Goal: Contribute content: Contribute content

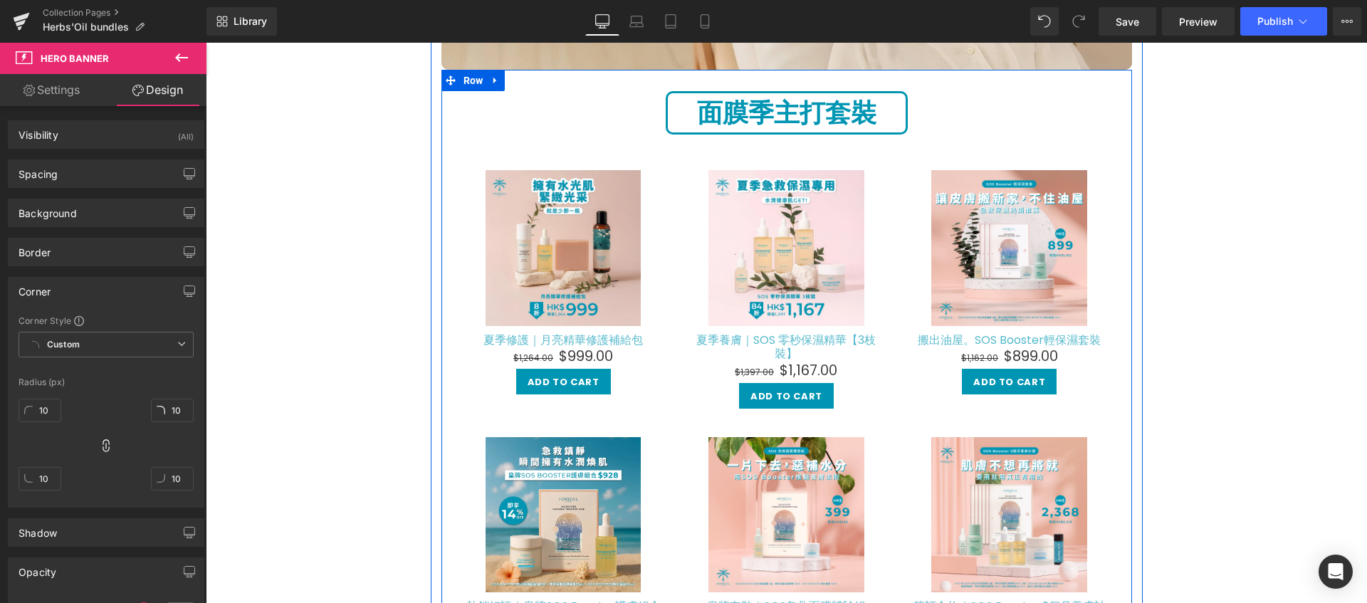
scroll to position [481, 0]
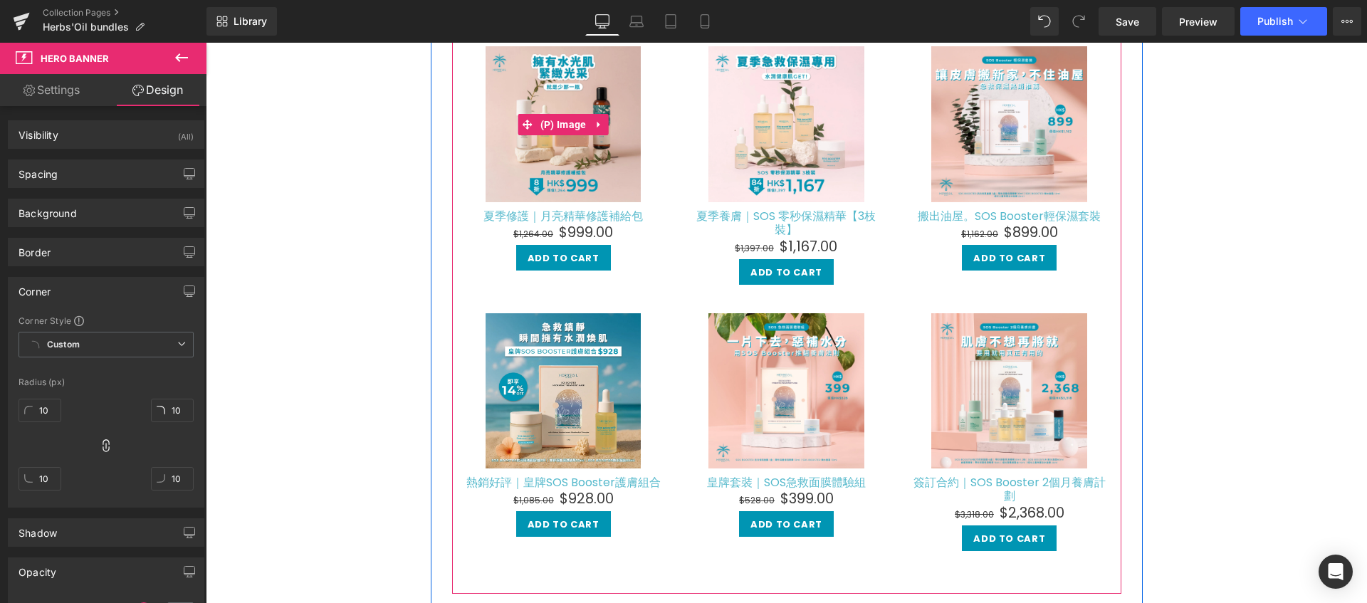
click at [592, 138] on img at bounding box center [564, 124] width 156 height 156
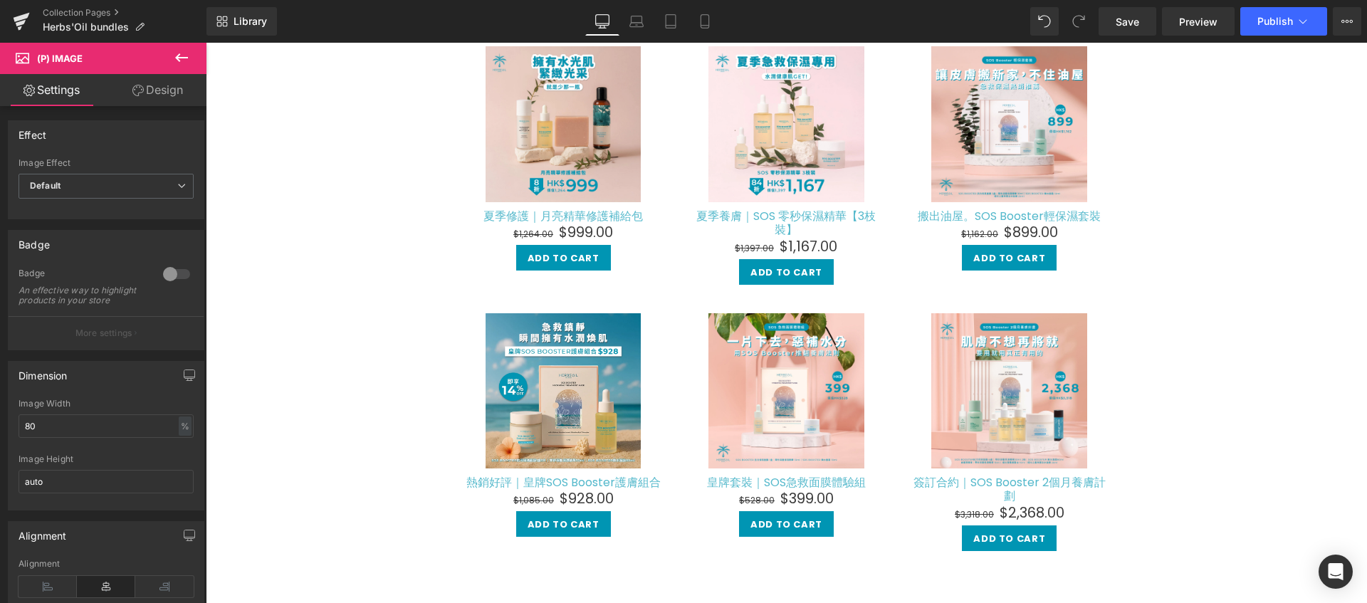
click at [141, 95] on icon at bounding box center [137, 90] width 11 height 11
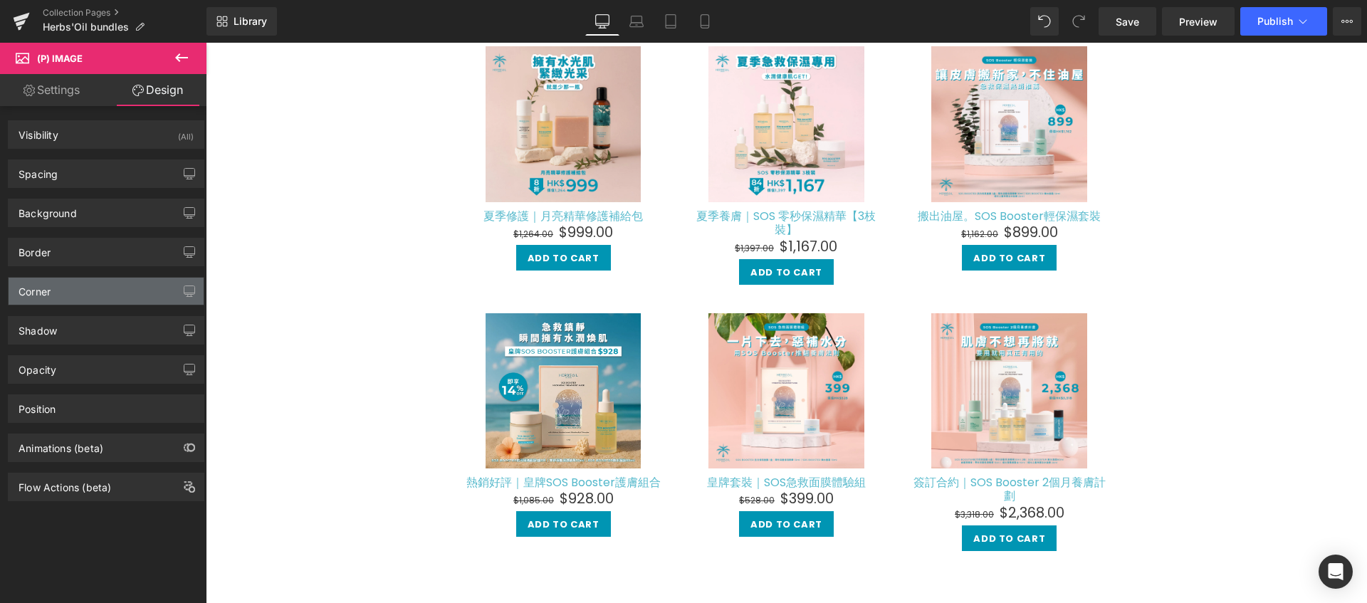
click at [133, 295] on div "Corner" at bounding box center [106, 291] width 195 height 27
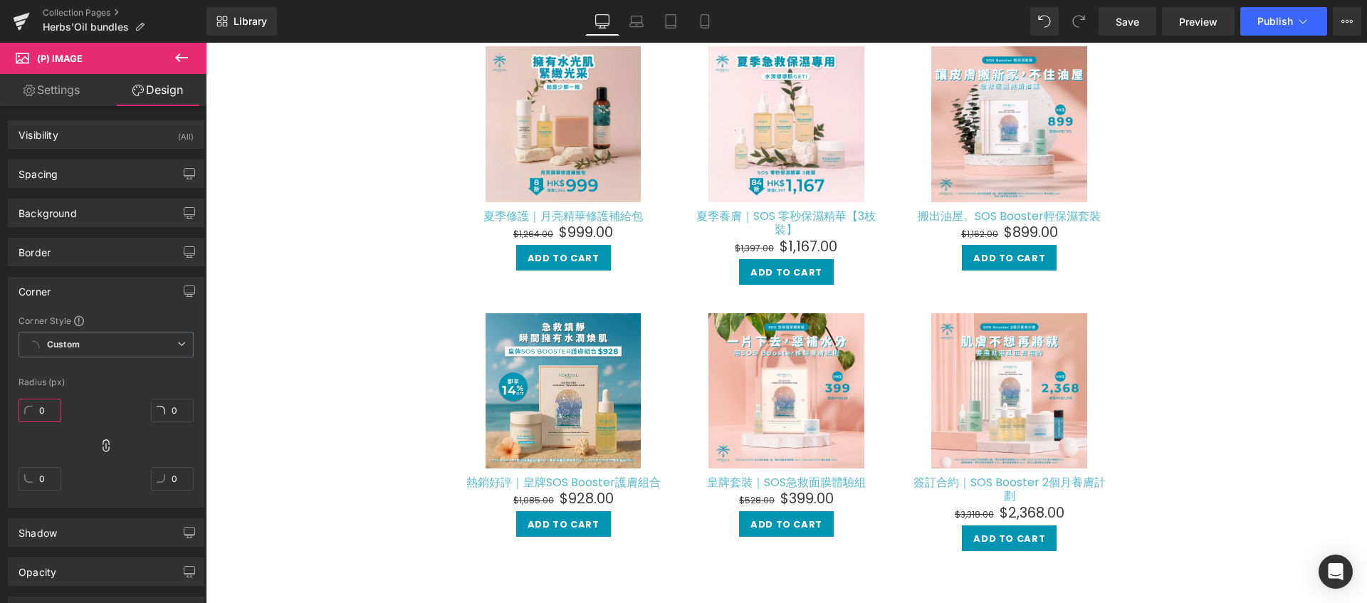
click at [43, 417] on input "0" at bounding box center [40, 410] width 43 height 23
type input "1"
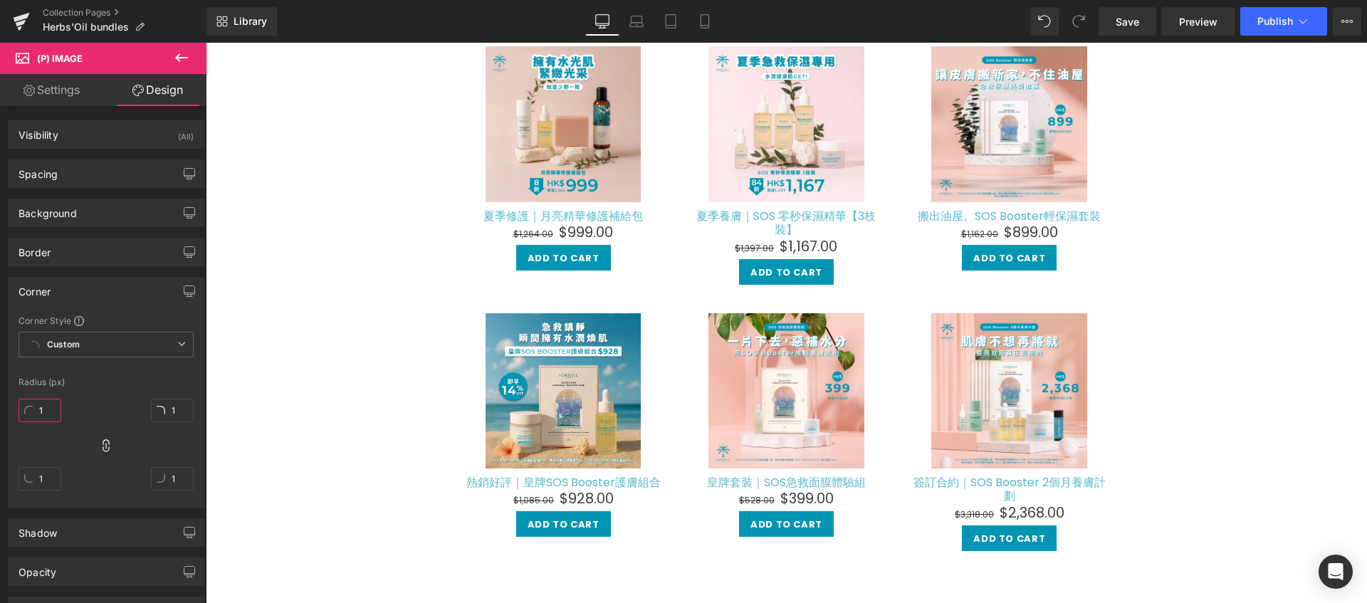
type input "10"
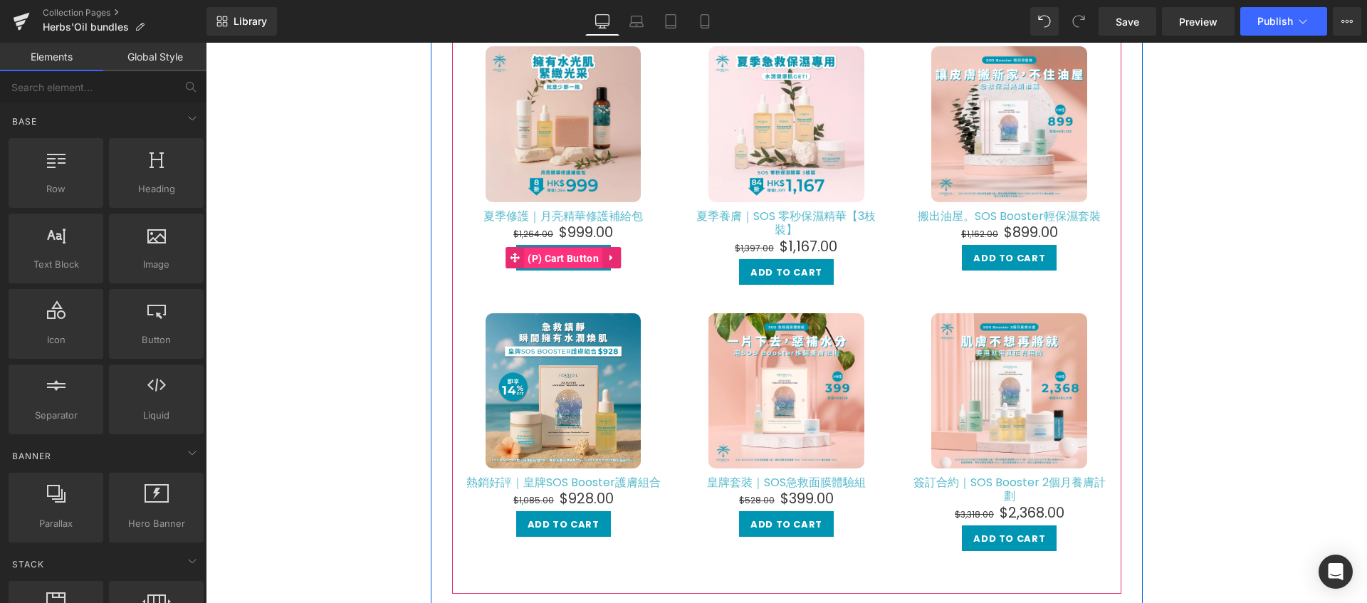
click at [539, 253] on span "(P) Cart Button" at bounding box center [563, 258] width 78 height 21
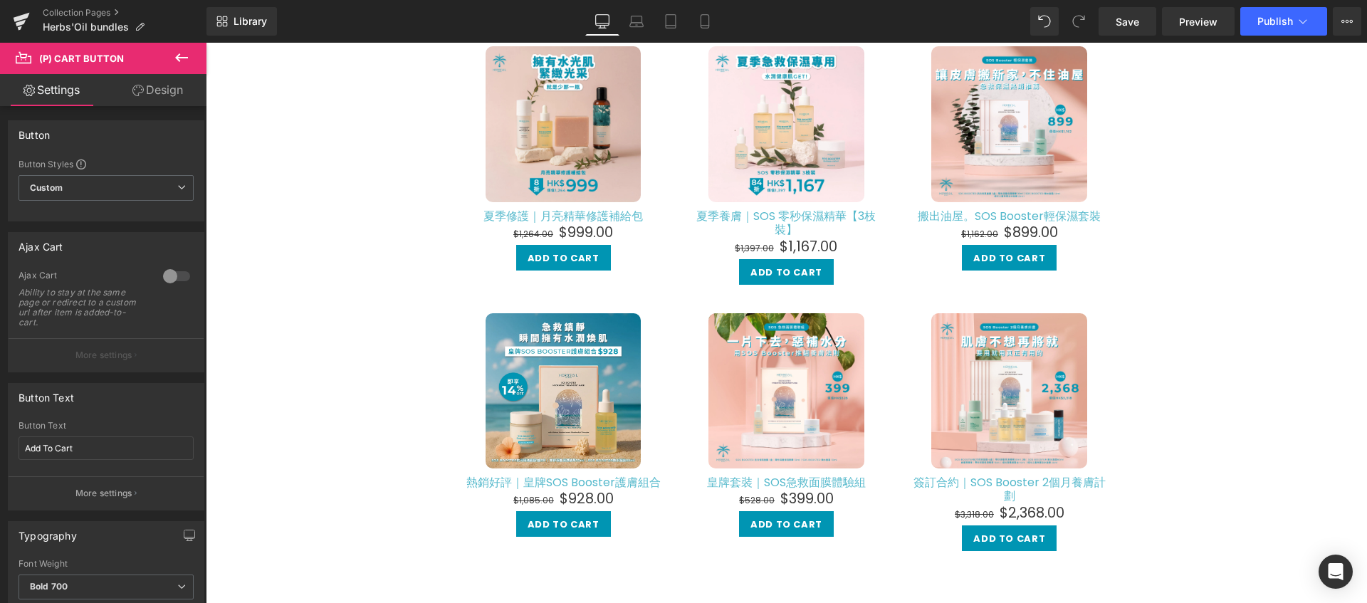
click at [150, 82] on link "Design" at bounding box center [157, 90] width 103 height 32
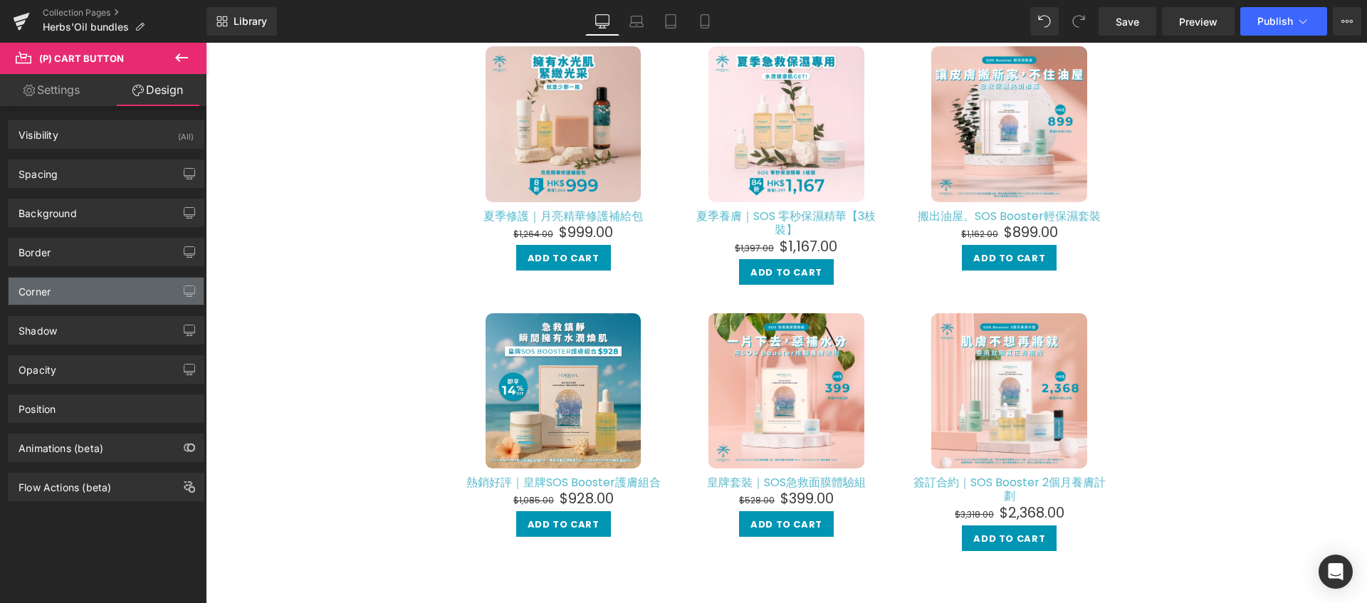
click at [113, 293] on div "Corner" at bounding box center [106, 291] width 195 height 27
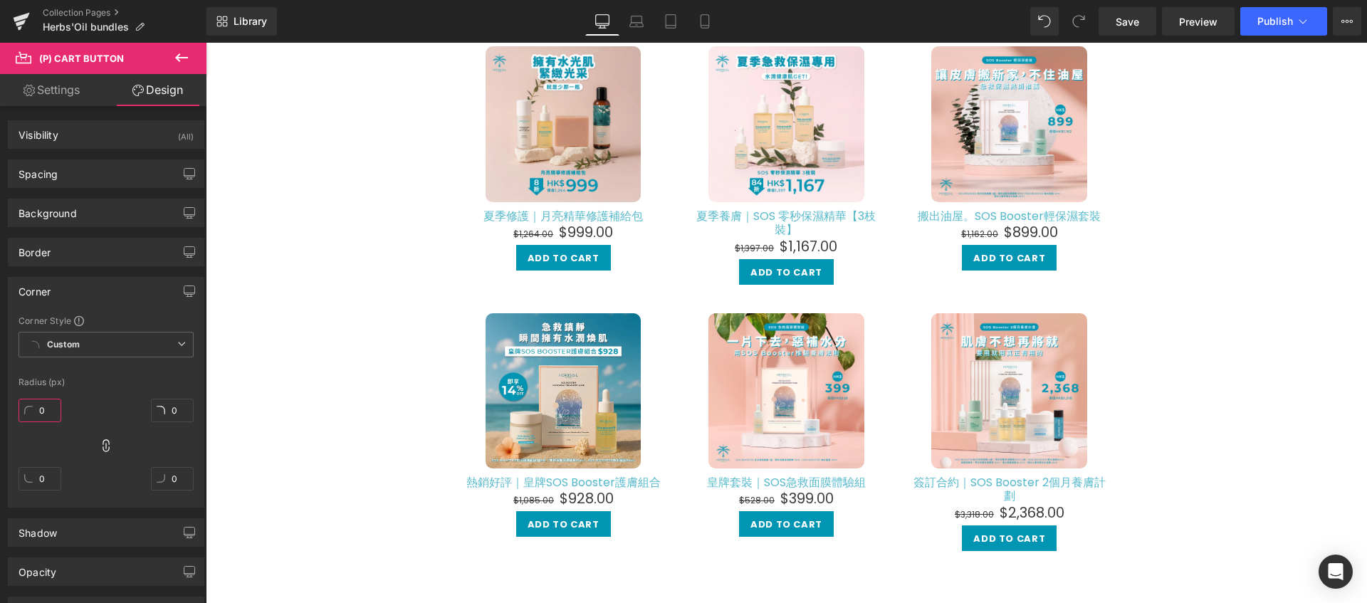
click at [43, 409] on input "0" at bounding box center [40, 410] width 43 height 23
type input "1"
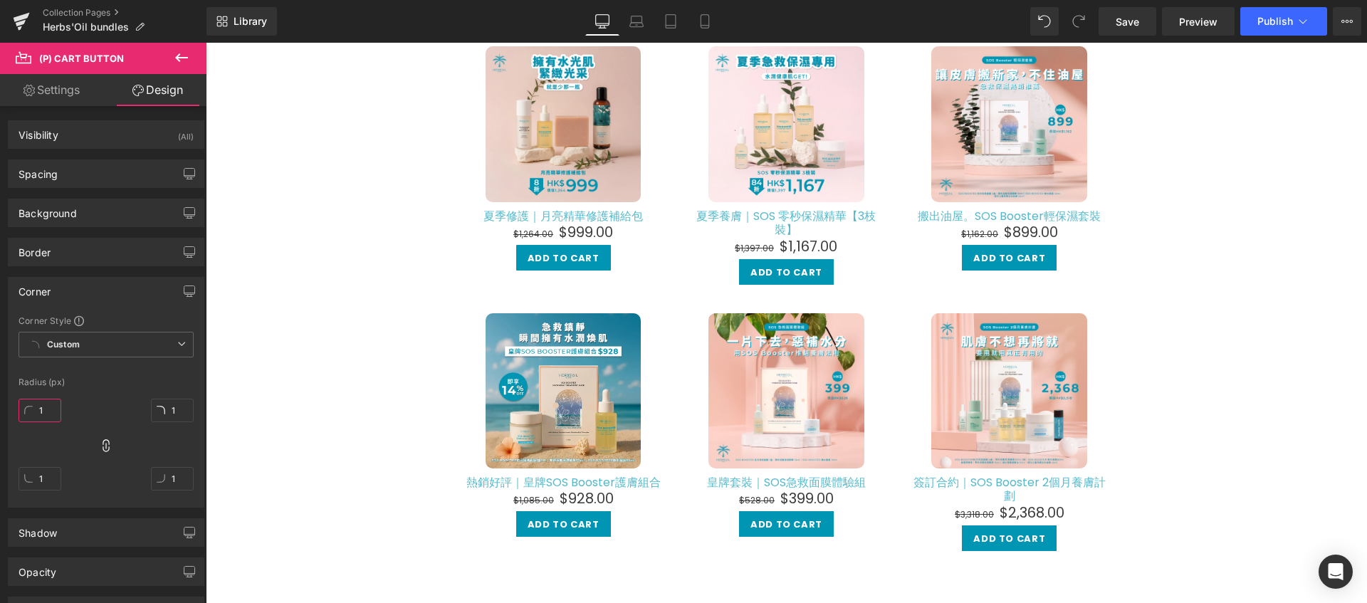
type input "10"
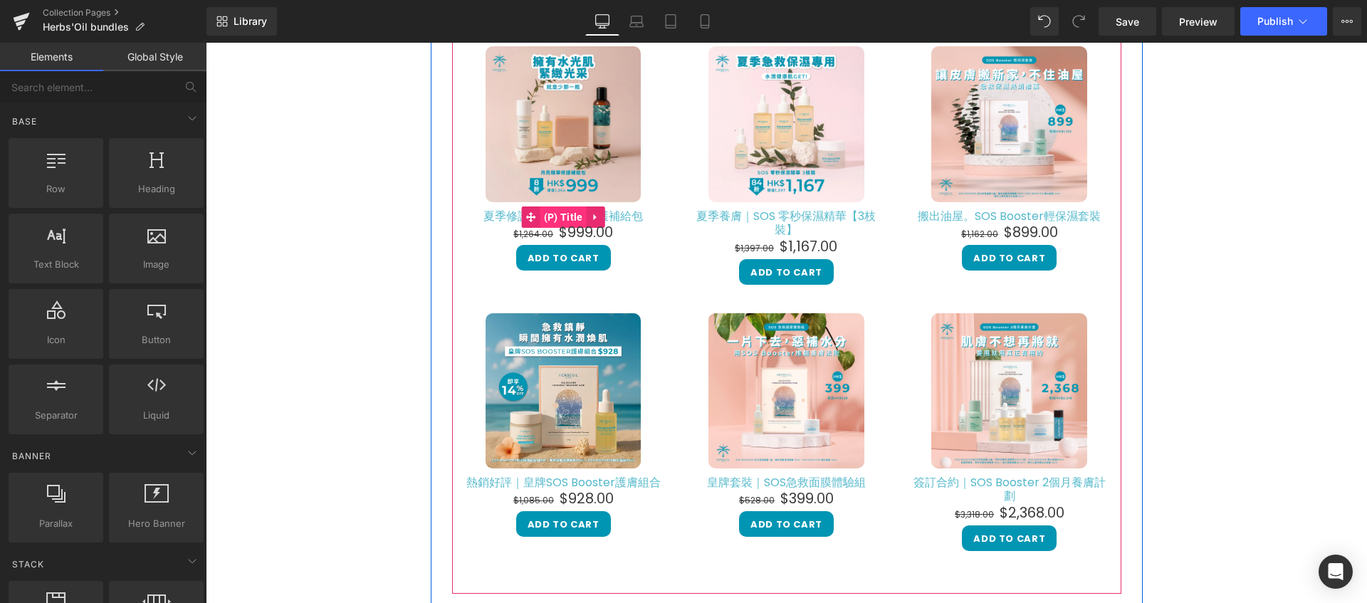
click at [548, 214] on span "(P) Title" at bounding box center [563, 217] width 46 height 21
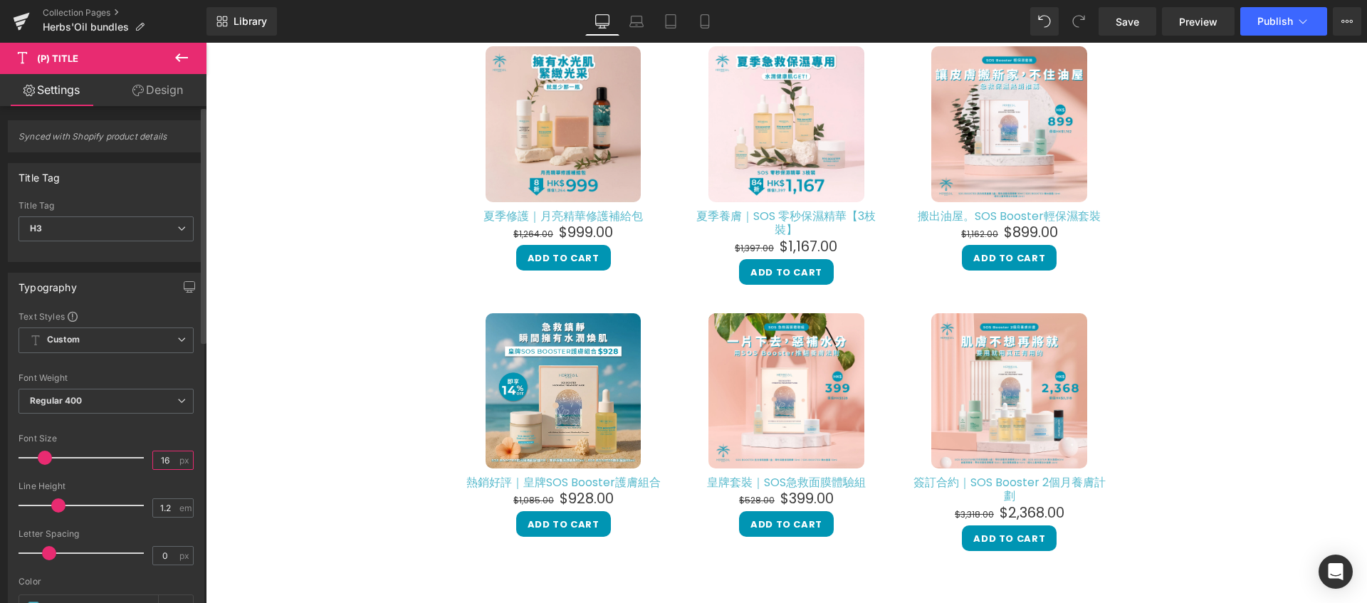
click at [164, 461] on input "16" at bounding box center [165, 460] width 25 height 18
type input "15"
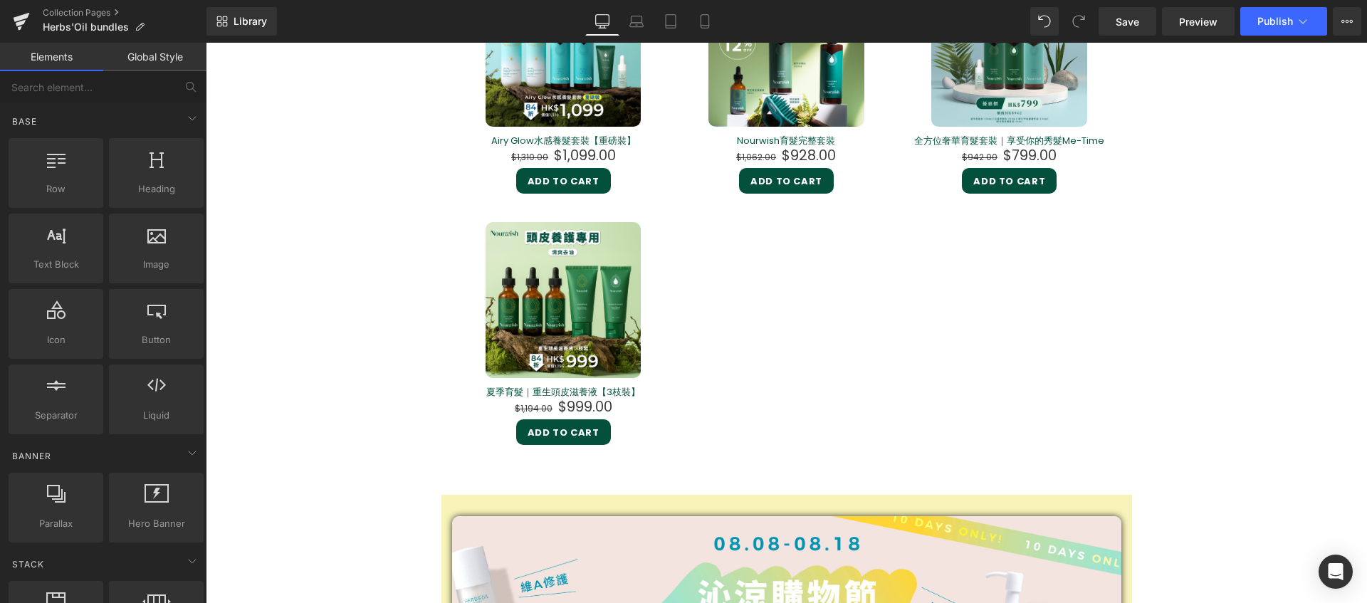
scroll to position [1659, 0]
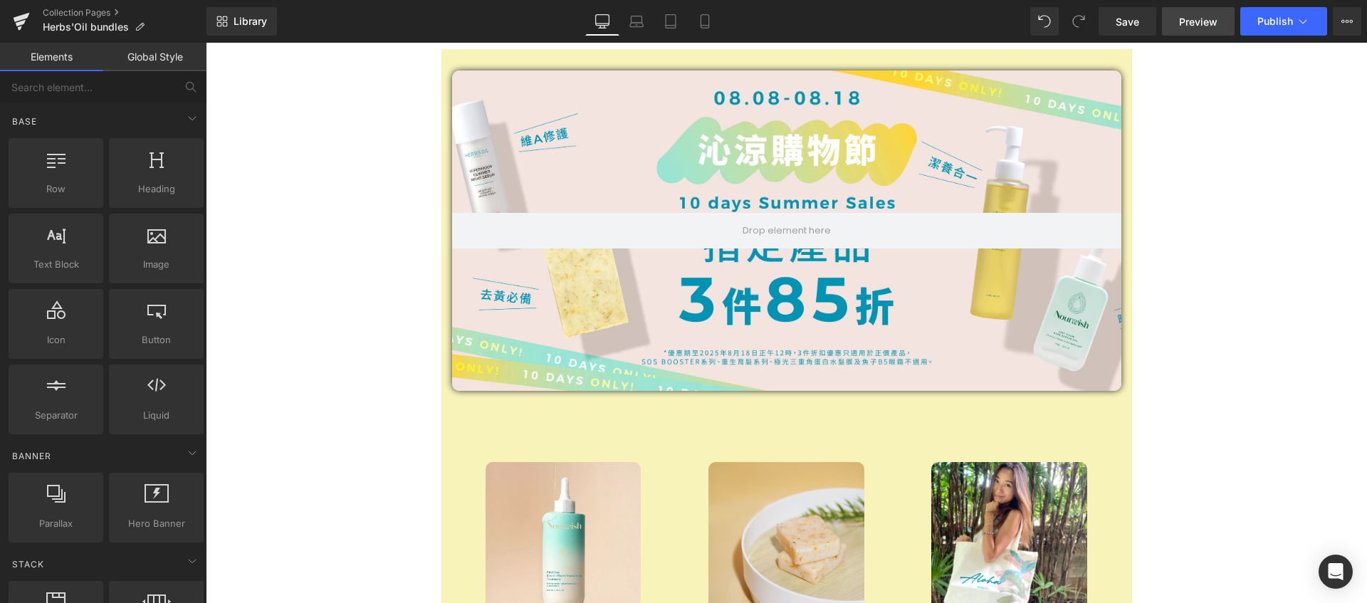
click at [1226, 28] on link "Preview" at bounding box center [1198, 21] width 73 height 28
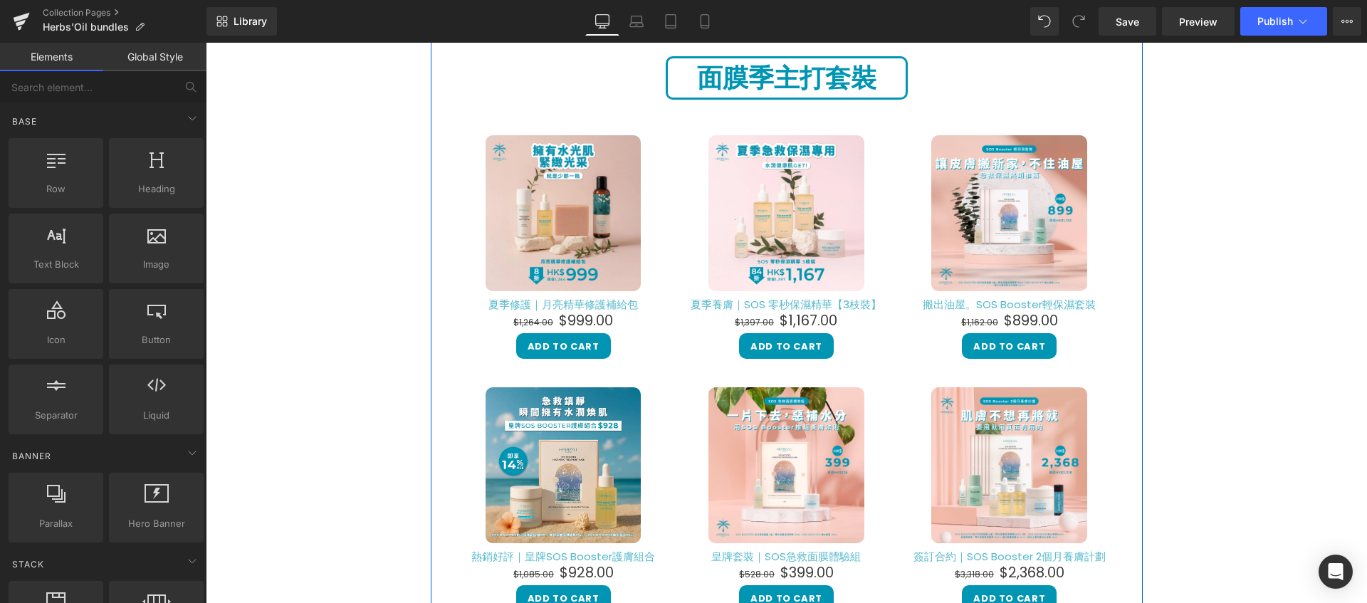
scroll to position [80, 0]
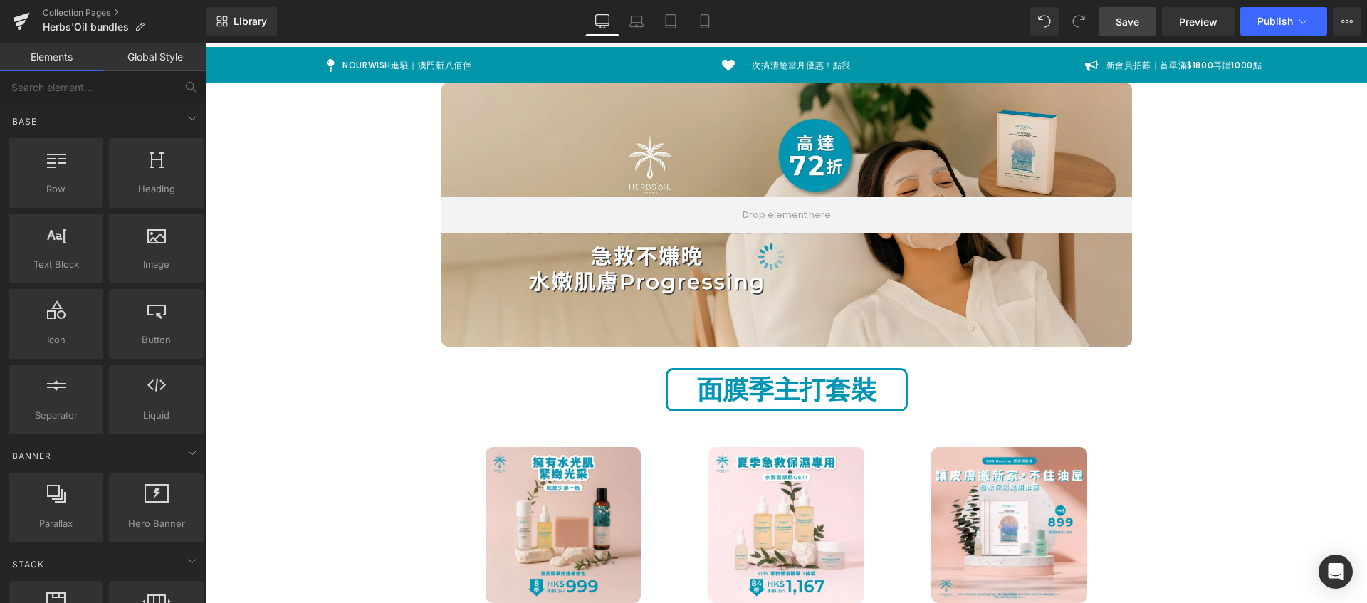
click at [1117, 16] on span "Save" at bounding box center [1127, 21] width 23 height 15
click at [1188, 16] on span "Preview" at bounding box center [1198, 21] width 38 height 15
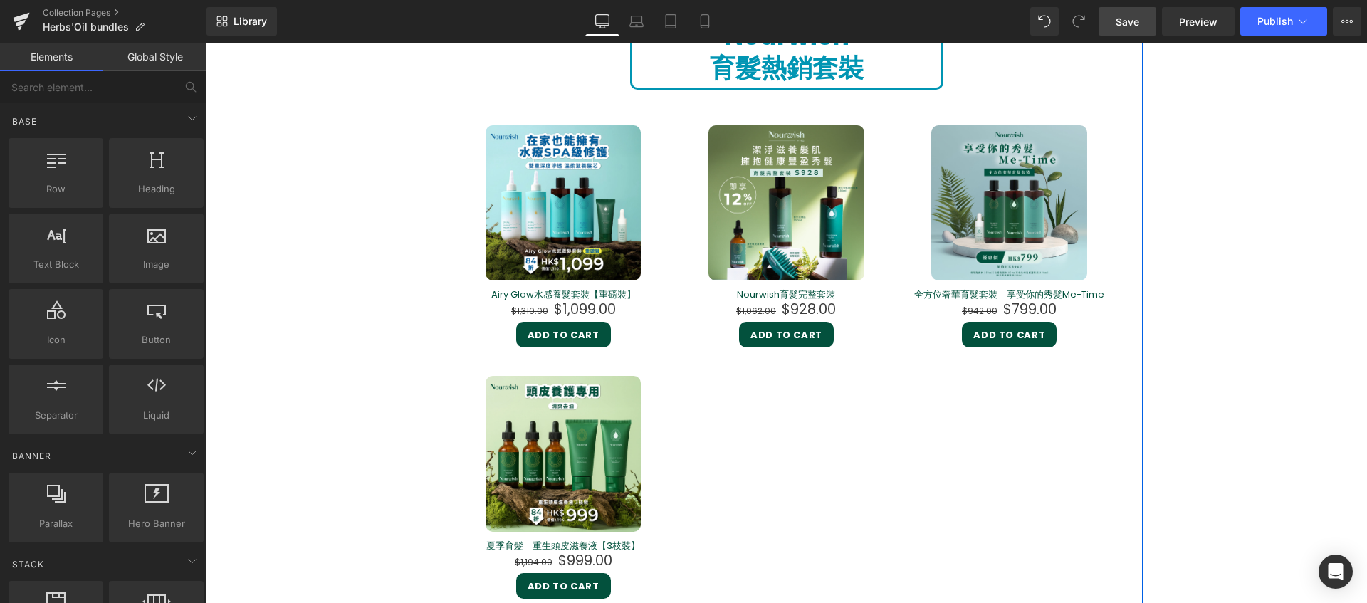
scroll to position [1574, 0]
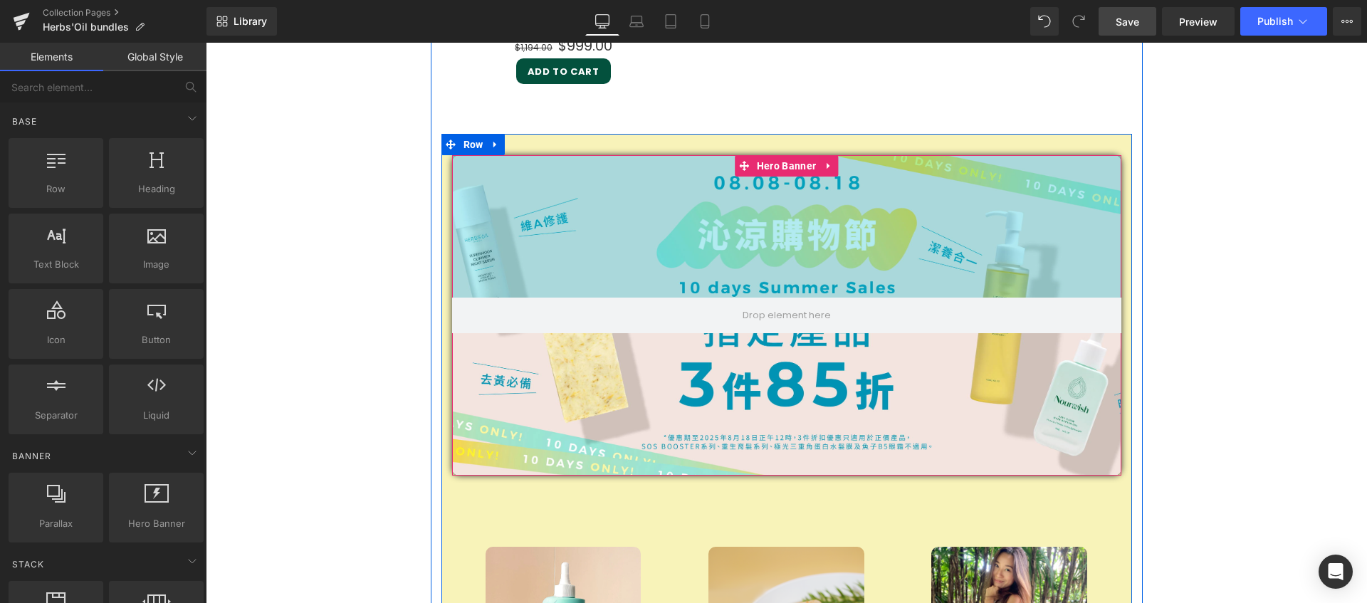
click at [618, 202] on div "200px" at bounding box center [786, 226] width 669 height 142
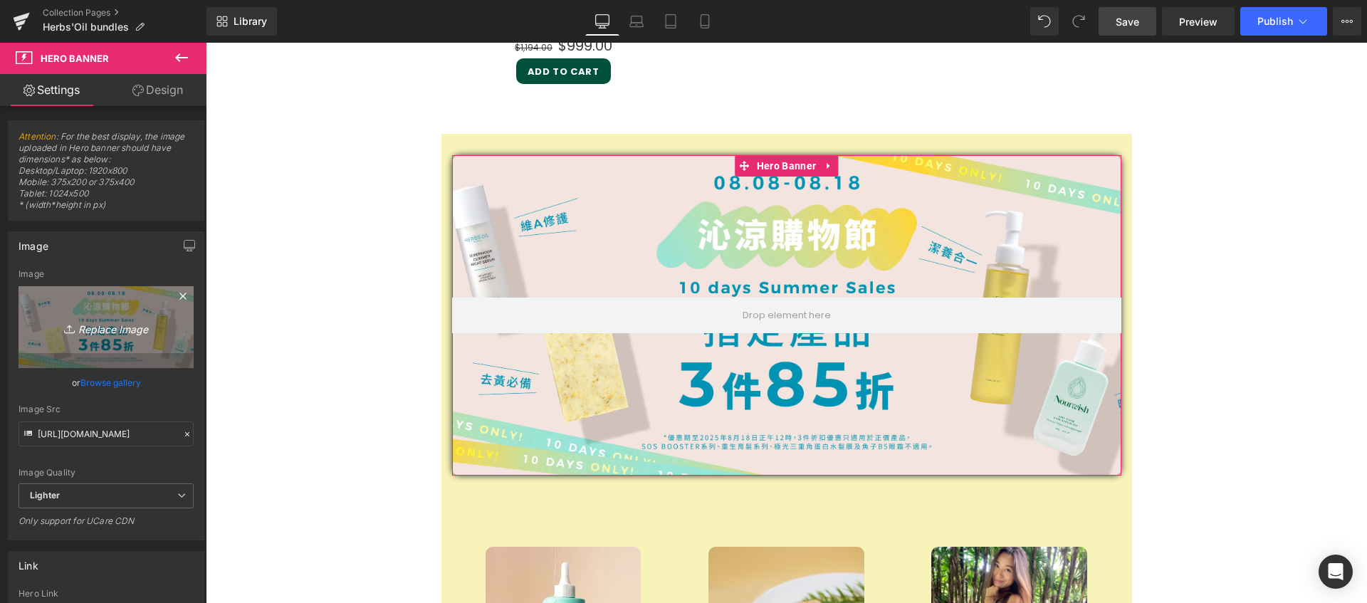
click at [107, 330] on icon "Replace Image" at bounding box center [106, 327] width 114 height 18
click at [118, 329] on icon "Replace Image" at bounding box center [106, 327] width 114 height 18
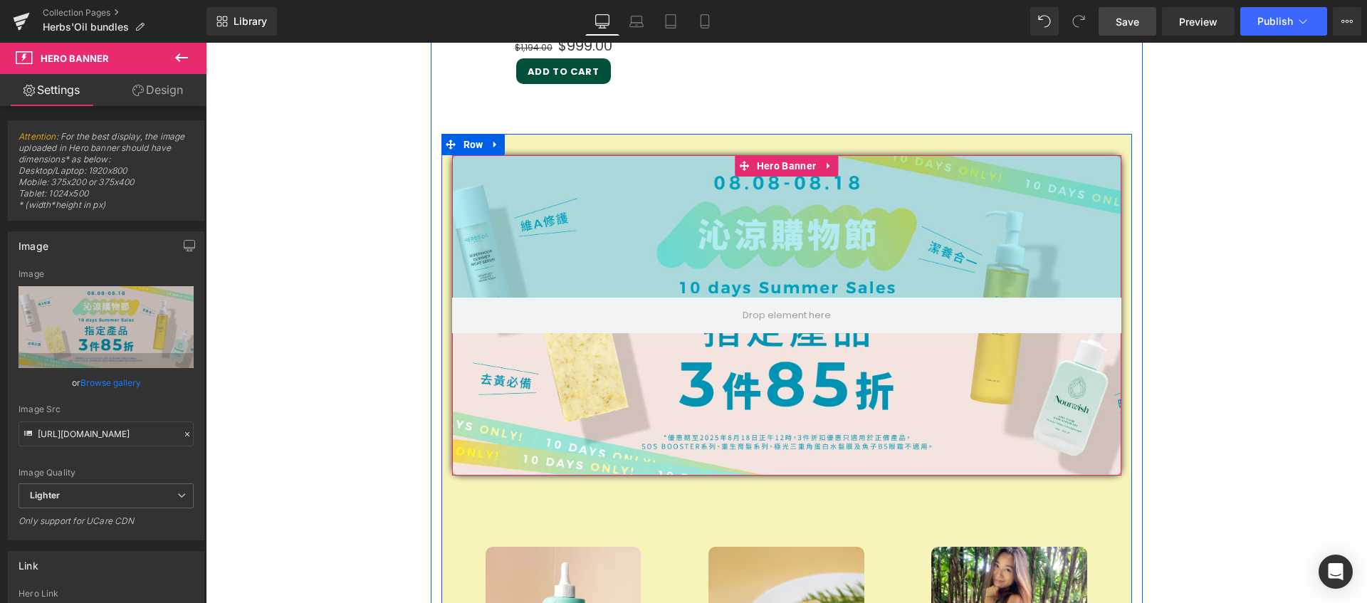
click at [570, 199] on div "200px" at bounding box center [786, 226] width 669 height 142
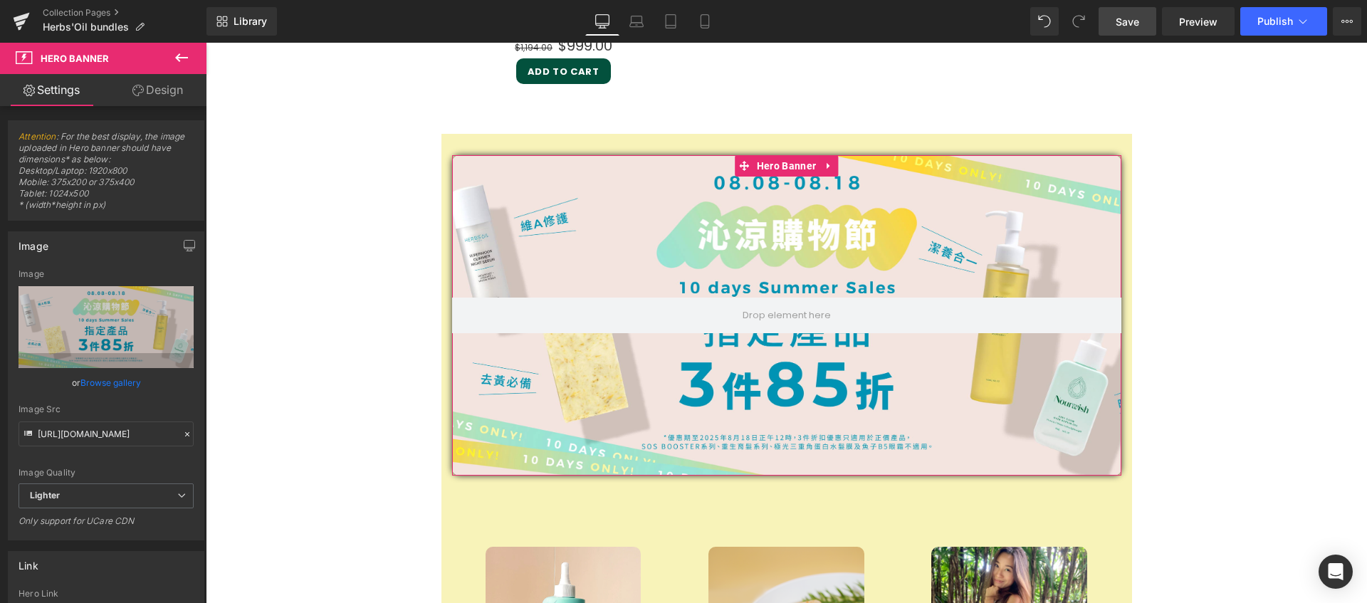
click at [167, 87] on link "Design" at bounding box center [157, 90] width 103 height 32
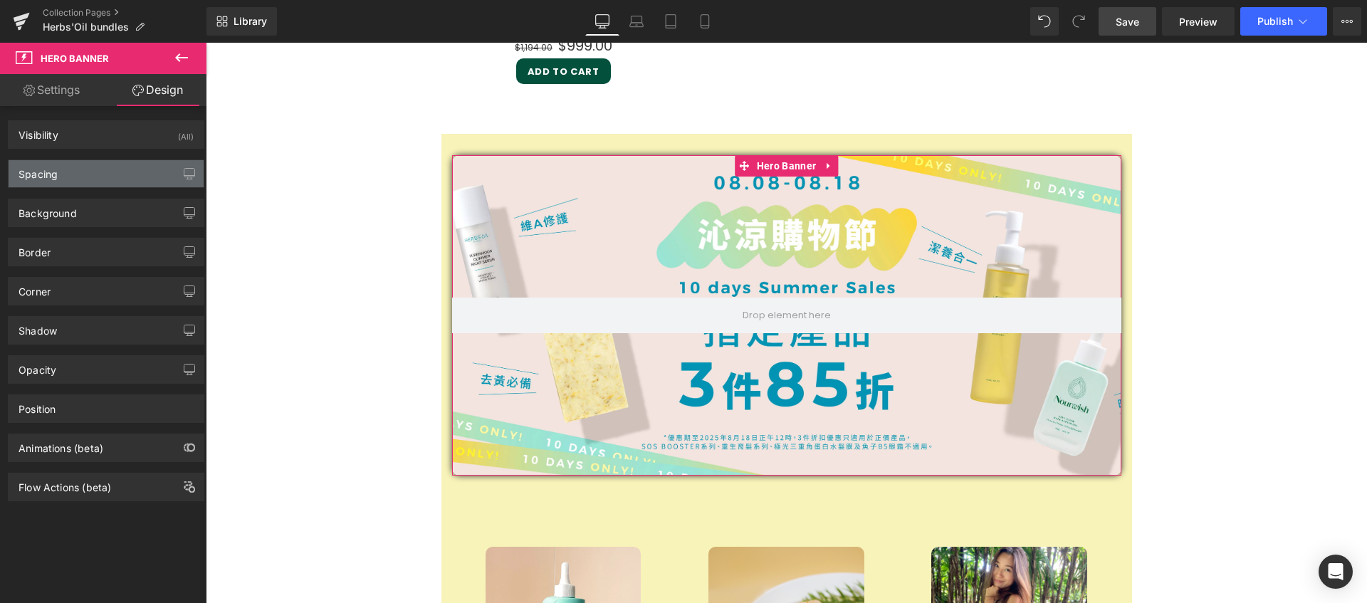
click at [135, 168] on div "Spacing" at bounding box center [106, 173] width 195 height 27
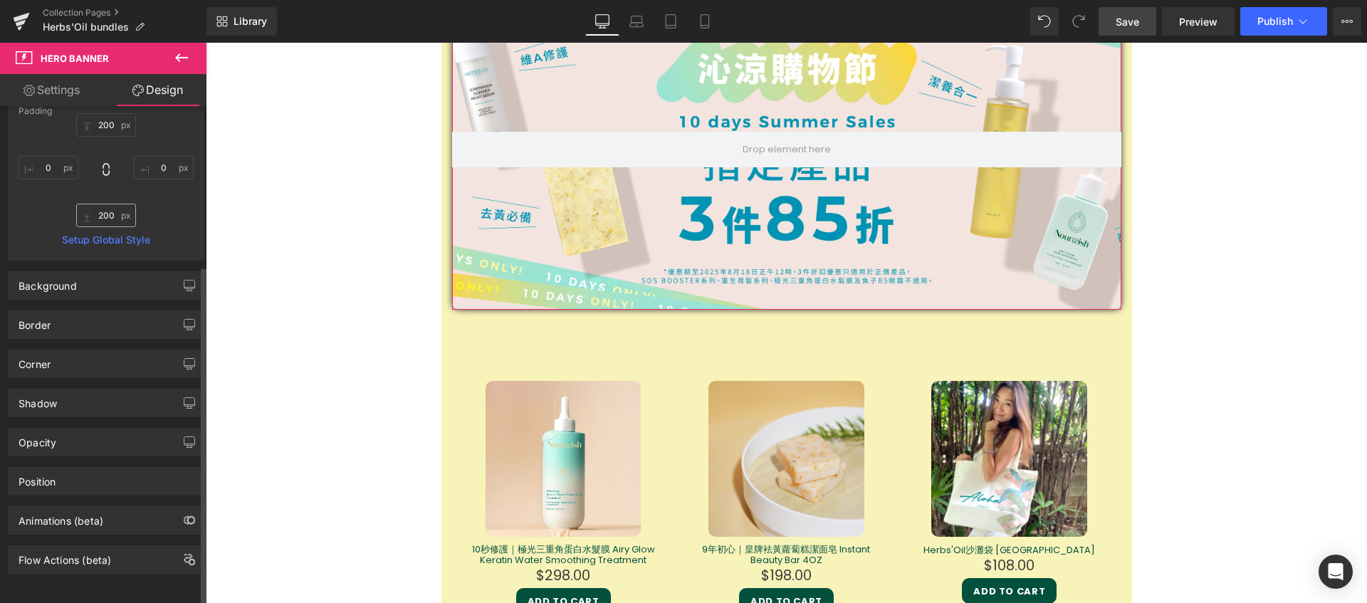
scroll to position [0, 0]
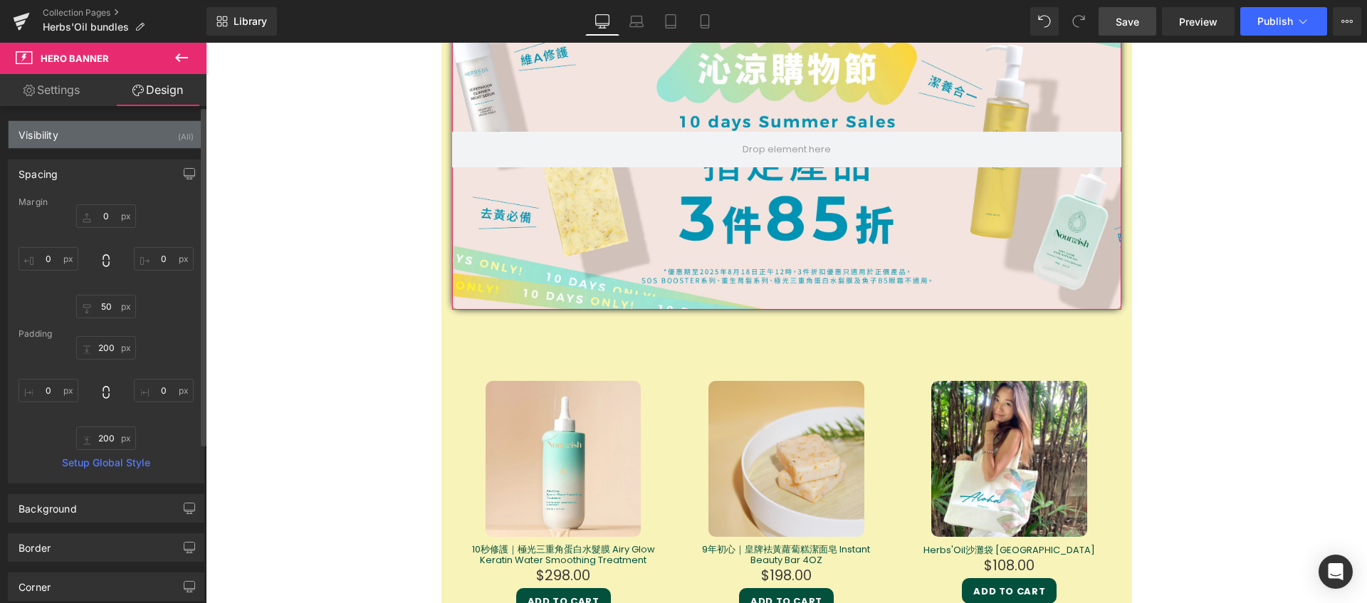
click at [118, 130] on div "Visibility (All)" at bounding box center [106, 134] width 195 height 27
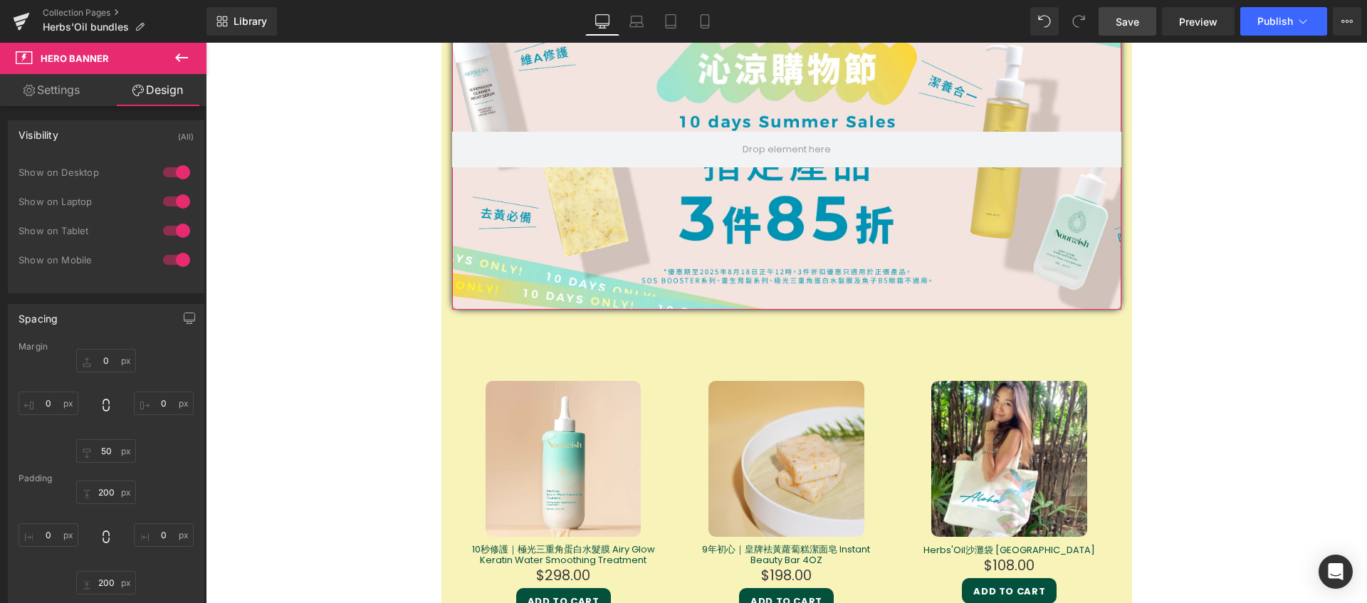
click at [48, 97] on link "Settings" at bounding box center [51, 90] width 103 height 32
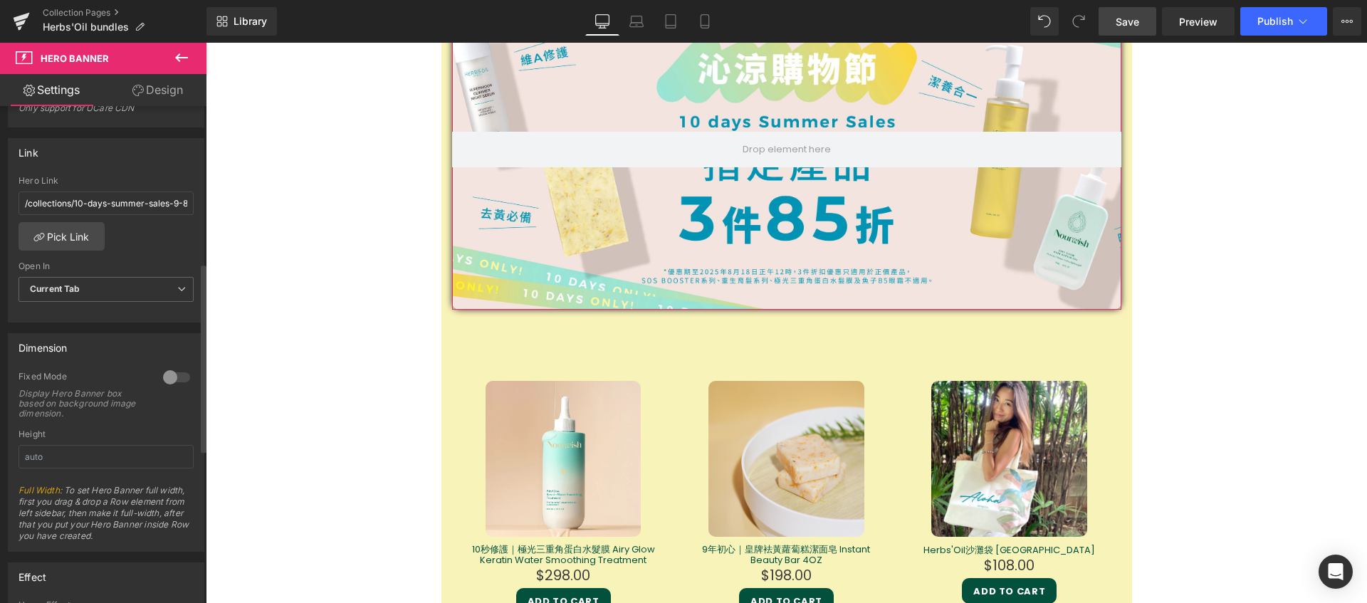
scroll to position [642, 0]
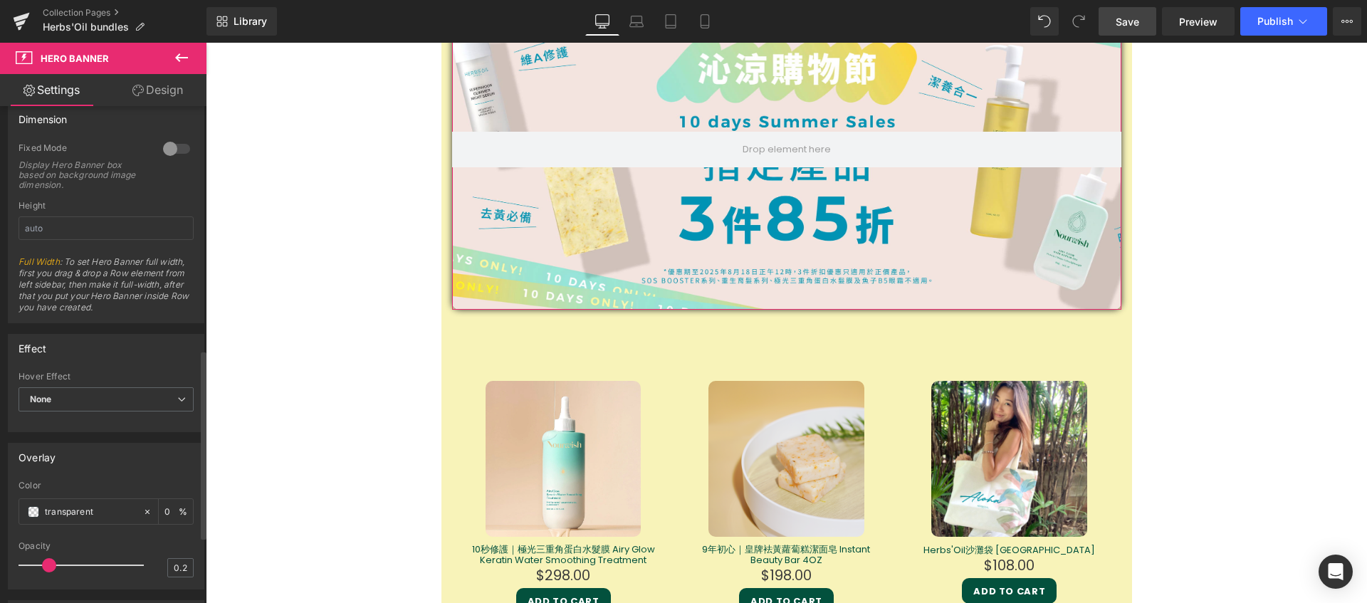
click at [170, 145] on div at bounding box center [177, 148] width 34 height 23
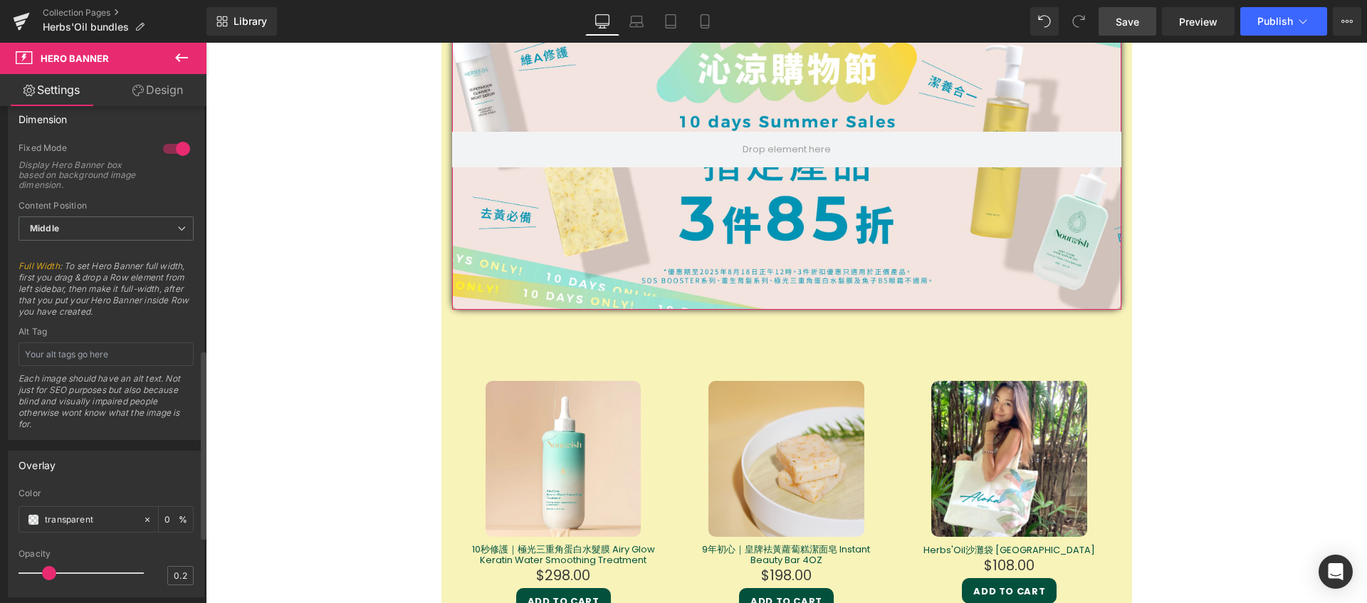
scroll to position [1676, 0]
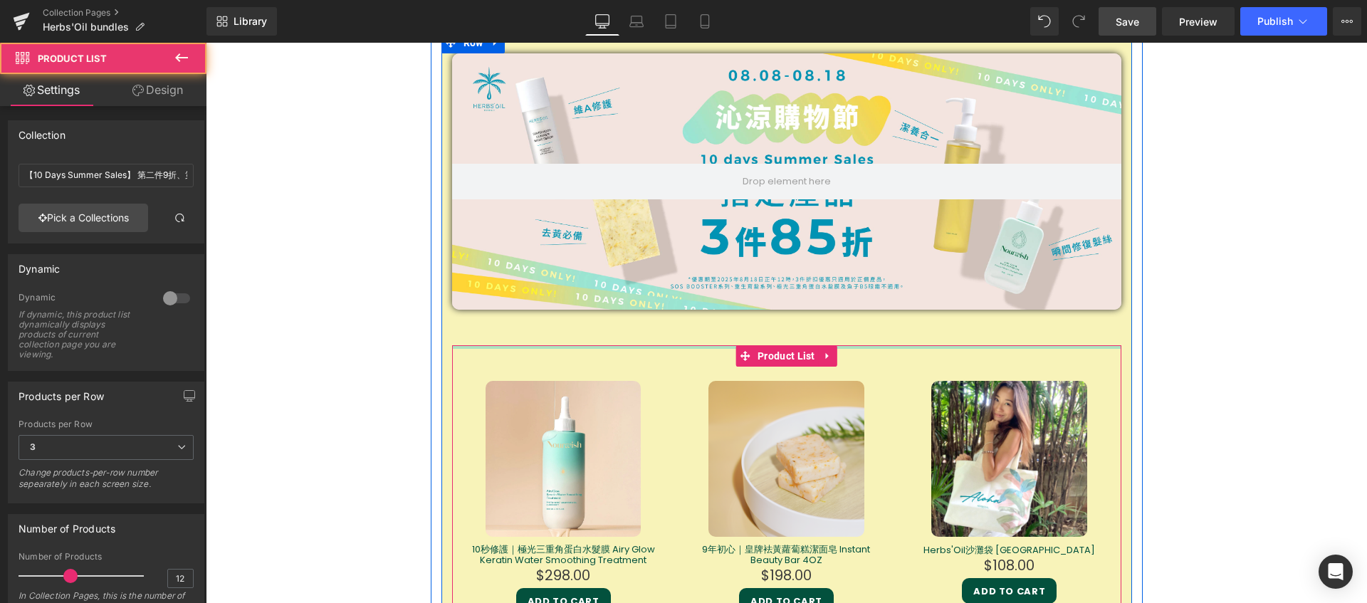
click at [453, 348] on div at bounding box center [786, 347] width 669 height 4
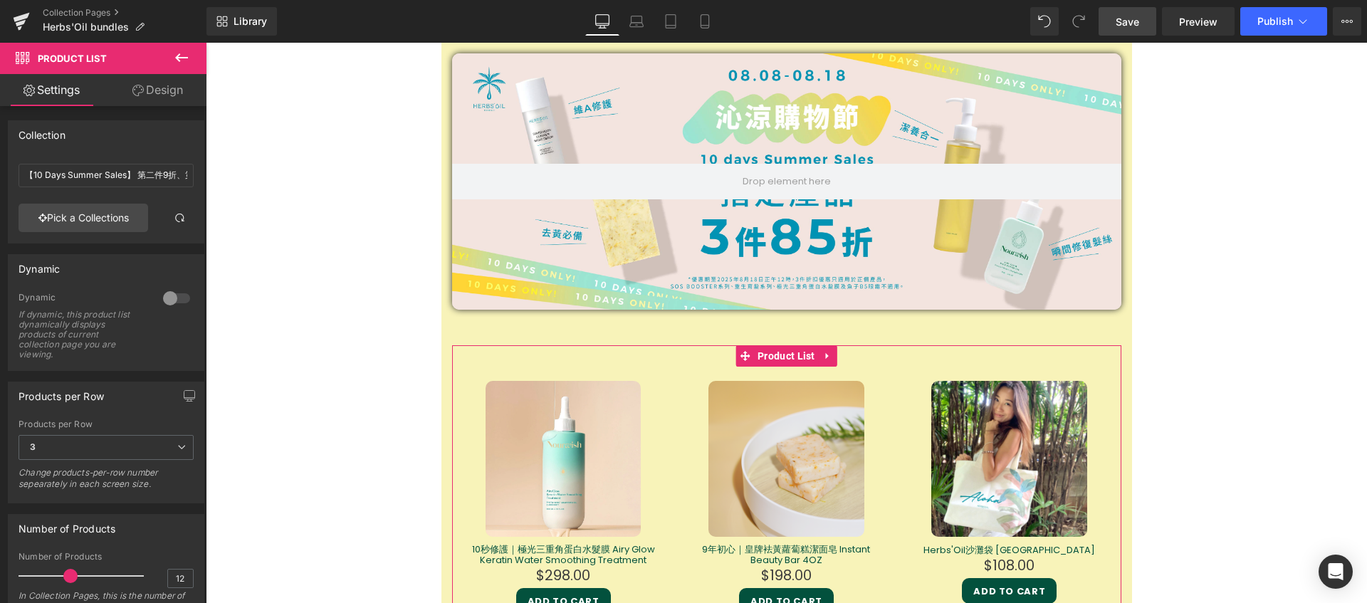
click at [147, 92] on link "Design" at bounding box center [157, 90] width 103 height 32
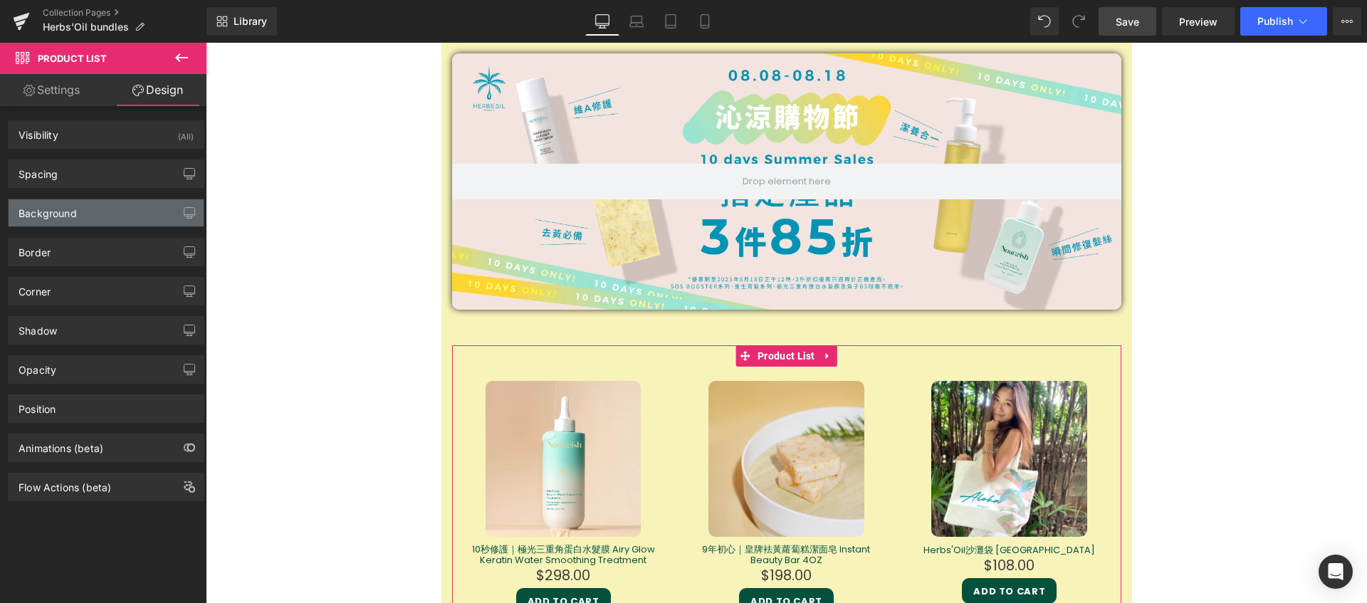
click at [90, 219] on div "Background" at bounding box center [106, 212] width 195 height 27
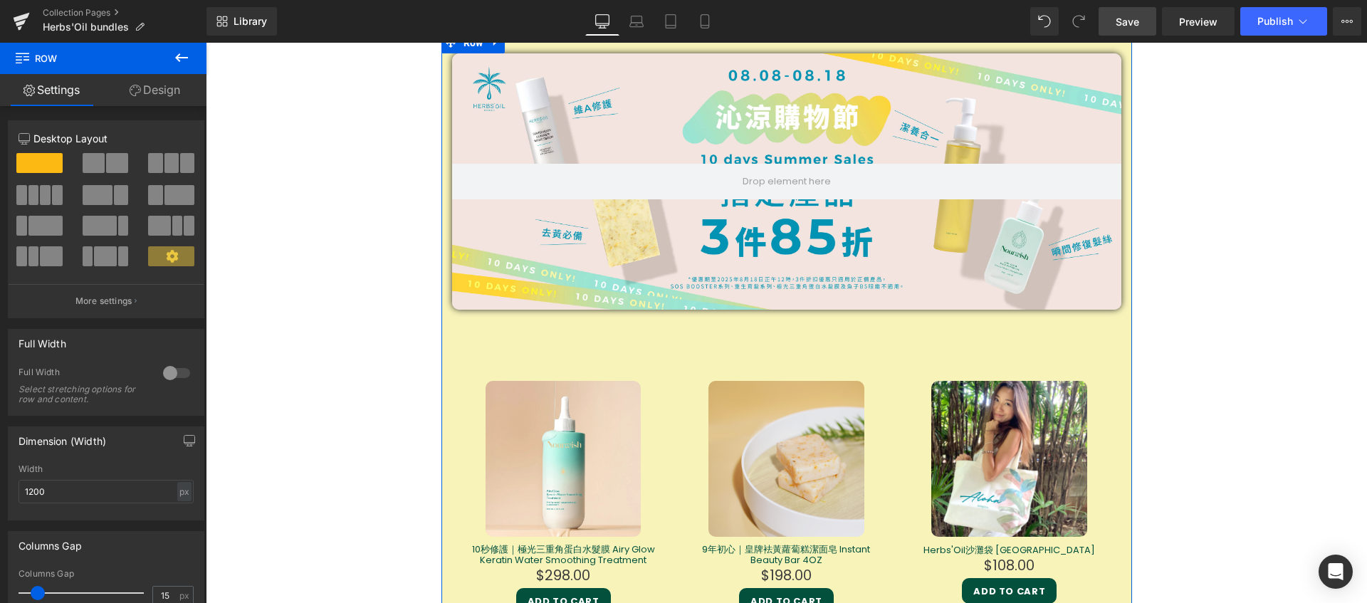
click at [173, 101] on link "Design" at bounding box center [154, 90] width 103 height 32
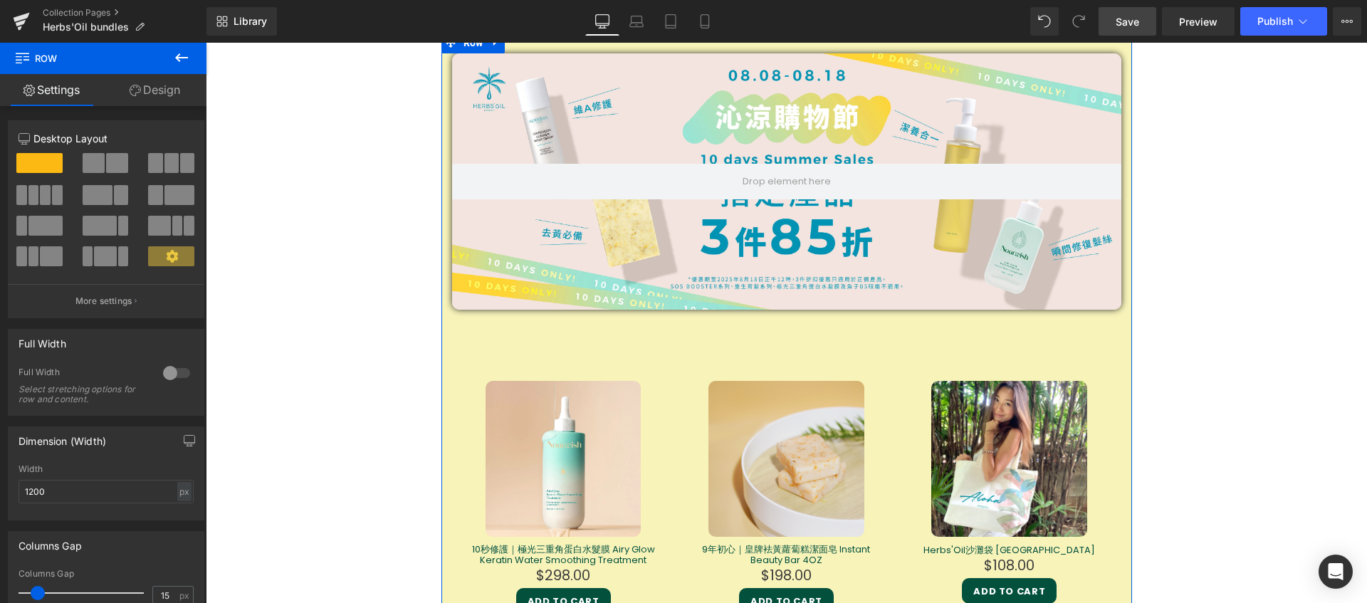
click at [144, 93] on link "Design" at bounding box center [154, 90] width 103 height 32
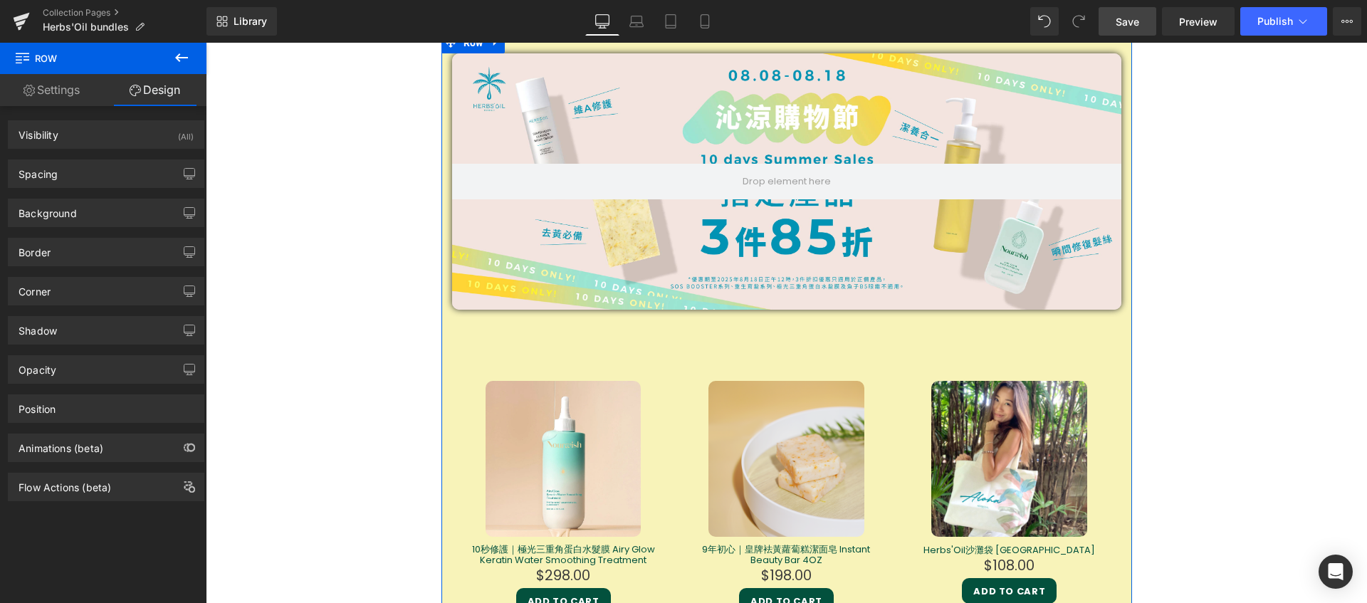
type input "#f8f3b9"
type input "100"
click at [123, 215] on div "Background" at bounding box center [106, 212] width 195 height 27
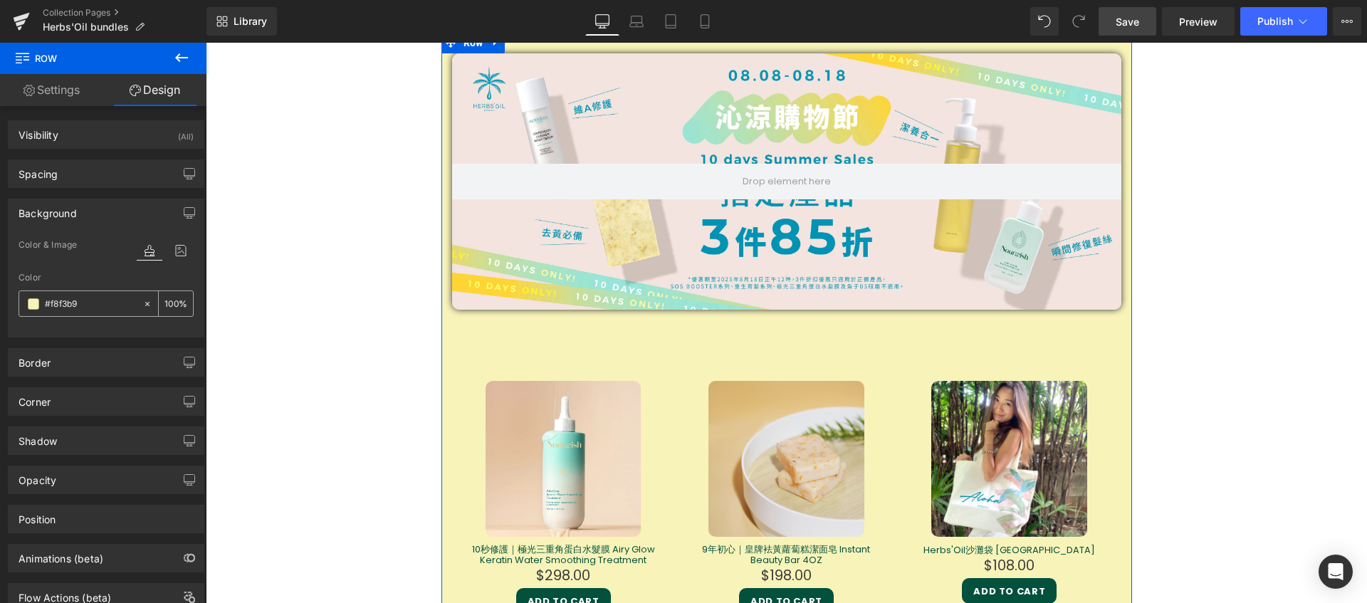
click at [142, 306] on icon at bounding box center [147, 304] width 10 height 10
type input "none"
type input "0"
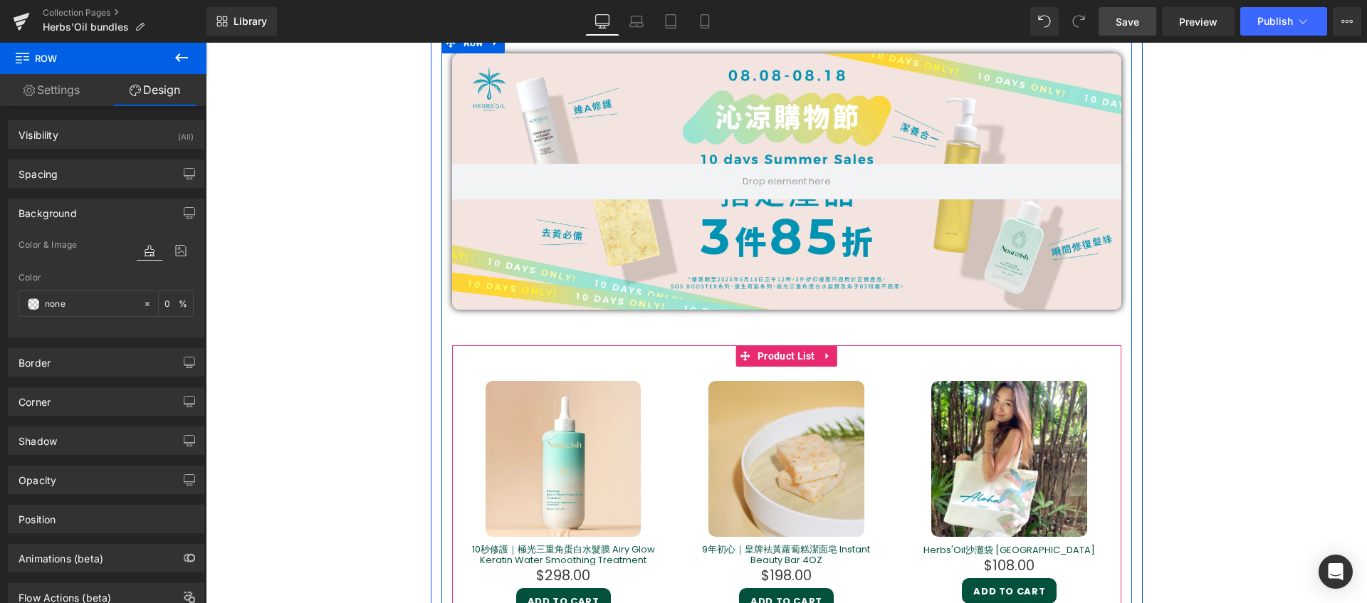
click at [512, 347] on div at bounding box center [786, 347] width 669 height 4
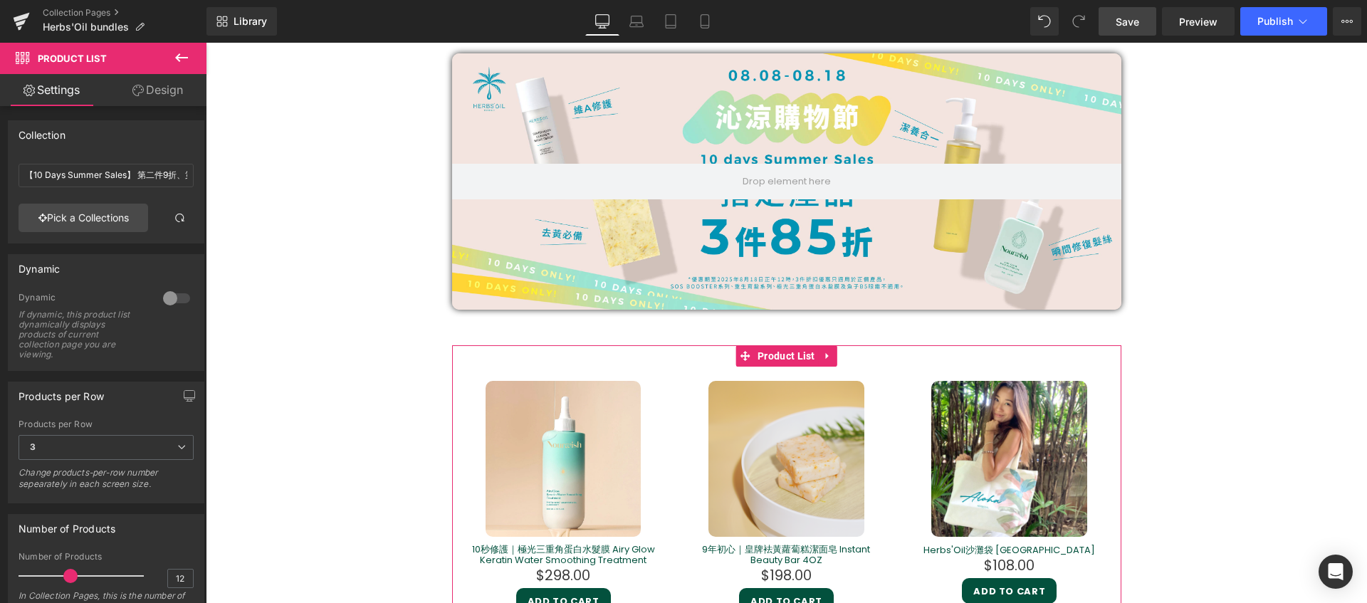
click at [147, 85] on link "Design" at bounding box center [157, 90] width 103 height 32
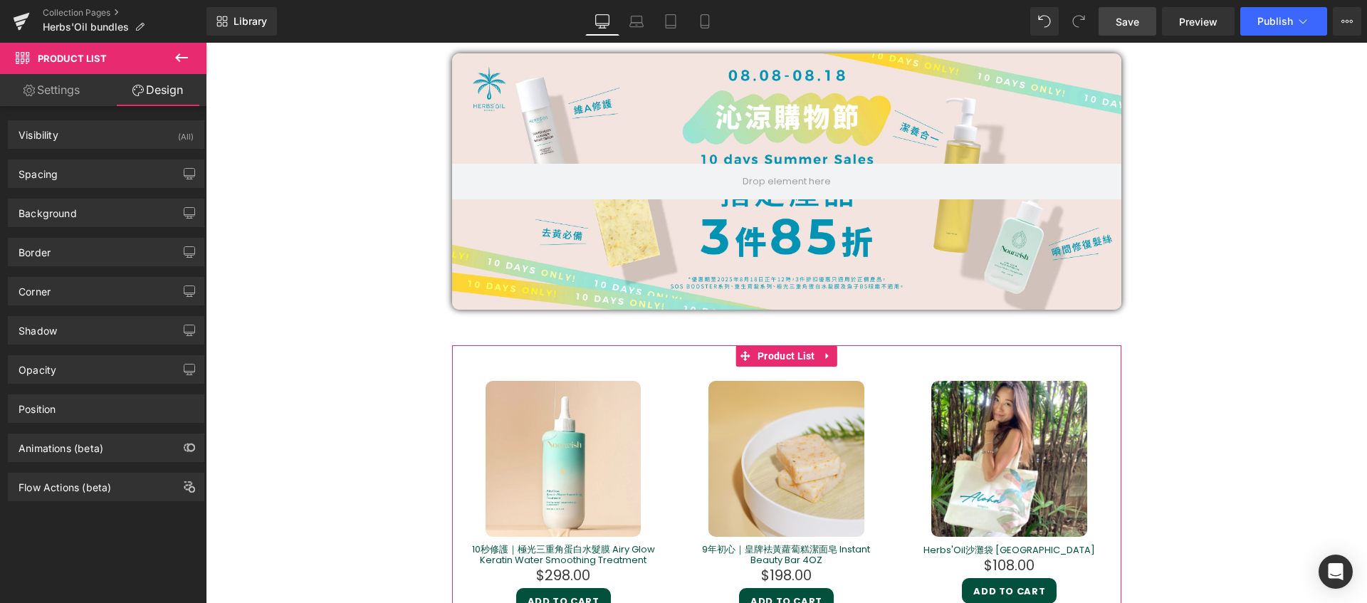
click at [128, 227] on div "Border Border Style Custom Custom Setup Global Style Custom Setup Global Style …" at bounding box center [106, 246] width 213 height 39
click at [129, 222] on div "Background" at bounding box center [106, 212] width 195 height 27
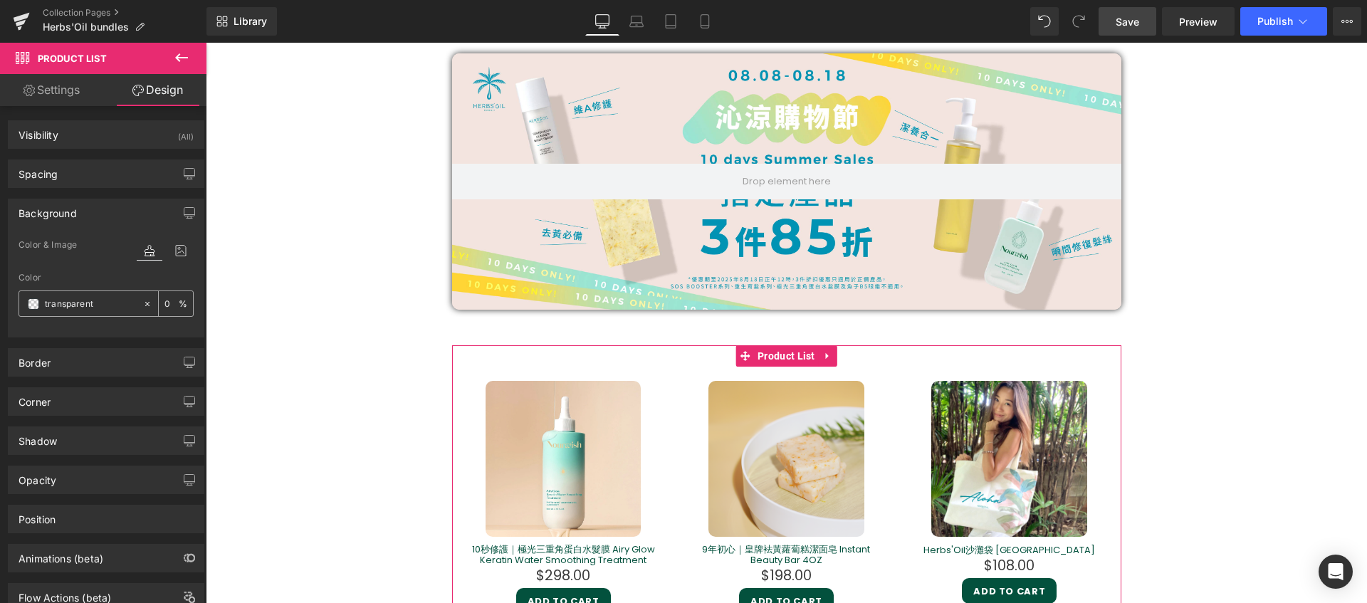
click at [95, 302] on input "transparent" at bounding box center [90, 304] width 91 height 16
click at [30, 306] on span at bounding box center [33, 303] width 11 height 11
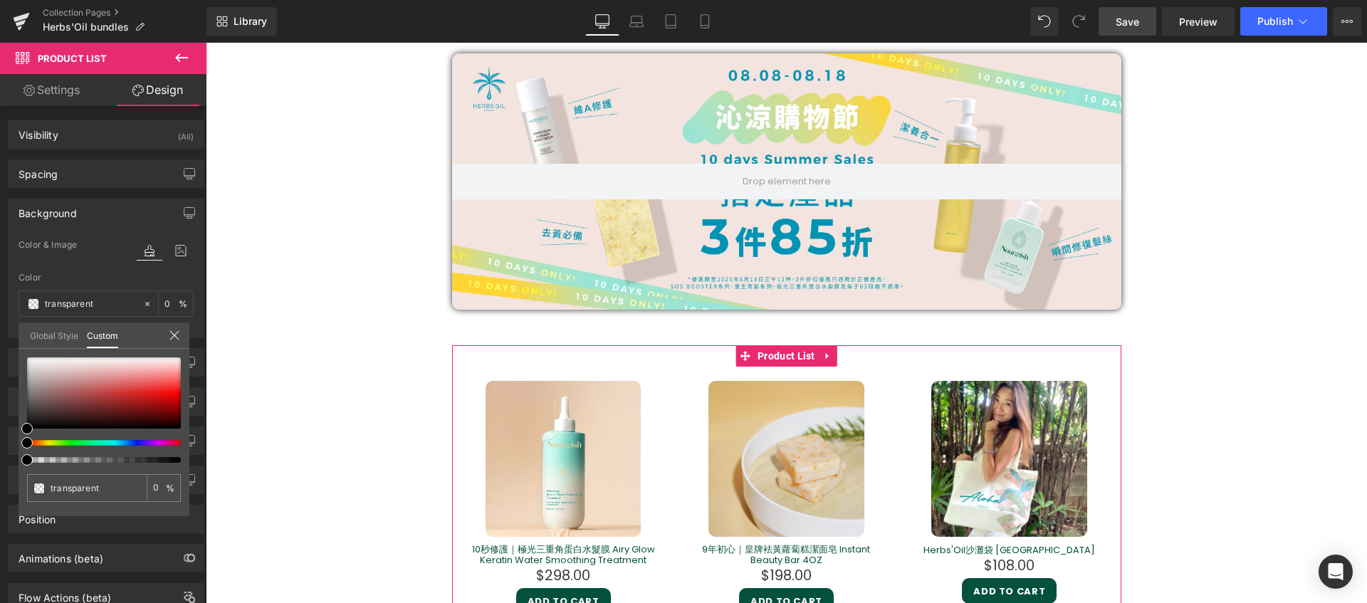
type input "#000000"
type input "100"
type input "#000000"
type input "100"
click at [48, 444] on div at bounding box center [98, 443] width 154 height 6
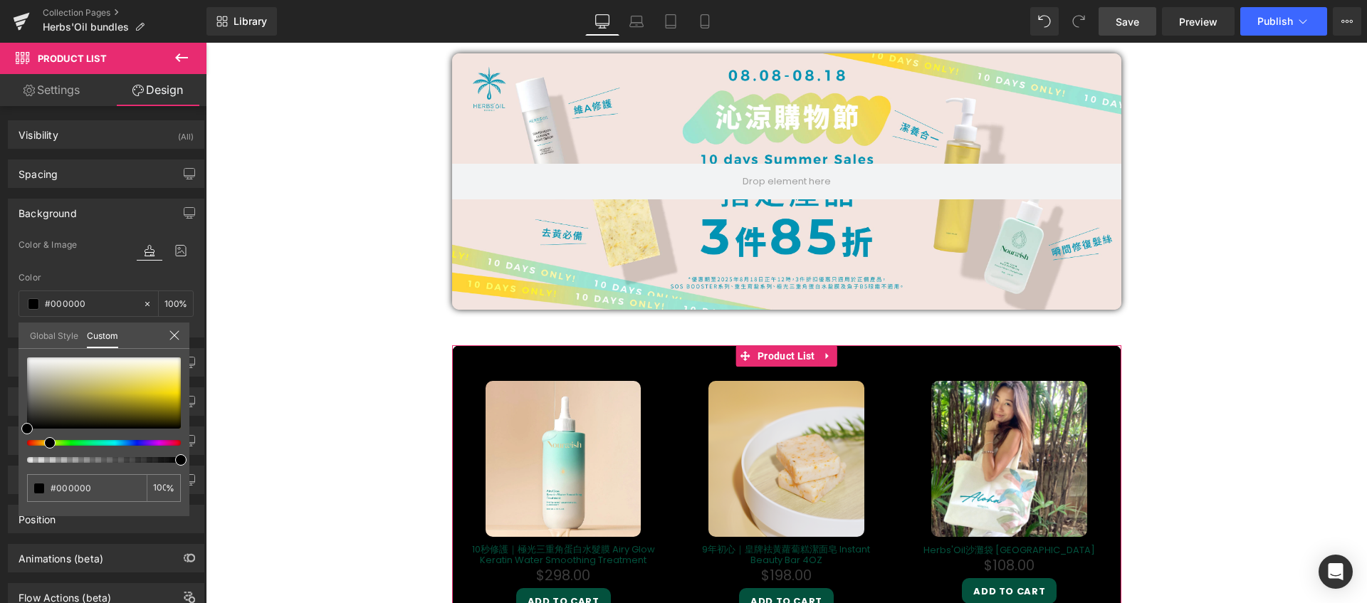
drag, startPoint x: 53, startPoint y: 444, endPoint x: 43, endPoint y: 444, distance: 9.3
click at [44, 444] on span at bounding box center [49, 442] width 11 height 11
type input "#1e1d19"
type input "#615837"
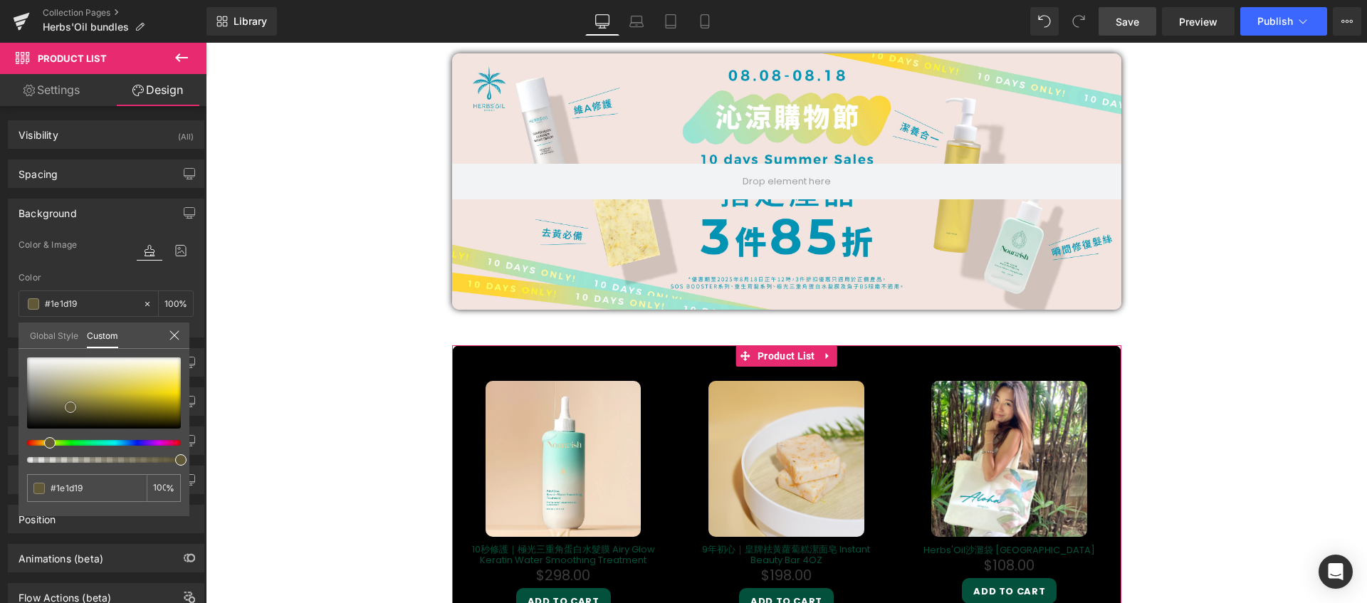
type input "#615837"
type input "#ba9f3f"
type input "#d0b551"
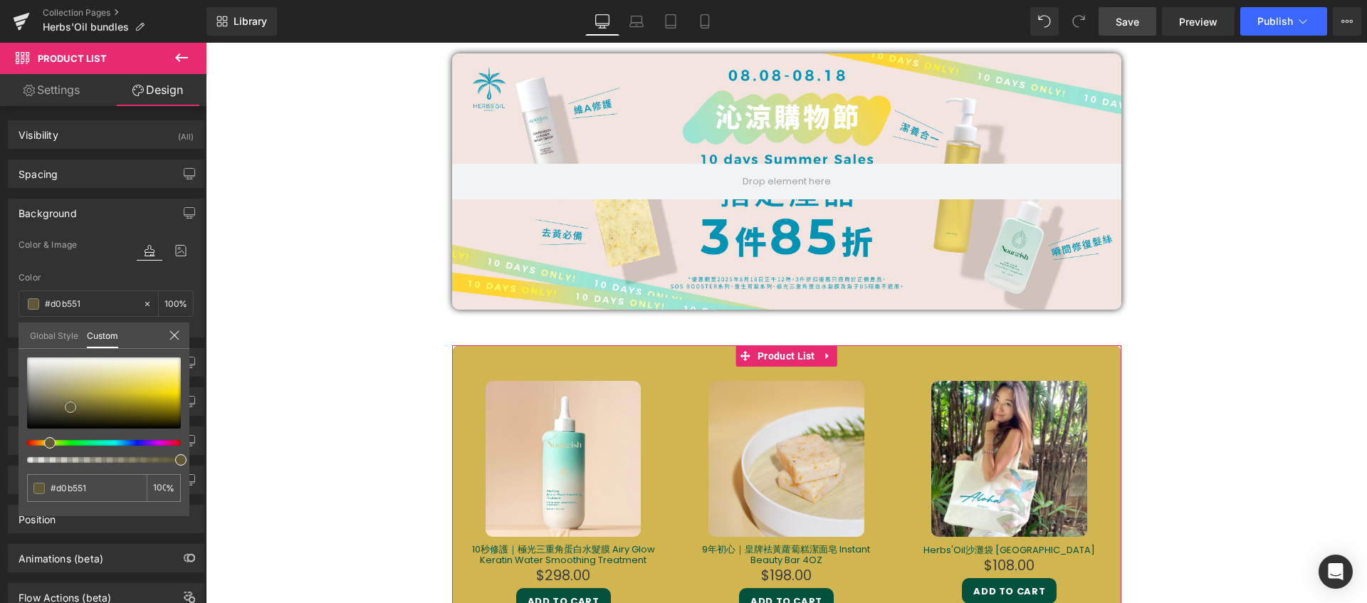
type input "#d6bb5b"
type input "#dac062"
type input "#e3c96d"
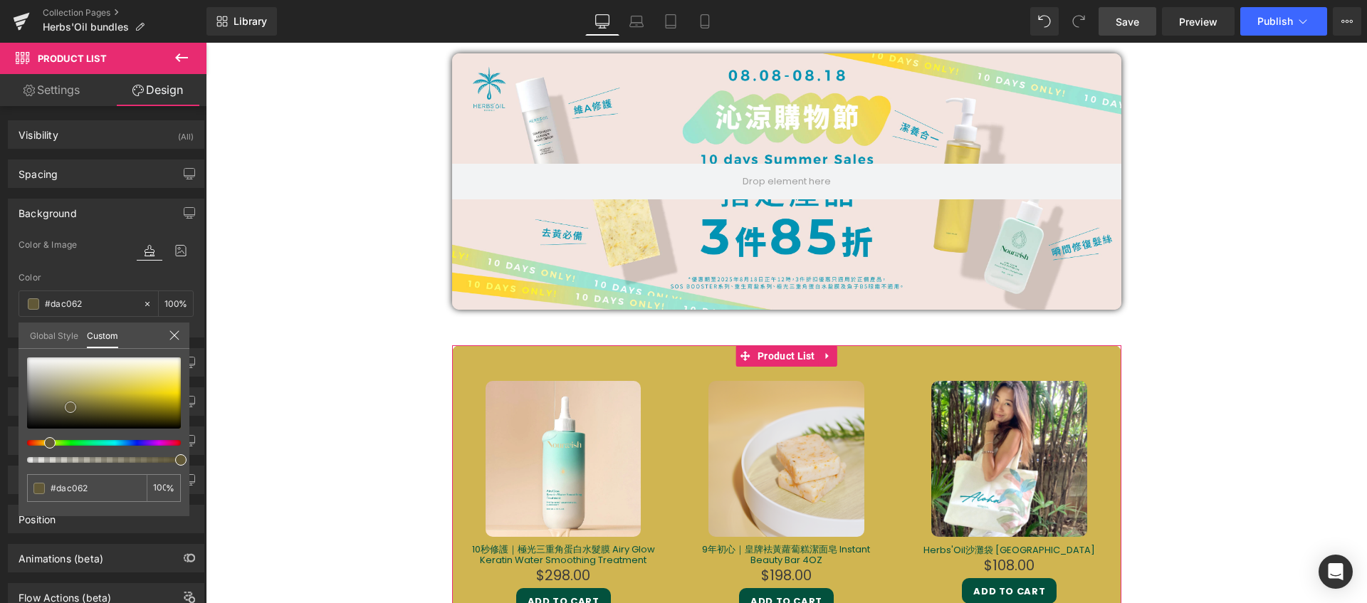
type input "#e3c96d"
type input "#e8d077"
type input "#ead27a"
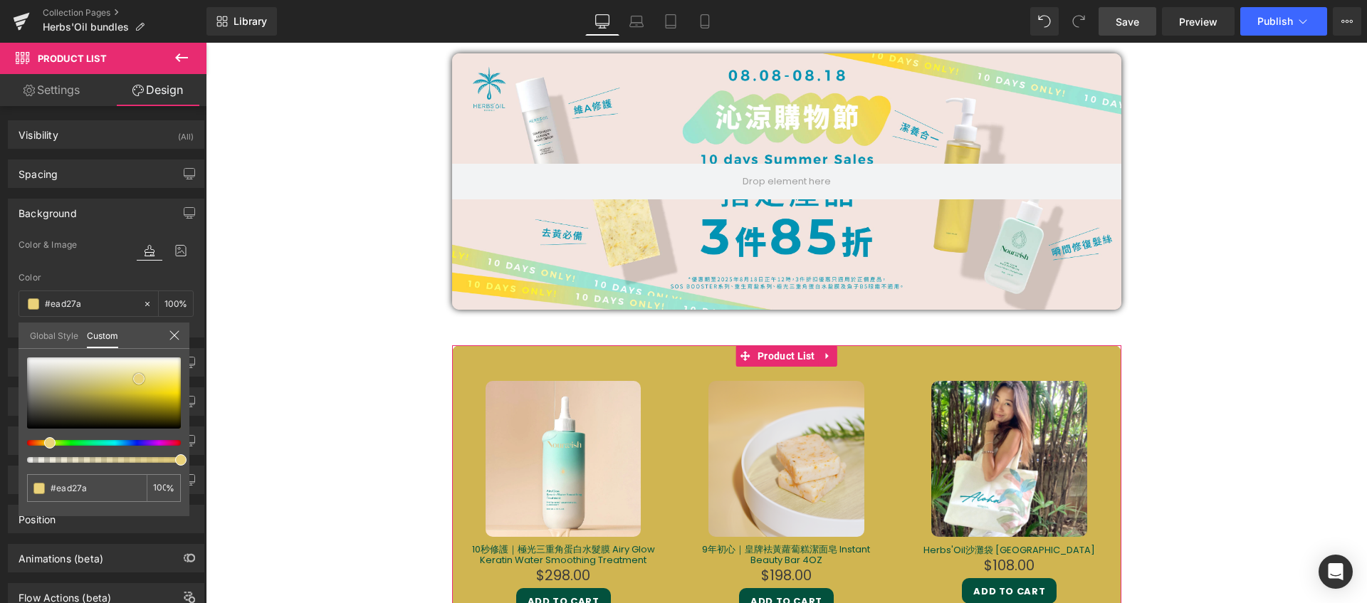
type input "#ebd37f"
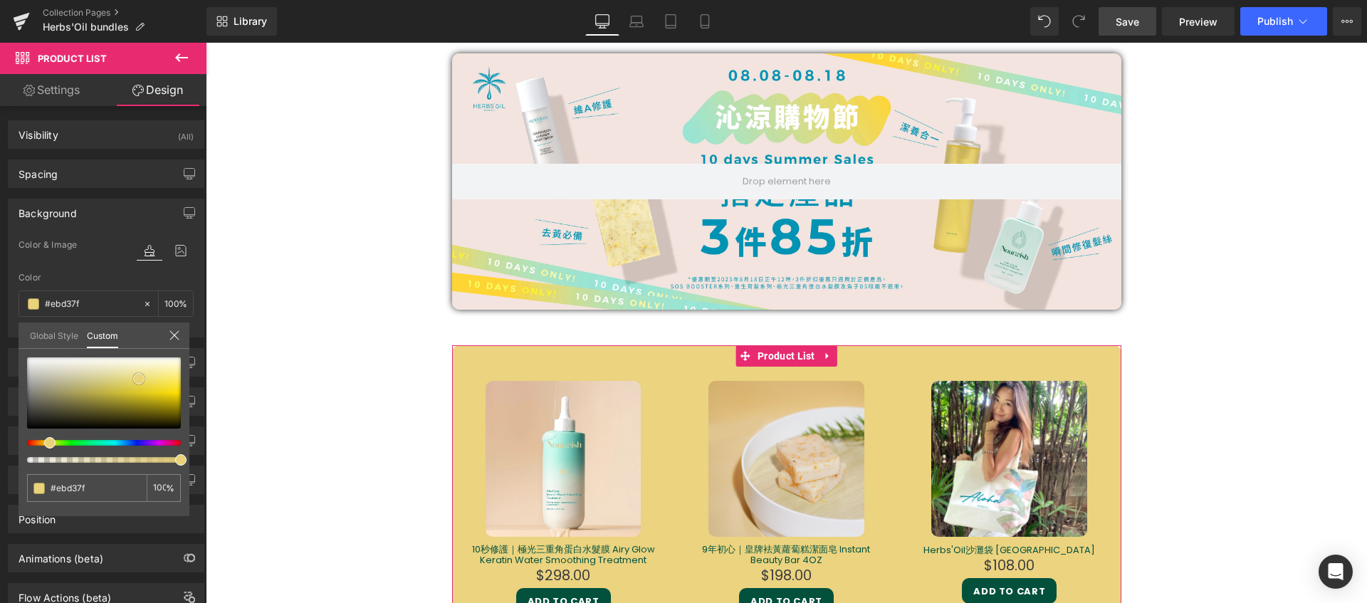
type input "#ecd687"
type input "#f1e0a1"
type input "#f1e2ab"
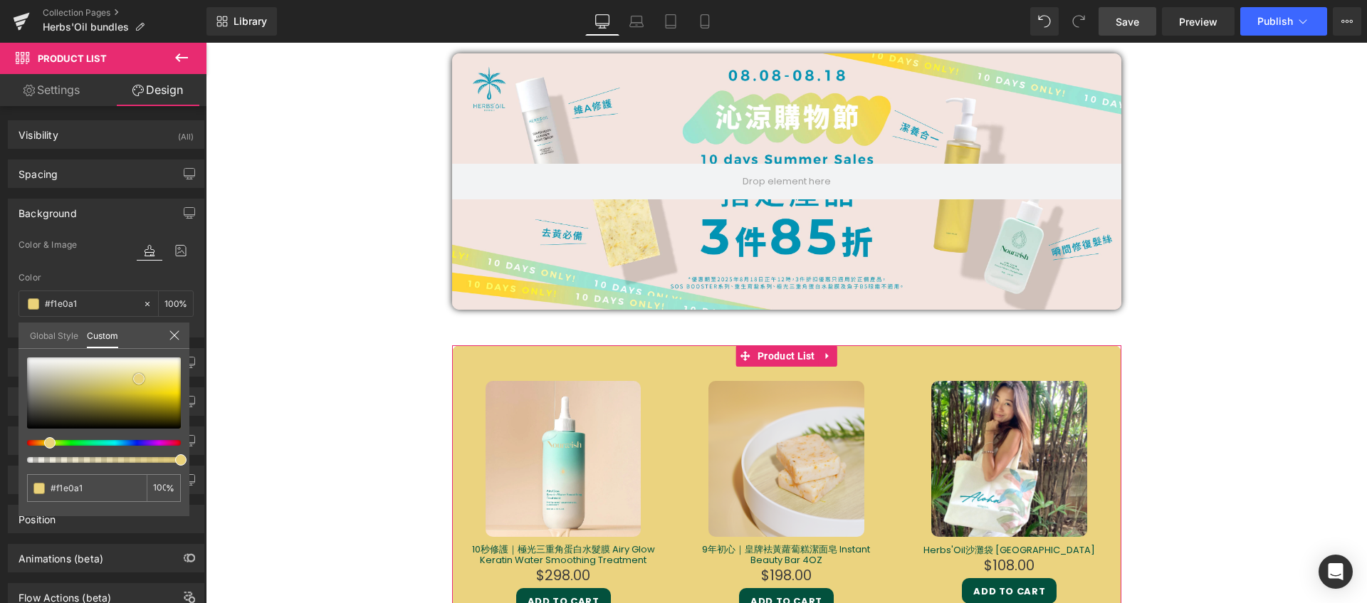
type input "#f1e2ab"
type input "#f2e5af"
type input "#f3e5af"
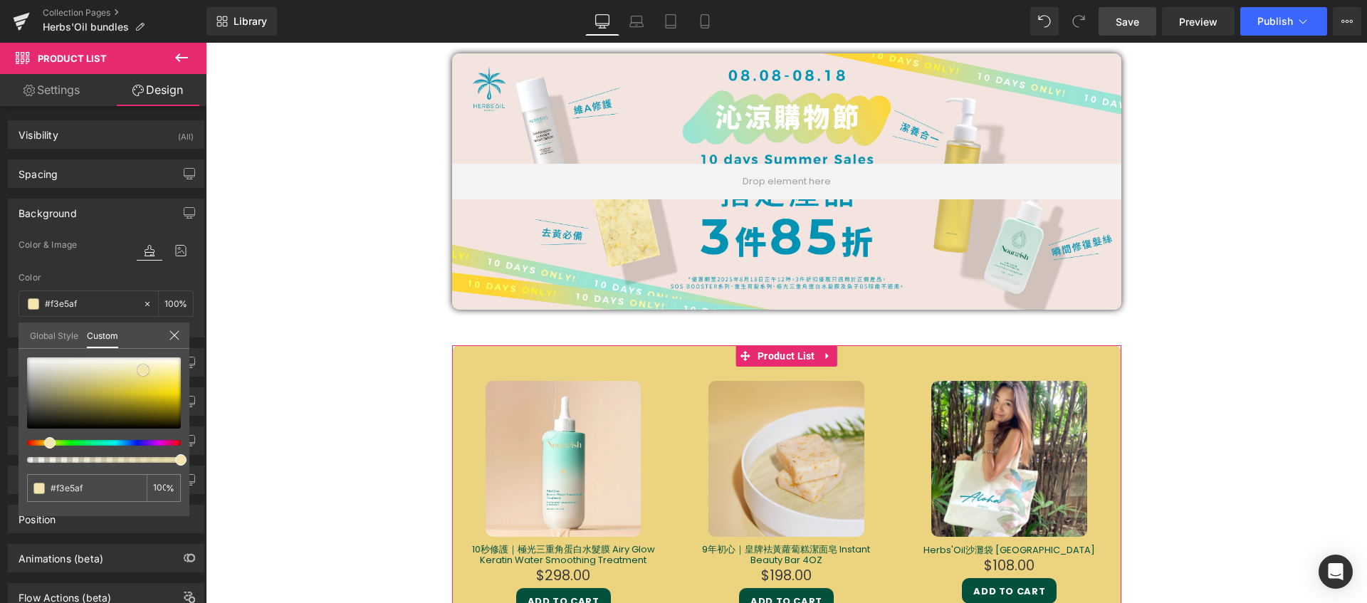
type input "#f3e6b3"
type input "#f4e7b3"
type input "#f3e7b9"
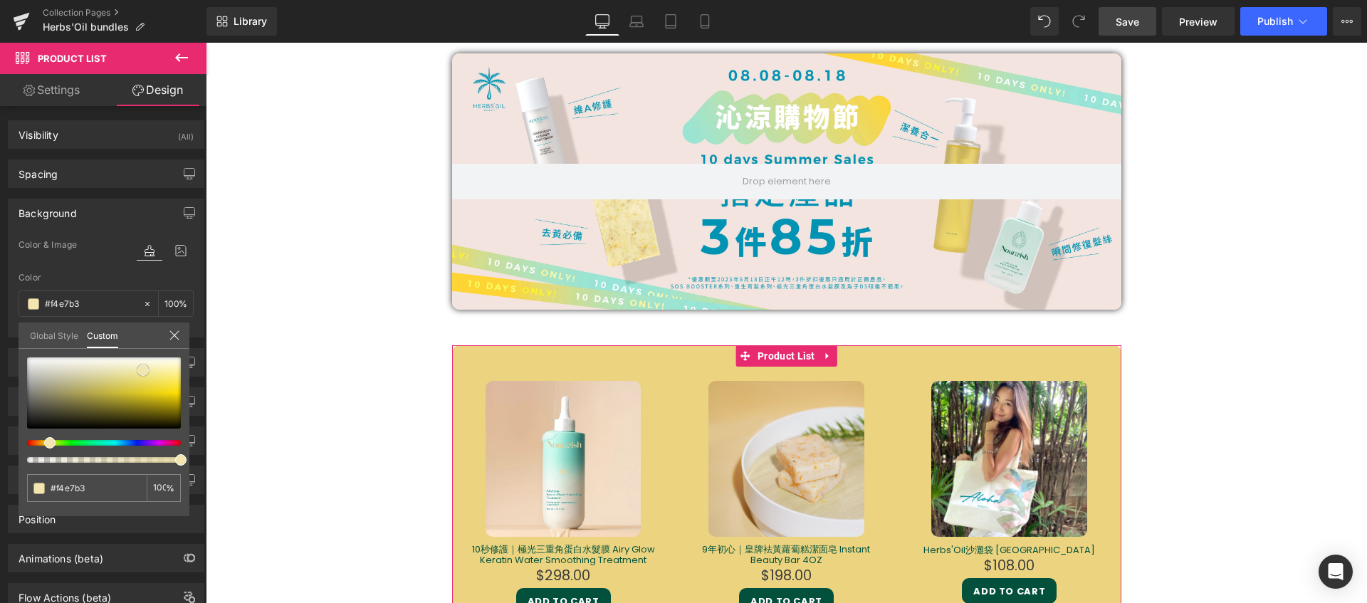
type input "#f3e7b9"
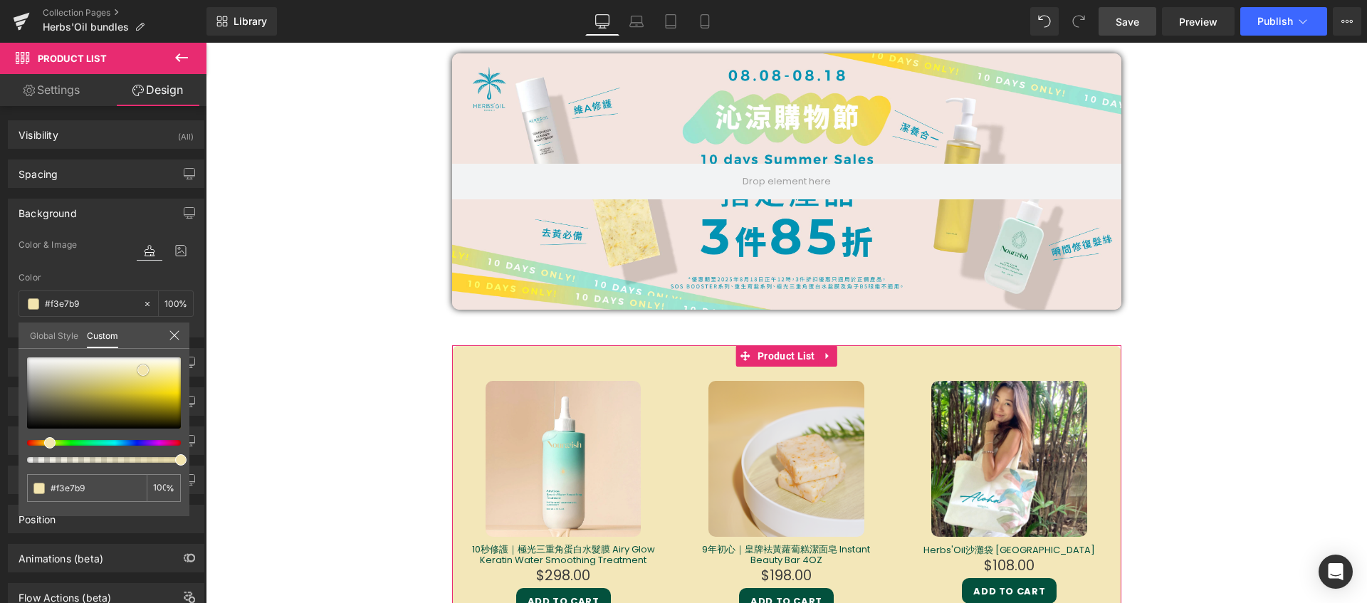
type input "#f4e9bc"
type input "#f5eac1"
type input "#f5e9c1"
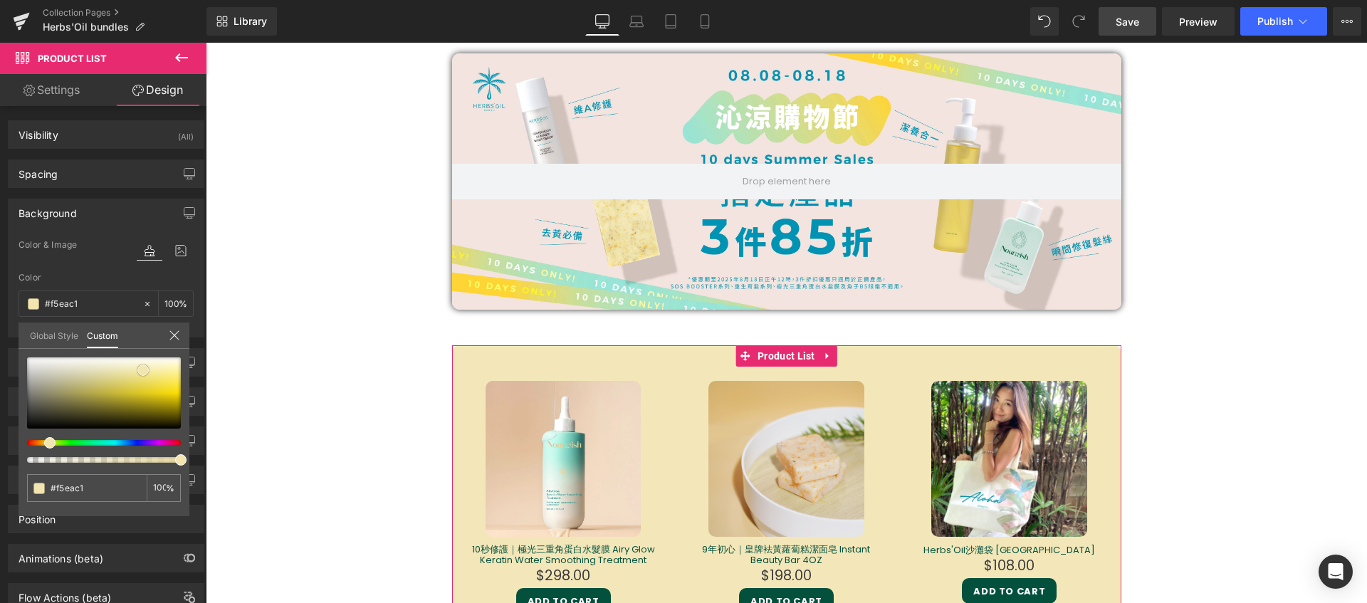
type input "#f5e9c1"
type input "#f6eac5"
type input "#f5e8c6"
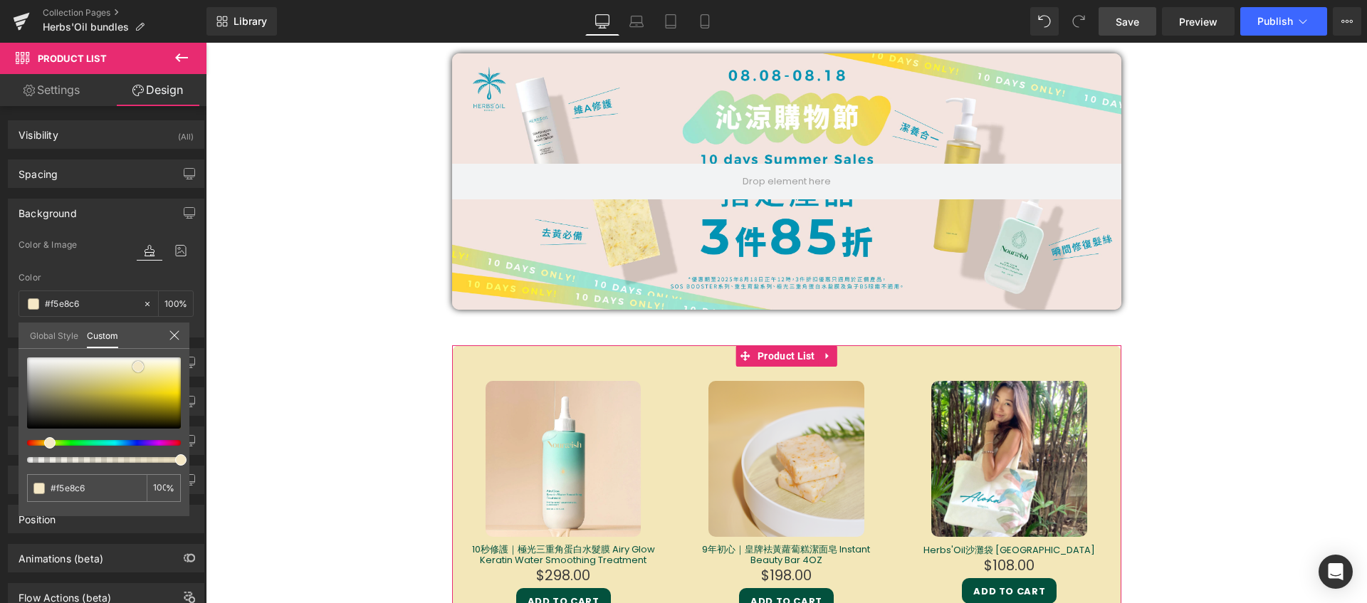
type input "#f6e9ca"
type input "#f6eacf"
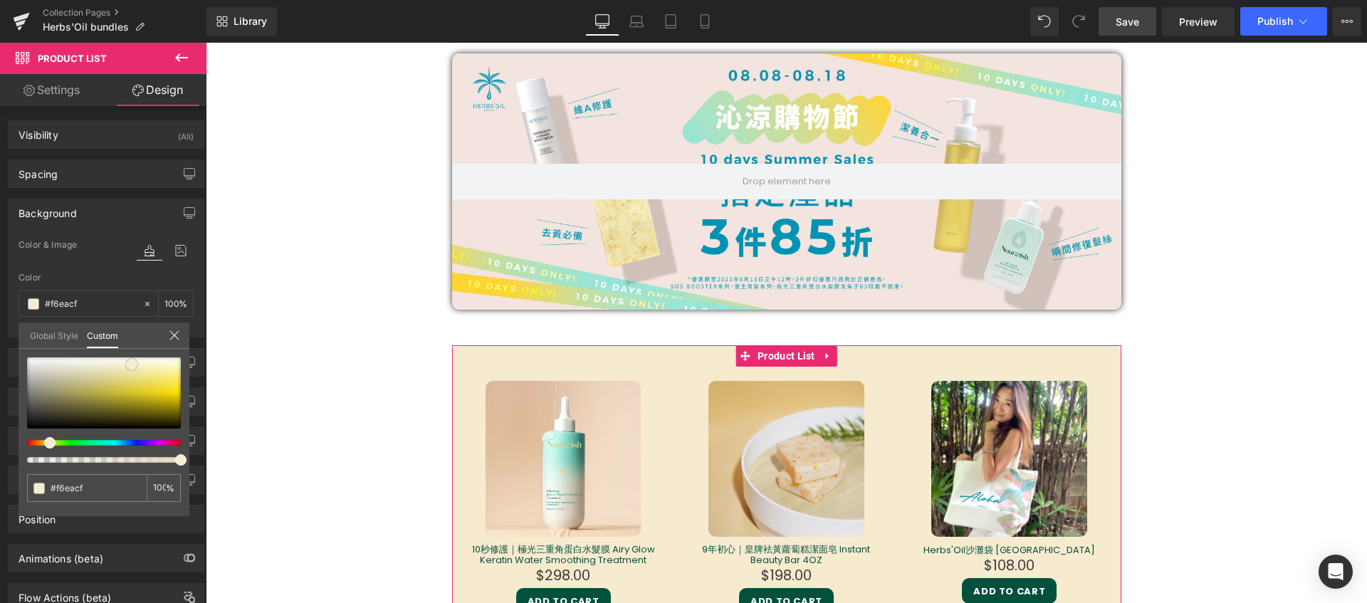
type input "#f6ecd4"
type input "#f6edd9"
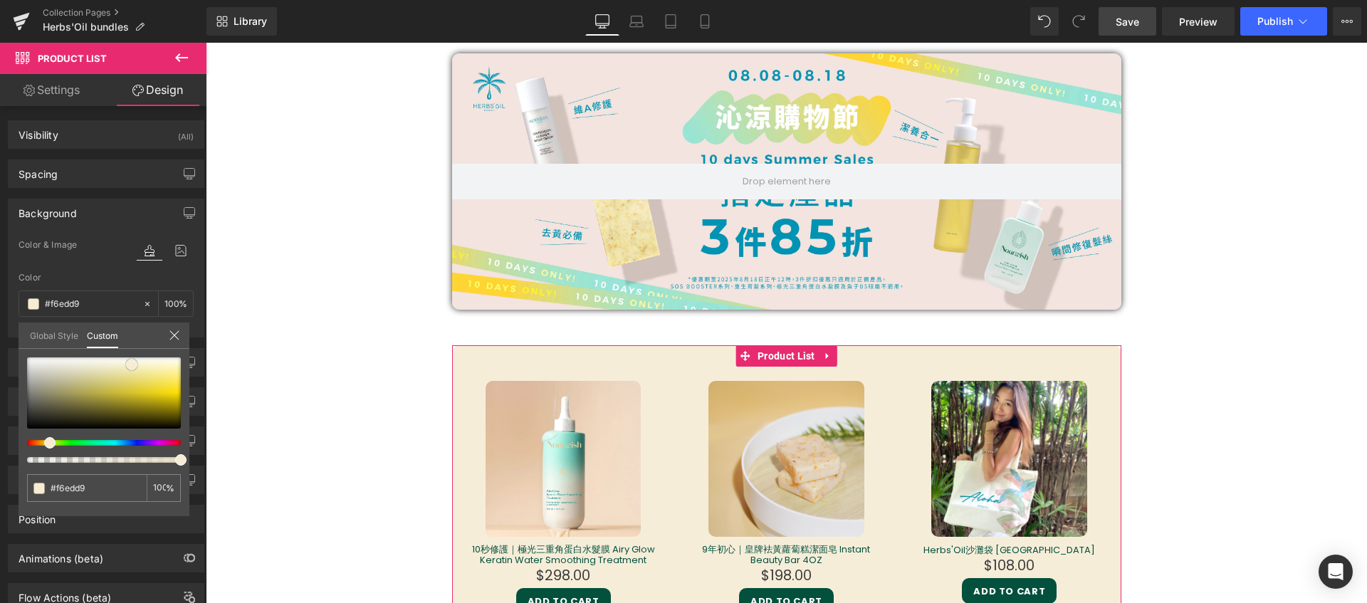
type input "#f7edd8"
type input "#f8efdd"
type input "#f8f1e2"
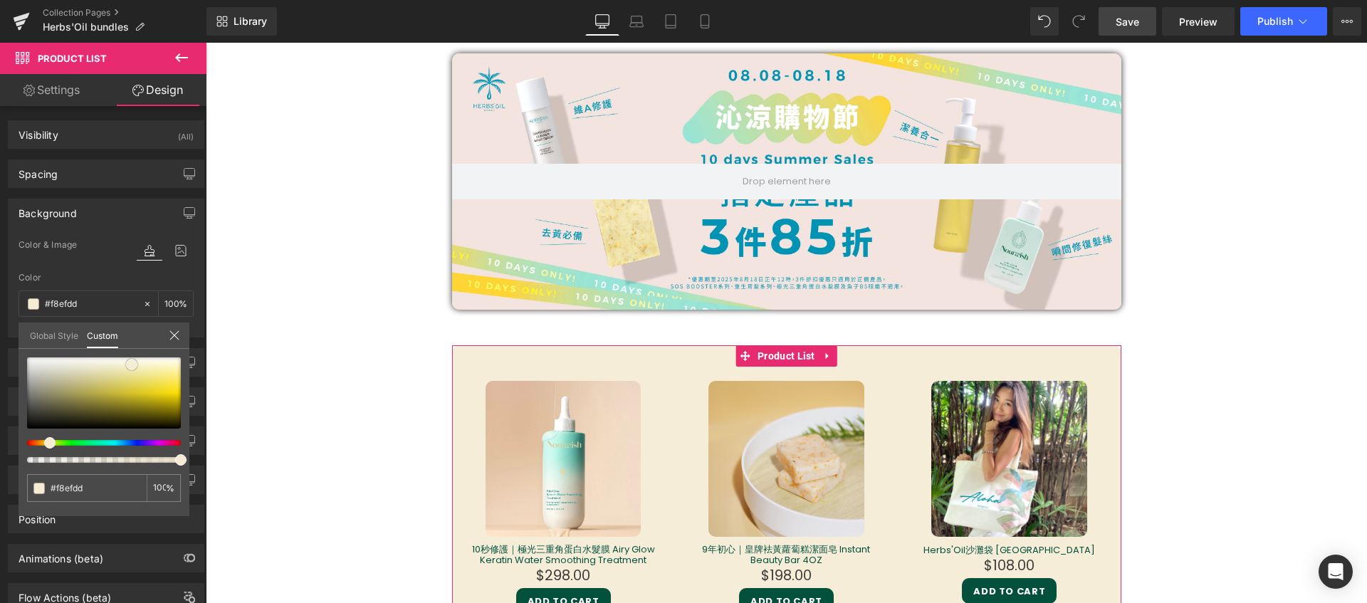
type input "#f8f1e2"
type input "#faf5ea"
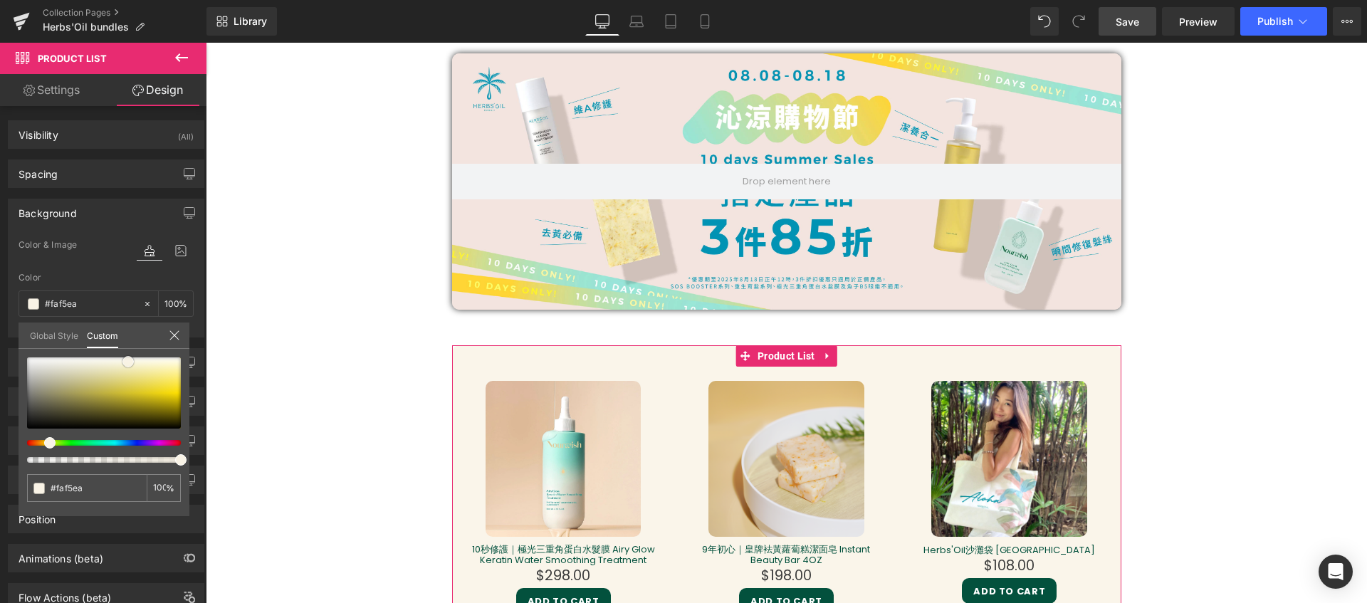
type input "#f9f3e6"
type input "#f8f2e7"
type input "#f7f0e3"
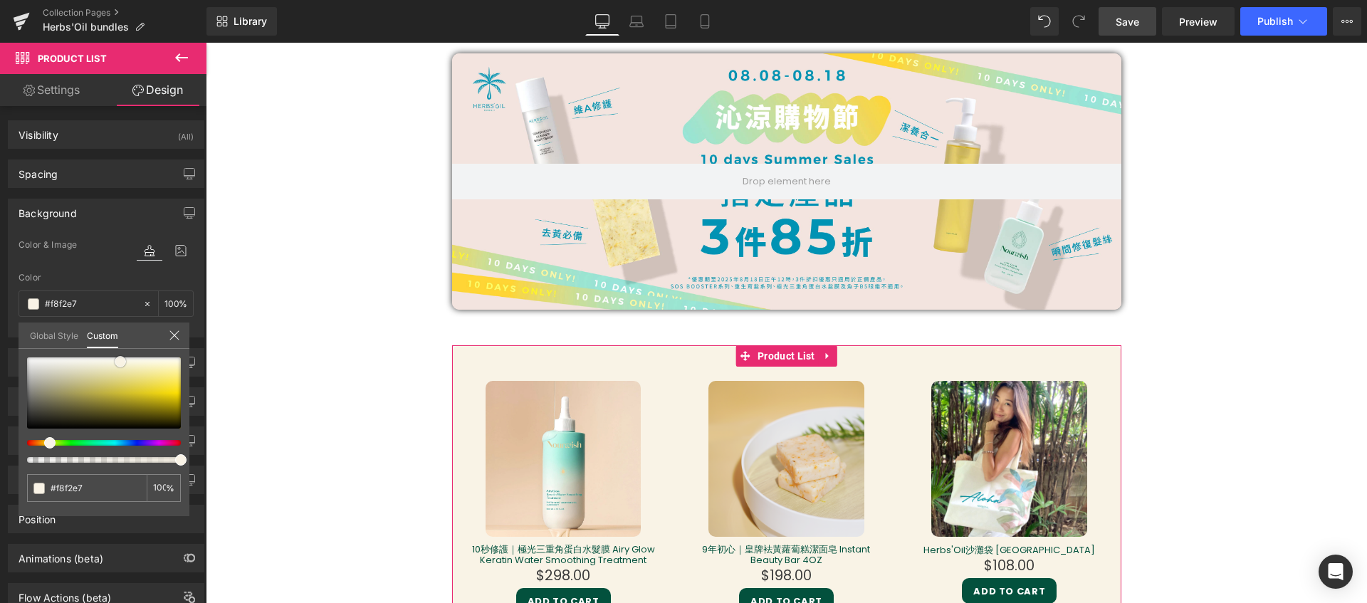
type input "#f7f0e3"
type input "#f7f0e2"
type input "#f6eede"
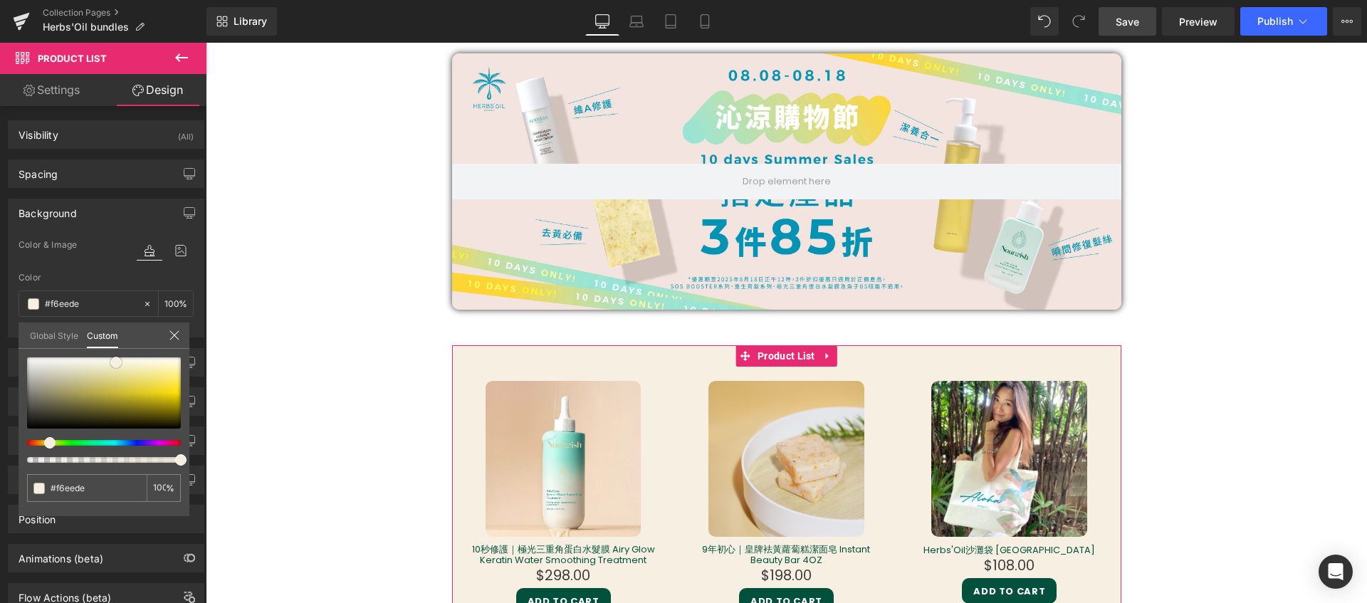
type input "#f6eedf"
type input "#f5eddf"
type input "#f4ebdb"
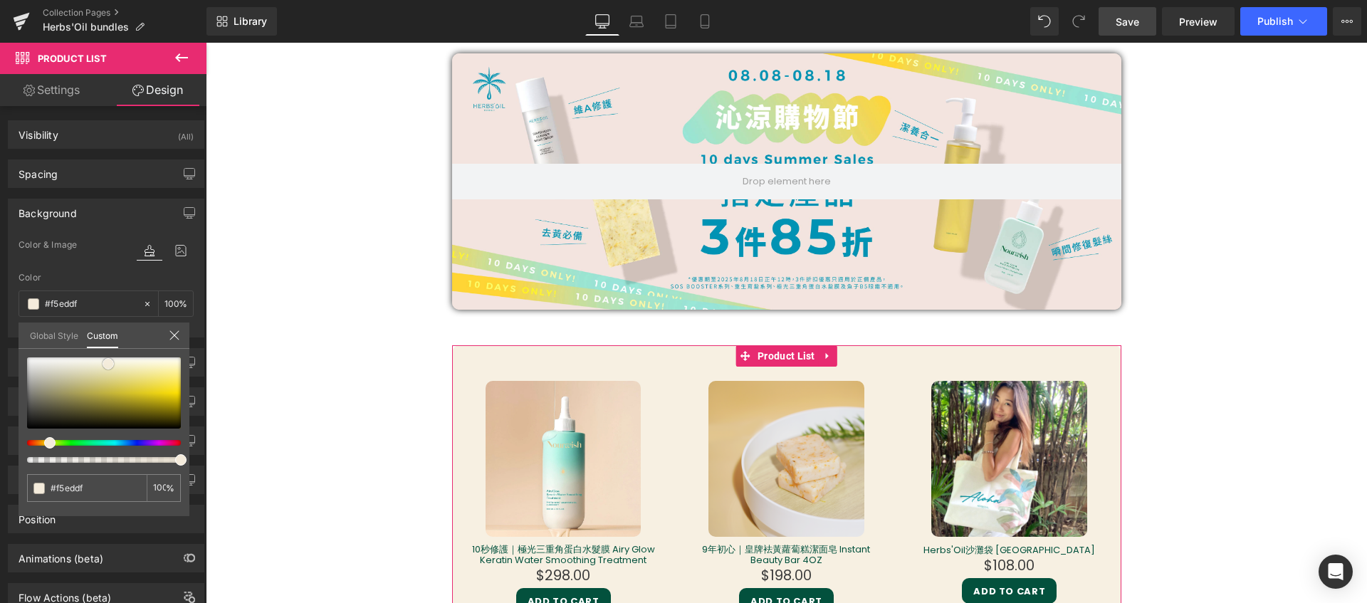
type input "#f4ebdb"
type input "#f3e9d7"
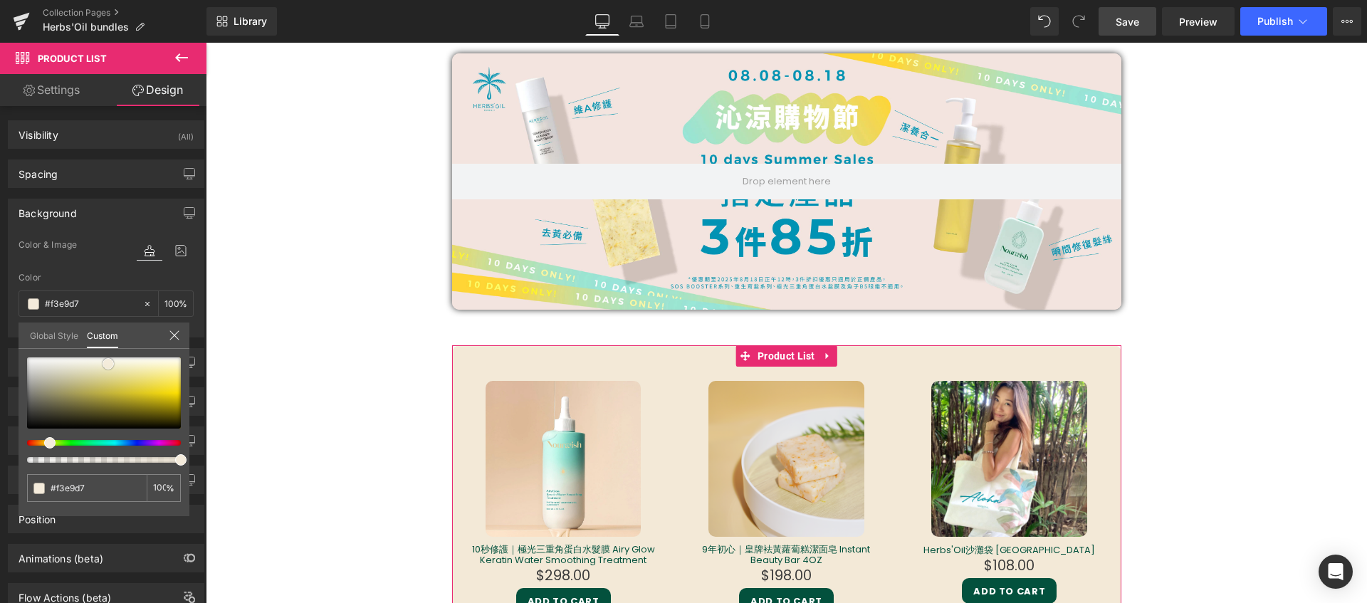
type input "#f4e9d6"
type input "#f6ebda"
type input "#f6e9da"
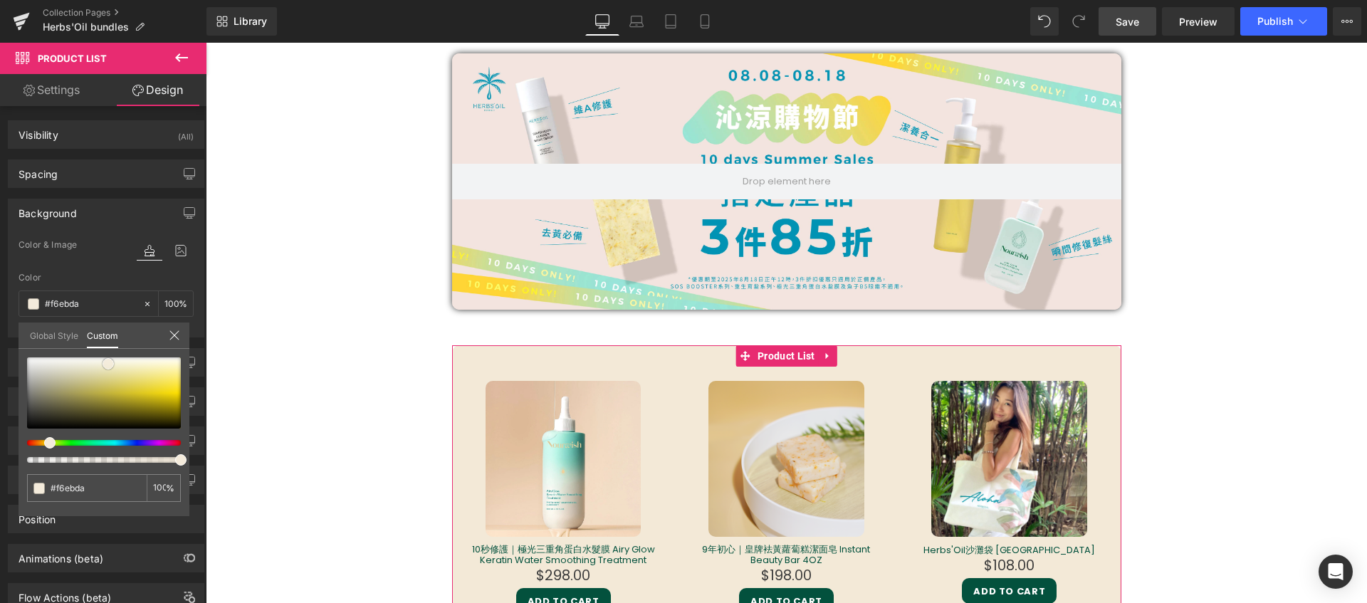
type input "#f6e9da"
type input "#f6e8d9"
type input "#f7ebdd"
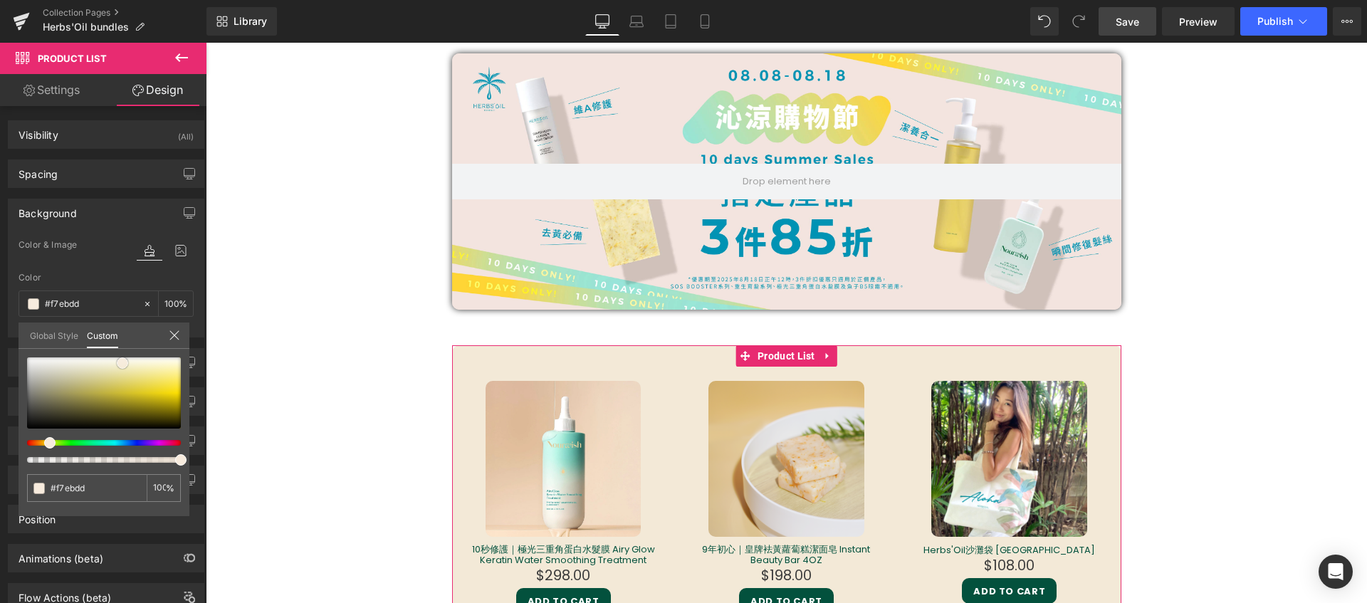
type input "#f8ede2"
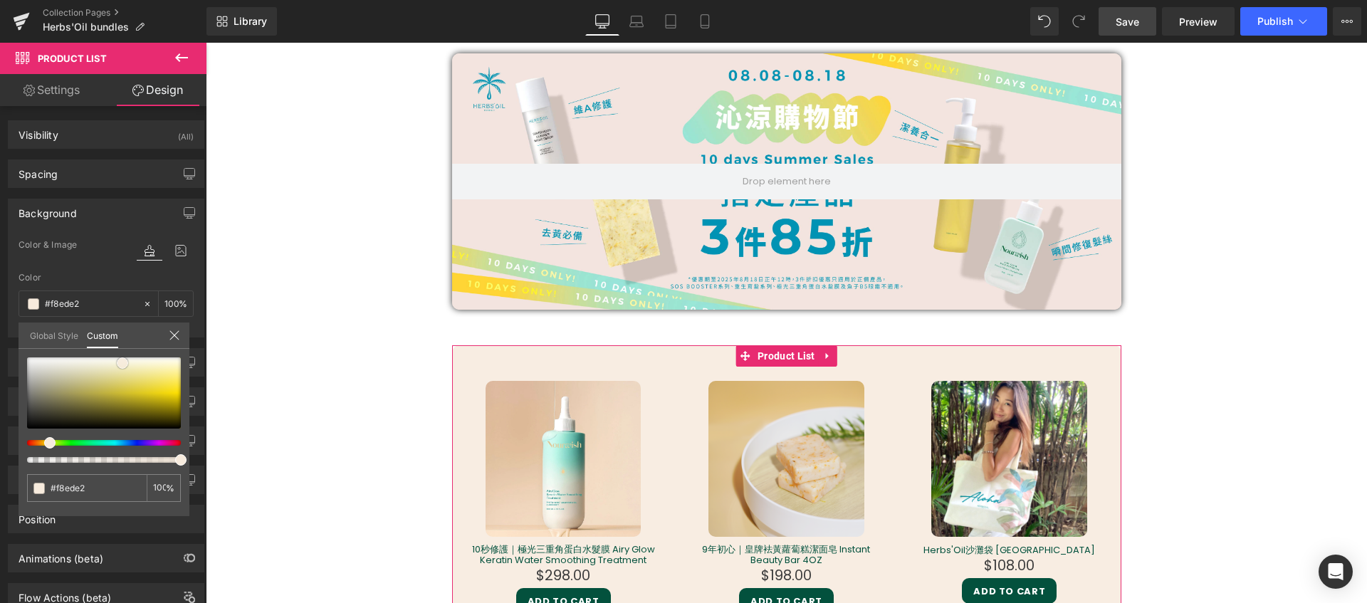
type input "#faefe5"
drag, startPoint x: 28, startPoint y: 428, endPoint x: 133, endPoint y: 361, distance: 124.8
click at [133, 361] on span at bounding box center [132, 361] width 11 height 11
type input "#f8fae5"
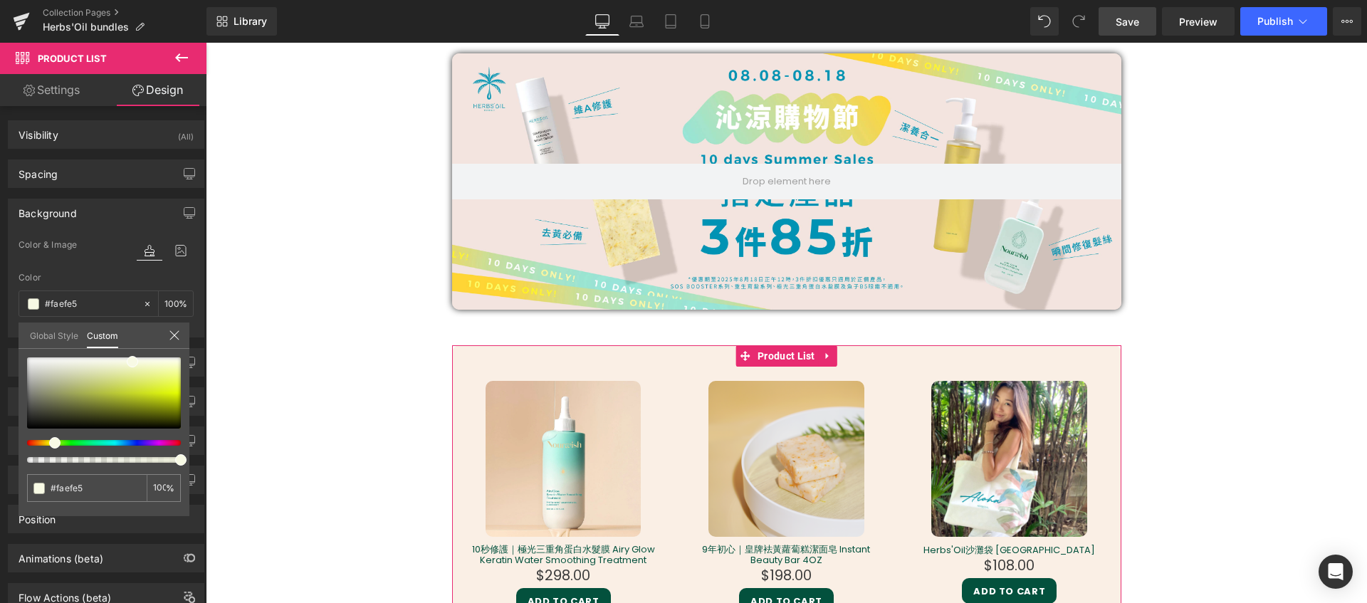
type input "#f8fae5"
type input "#f9fae5"
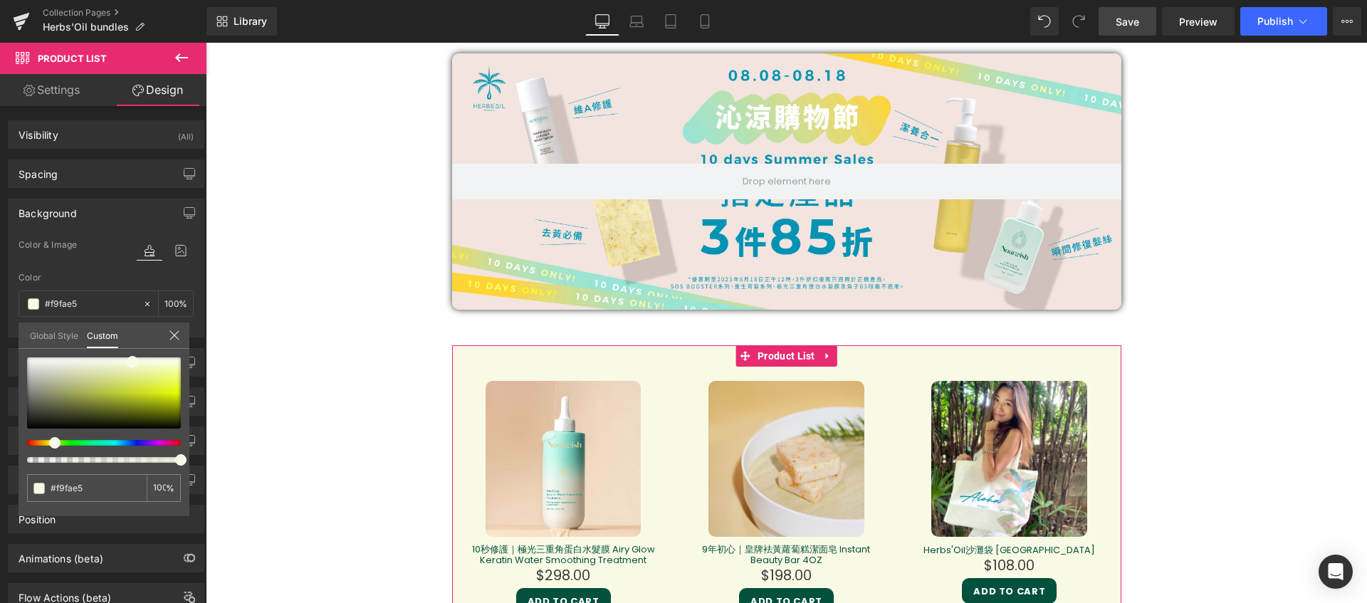
type input "#fafae5"
type input "#faf9e5"
click at [48, 443] on span at bounding box center [51, 442] width 11 height 11
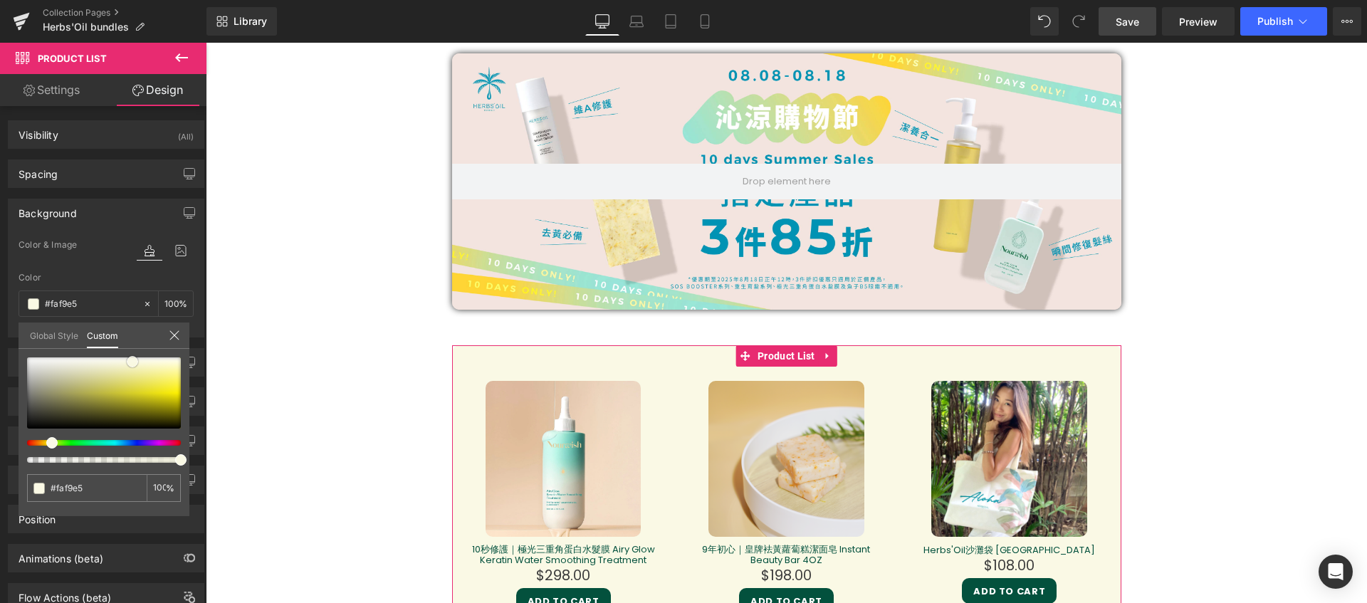
type input "#f9f7e1"
type input "#f8f5dc"
type input "#f7f3d3"
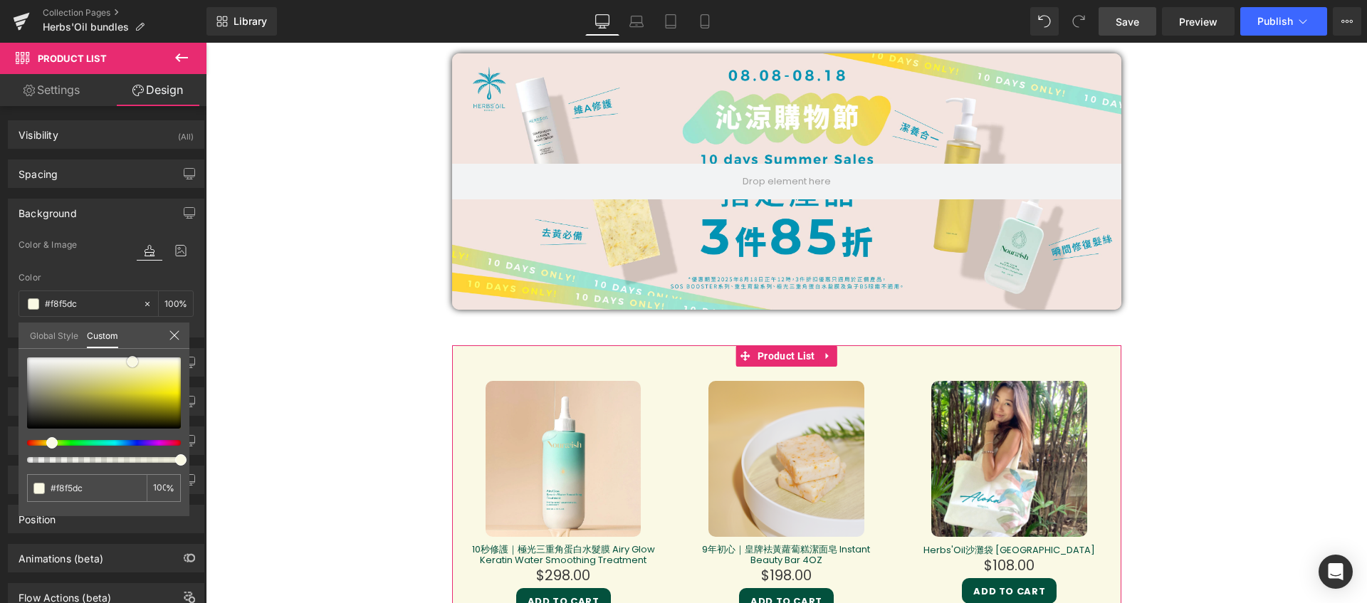
type input "#f7f3d3"
type input "#f6f1cf"
type input "#f7f1ce"
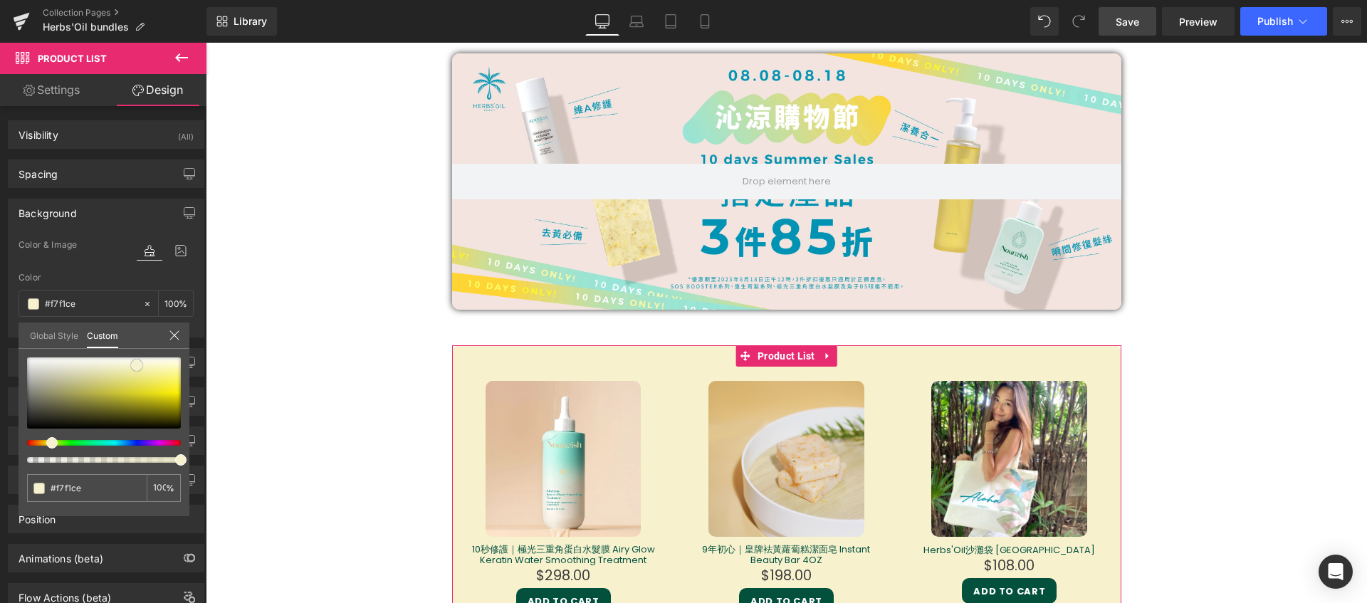
type input "#f6eeca"
type input "#f7eec9"
type input "#f7edc9"
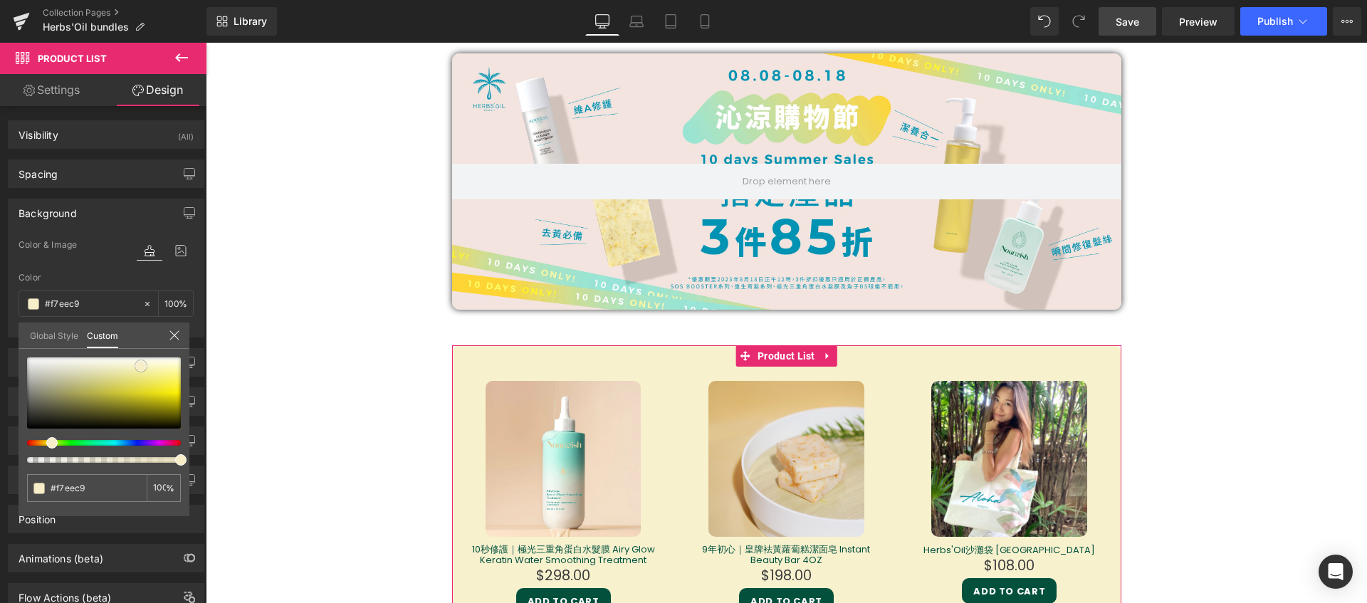
type input "#f7edc9"
type input "#f7eece"
type input "#f7efd3"
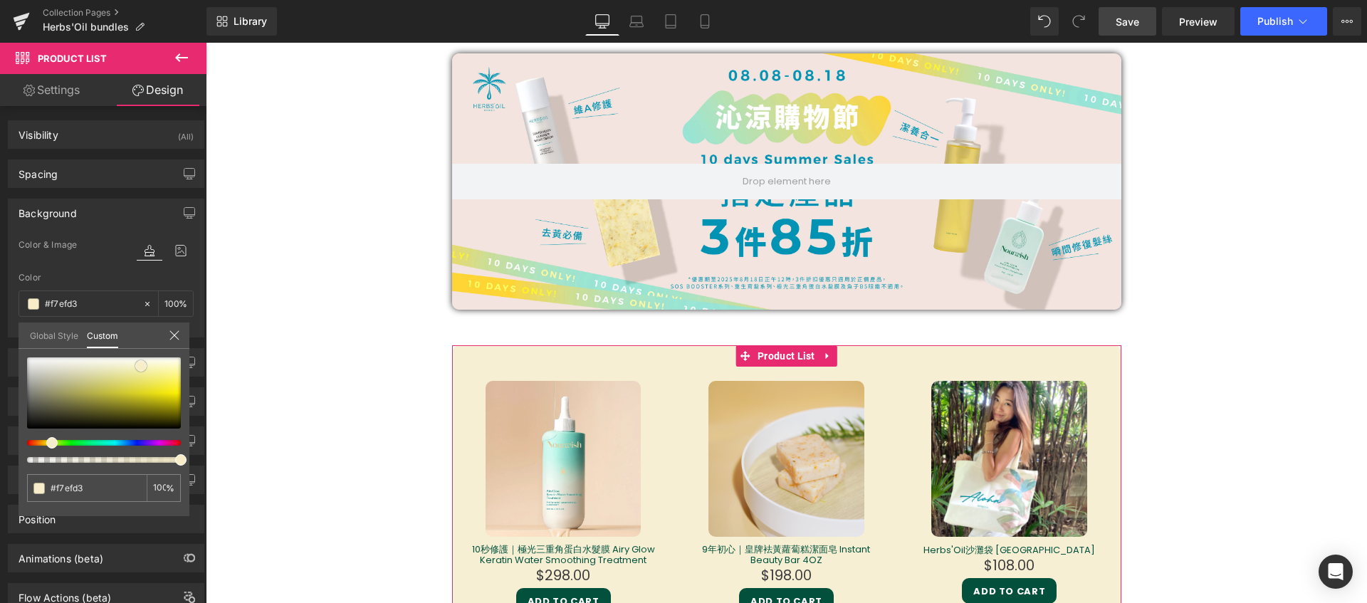
type input "#f8f1d7"
type input "#f9f2dc"
type input "#f9f3e0"
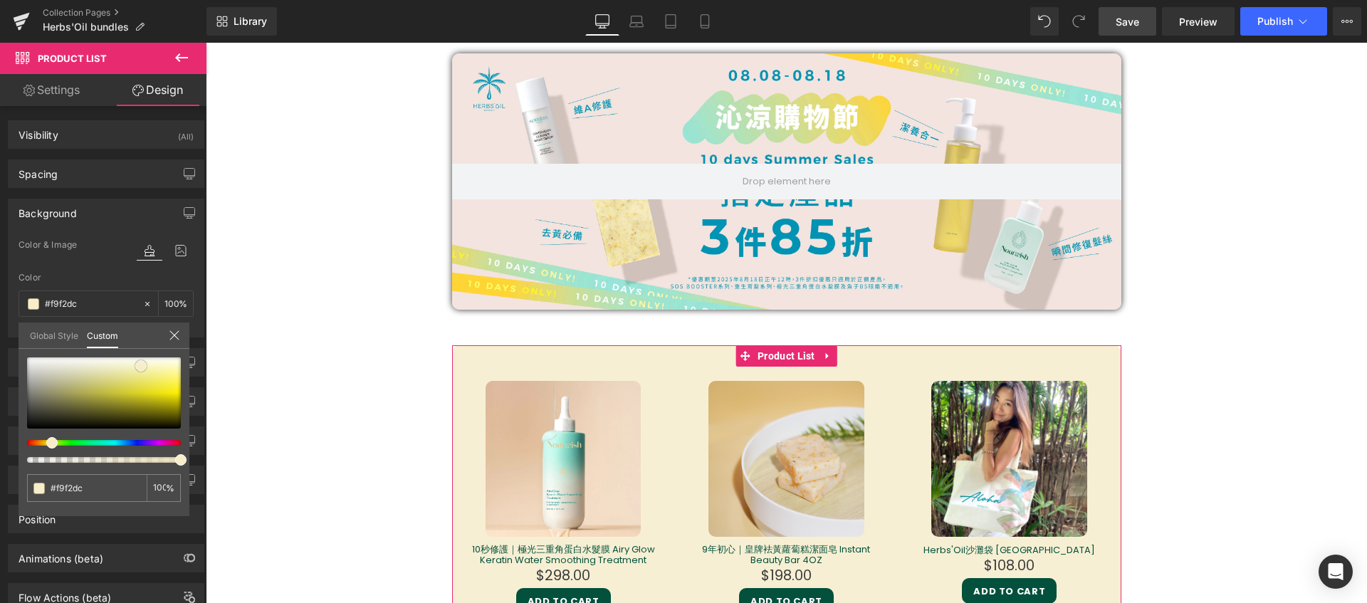
type input "#f9f3e0"
type input "#faf4e0"
type input "#faf5e5"
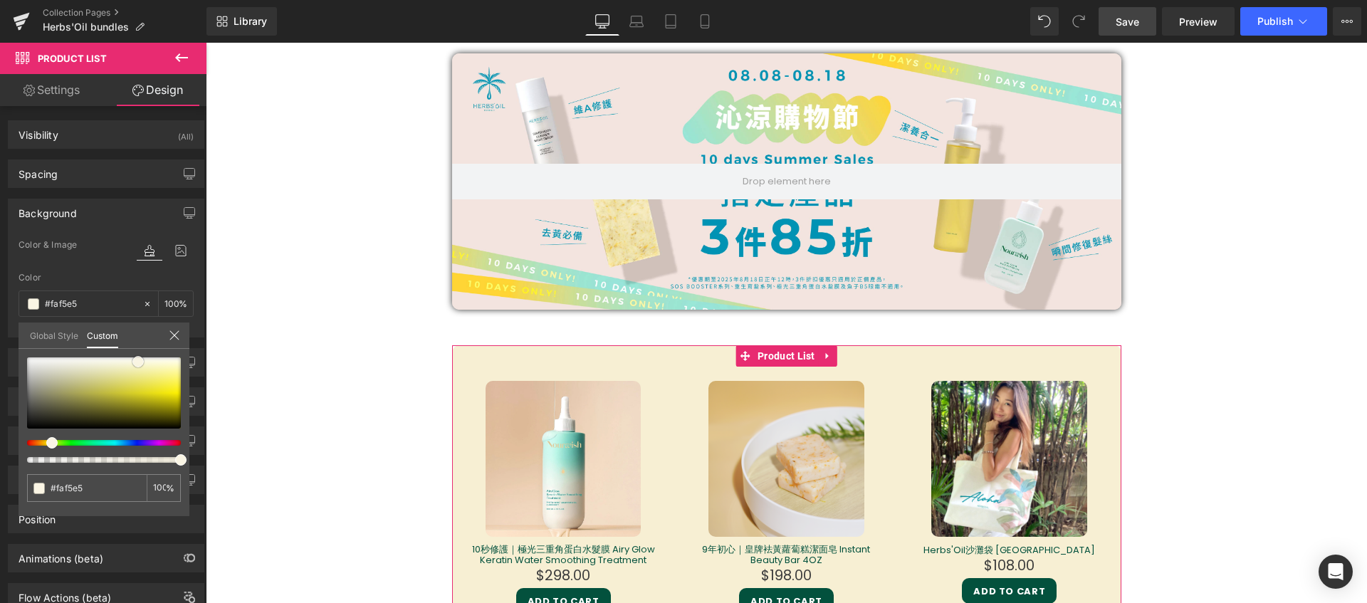
type input "#fbf6e9"
type input "#fcf7ed"
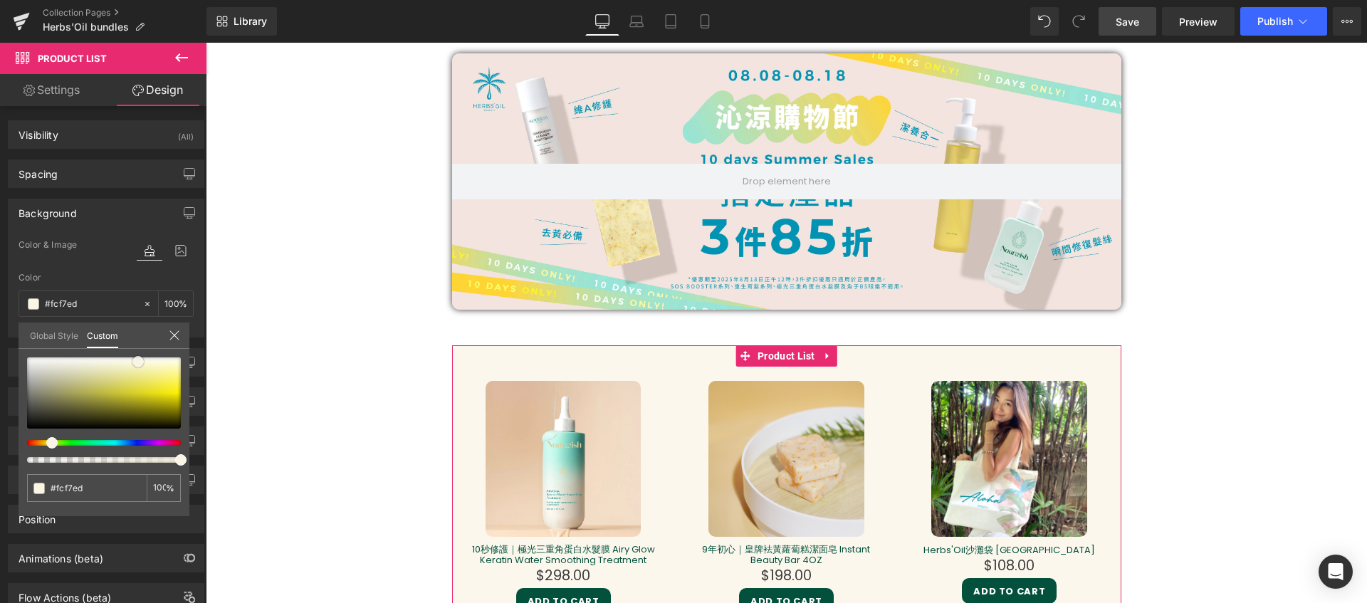
type input "#fcf9f2"
type input "#fdfbf6"
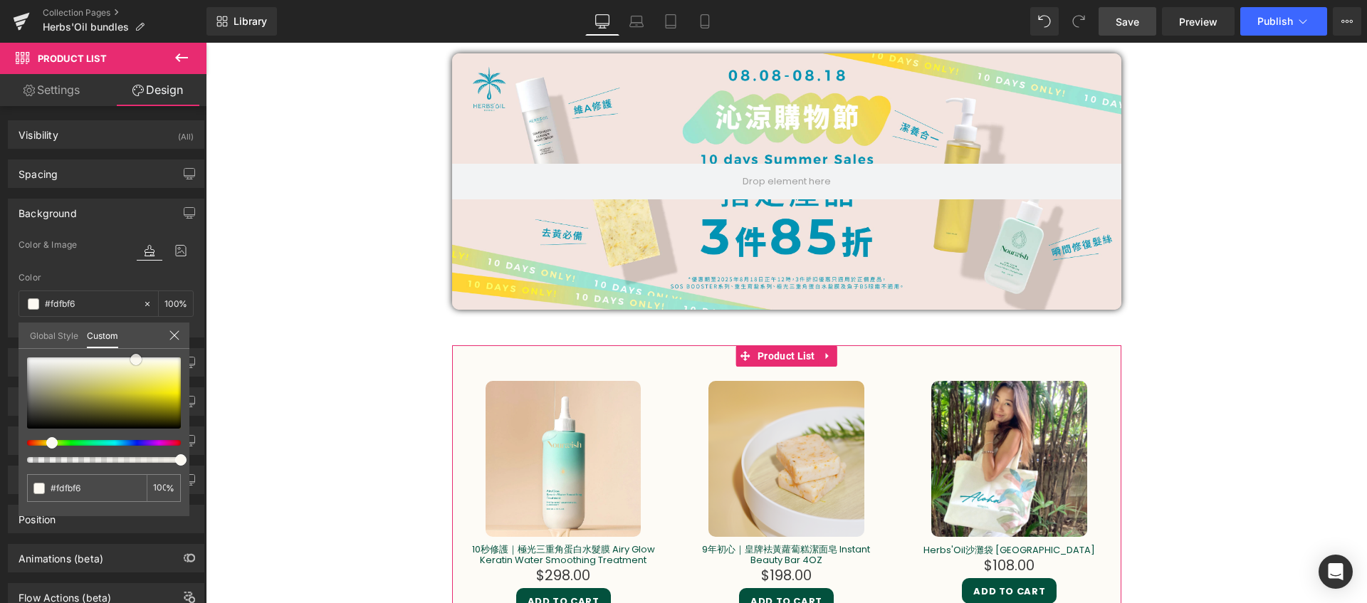
type input "#fcf9f2"
type input "#fcf7ed"
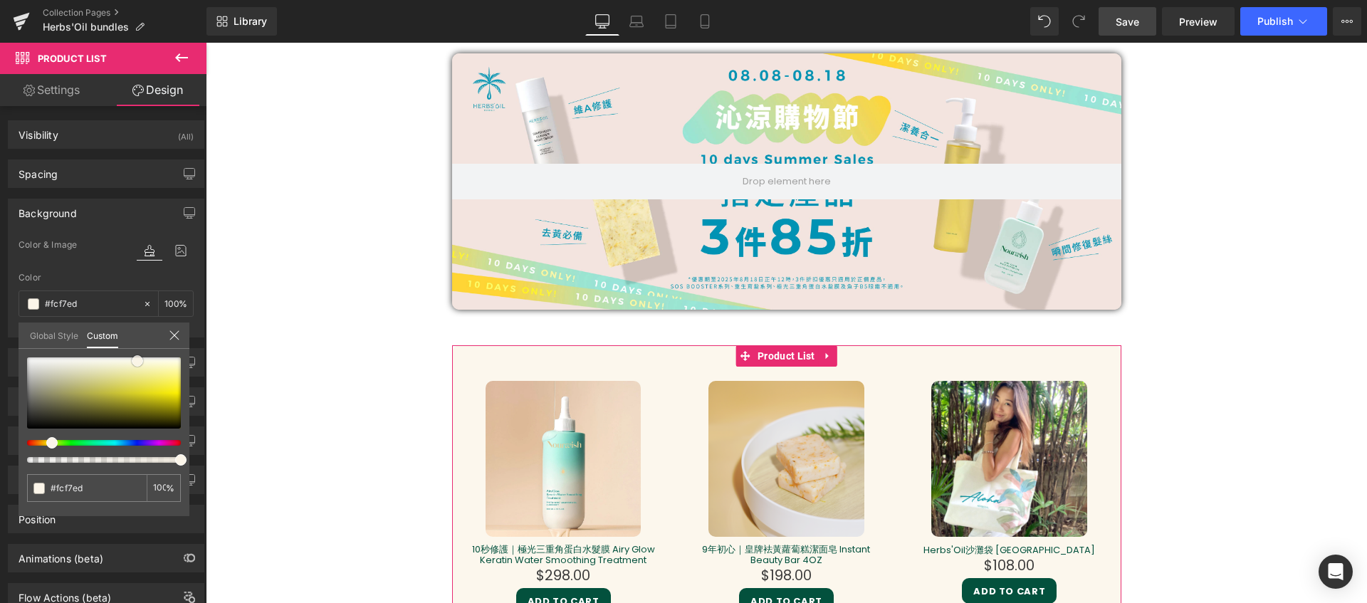
type input "#fbf5e9"
type input "#fbf6ee"
type input "#faf4ea"
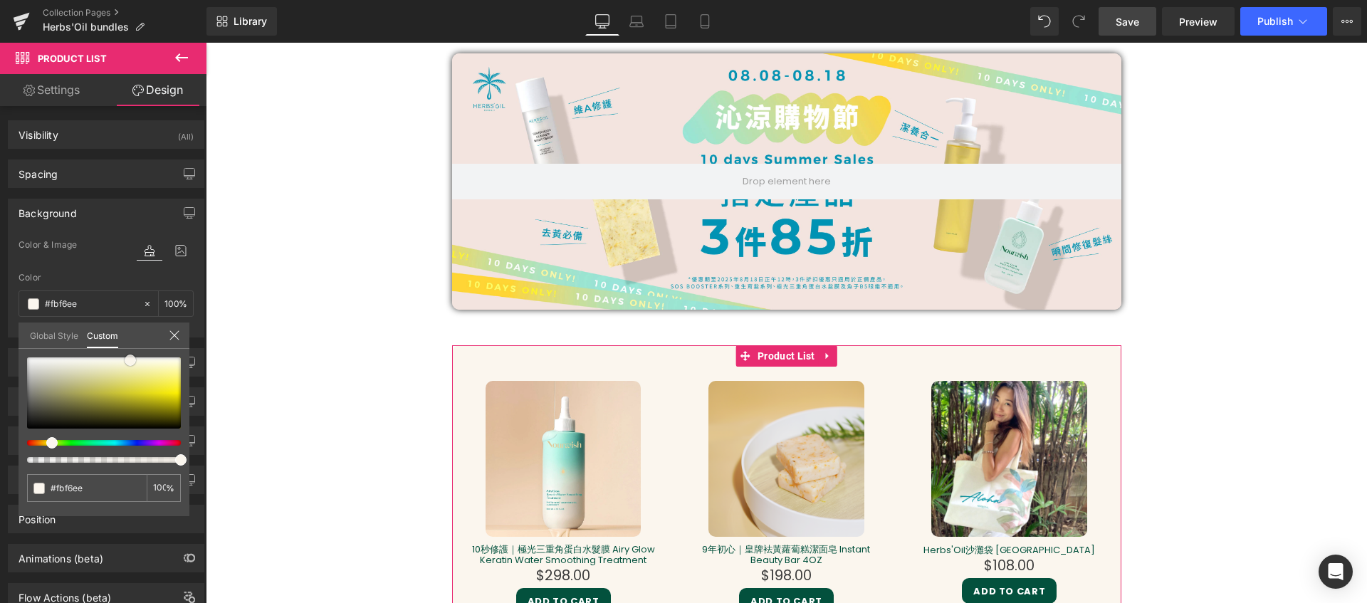
type input "#faf4ea"
type input "#f9f2e6"
type input "#f8f0e2"
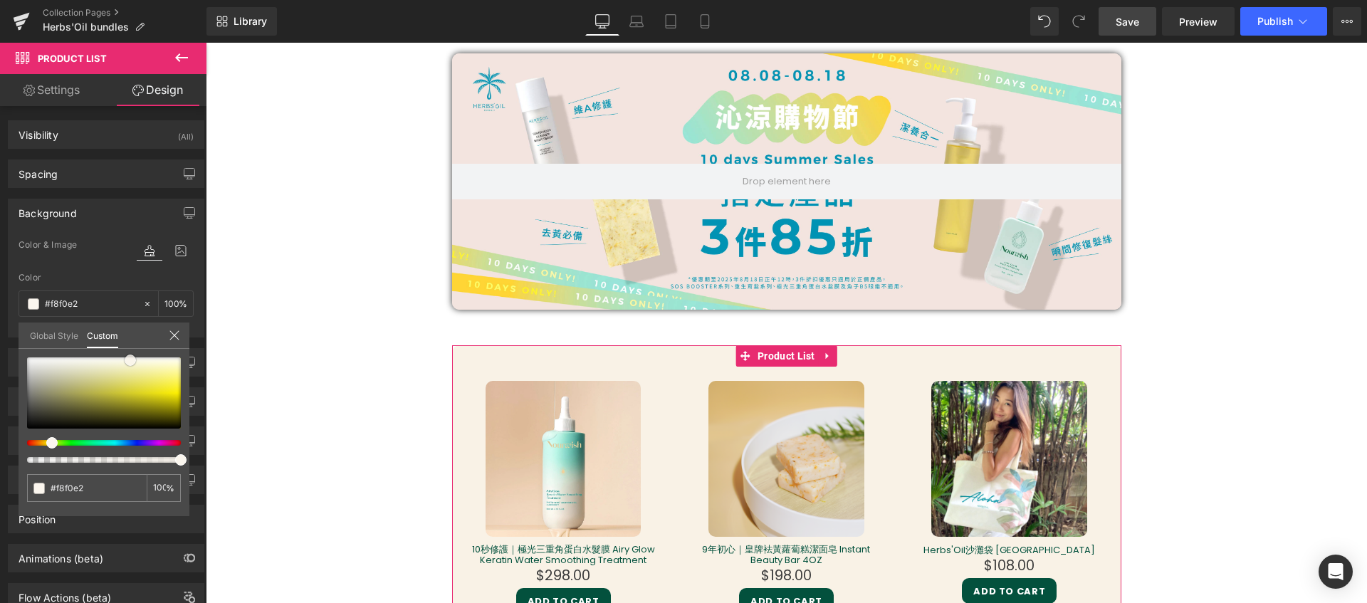
type input "#f7edde"
type input "#f7eddd"
type input "#f5e9d5"
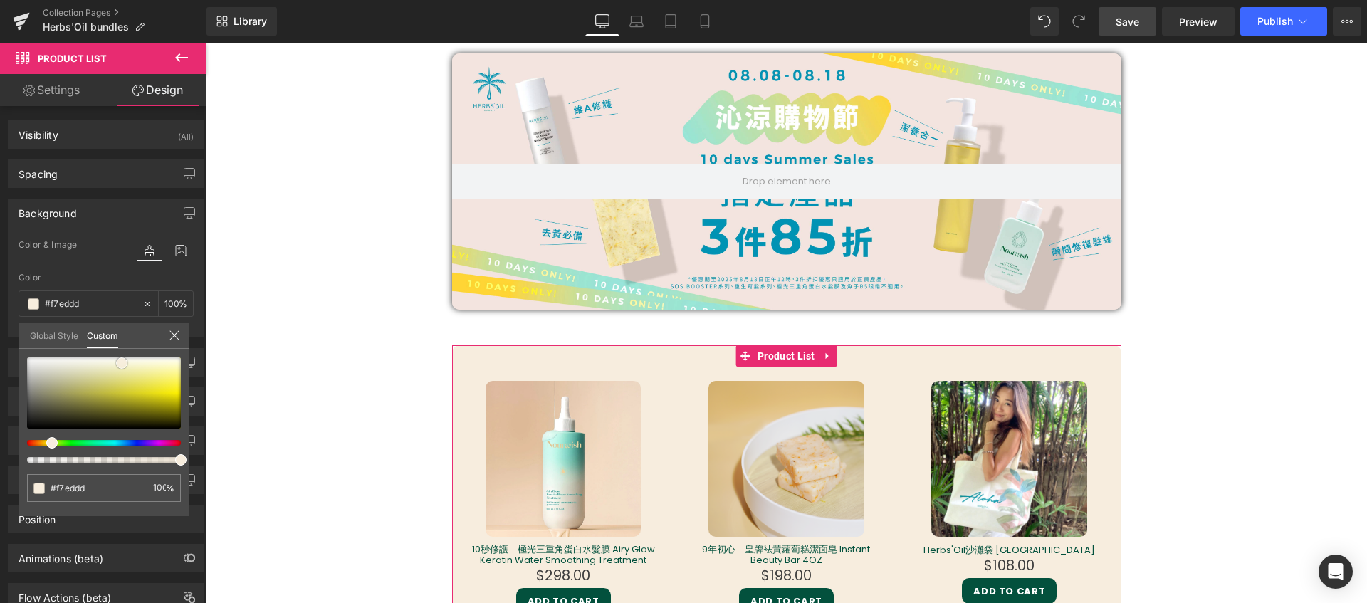
type input "#f5e9d5"
type input "#f5e7d0"
type input "#f6e5ca"
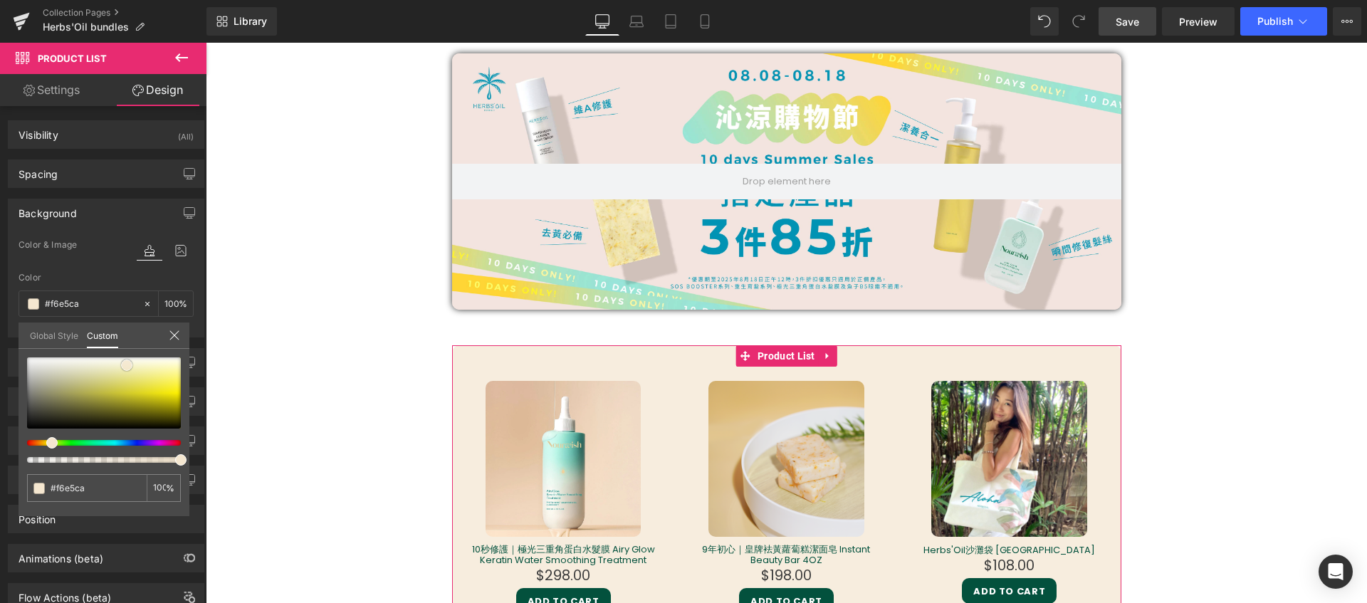
type input "#fbeed9"
type input "#ffffff"
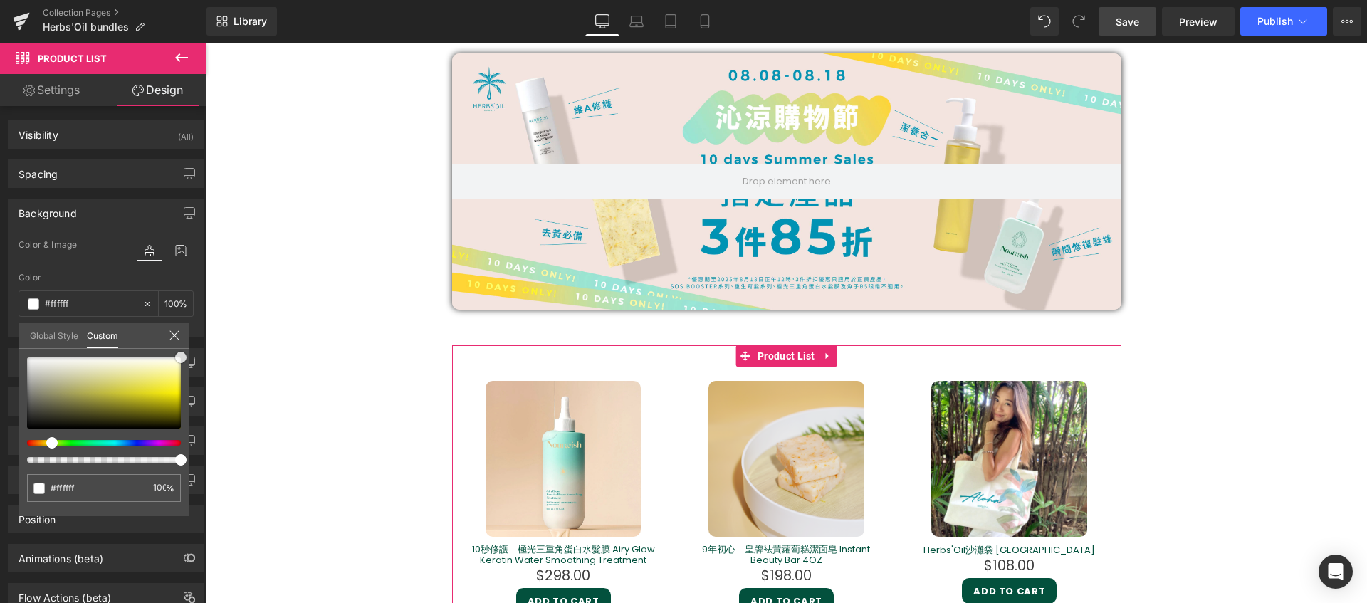
type input "#fffaf4"
type input "#fefaf5"
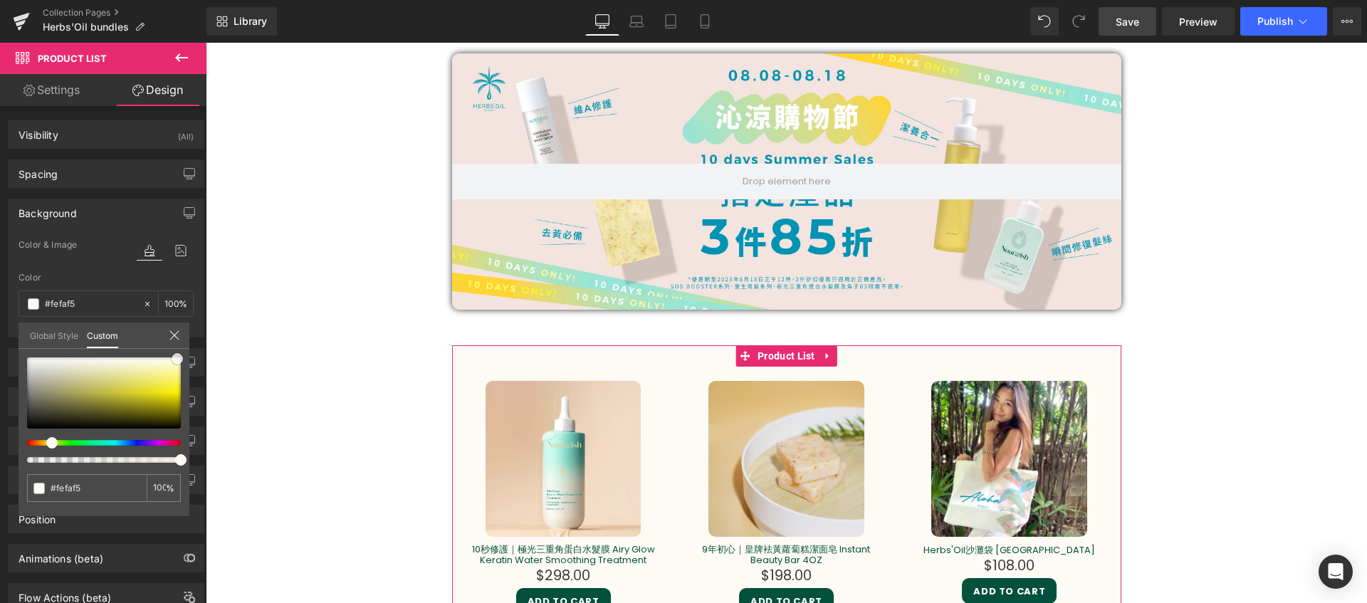
type input "#fdf7f1"
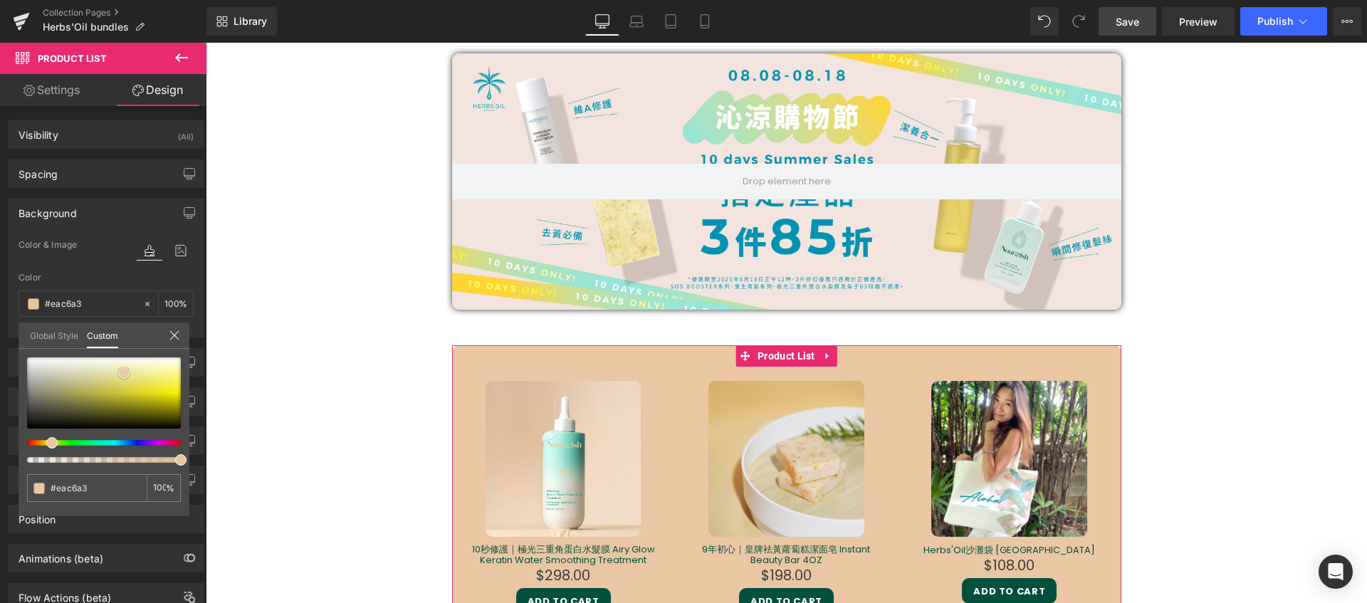
drag, startPoint x: 135, startPoint y: 360, endPoint x: 127, endPoint y: 372, distance: 14.2
click at [127, 372] on span at bounding box center [123, 372] width 11 height 11
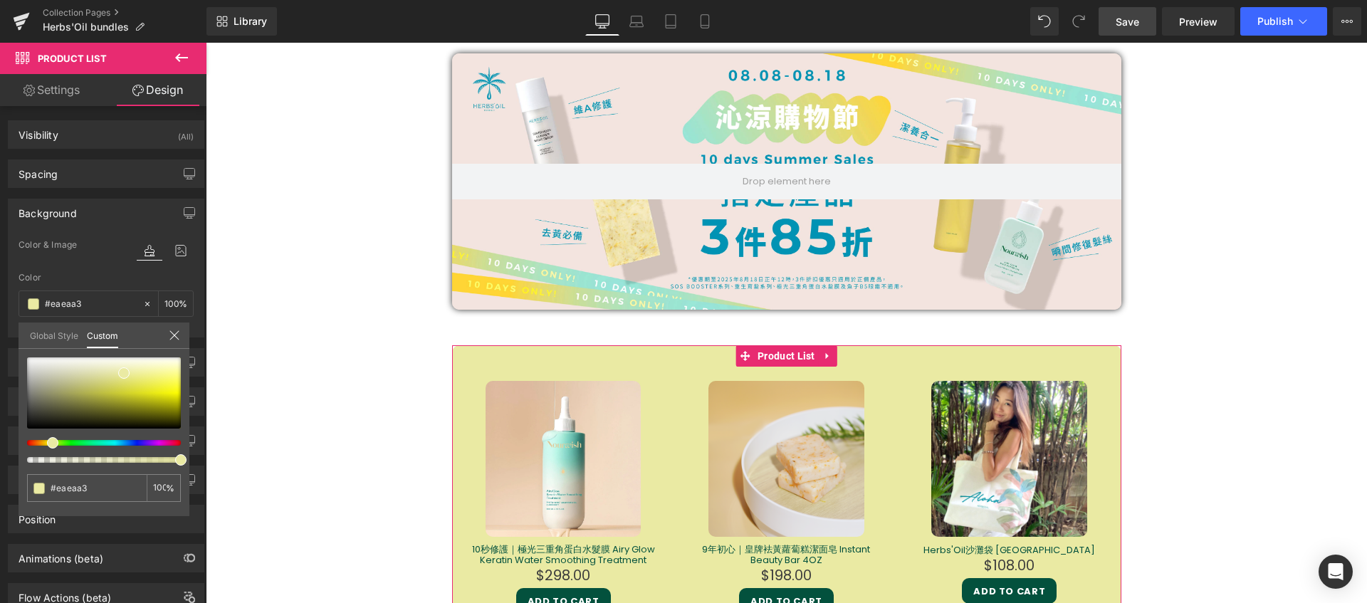
click at [47, 437] on div at bounding box center [104, 409] width 154 height 105
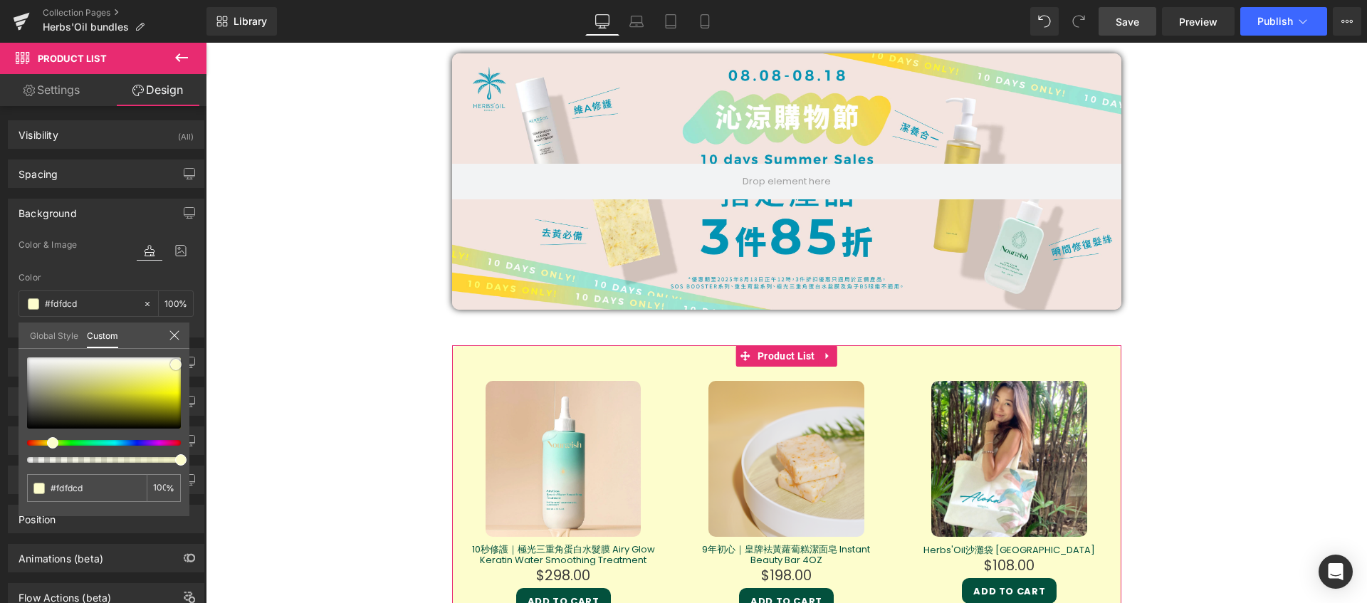
drag, startPoint x: 122, startPoint y: 373, endPoint x: 174, endPoint y: 365, distance: 52.7
click at [174, 365] on span at bounding box center [175, 364] width 11 height 11
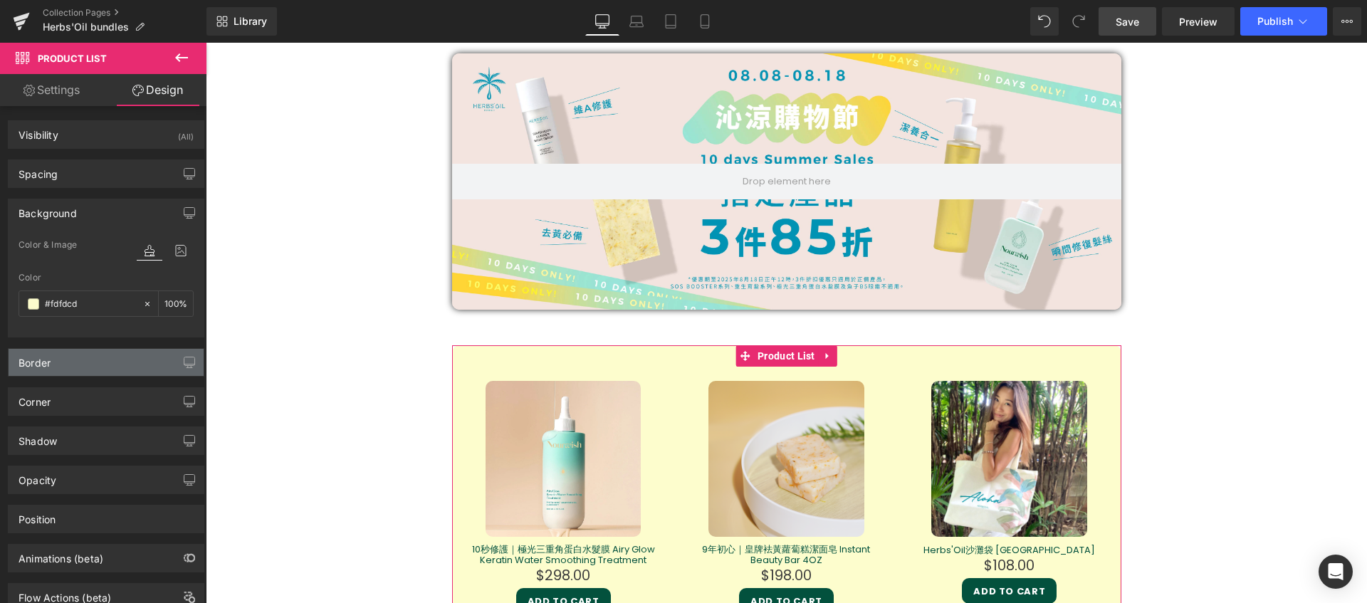
click at [96, 369] on div "Border" at bounding box center [106, 362] width 195 height 27
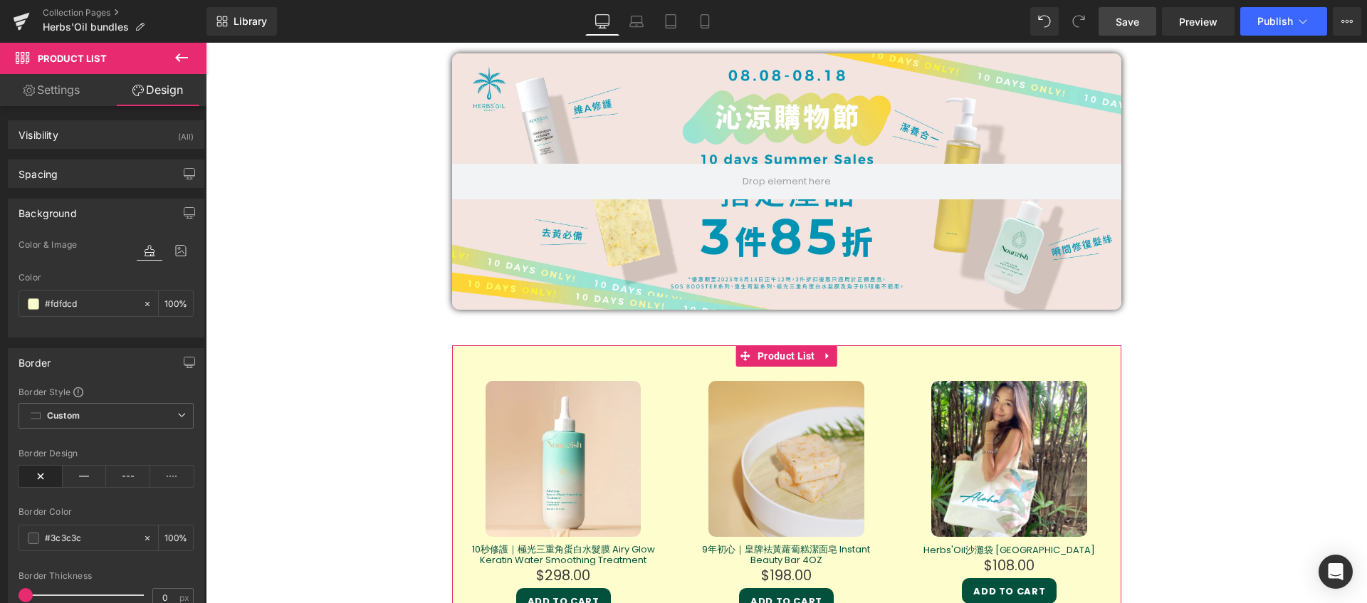
click at [96, 369] on div "Border" at bounding box center [106, 362] width 195 height 27
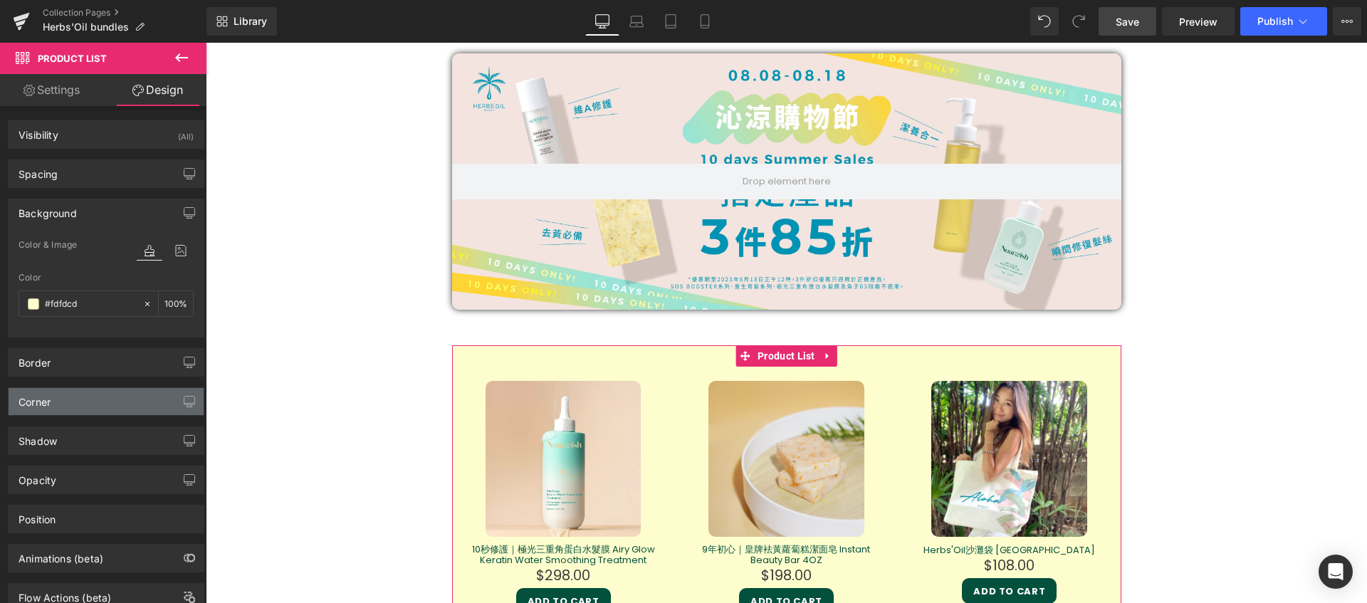
click at [95, 404] on div "Corner" at bounding box center [106, 401] width 195 height 27
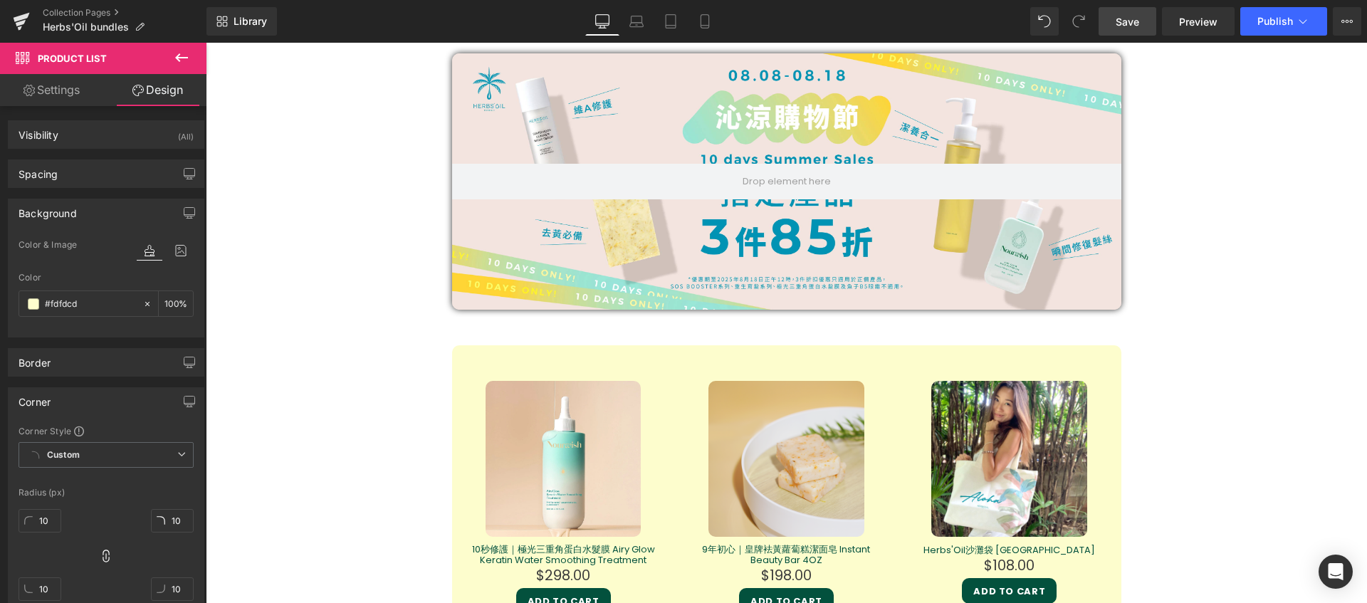
click at [362, 380] on body "Herbs'Oil [US_STATE] trending SOS Mask" at bounding box center [786, 581] width 1161 height 4430
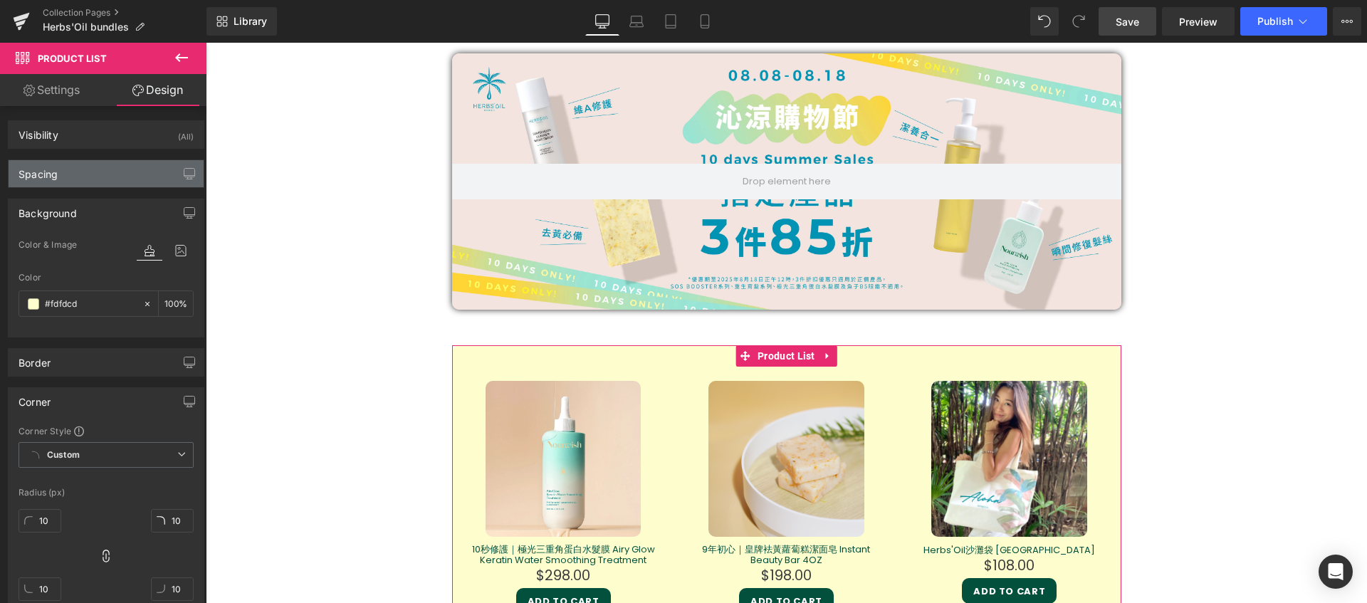
click at [88, 176] on div "Spacing" at bounding box center [106, 173] width 195 height 27
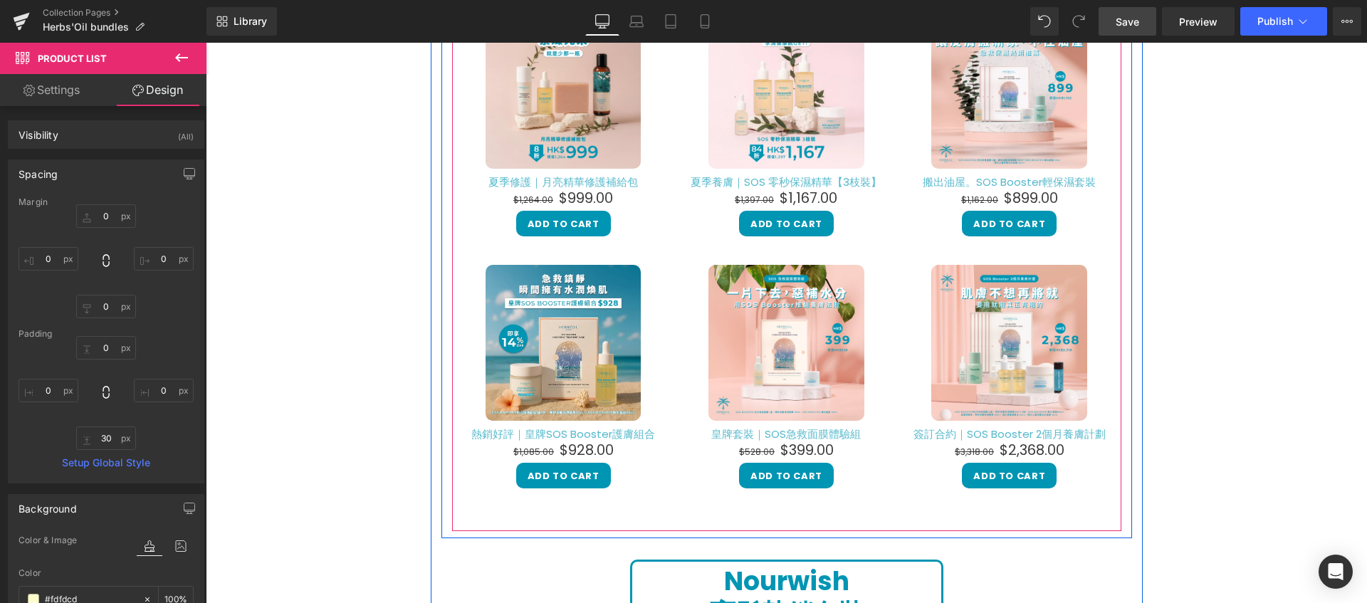
scroll to position [491, 0]
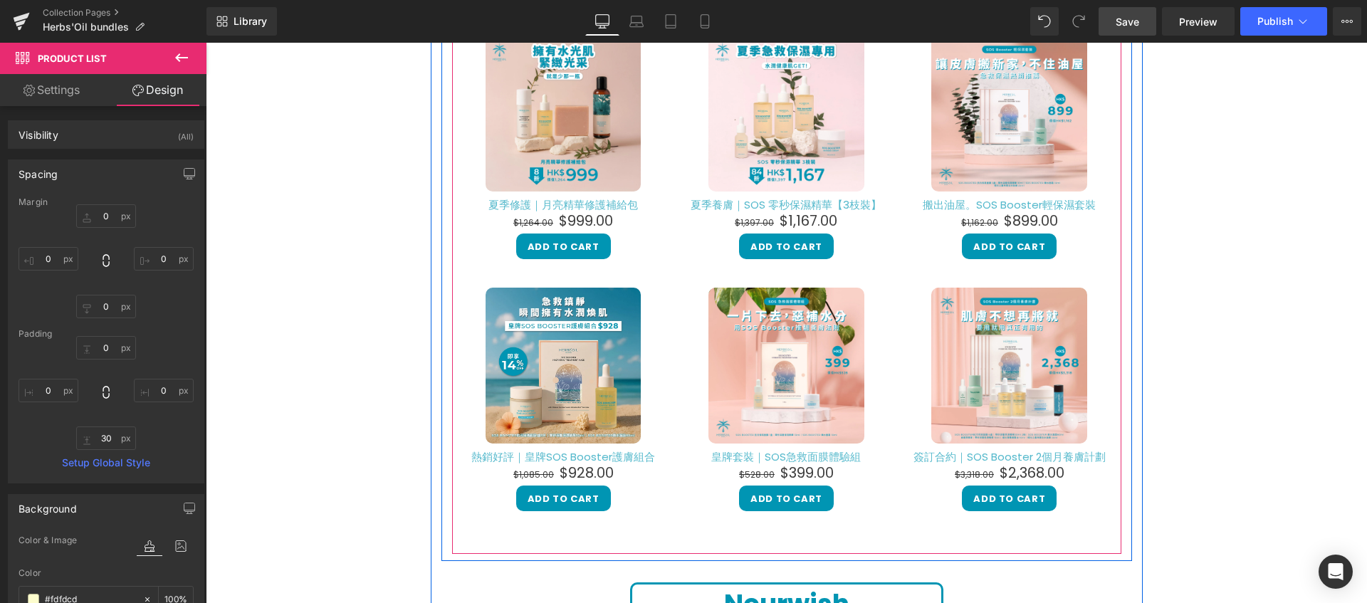
click at [454, 199] on div "Sale Off (P) Image 夏季修護｜月亮精華修護補給包 (P) Title $1,264.00 $999.00 (P) Price Add To …" at bounding box center [563, 147] width 223 height 252
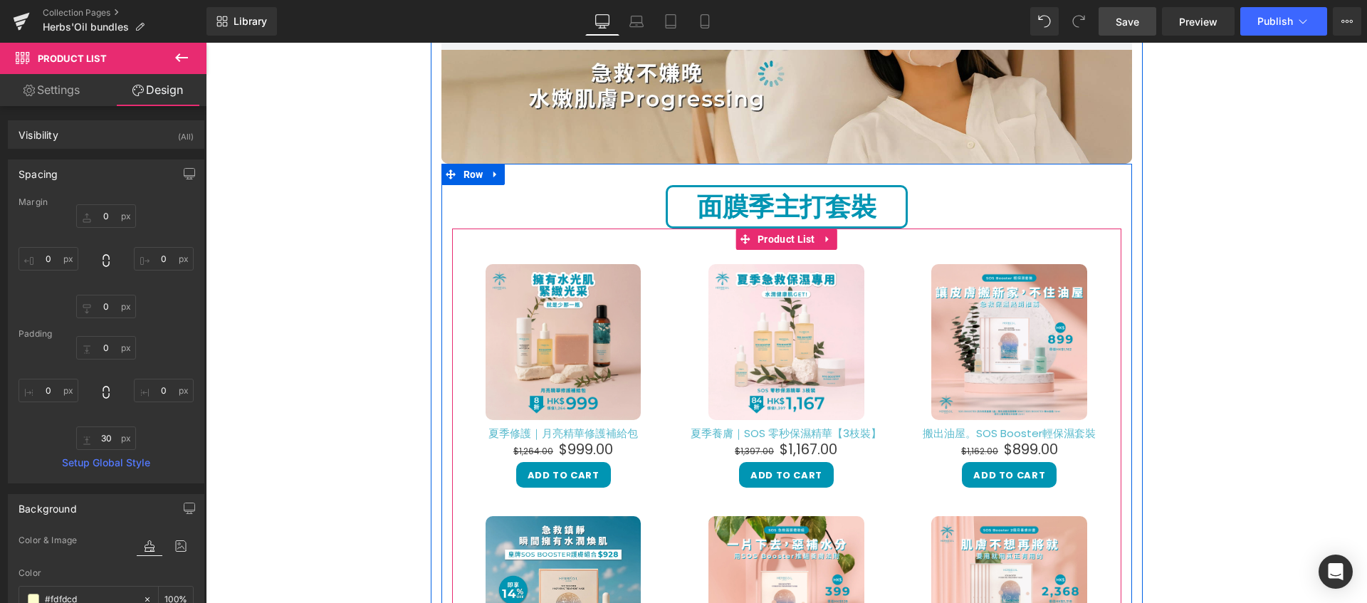
click at [484, 244] on div "Sale Off (P) Image 夏季修護｜月亮精華修護補給包 (P) Title $1,264.00 $999.00 (P) Price Add To …" at bounding box center [786, 495] width 669 height 532
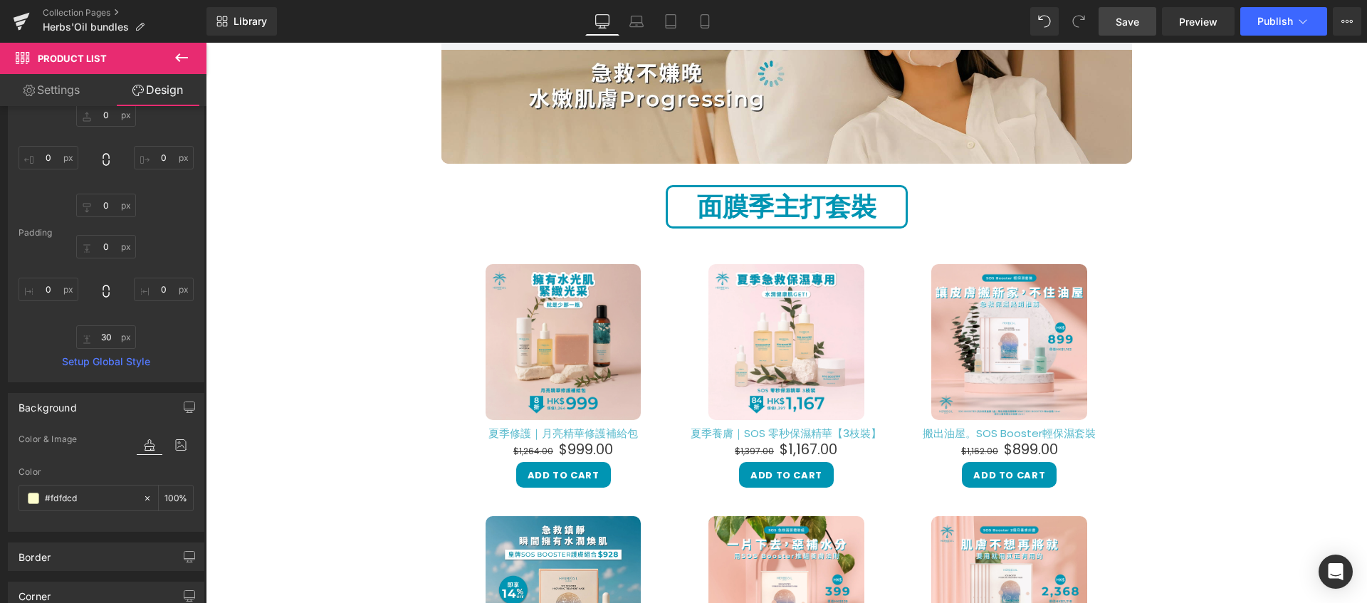
scroll to position [110, 0]
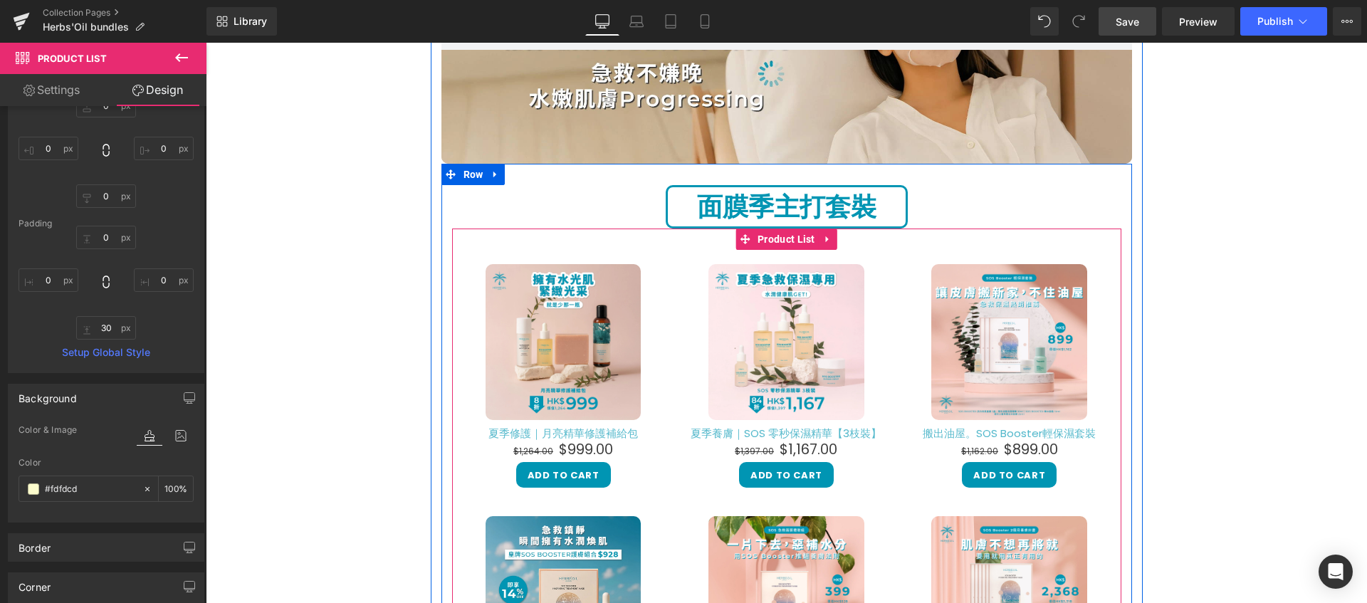
click at [530, 261] on div "Sale Off (P) Image 夏季修護｜月亮精華修護補給包 (P) Title $1,264.00 $999.00 (P) Price Add To …" at bounding box center [563, 376] width 223 height 252
click at [758, 245] on span "Product List" at bounding box center [786, 239] width 65 height 21
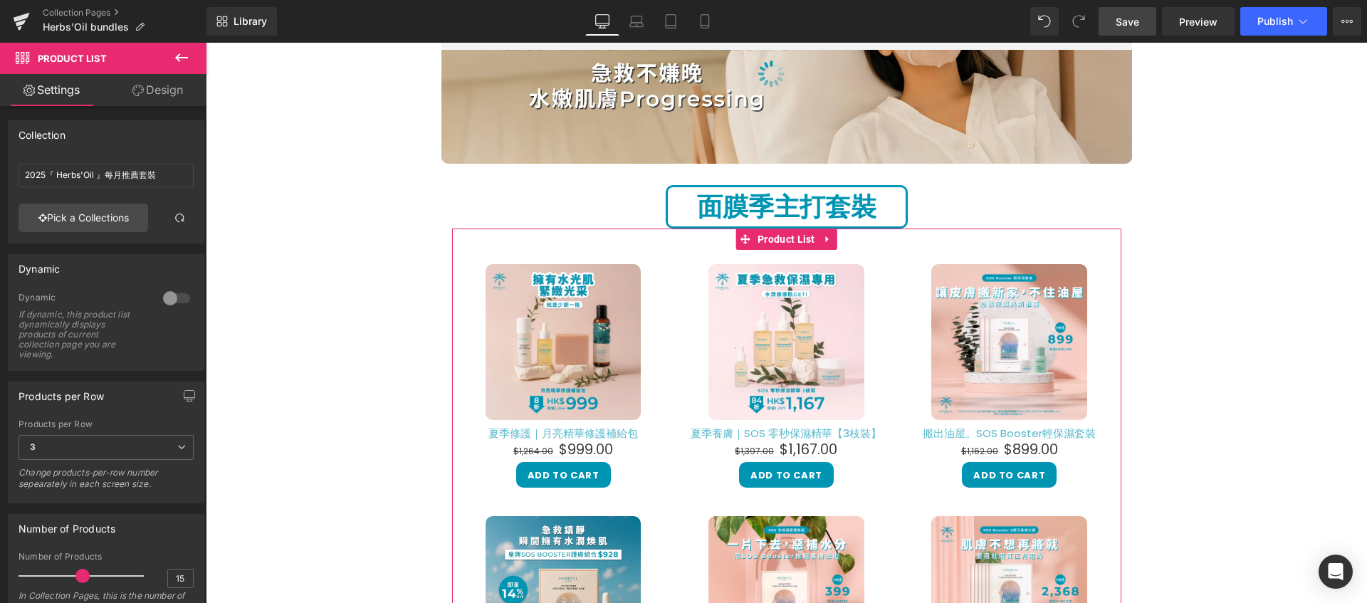
click at [181, 97] on link "Design" at bounding box center [157, 90] width 103 height 32
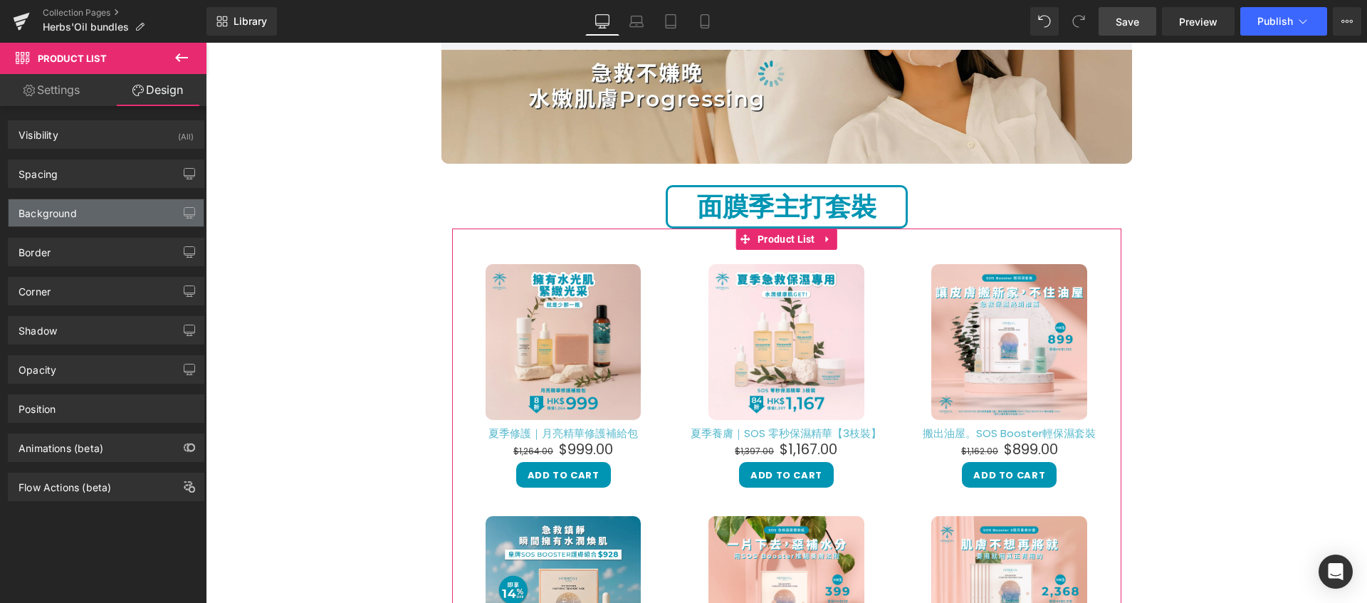
click at [99, 216] on div "Background" at bounding box center [106, 212] width 195 height 27
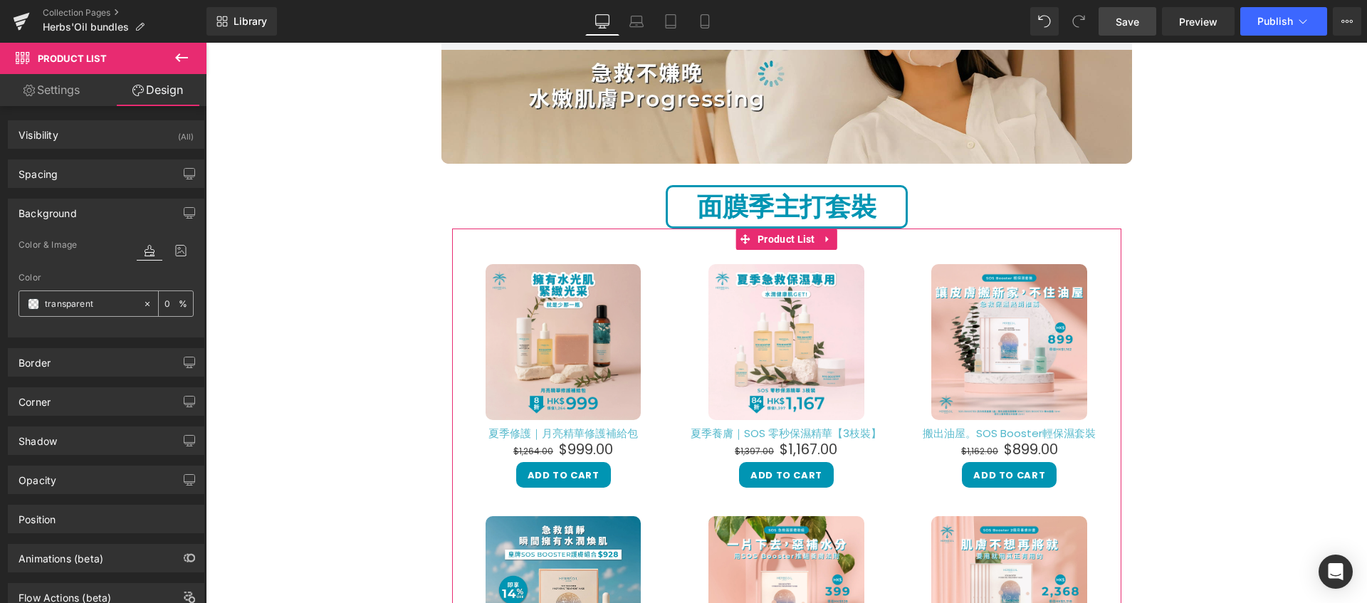
click at [78, 304] on input "transparent" at bounding box center [90, 304] width 91 height 16
click at [31, 301] on span at bounding box center [33, 303] width 11 height 11
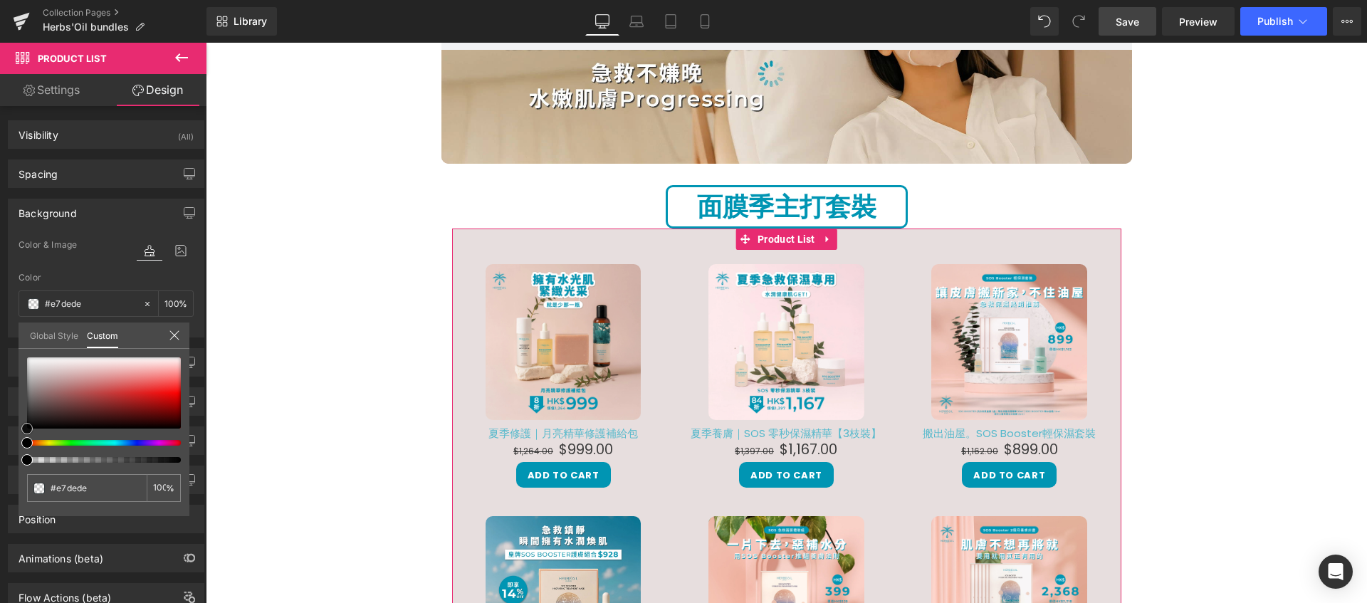
click at [51, 365] on div at bounding box center [104, 392] width 154 height 71
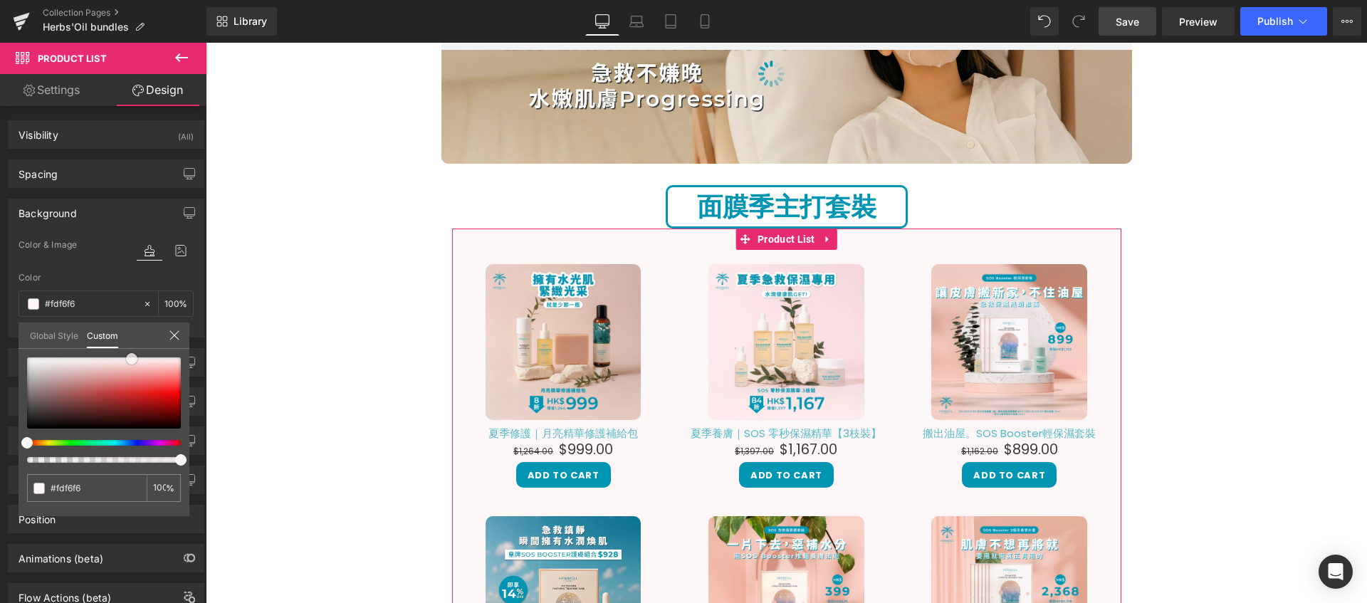
drag, startPoint x: 51, startPoint y: 365, endPoint x: 132, endPoint y: 359, distance: 80.7
click at [132, 359] on span at bounding box center [131, 358] width 11 height 11
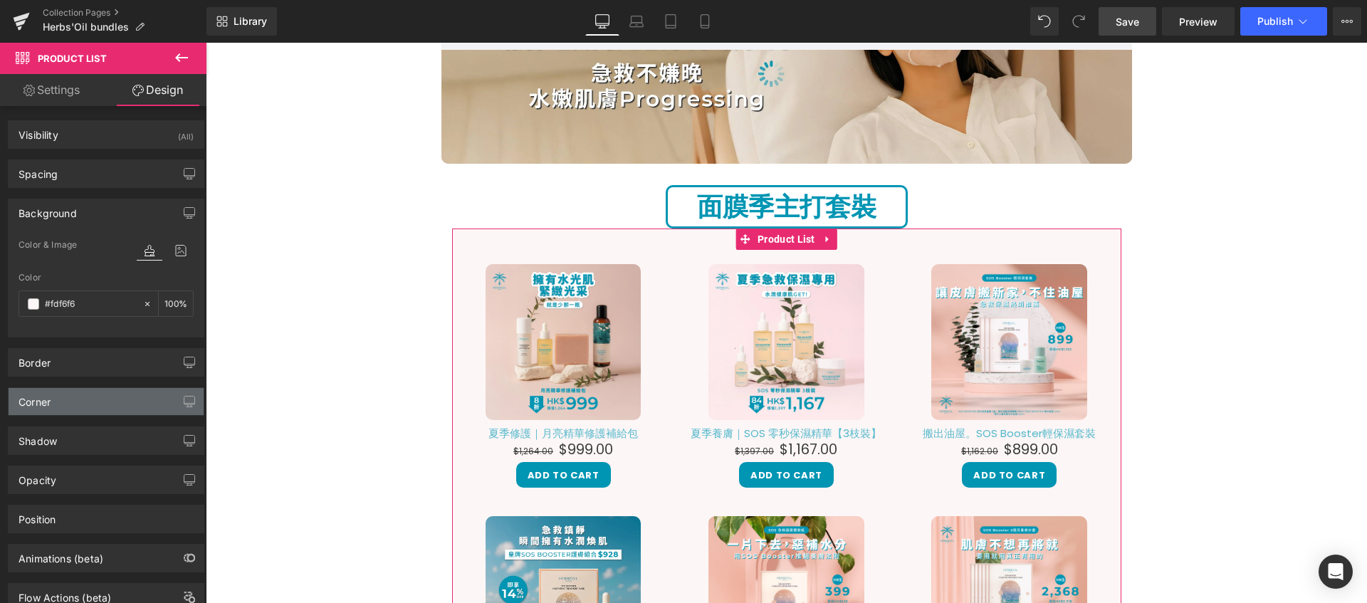
click at [74, 407] on div "Corner" at bounding box center [106, 401] width 195 height 27
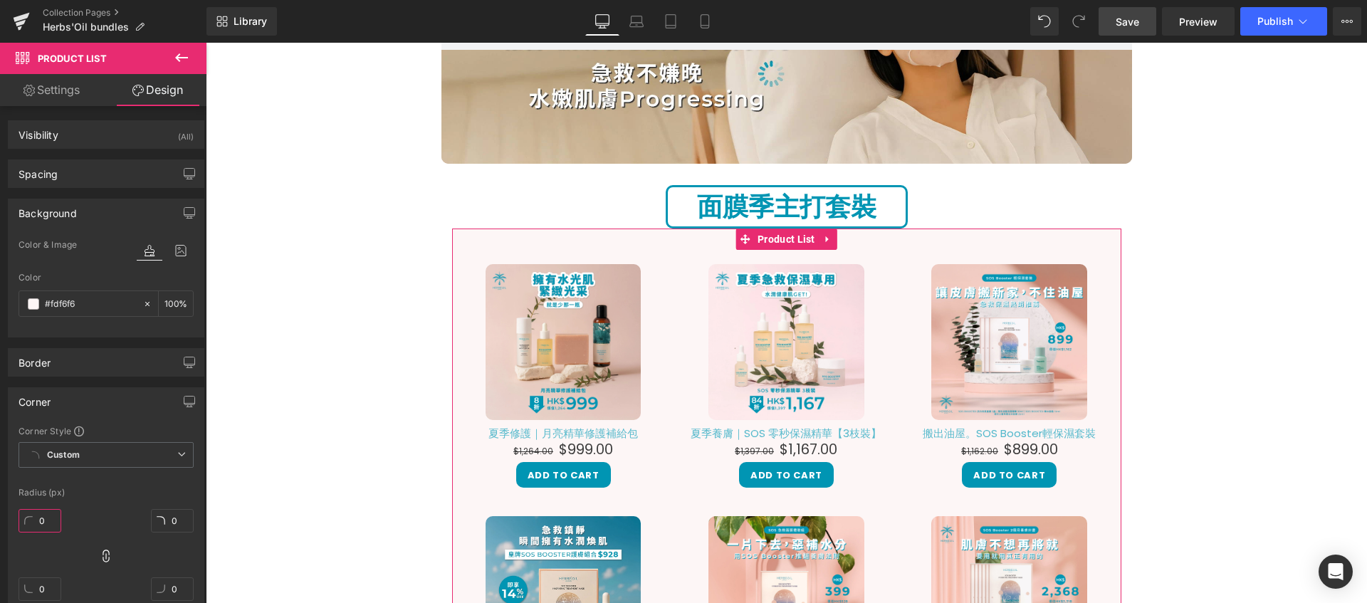
click at [49, 526] on input "0" at bounding box center [40, 520] width 43 height 23
click at [105, 496] on div "Radius (px)" at bounding box center [106, 493] width 175 height 10
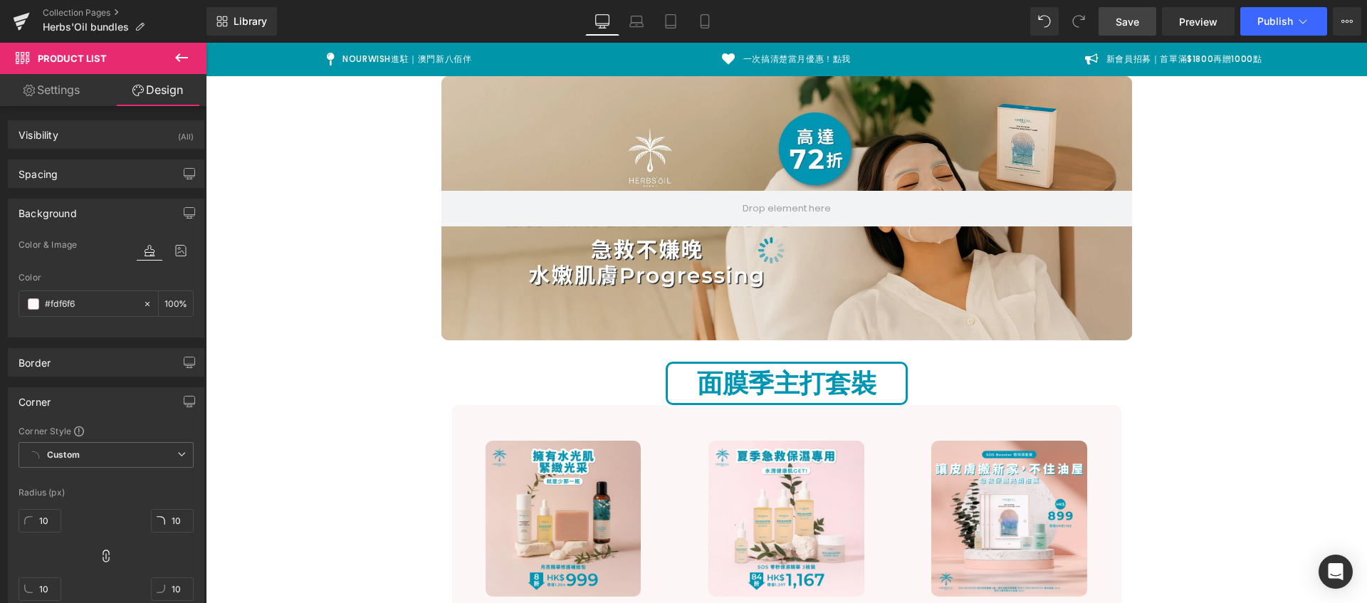
scroll to position [0, 0]
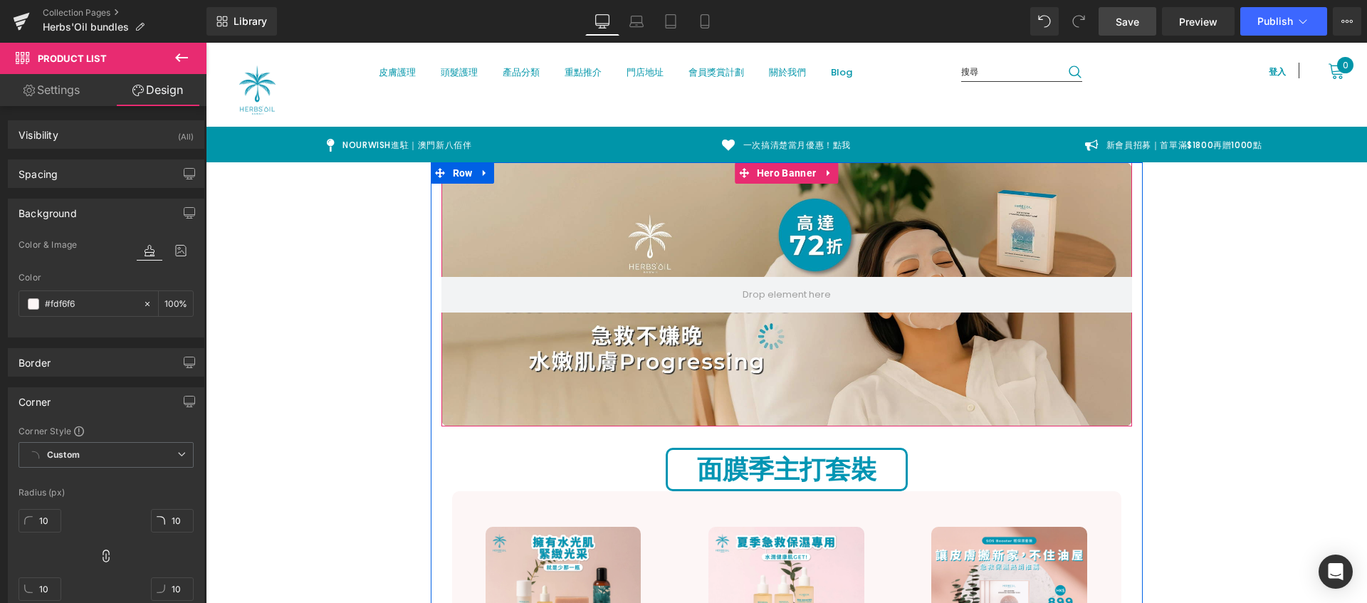
click at [459, 219] on div at bounding box center [786, 294] width 691 height 264
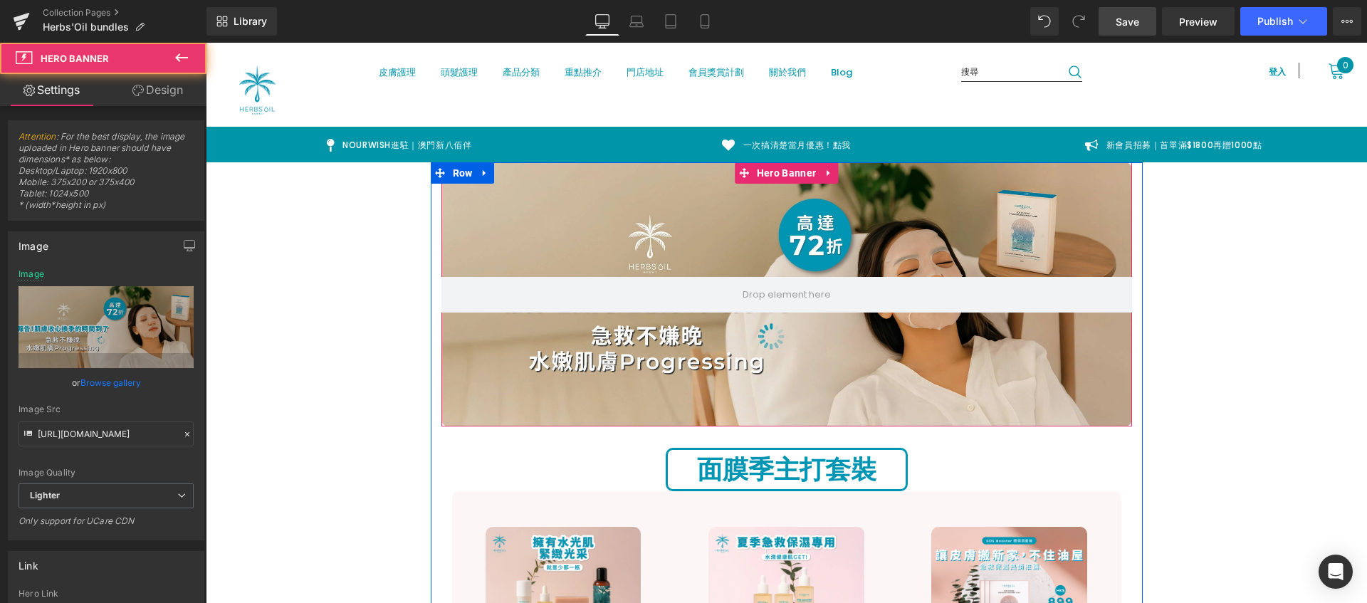
click at [451, 239] on div at bounding box center [786, 294] width 691 height 264
click at [783, 172] on span "Hero Banner" at bounding box center [786, 172] width 66 height 21
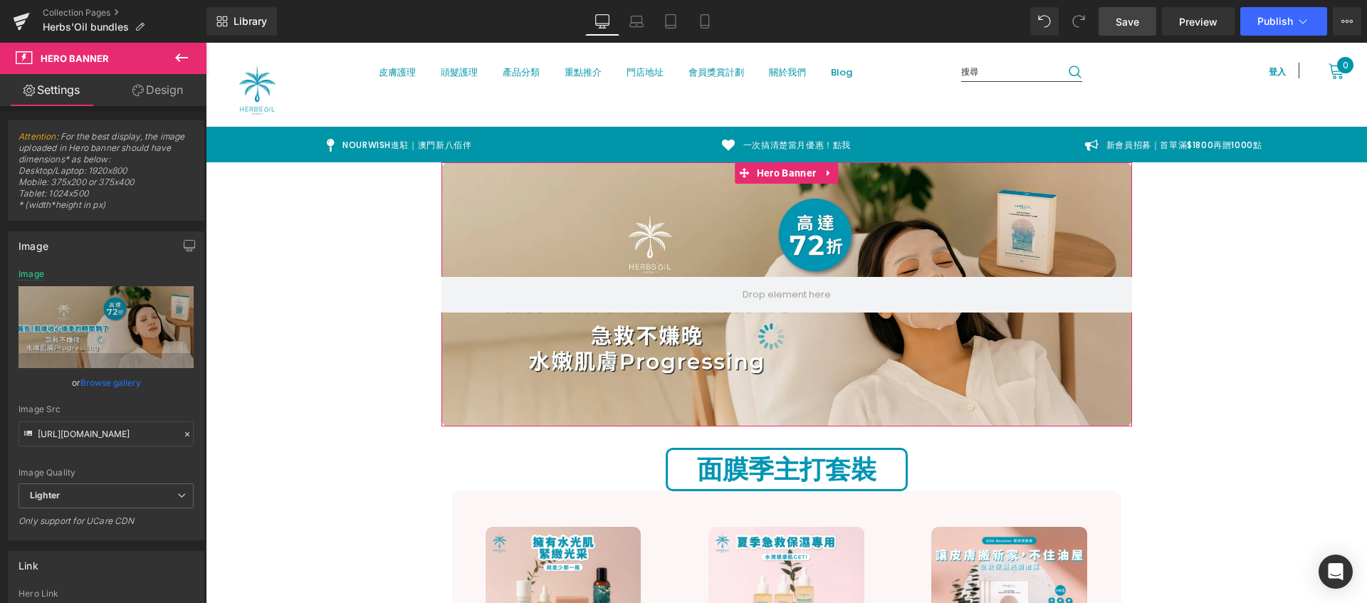
click at [160, 87] on link "Design" at bounding box center [157, 90] width 103 height 32
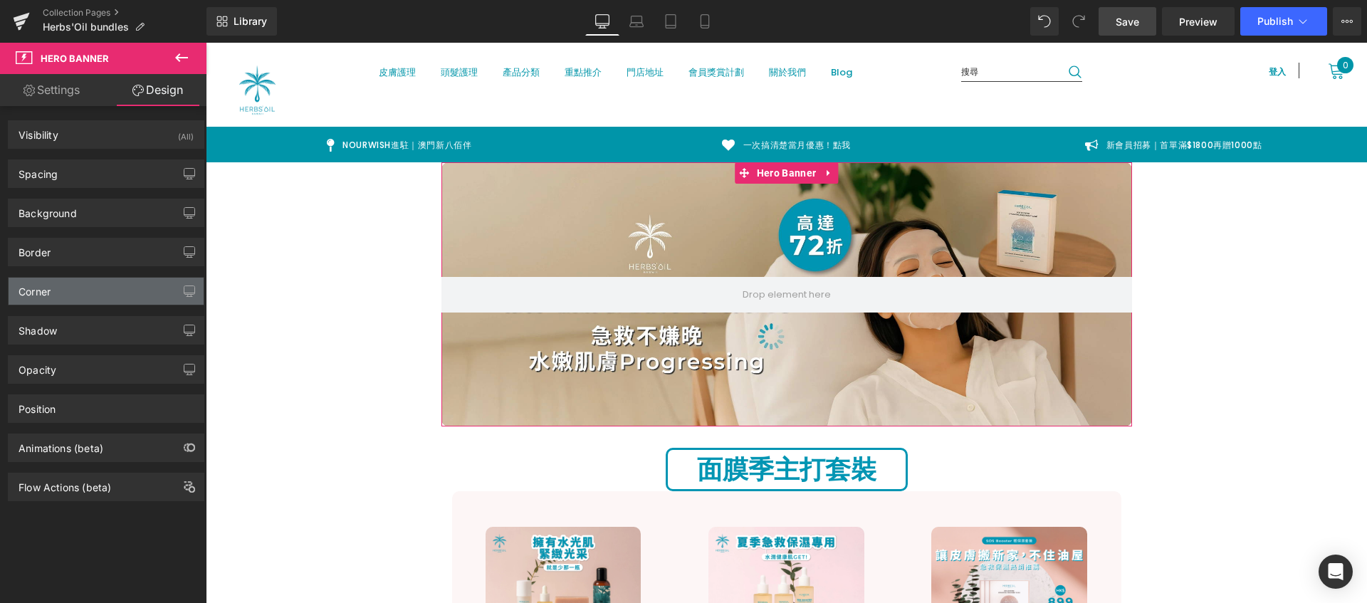
click at [82, 303] on div "Corner" at bounding box center [106, 291] width 195 height 27
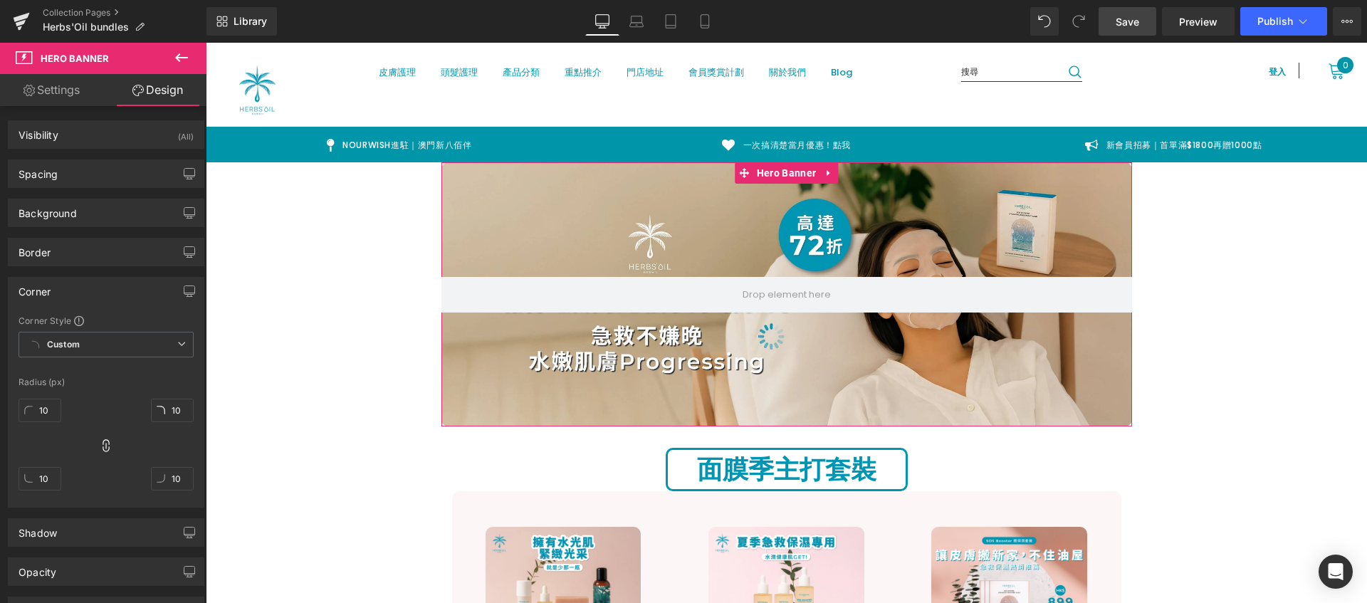
click at [110, 452] on div "10px 10 10px 10 10px 10 10px 10" at bounding box center [106, 450] width 175 height 114
click at [102, 444] on icon at bounding box center [106, 446] width 14 height 14
click at [47, 409] on input "10" at bounding box center [40, 410] width 43 height 23
click at [174, 409] on input "10" at bounding box center [172, 410] width 43 height 23
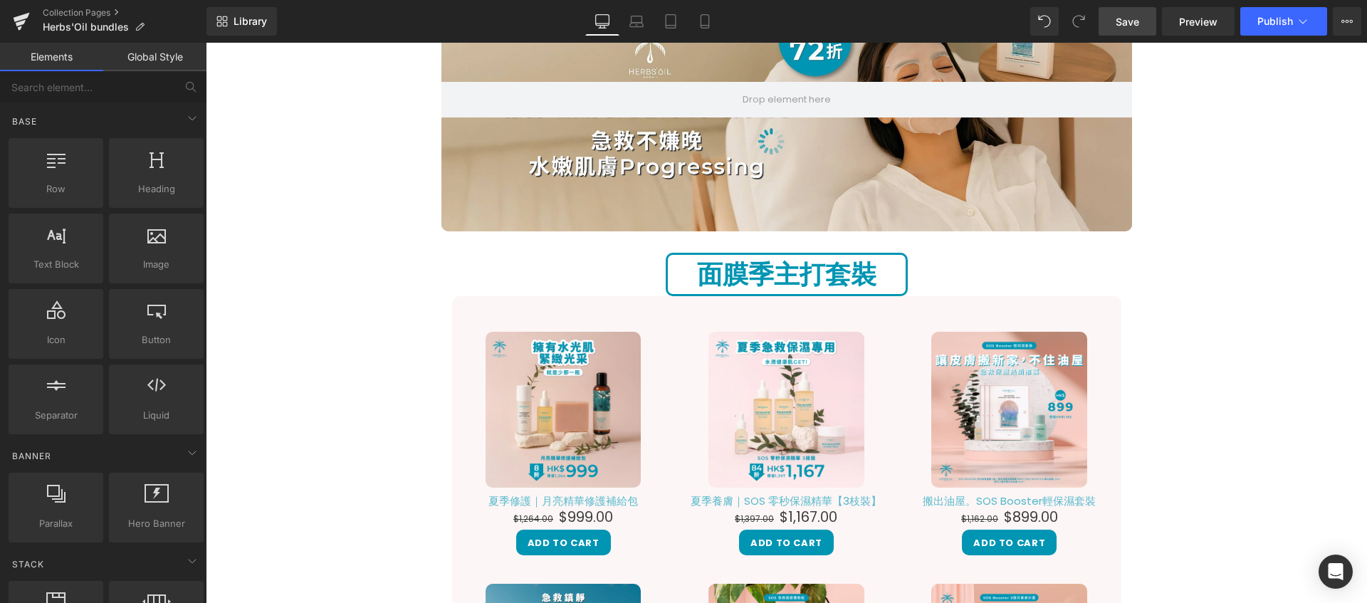
scroll to position [204, 0]
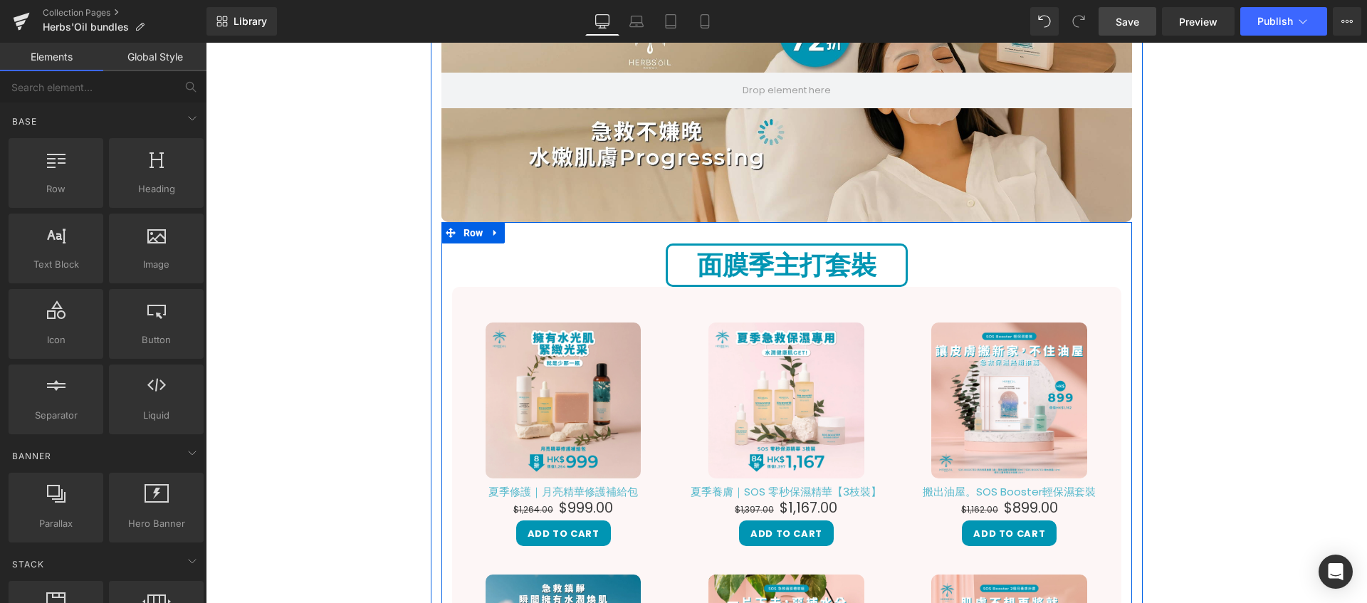
click at [586, 258] on div "面膜季主打套裝 Heading Sale Off (P) Image 夏季修護｜月亮精華修護補給包 (P) Title $1,264.00 $999.00 (…" at bounding box center [786, 542] width 691 height 597
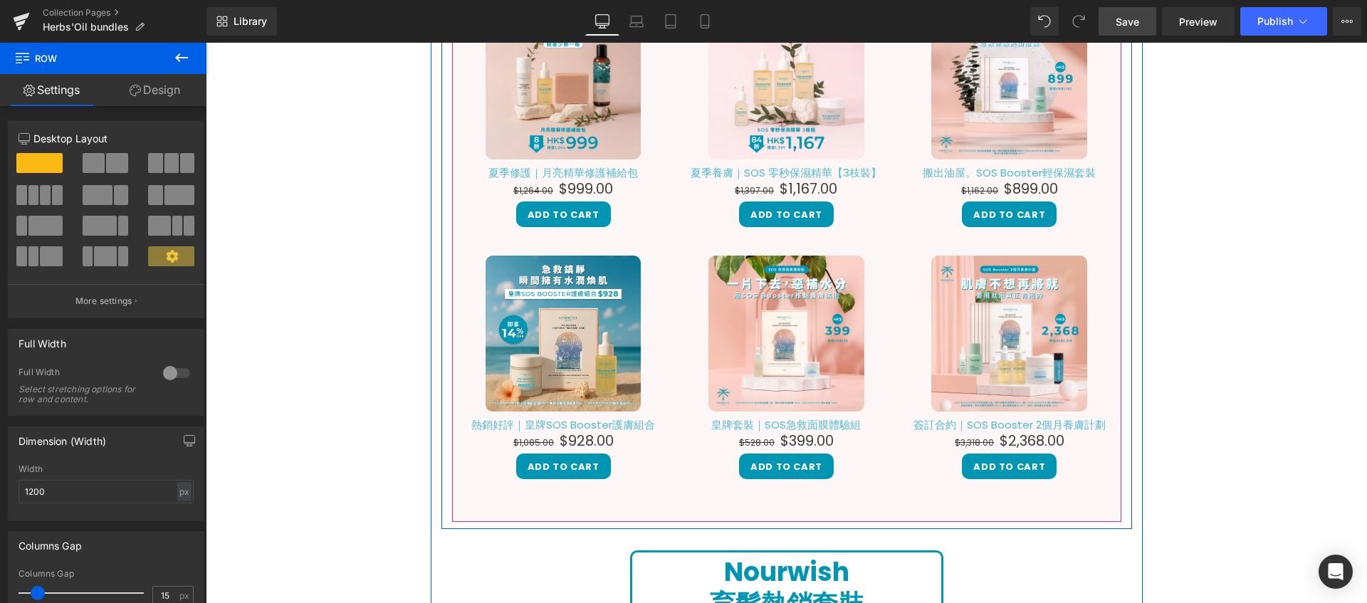
scroll to position [221, 0]
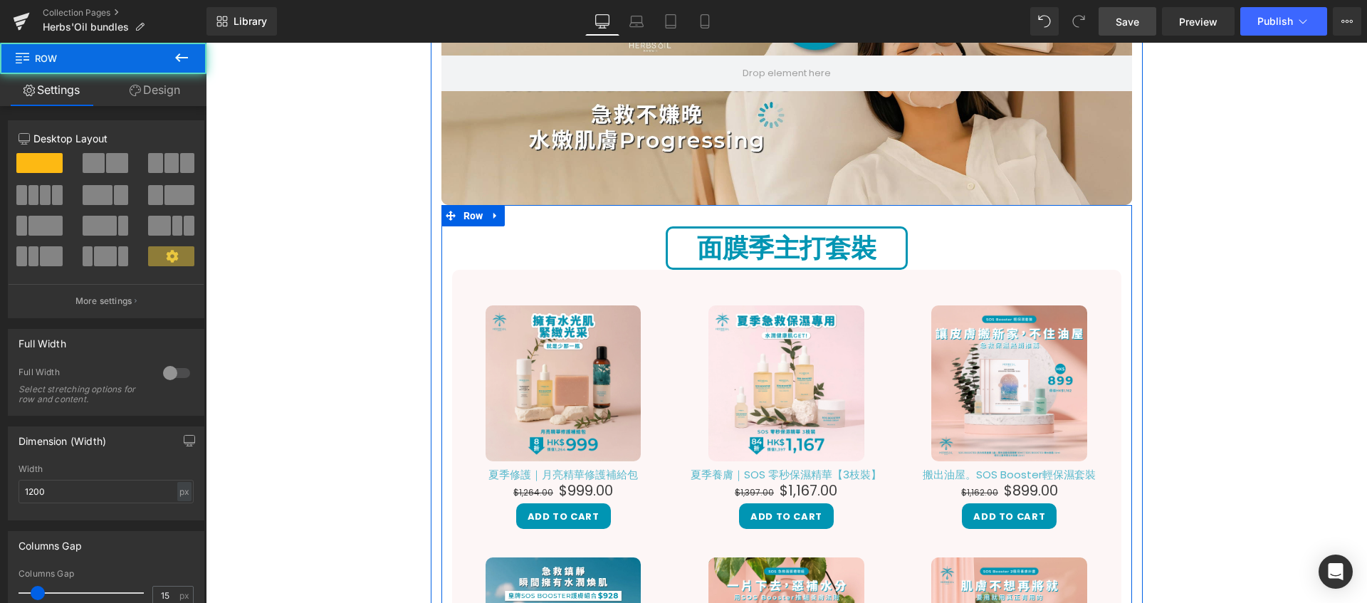
click at [582, 224] on div "面膜季主打套裝 Heading Sale Off (P) Image 夏季修護｜月亮精華修護補給包 (P) Title $1,264.00 $999.00 (…" at bounding box center [786, 517] width 691 height 625
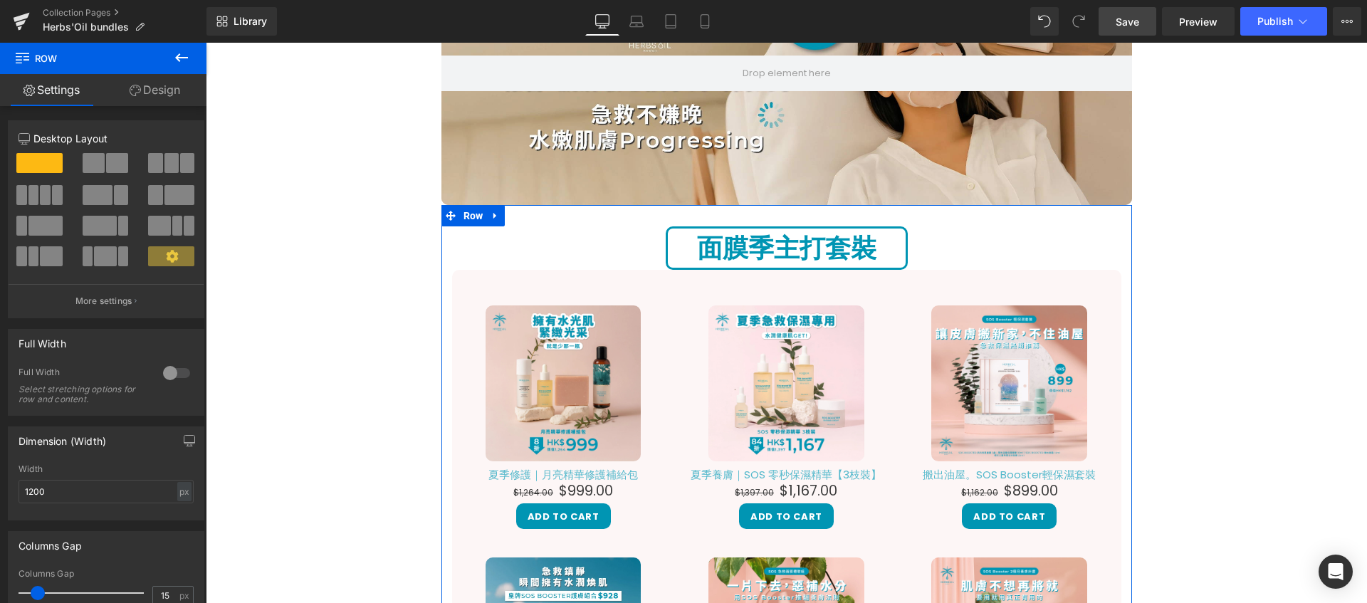
click at [164, 88] on link "Design" at bounding box center [154, 90] width 103 height 32
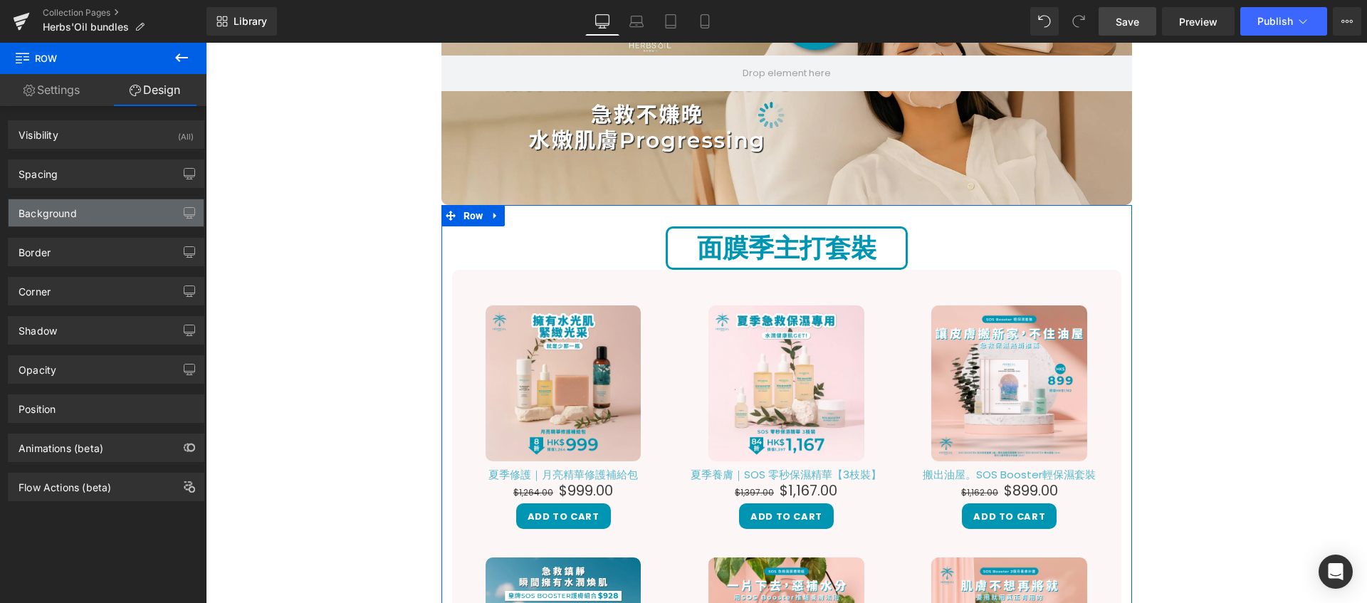
click at [95, 218] on div "Background" at bounding box center [106, 212] width 195 height 27
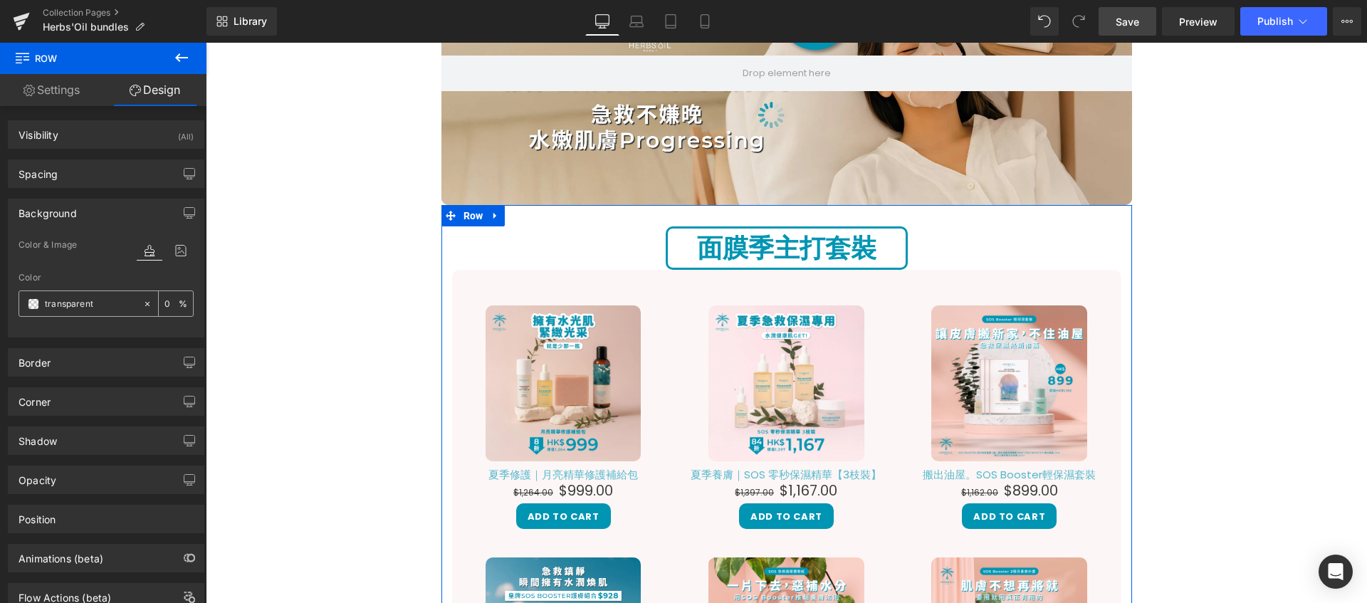
click at [77, 311] on div "transparent" at bounding box center [80, 303] width 123 height 25
click at [79, 301] on input "transparent" at bounding box center [90, 304] width 91 height 16
click at [37, 303] on span at bounding box center [33, 303] width 11 height 11
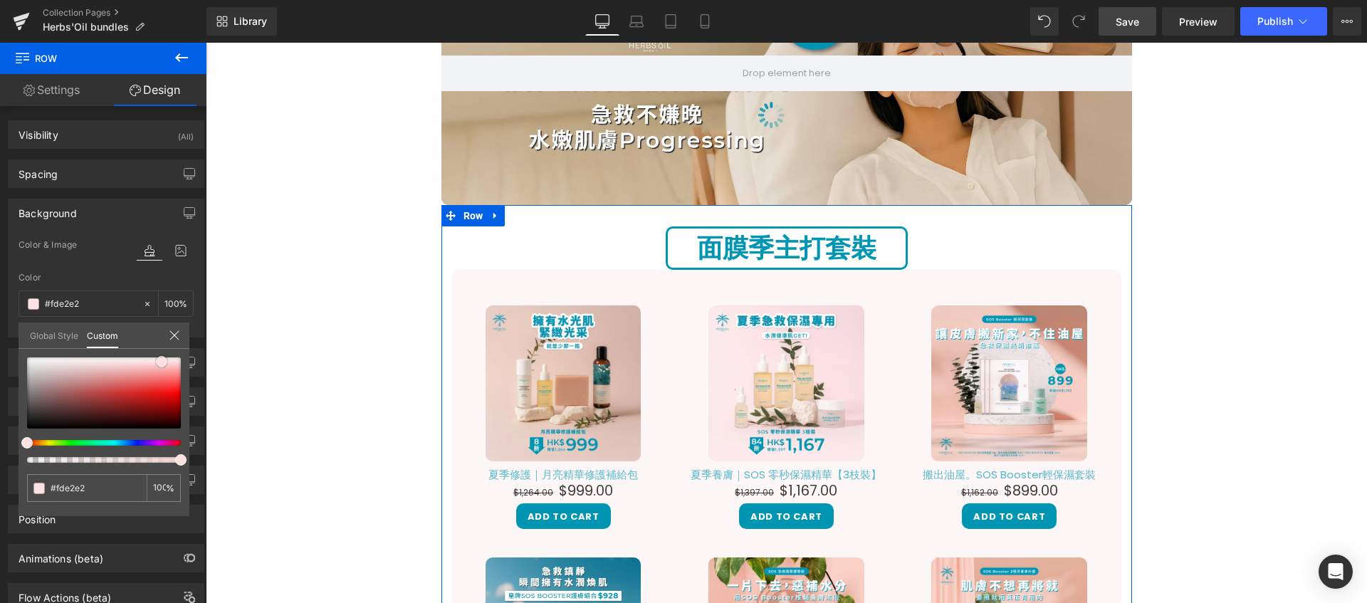
click at [162, 362] on div at bounding box center [104, 392] width 154 height 71
drag, startPoint x: 161, startPoint y: 362, endPoint x: 176, endPoint y: 351, distance: 18.4
click at [176, 352] on span at bounding box center [176, 357] width 11 height 11
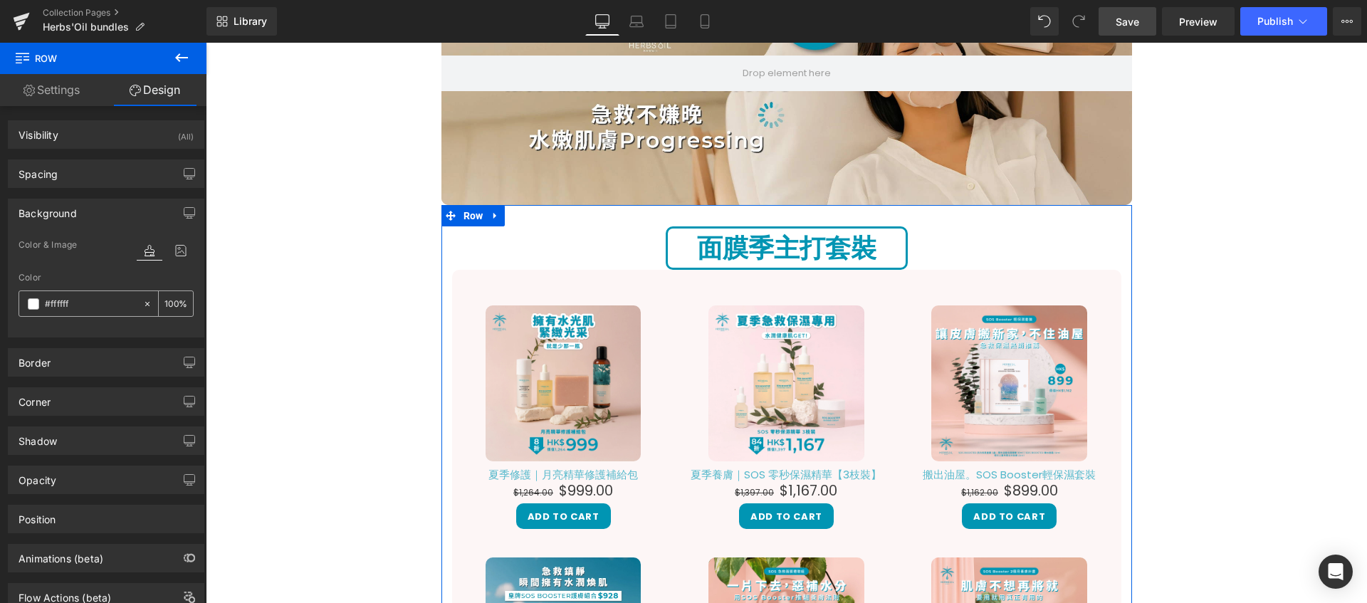
drag, startPoint x: 89, startPoint y: 304, endPoint x: 57, endPoint y: 314, distance: 33.6
click at [89, 303] on input "#ffffff" at bounding box center [90, 304] width 91 height 16
click at [38, 305] on span at bounding box center [33, 303] width 11 height 11
click at [143, 304] on icon at bounding box center [147, 304] width 10 height 10
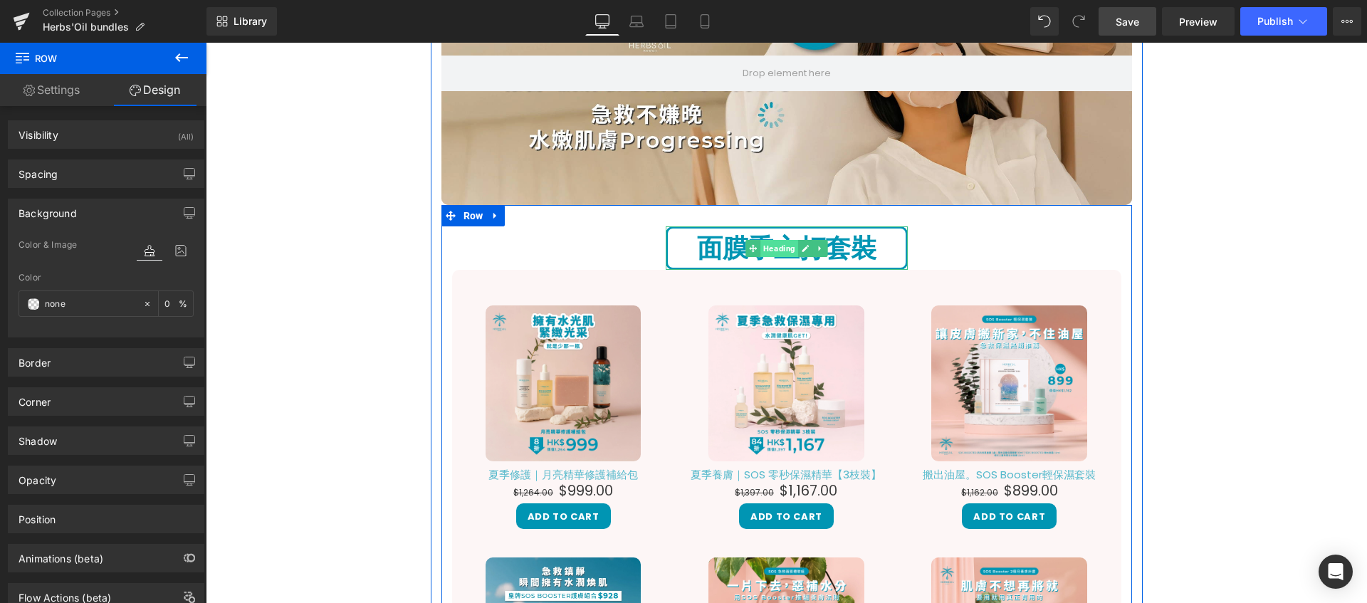
click at [769, 249] on span "Heading" at bounding box center [780, 248] width 38 height 17
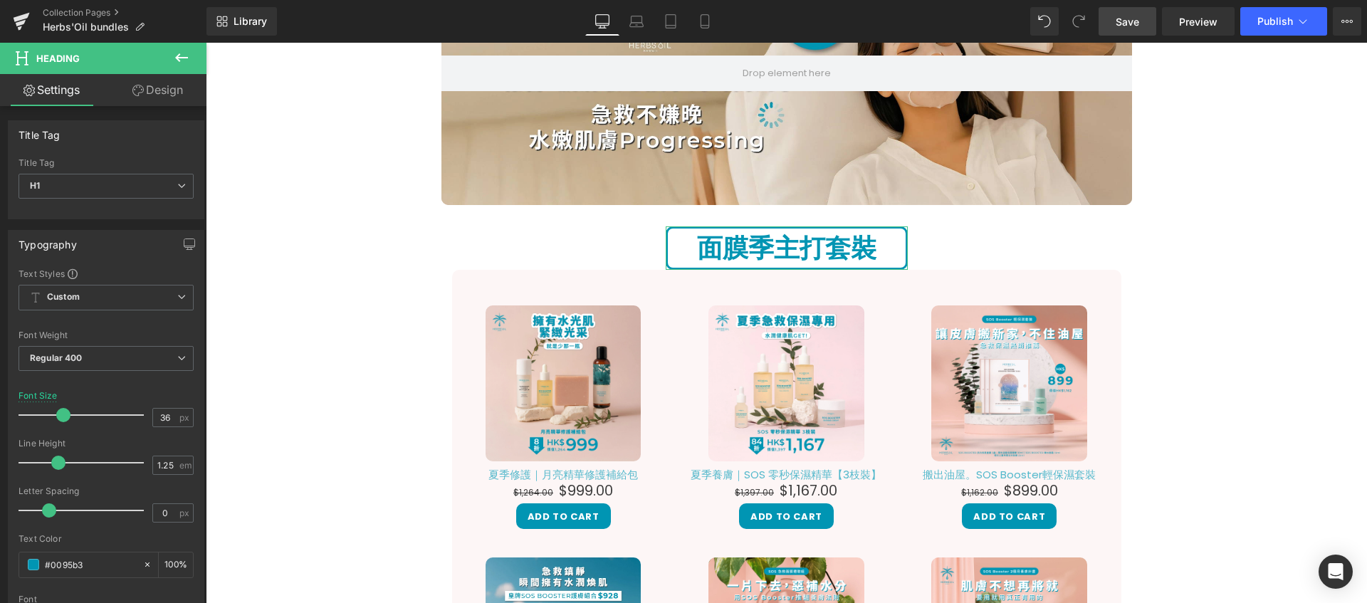
click at [150, 96] on link "Design" at bounding box center [157, 90] width 103 height 32
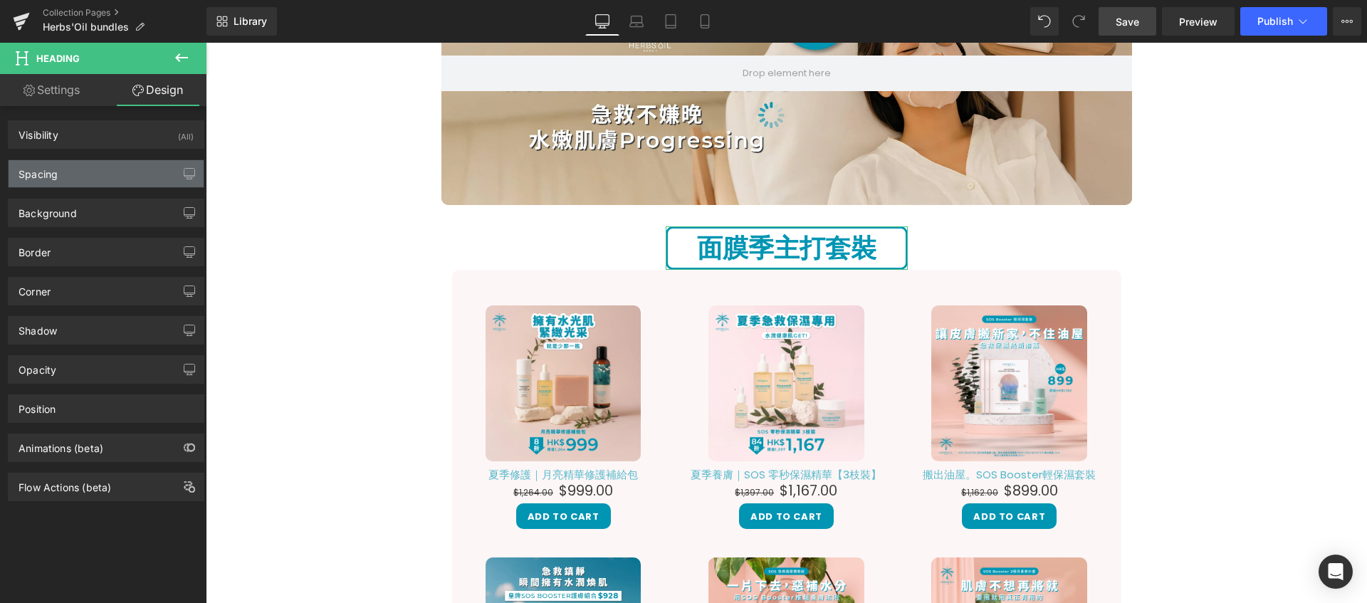
click at [87, 179] on div "Spacing" at bounding box center [106, 173] width 195 height 27
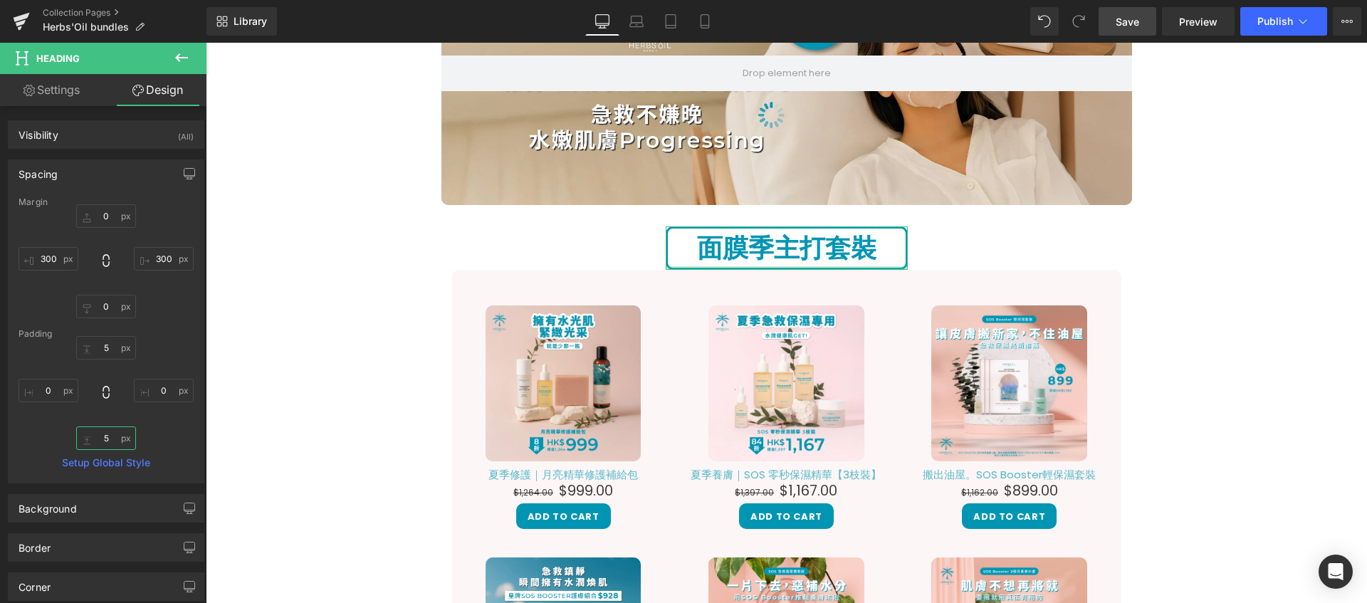
click at [106, 441] on input "5" at bounding box center [106, 438] width 60 height 23
click at [109, 305] on input "0" at bounding box center [106, 306] width 60 height 23
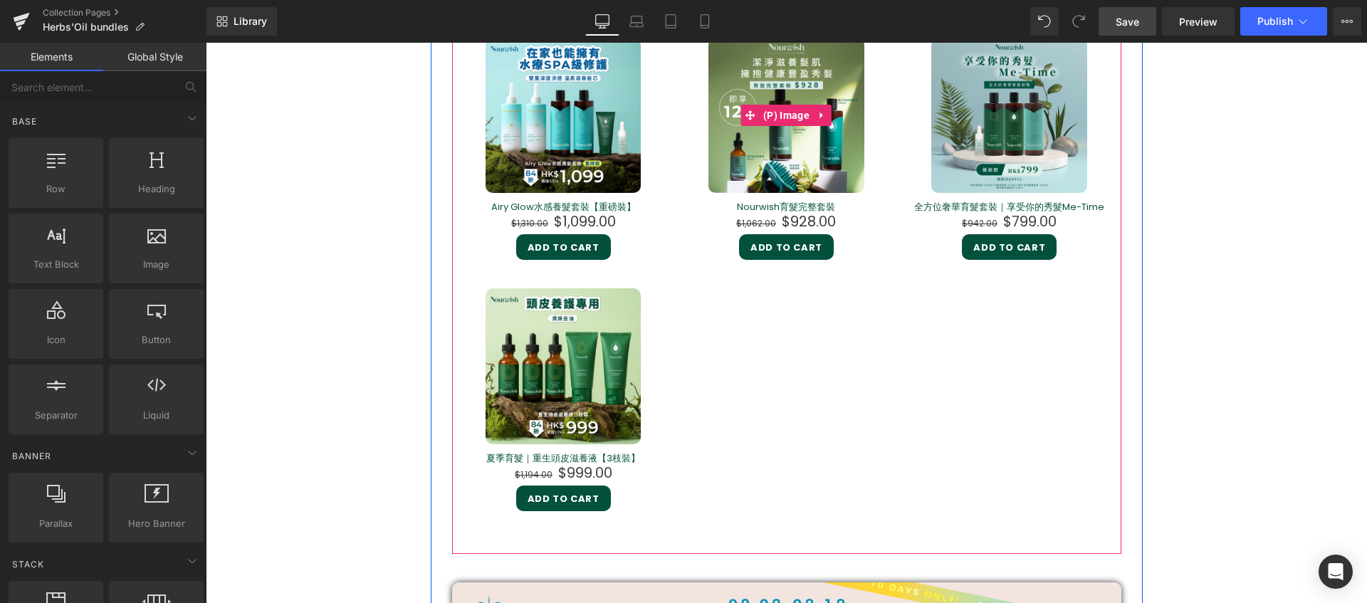
scroll to position [1225, 0]
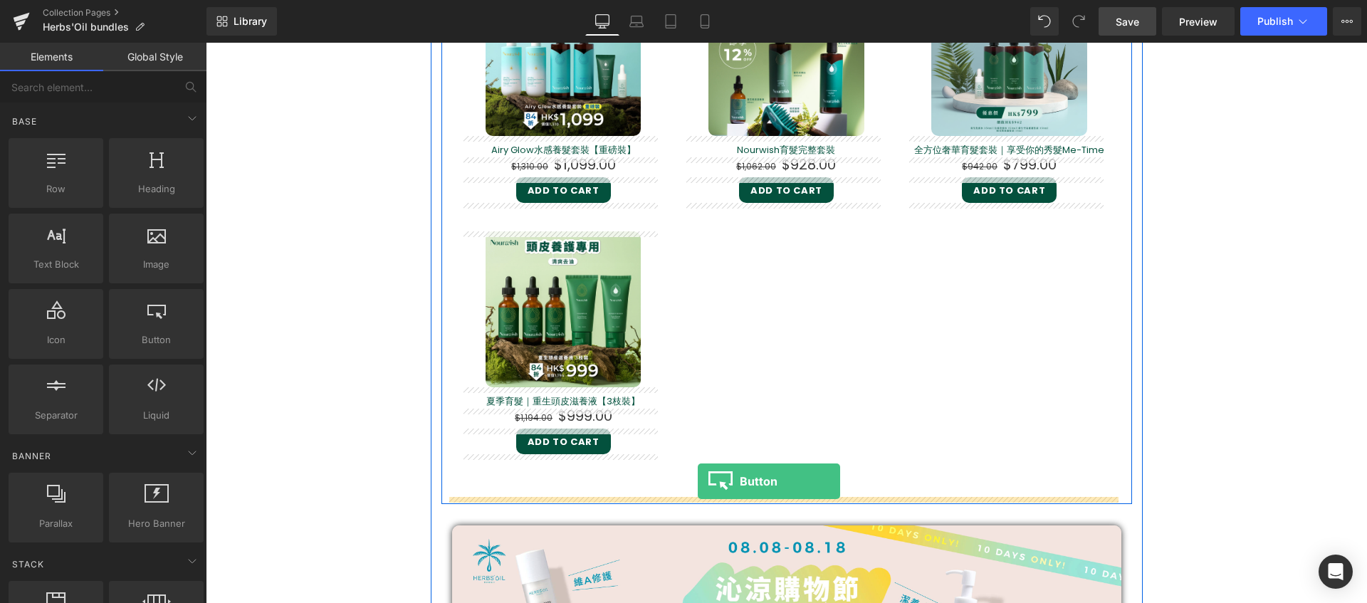
drag, startPoint x: 341, startPoint y: 379, endPoint x: 698, endPoint y: 481, distance: 371.2
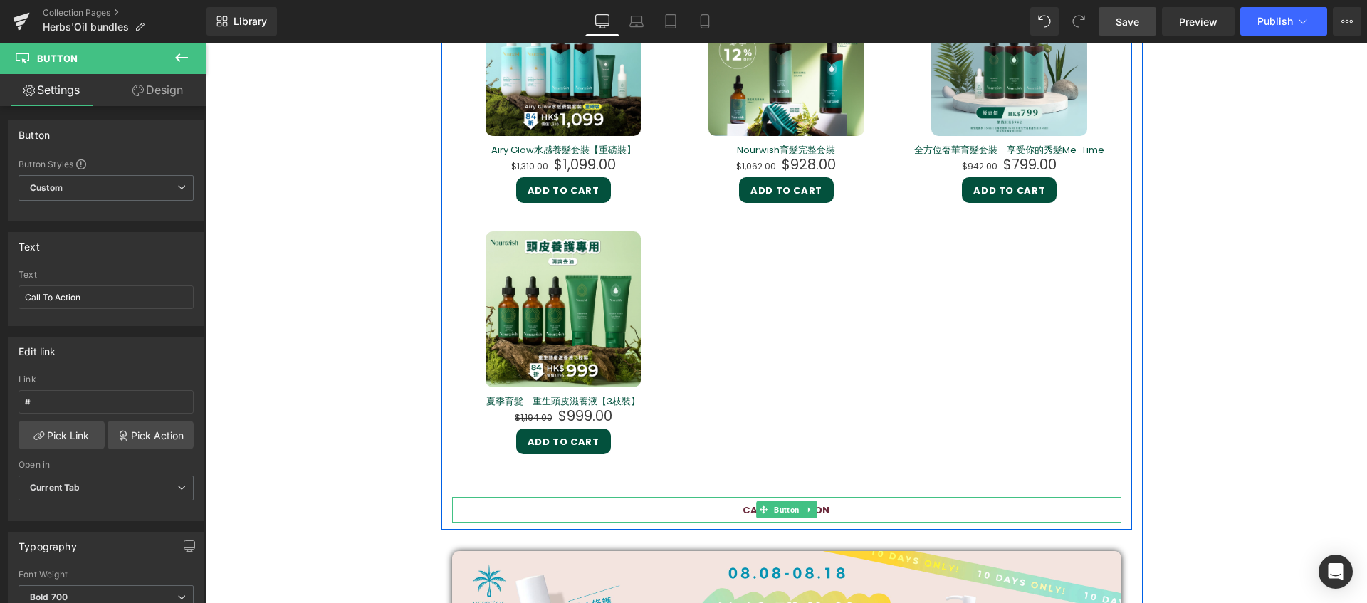
click at [780, 514] on span "Button" at bounding box center [786, 509] width 31 height 17
click at [850, 507] on div "Call To Action" at bounding box center [786, 510] width 669 height 26
click at [825, 508] on link "Call To Action" at bounding box center [786, 510] width 110 height 26
click at [818, 514] on span "Call To Action" at bounding box center [787, 510] width 88 height 14
click at [817, 509] on span "Call To Action" at bounding box center [787, 510] width 88 height 14
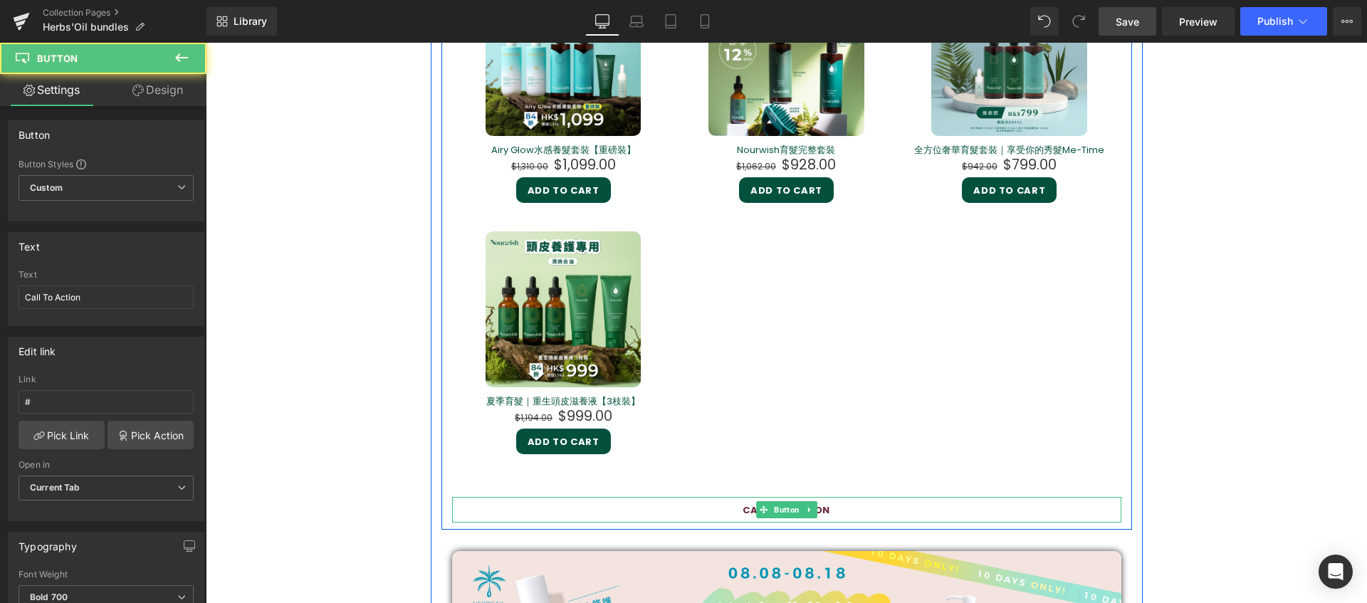
click at [817, 509] on span "Call To Action" at bounding box center [787, 510] width 88 height 14
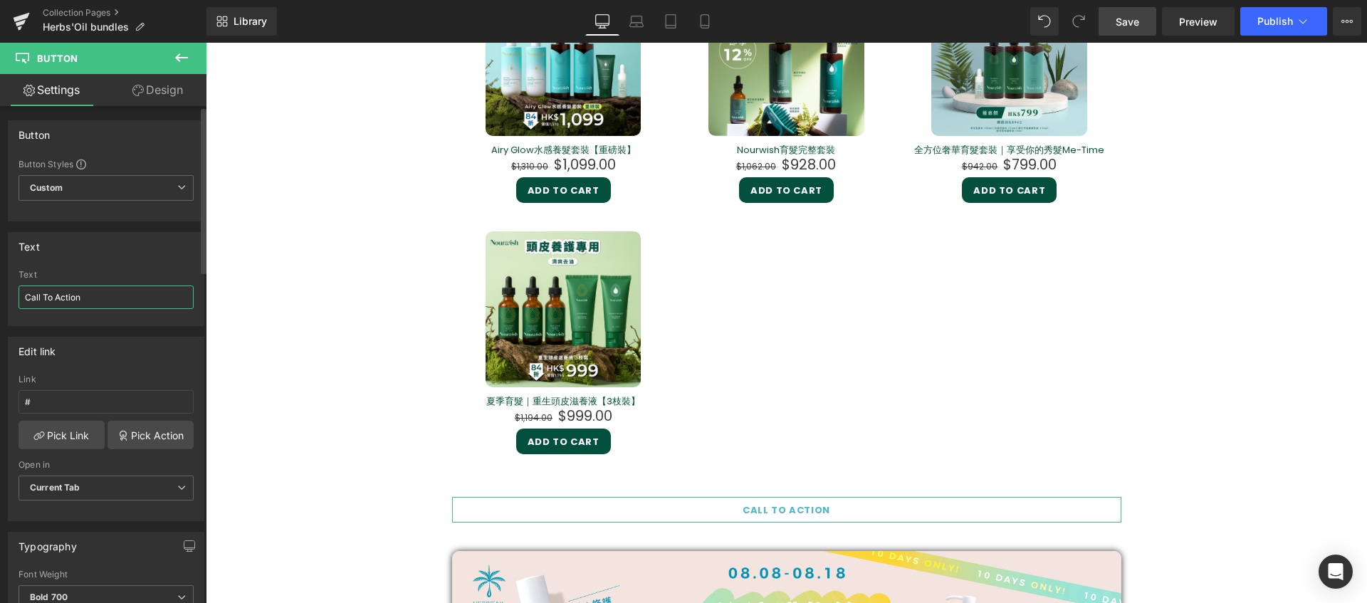
click at [101, 299] on input "Call To Action" at bounding box center [106, 297] width 175 height 23
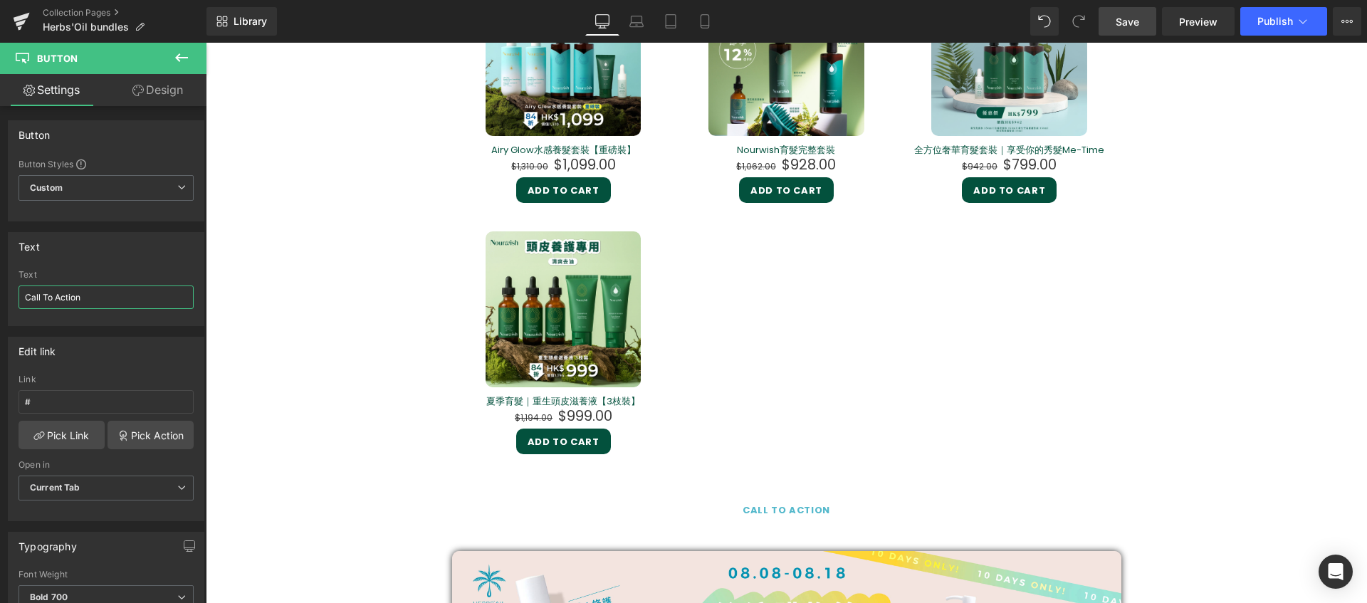
drag, startPoint x: 134, startPoint y: 298, endPoint x: -43, endPoint y: 300, distance: 176.6
click at [0, 300] on html "Button You are previewing how the will restyle your page. You can not edit Elem…" at bounding box center [683, 301] width 1367 height 603
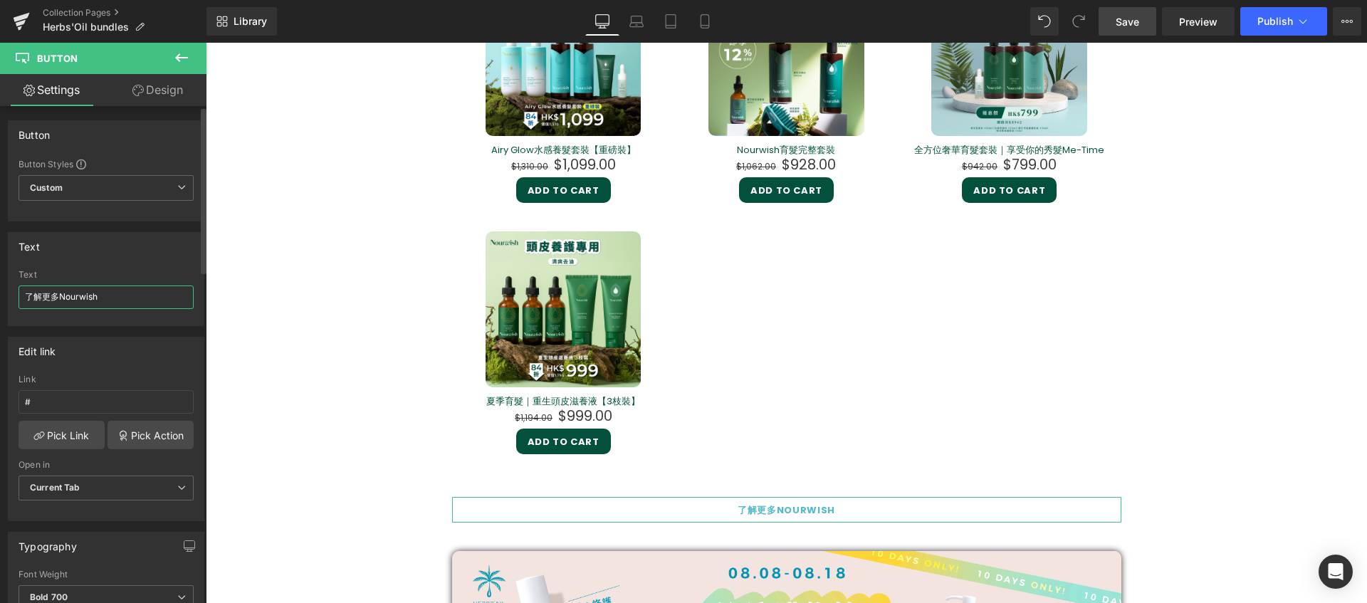
click at [58, 301] on input "了解更多Nourwish" at bounding box center [106, 297] width 175 height 23
click at [146, 185] on span "Custom Setup Global Style" at bounding box center [106, 188] width 175 height 26
click at [187, 273] on div "Text" at bounding box center [106, 275] width 175 height 10
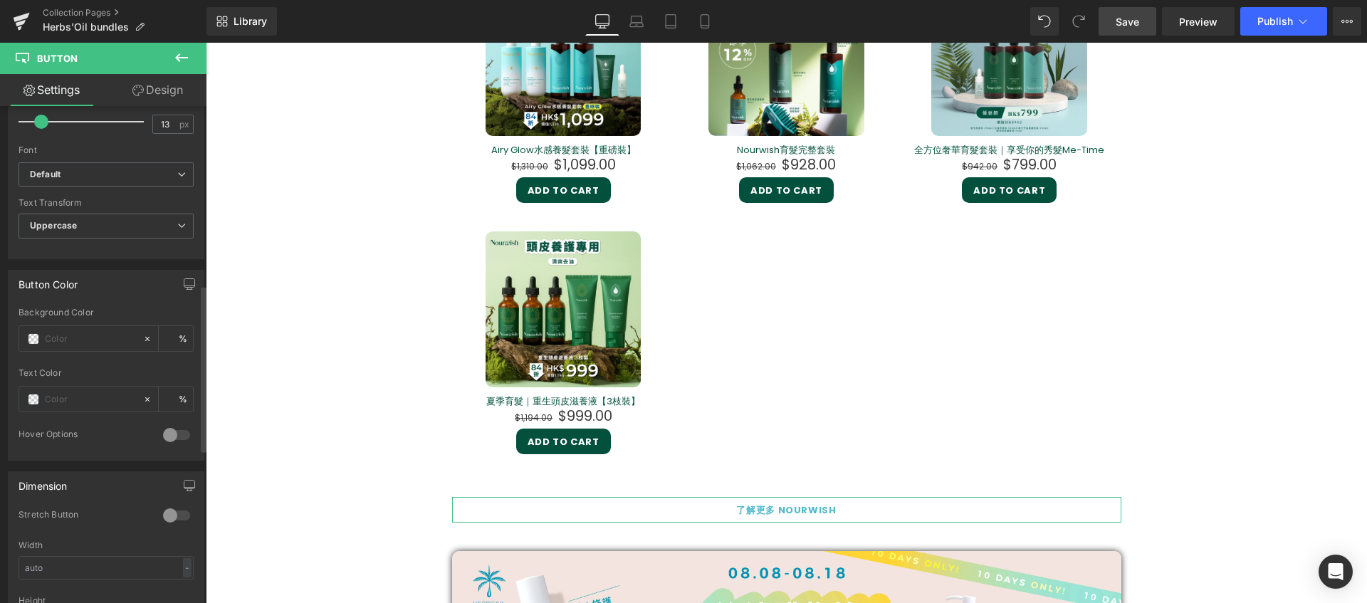
scroll to position [780, 0]
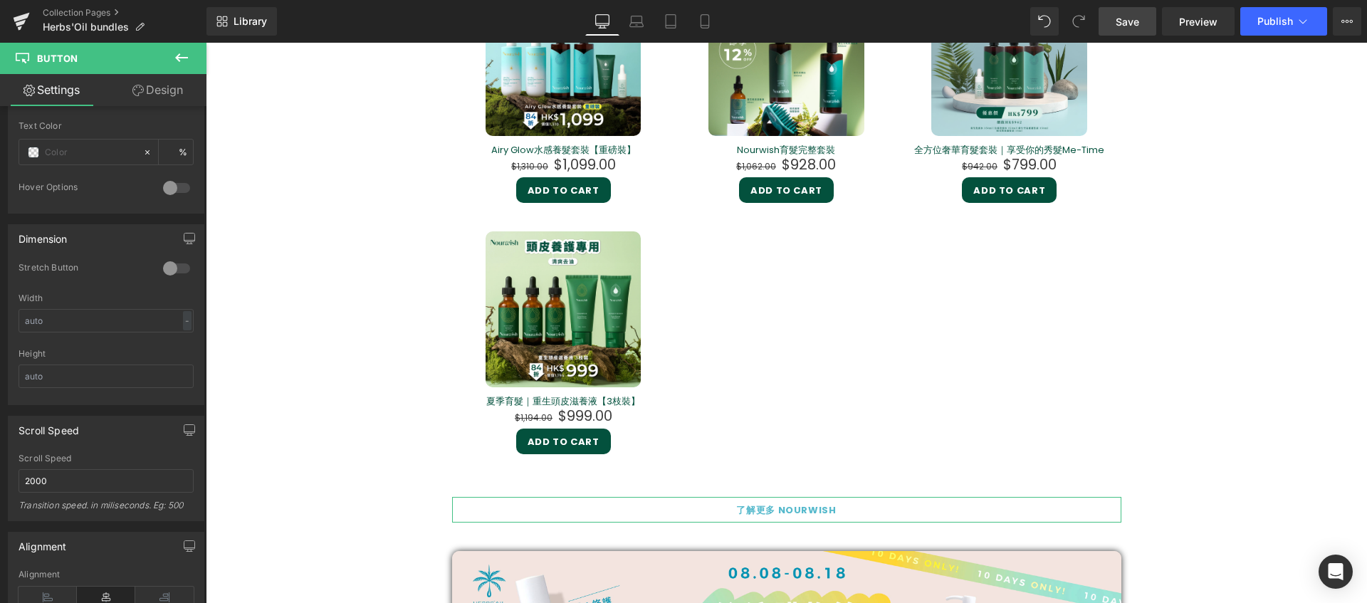
click at [163, 93] on link "Design" at bounding box center [157, 90] width 103 height 32
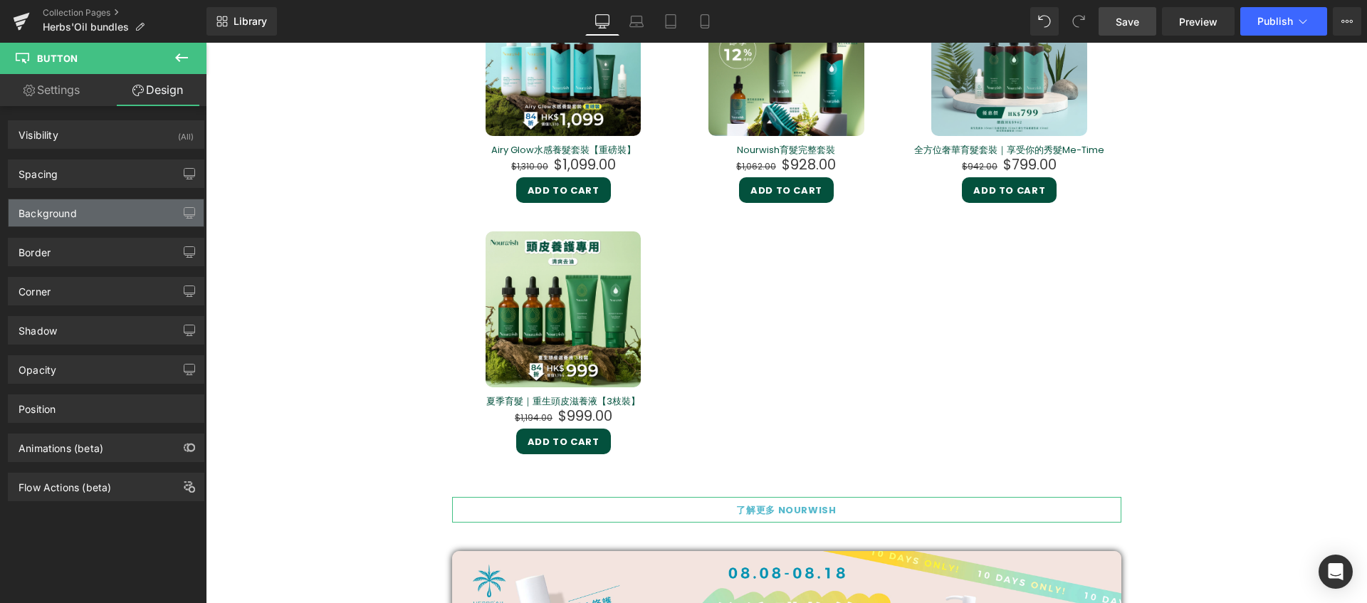
click at [115, 219] on div "Background" at bounding box center [106, 212] width 195 height 27
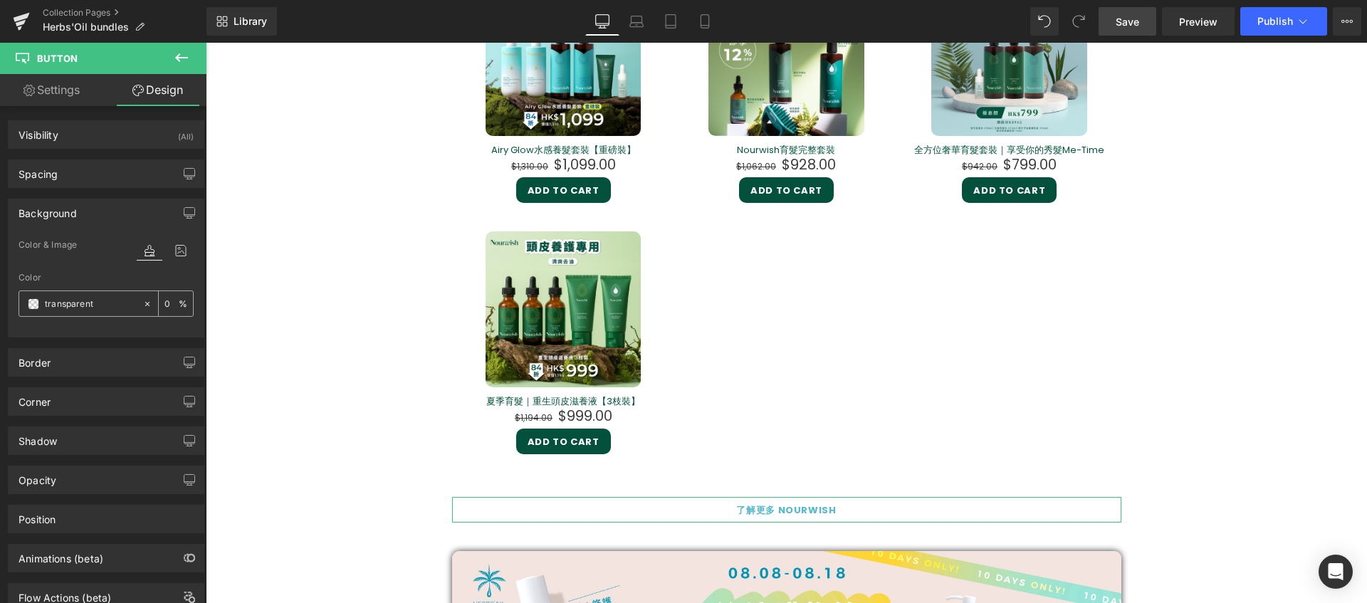
click at [85, 303] on input "transparent" at bounding box center [90, 304] width 91 height 16
click at [31, 305] on span at bounding box center [33, 303] width 11 height 11
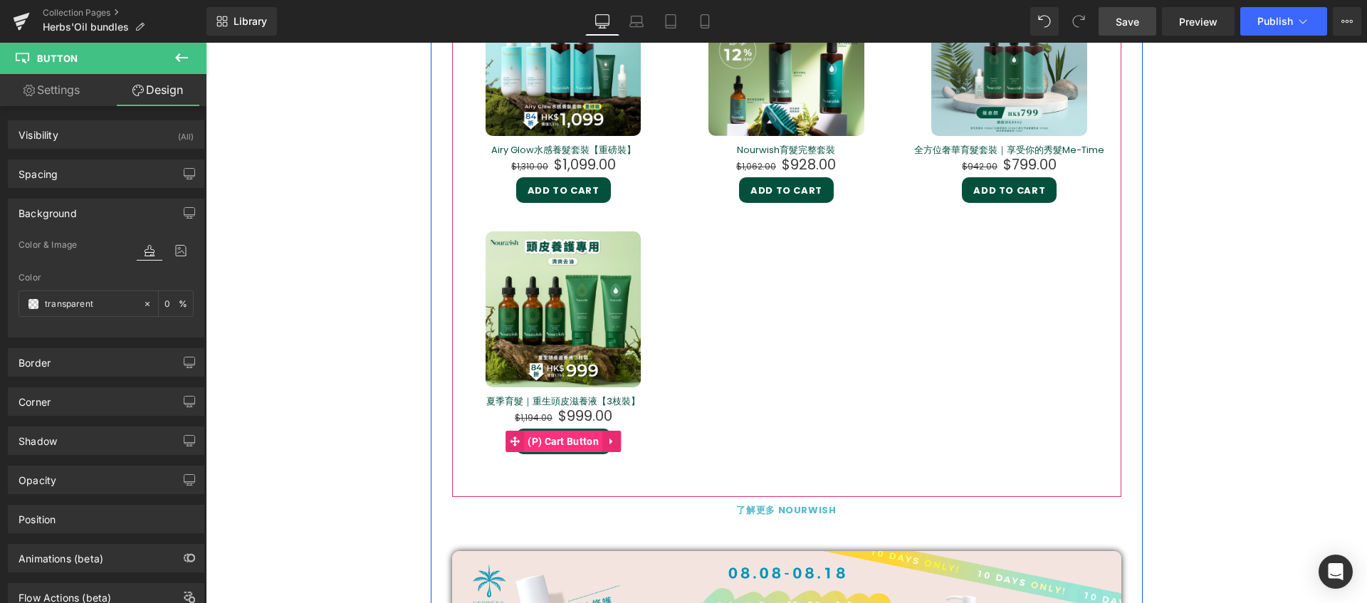
click at [560, 437] on span "(P) Cart Button" at bounding box center [563, 441] width 78 height 21
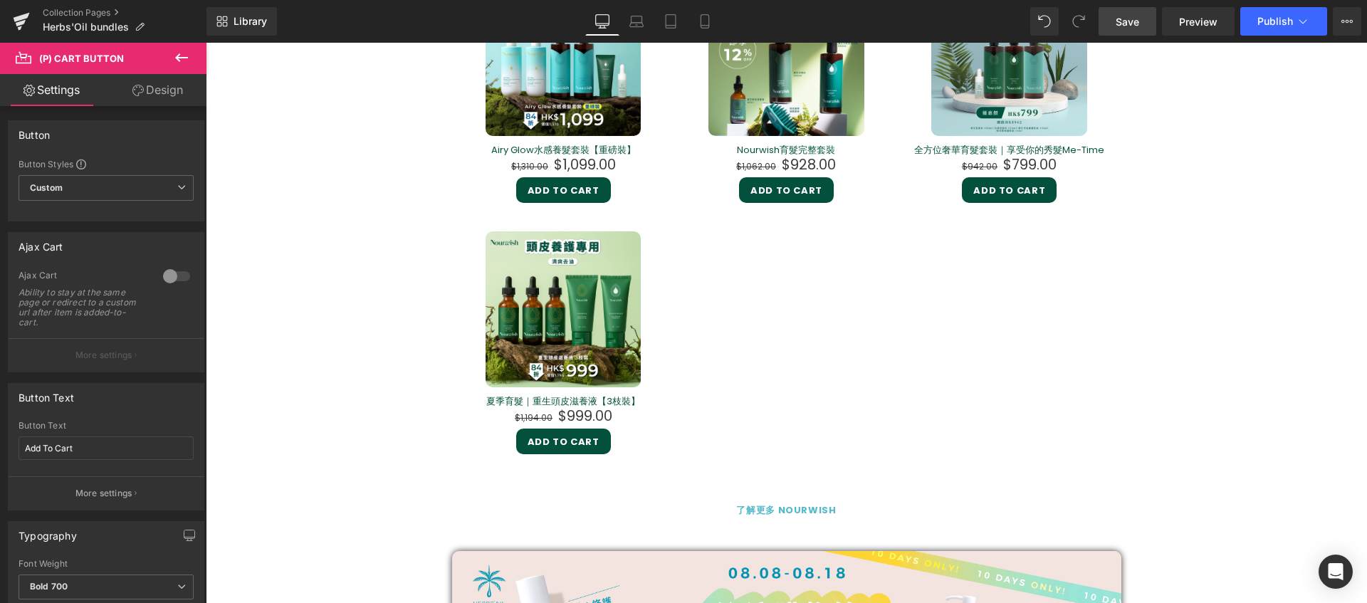
click at [172, 78] on link "Design" at bounding box center [157, 90] width 103 height 32
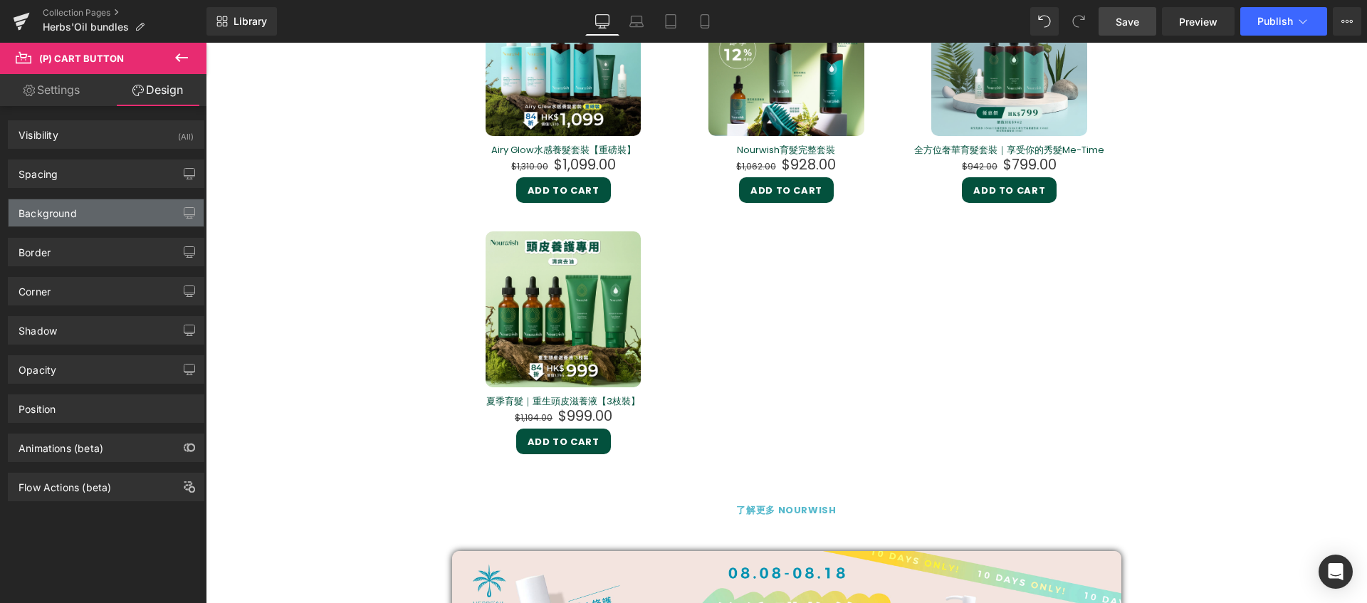
click at [109, 213] on div "Background" at bounding box center [106, 212] width 195 height 27
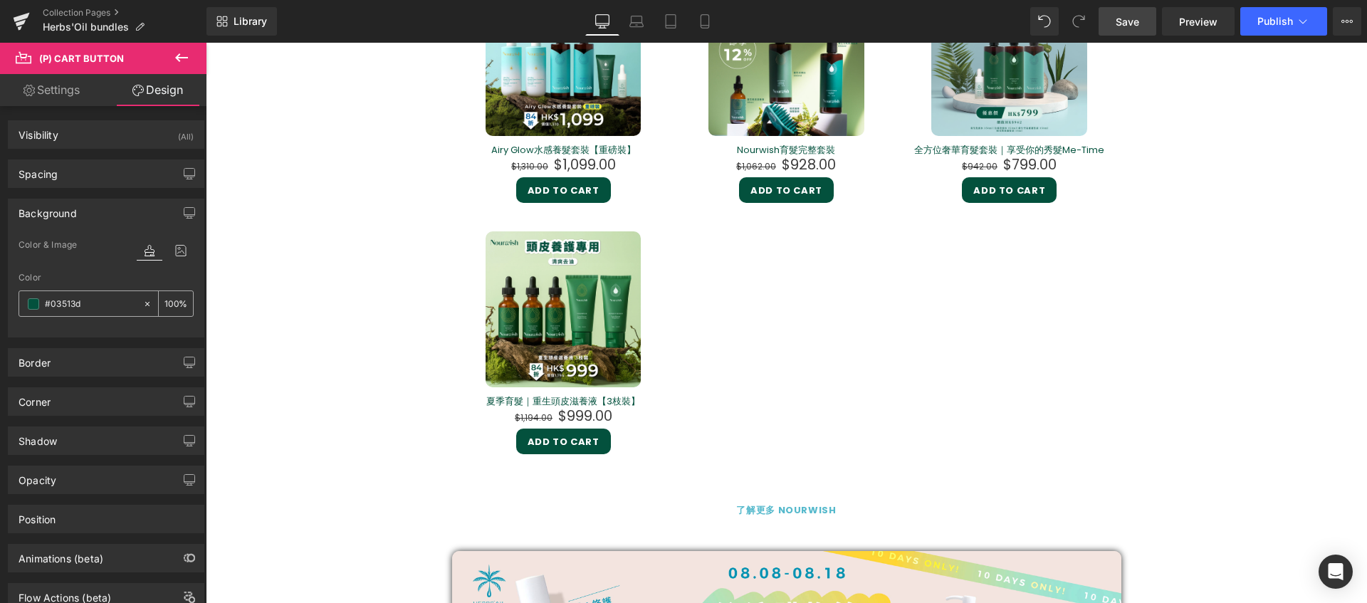
click at [100, 305] on input "#03513d" at bounding box center [90, 304] width 91 height 16
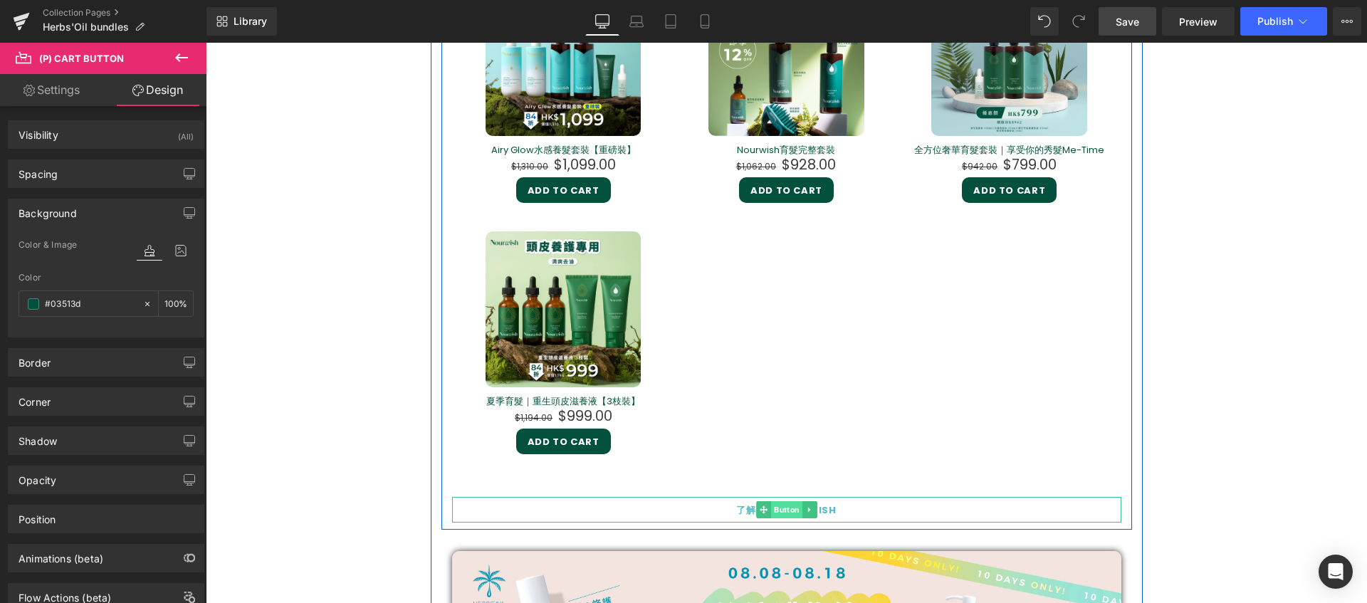
click at [785, 511] on span "Button" at bounding box center [786, 509] width 31 height 17
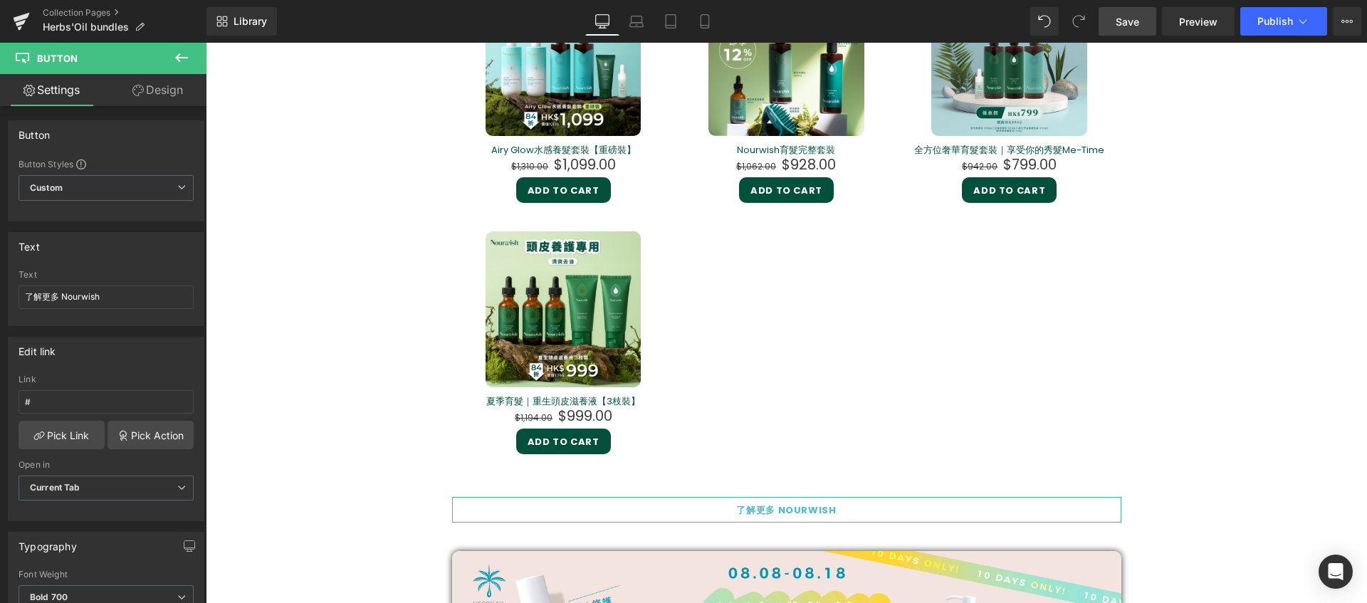
click at [161, 94] on link "Design" at bounding box center [157, 90] width 103 height 32
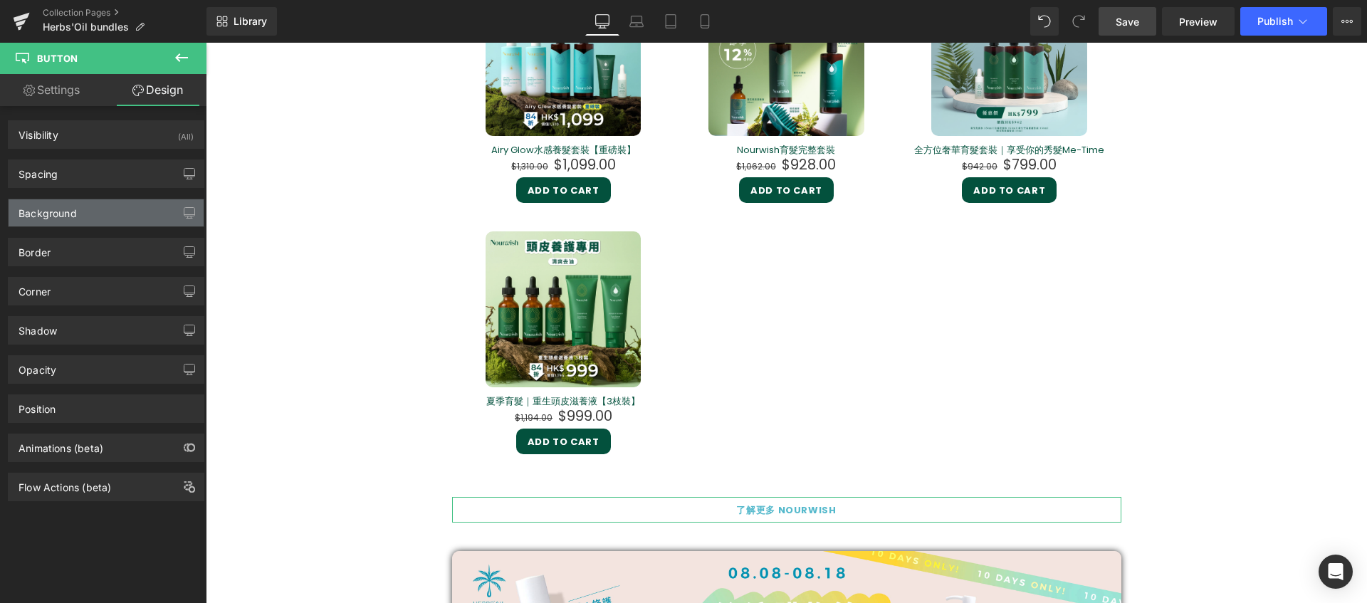
click at [88, 210] on div "Background" at bounding box center [106, 212] width 195 height 27
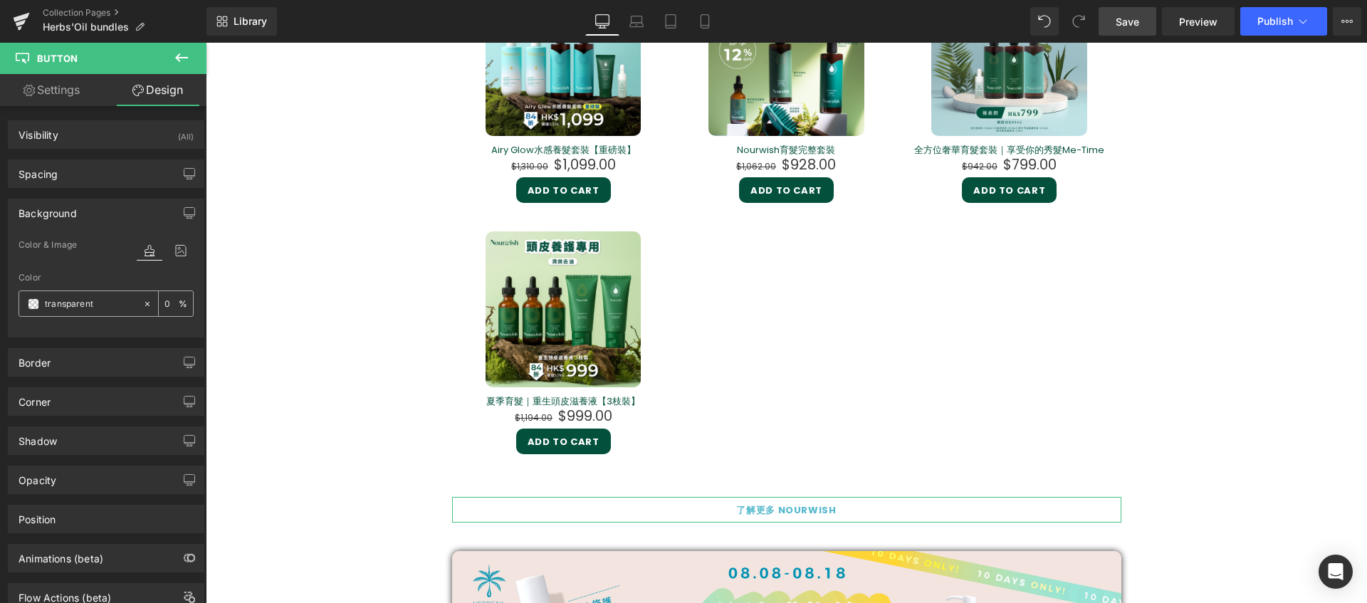
click at [102, 309] on input "transparent" at bounding box center [90, 304] width 91 height 16
paste input "#03513d"
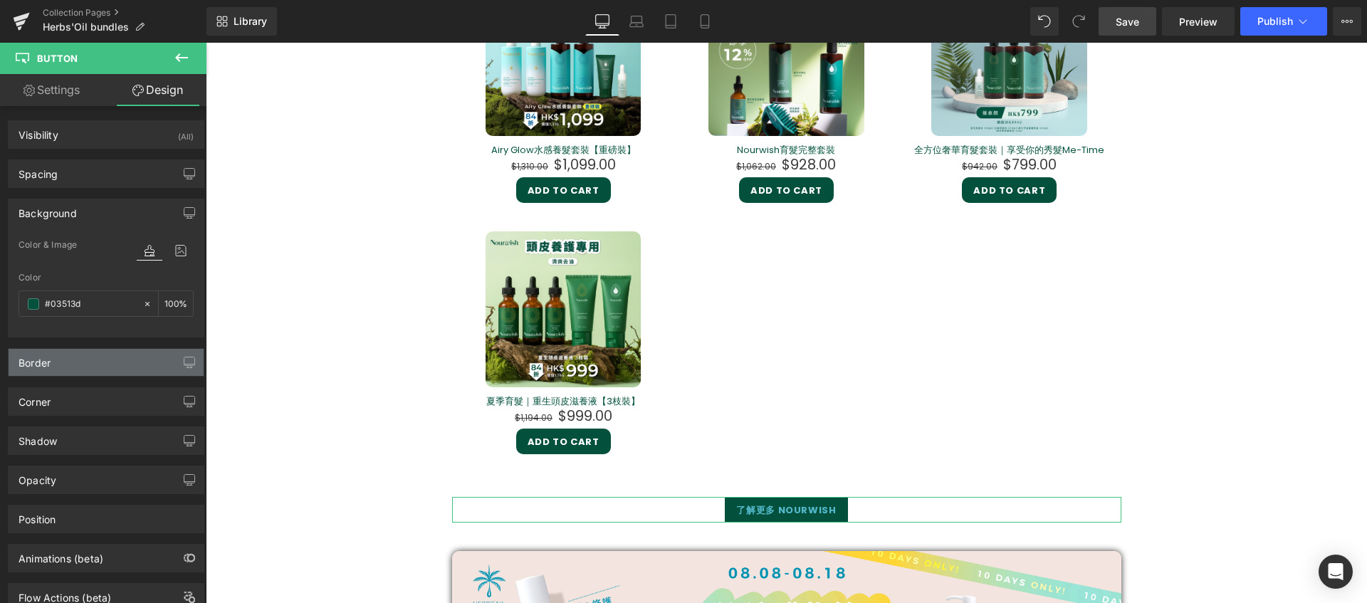
click at [61, 367] on div "Border" at bounding box center [106, 362] width 195 height 27
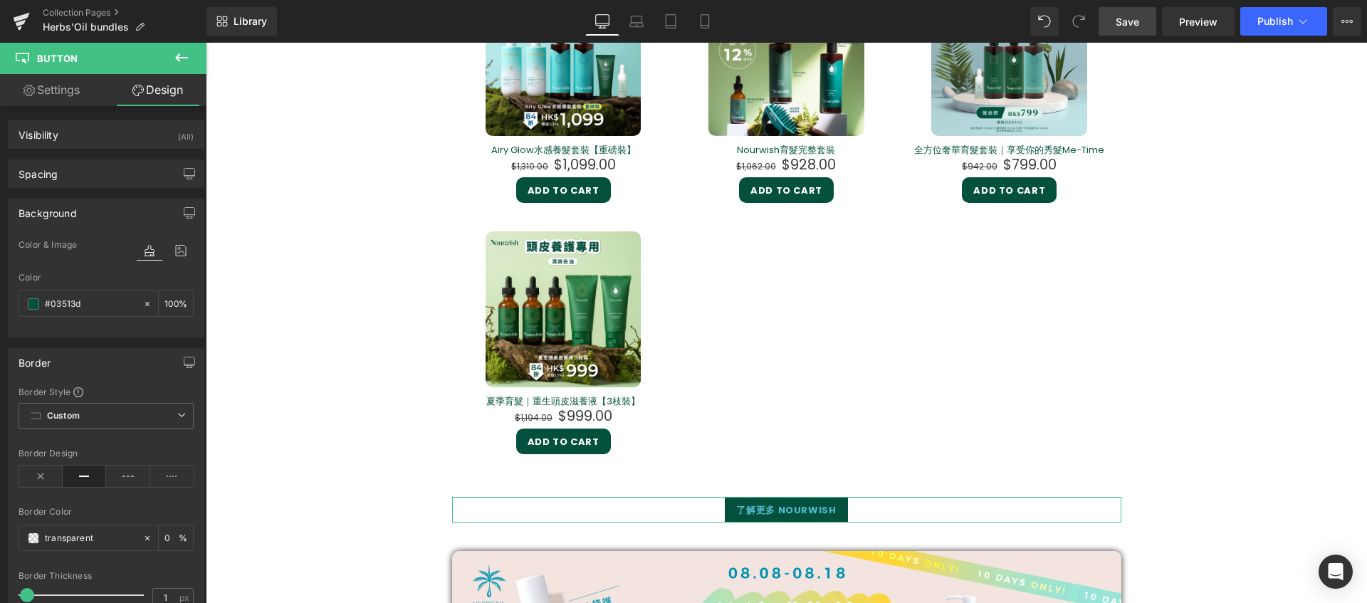
scroll to position [164, 0]
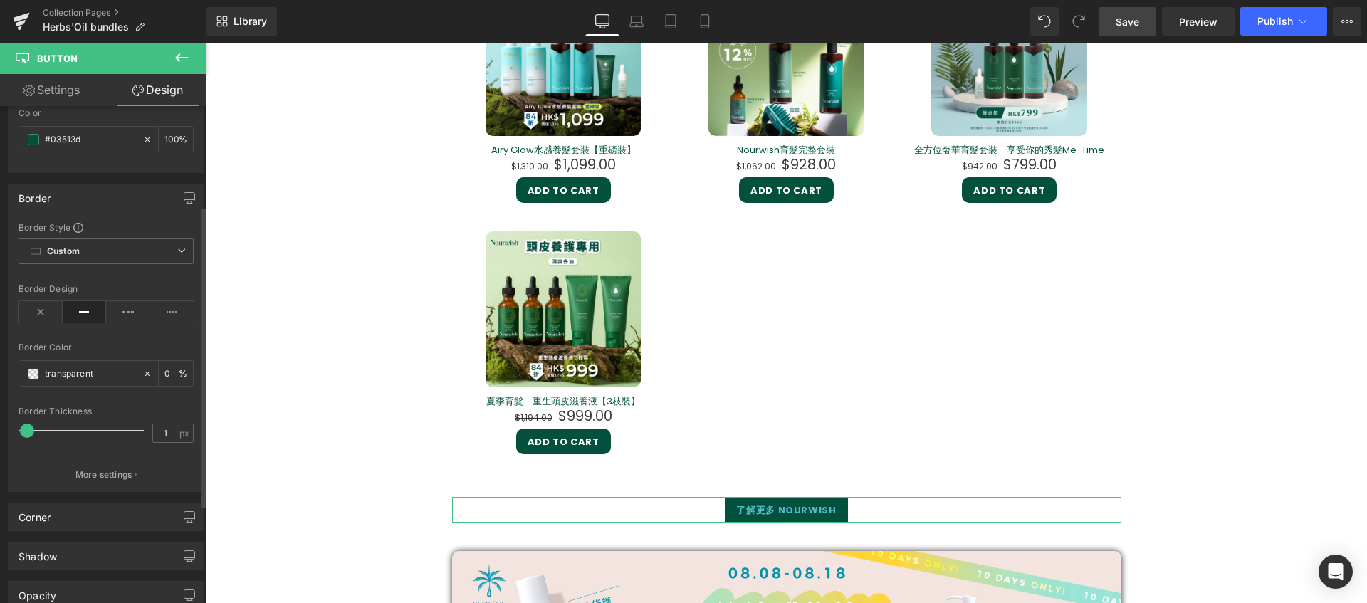
click at [121, 199] on div "Border" at bounding box center [106, 197] width 195 height 27
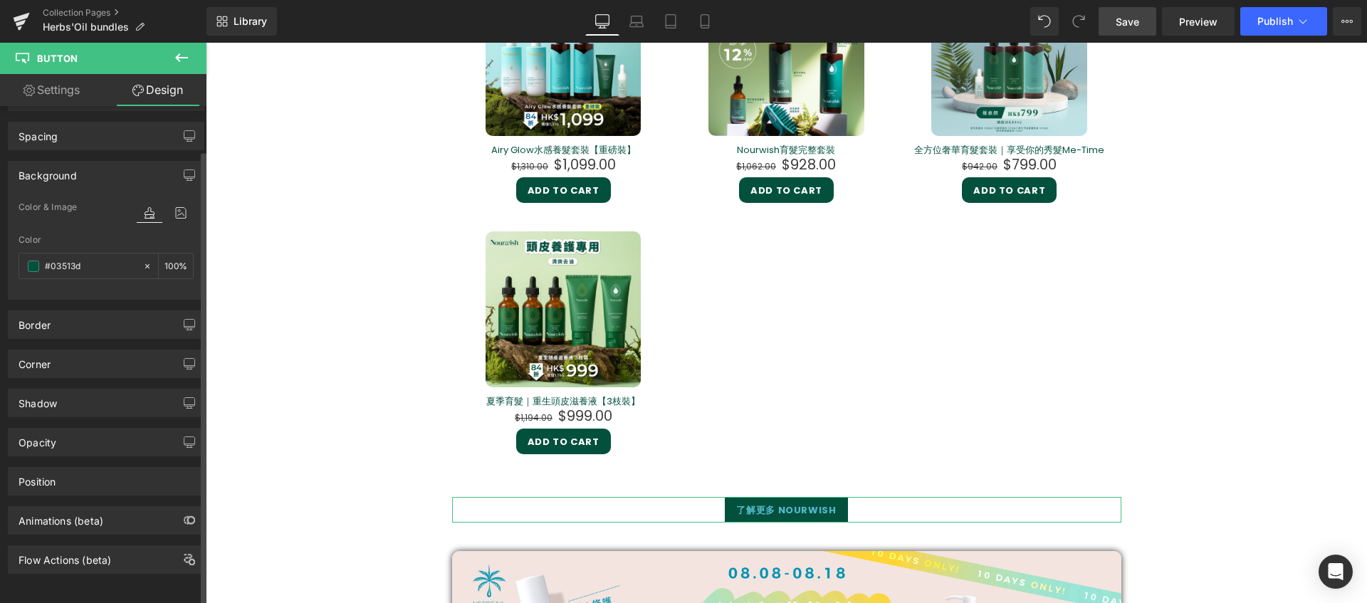
click at [70, 378] on div "Shadow Shadow Style Drop Shadow Outer Shadow #333333 Shadow Color #333333 100 %…" at bounding box center [106, 397] width 213 height 39
click at [72, 360] on div "Corner" at bounding box center [106, 363] width 195 height 27
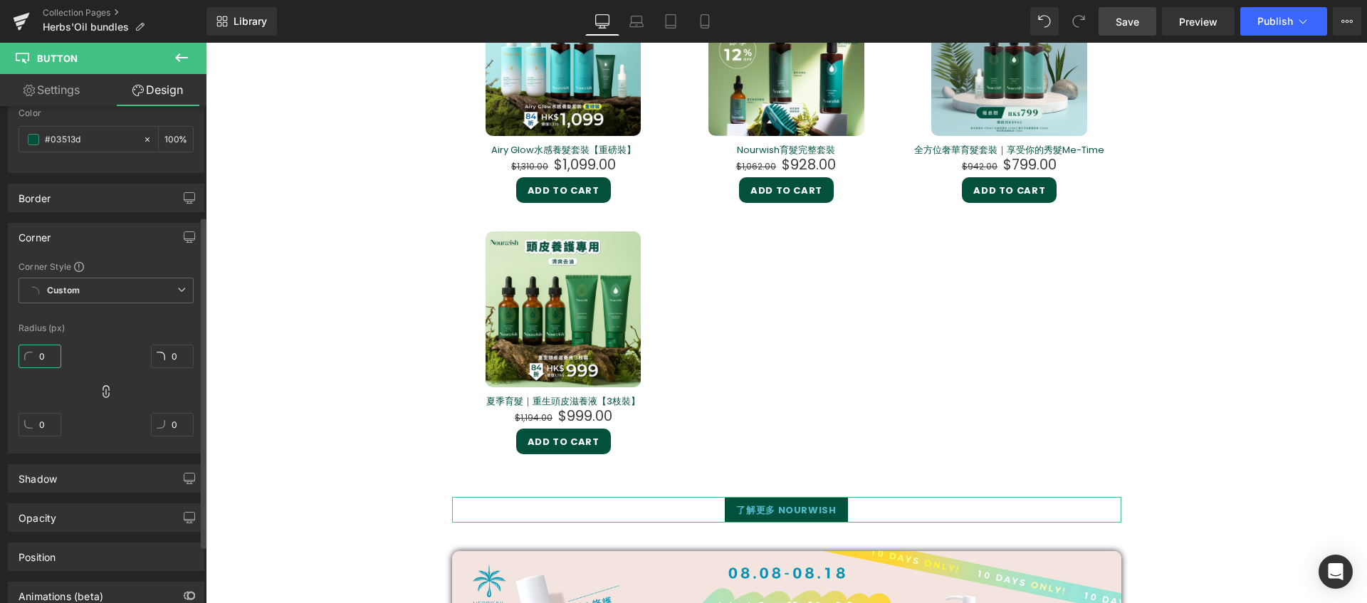
click at [44, 355] on input "0" at bounding box center [40, 356] width 43 height 23
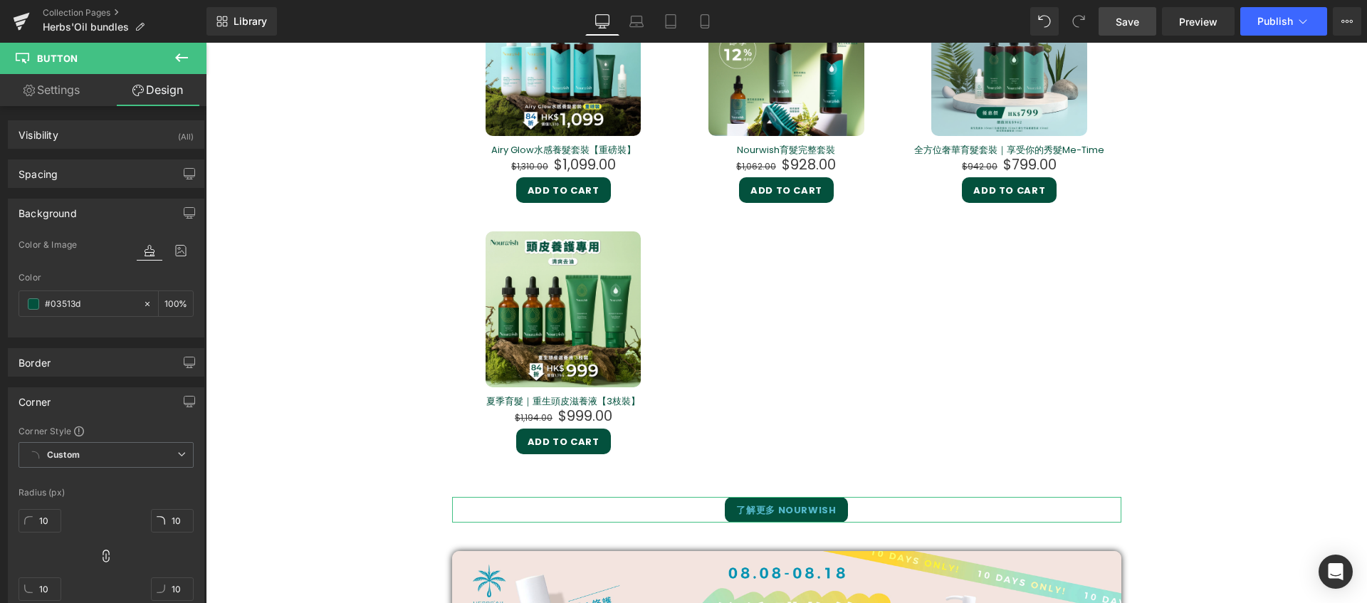
click at [77, 93] on link "Settings" at bounding box center [51, 90] width 103 height 32
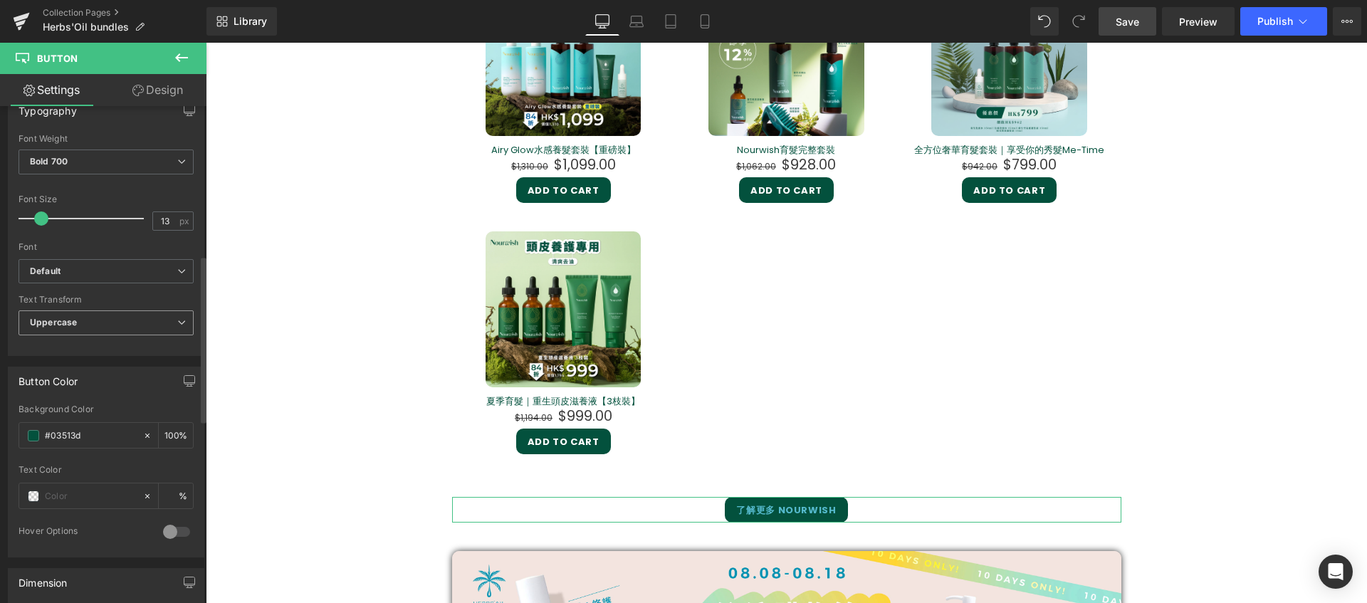
scroll to position [484, 0]
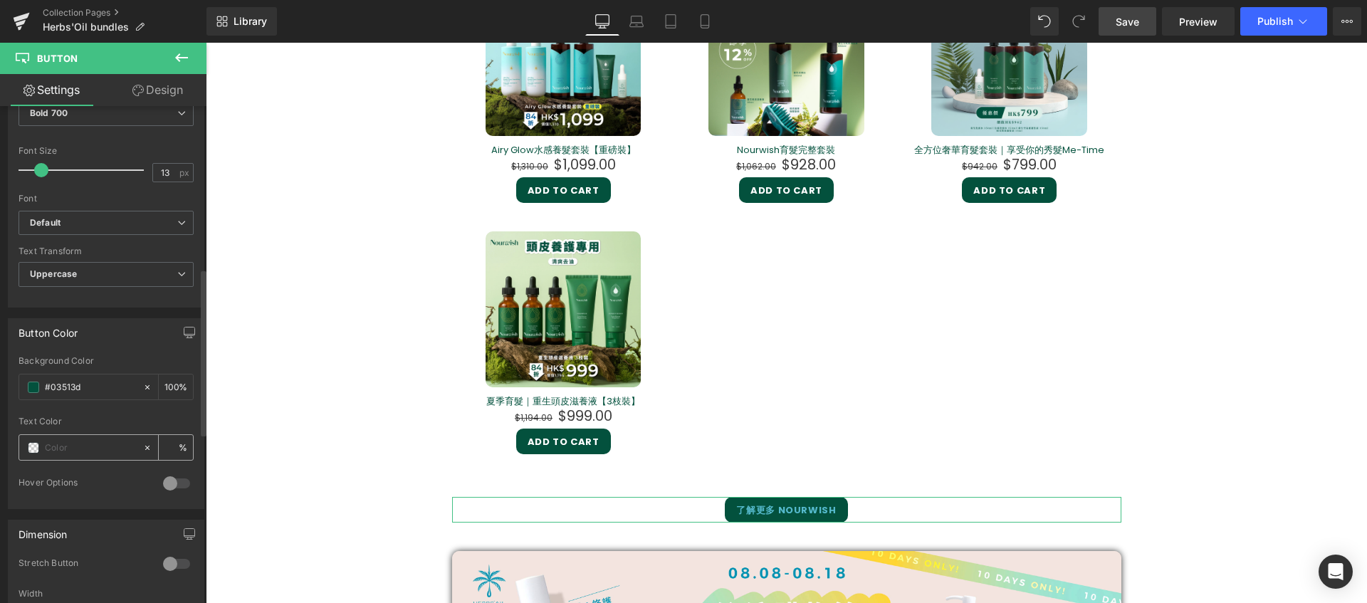
click at [68, 444] on input "text" at bounding box center [90, 448] width 91 height 16
click at [31, 446] on span at bounding box center [33, 447] width 11 height 11
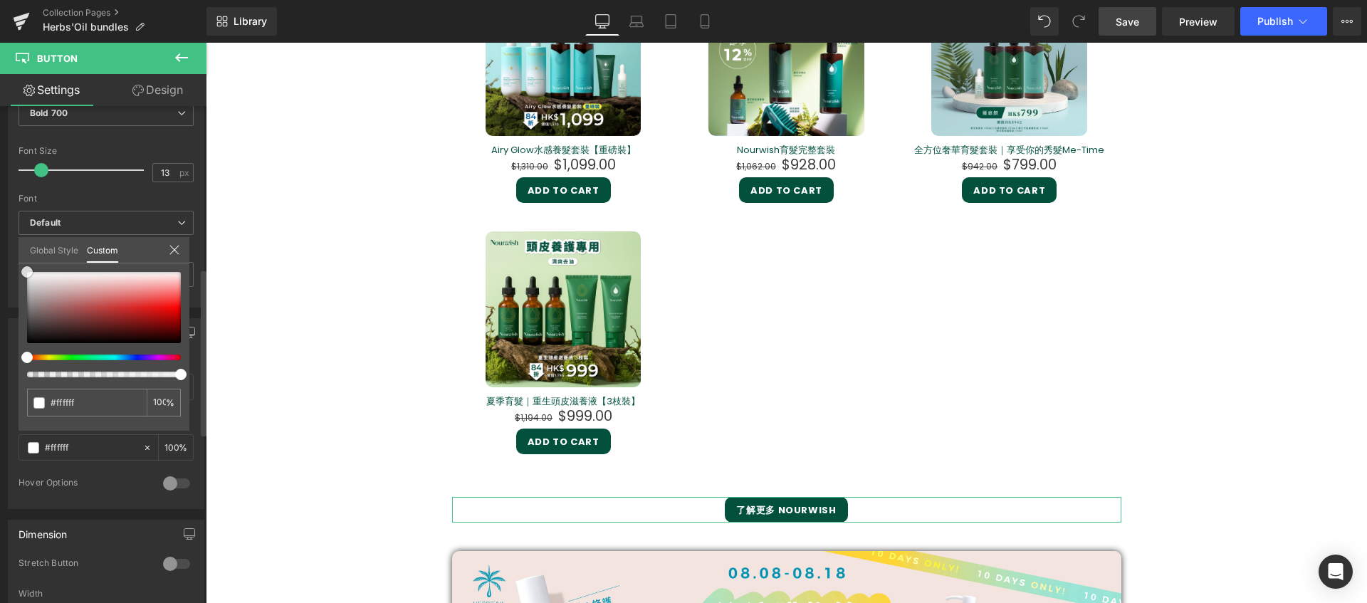
drag, startPoint x: 29, startPoint y: 288, endPoint x: 11, endPoint y: 255, distance: 37.6
click at [11, 308] on div "Button Color #03513d Background Color #03513d 100 % rgba(255, 255, 255, 1) Text…" at bounding box center [106, 409] width 213 height 202
click at [201, 197] on div at bounding box center [202, 358] width 9 height 498
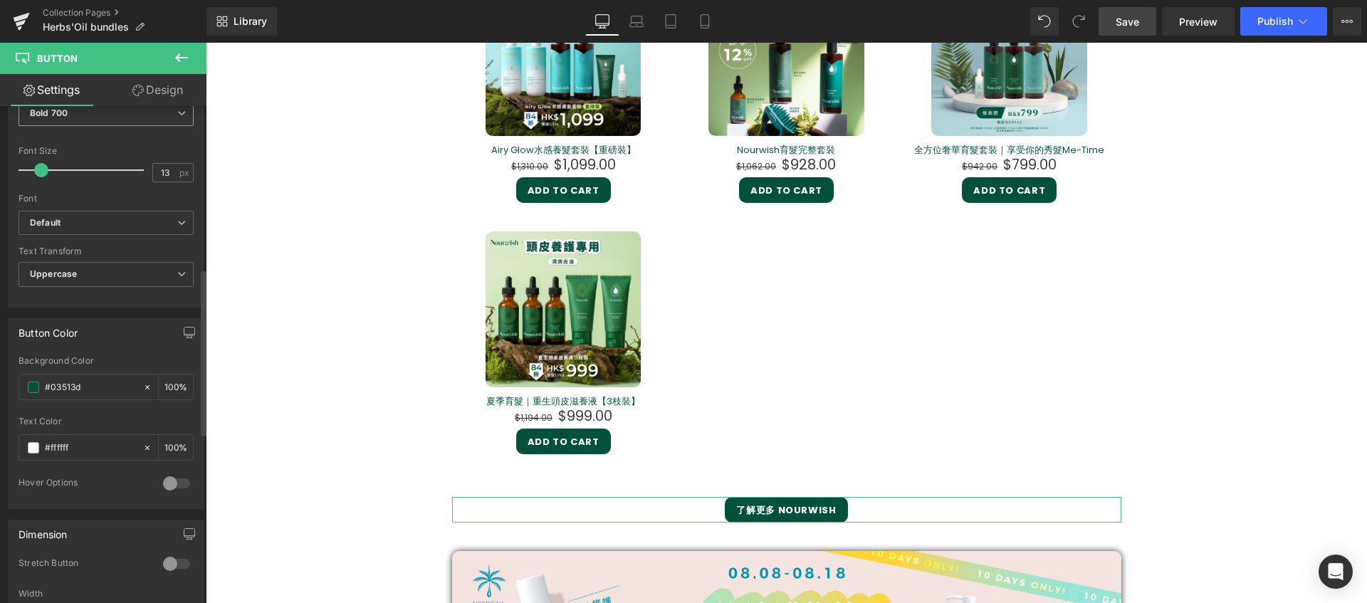
click at [156, 124] on span "Bold 700" at bounding box center [106, 113] width 175 height 25
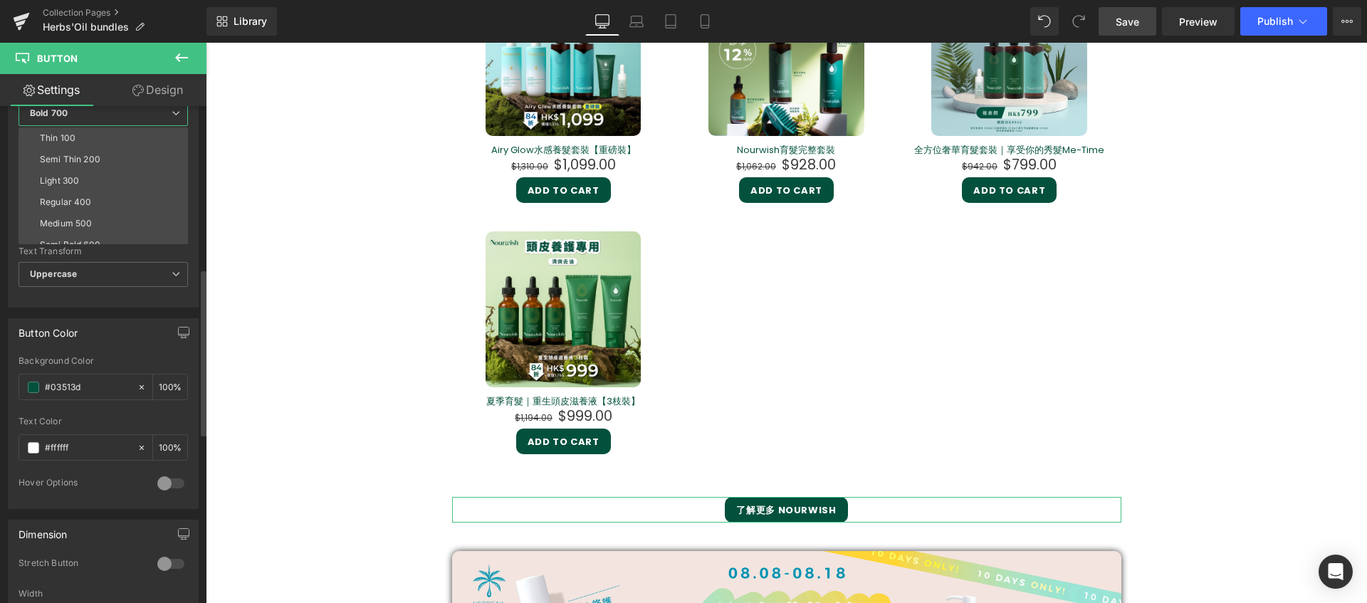
click at [198, 114] on div "Typography Thin 100 Semi Thin 200 Light 300 Regular 400 Medium 500 Semi Bold 60…" at bounding box center [103, 178] width 191 height 260
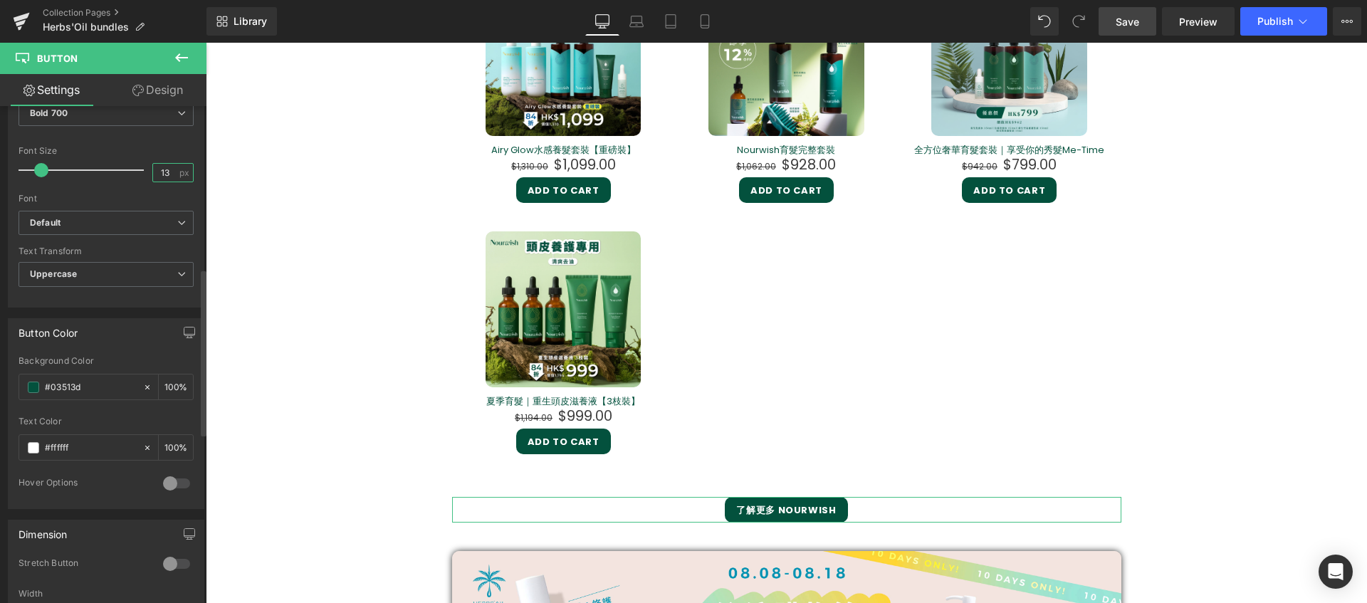
click at [169, 178] on input "13" at bounding box center [165, 173] width 25 height 18
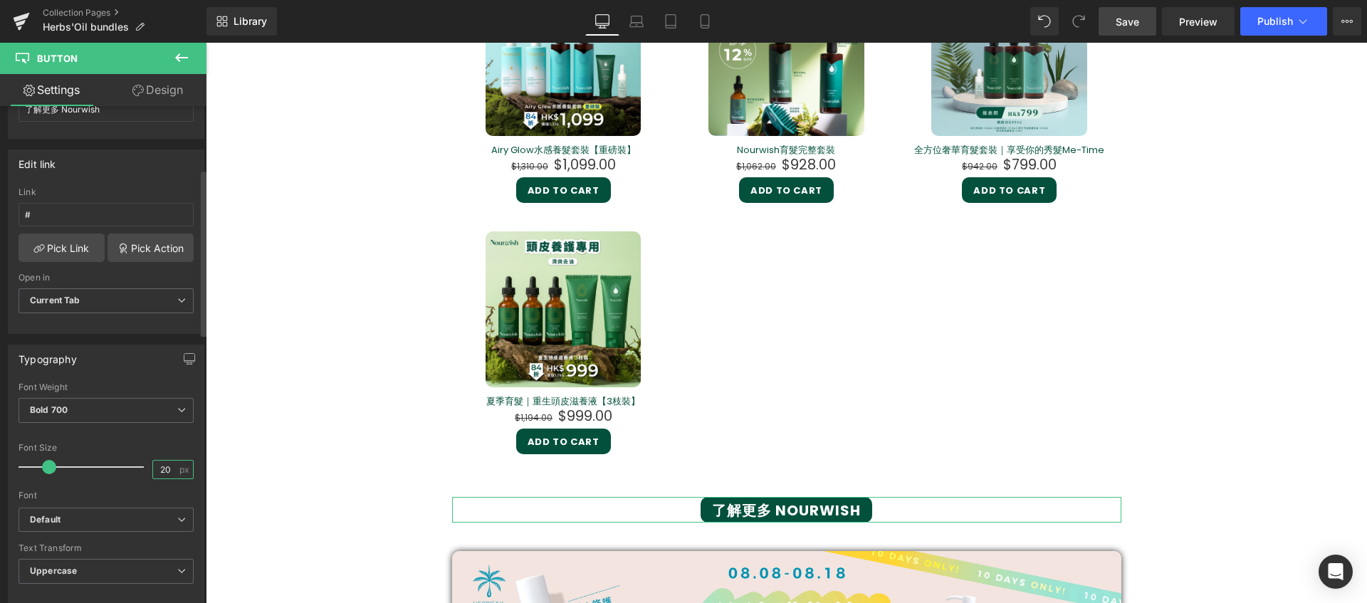
scroll to position [131, 0]
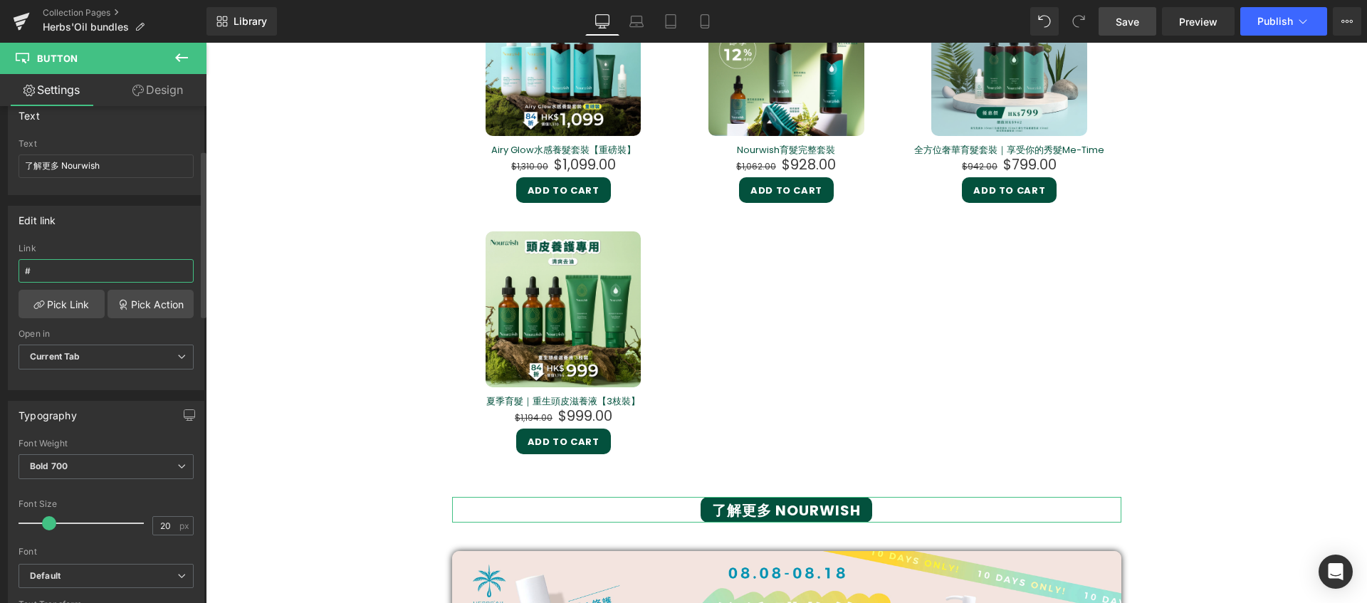
click at [50, 266] on input "#" at bounding box center [106, 270] width 175 height 23
drag, startPoint x: 44, startPoint y: 266, endPoint x: 19, endPoint y: 267, distance: 25.7
click at [19, 267] on input "#" at bounding box center [106, 270] width 175 height 23
paste input "[URL][DOMAIN_NAME]"
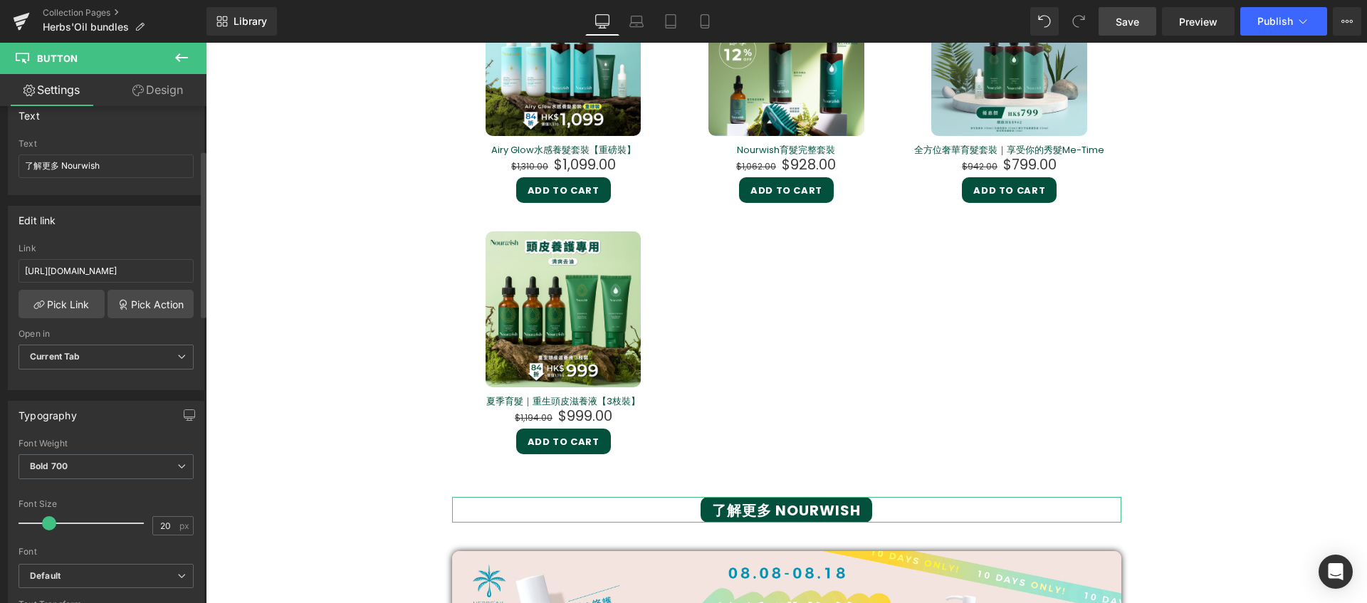
click at [158, 251] on div "Link" at bounding box center [106, 249] width 175 height 10
click at [127, 360] on span "Current Tab" at bounding box center [106, 357] width 175 height 25
click at [107, 402] on li "New Tab" at bounding box center [103, 403] width 169 height 21
click at [160, 336] on div "Open in" at bounding box center [106, 334] width 175 height 10
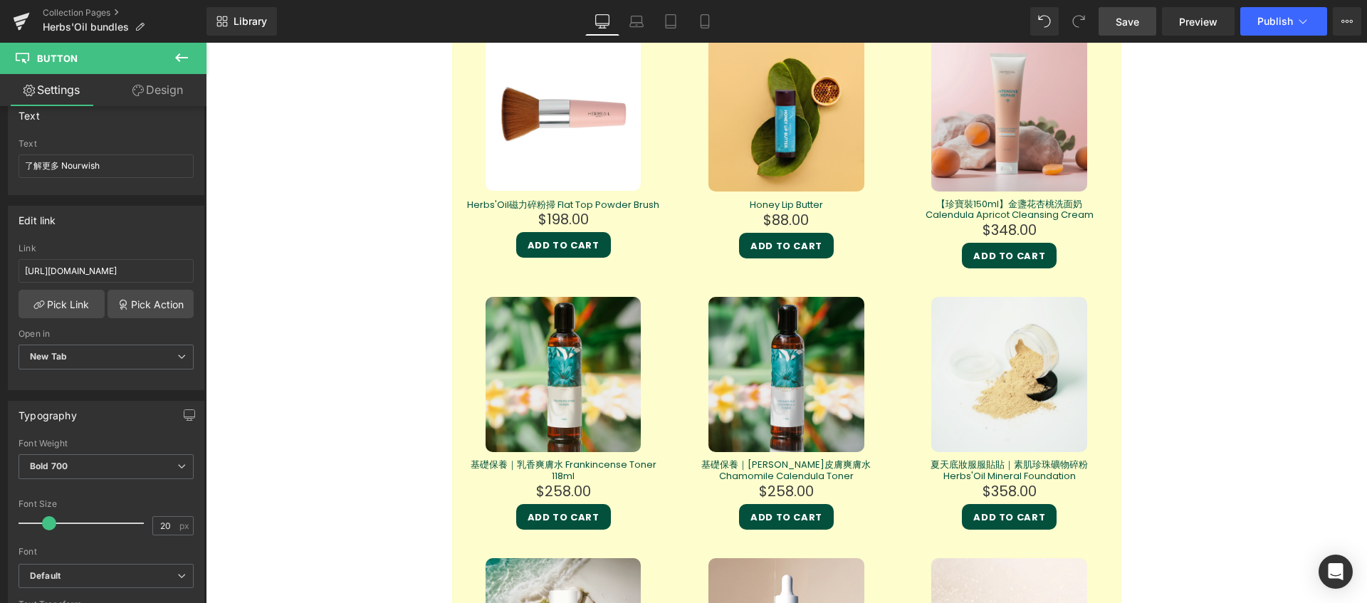
scroll to position [2779, 0]
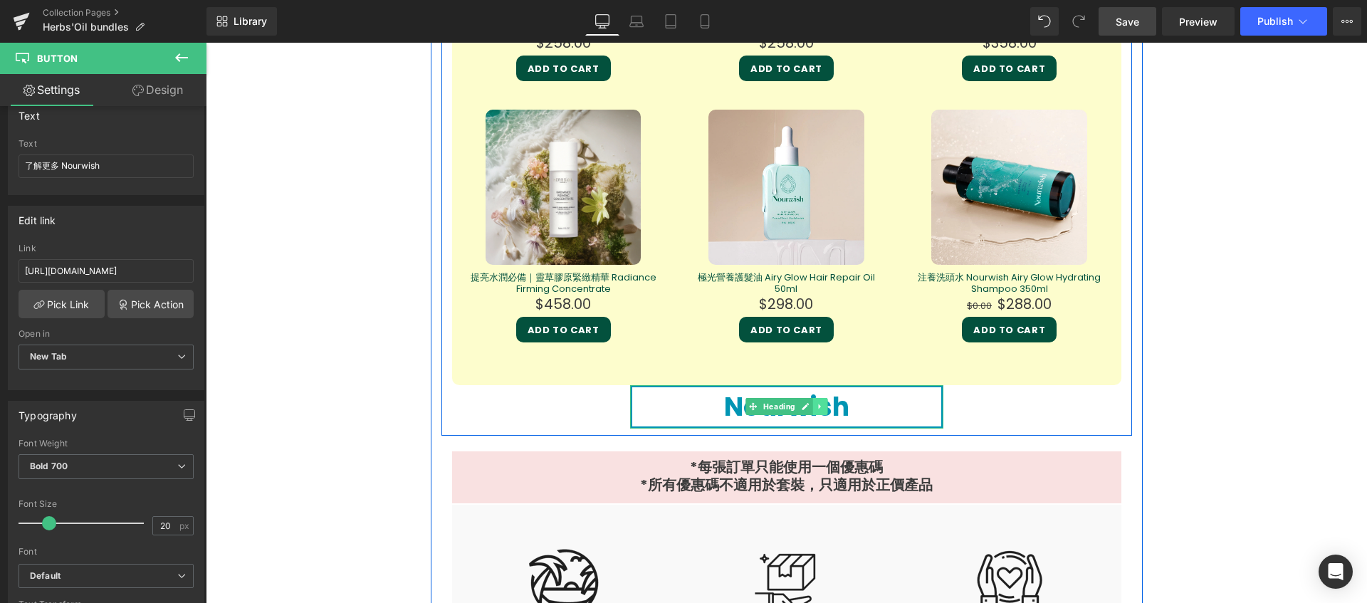
click at [816, 408] on icon at bounding box center [820, 406] width 8 height 9
click at [825, 409] on link at bounding box center [827, 406] width 15 height 17
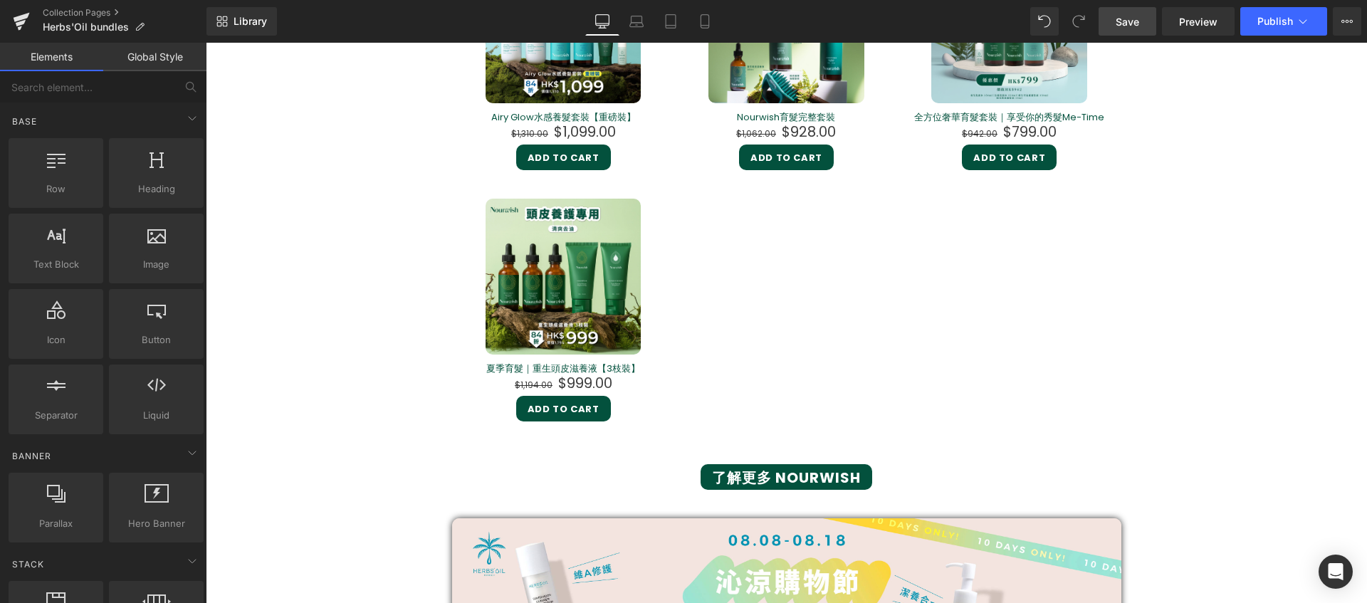
scroll to position [884, 0]
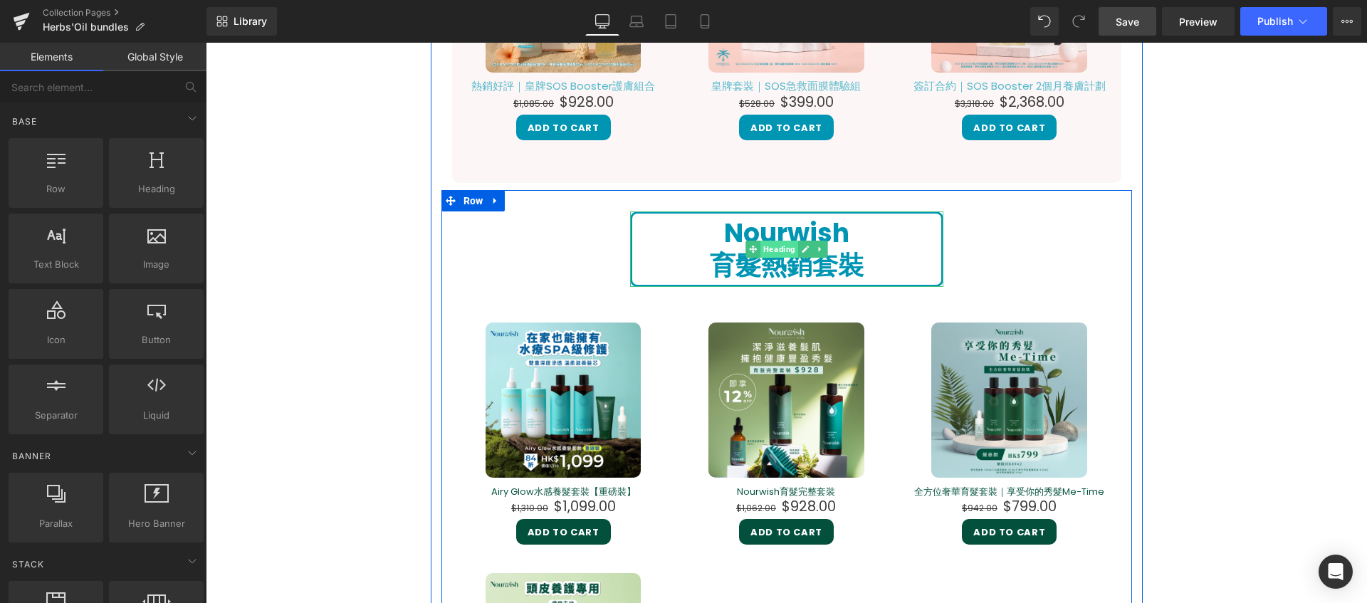
click at [770, 246] on span "Heading" at bounding box center [780, 249] width 38 height 17
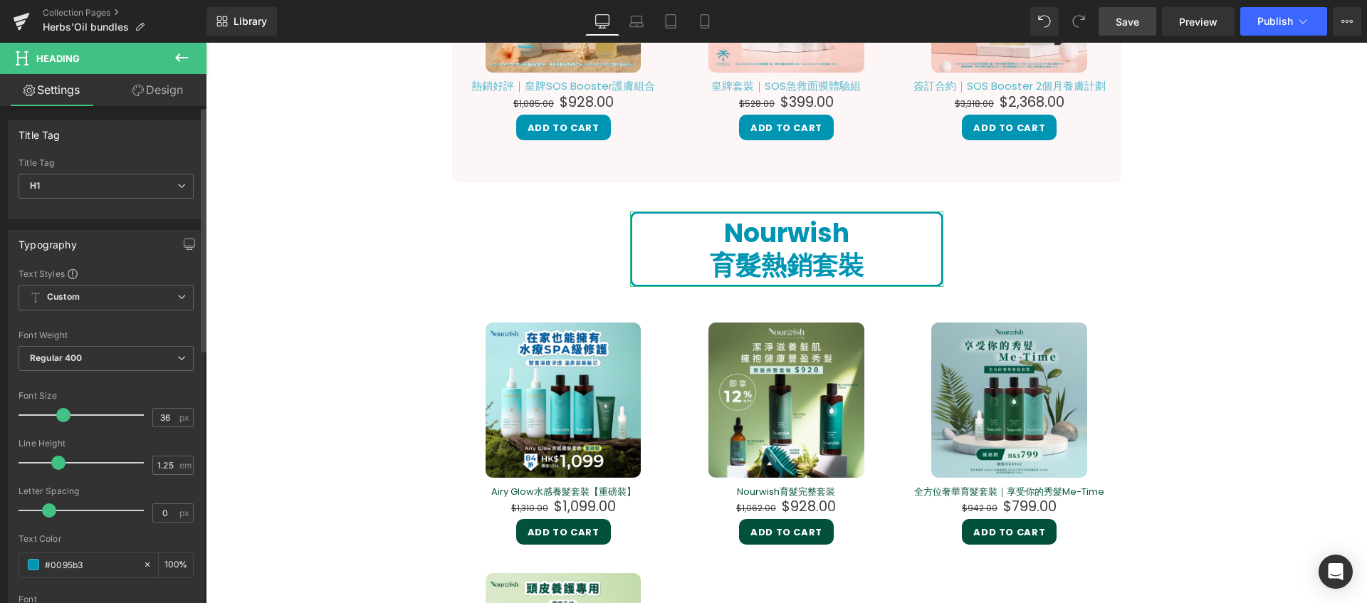
scroll to position [100, 0]
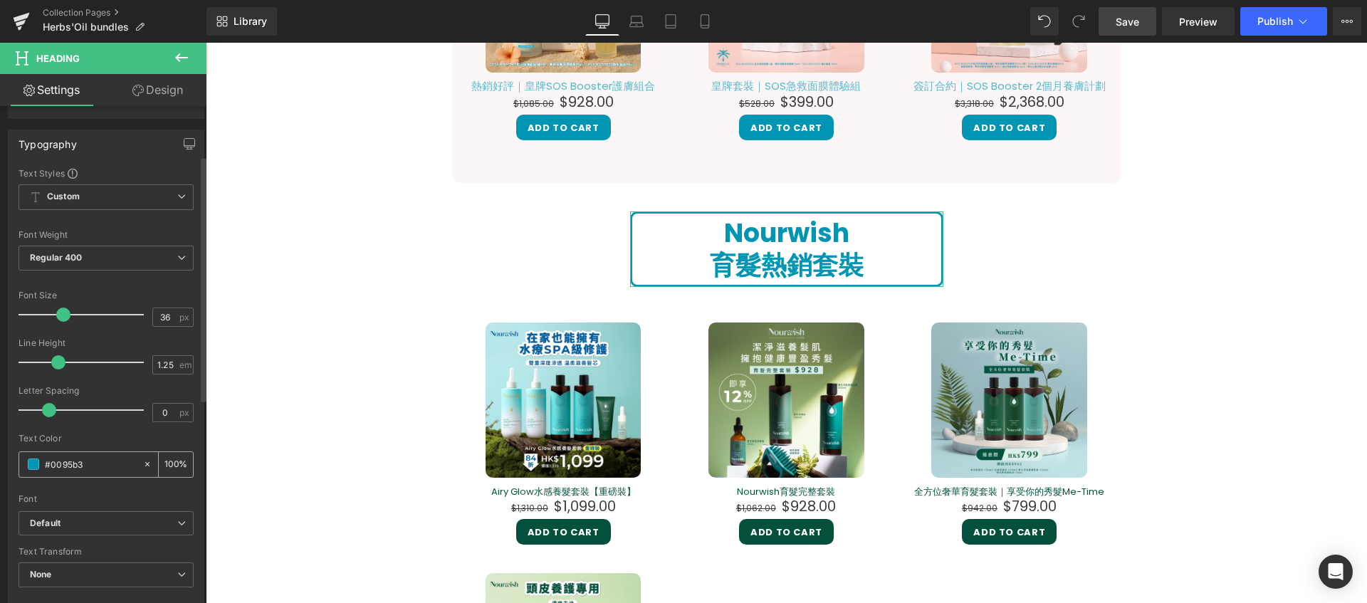
click at [100, 470] on input "#0095b3" at bounding box center [90, 464] width 91 height 16
drag, startPoint x: 103, startPoint y: 466, endPoint x: -31, endPoint y: 455, distance: 135.0
click at [0, 455] on html "Heading You are previewing how the will restyle your page. You can not edit Ele…" at bounding box center [683, 301] width 1367 height 603
paste input "[URL][DOMAIN_NAME]"
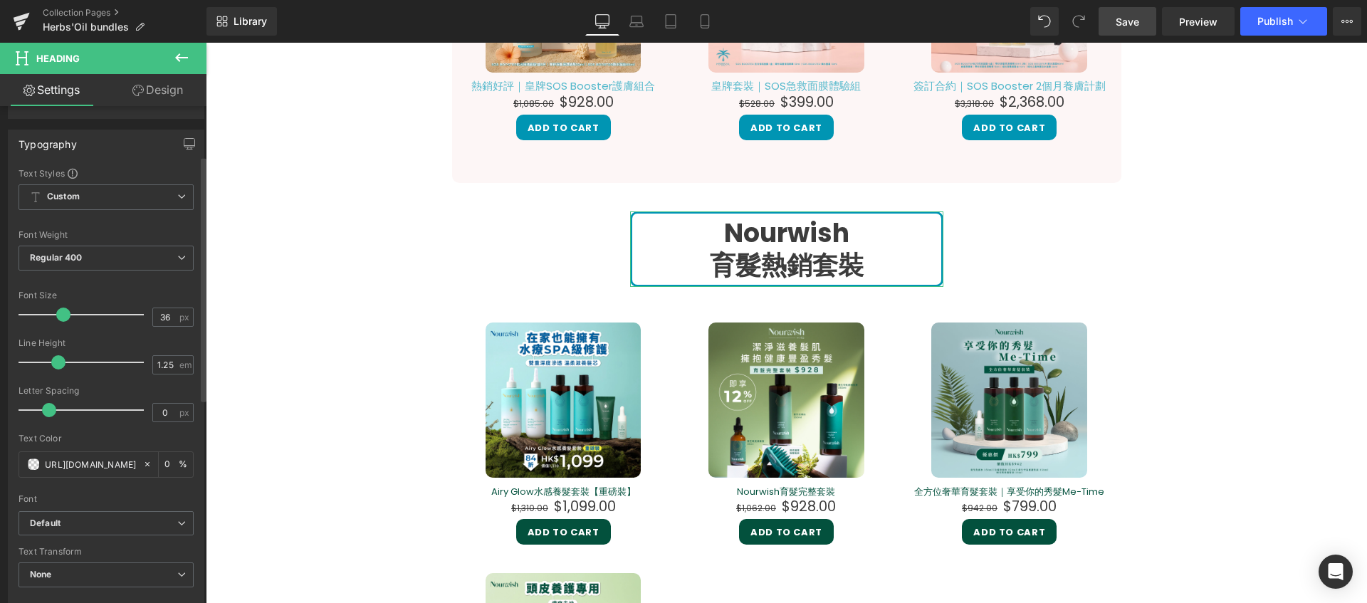
click at [95, 488] on div at bounding box center [106, 489] width 175 height 9
click at [142, 464] on icon at bounding box center [147, 464] width 10 height 10
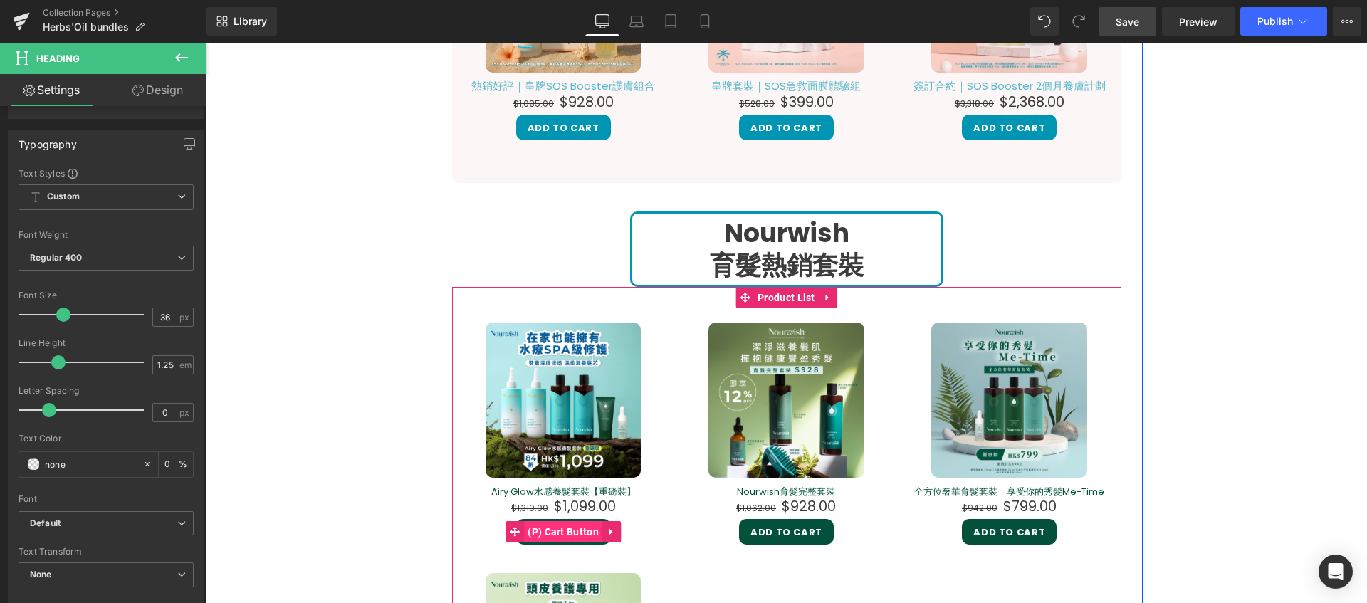
click at [538, 539] on span "(P) Cart Button" at bounding box center [563, 531] width 78 height 21
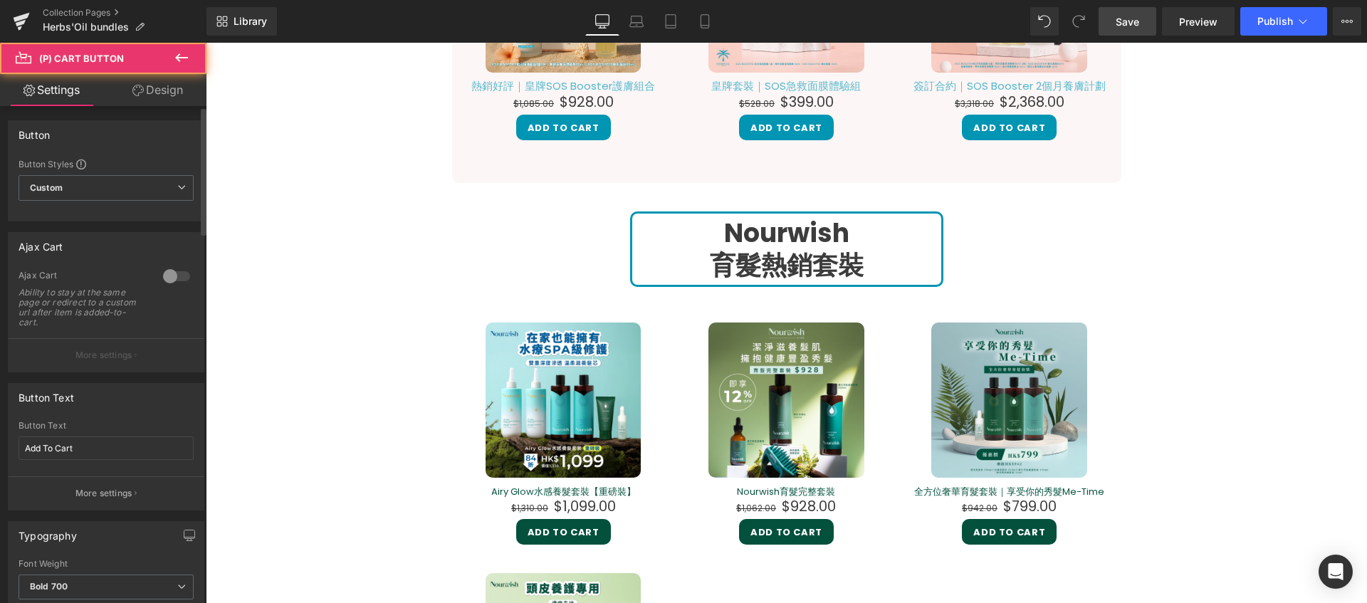
scroll to position [375, 0]
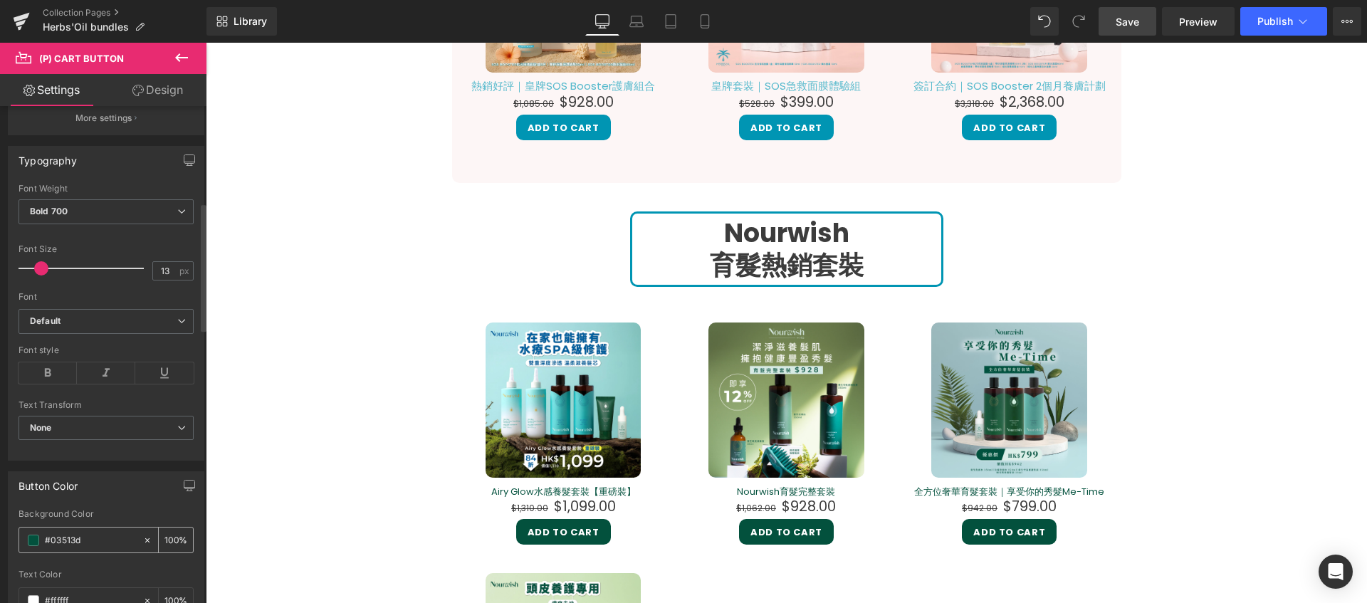
click at [90, 543] on input "#03513d" at bounding box center [90, 541] width 91 height 16
drag, startPoint x: 95, startPoint y: 543, endPoint x: 18, endPoint y: 538, distance: 77.8
click at [19, 538] on div "#03513d 100 %" at bounding box center [106, 540] width 175 height 26
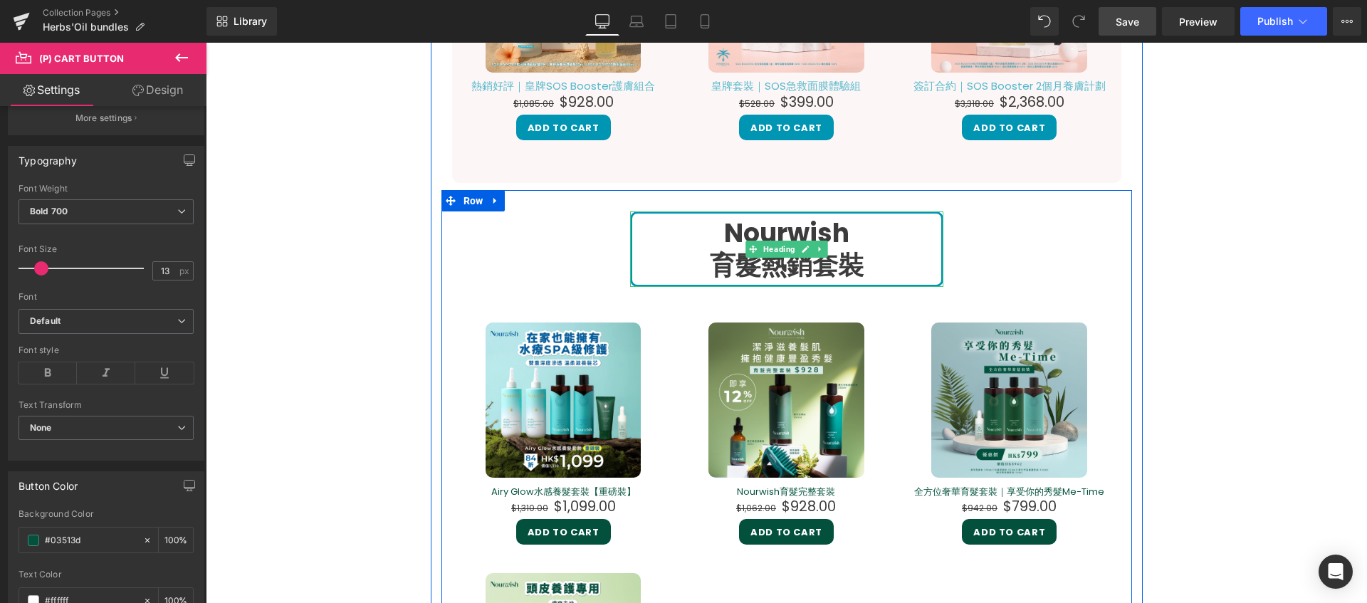
click at [790, 269] on strong "育髮熱銷套裝" at bounding box center [787, 265] width 154 height 36
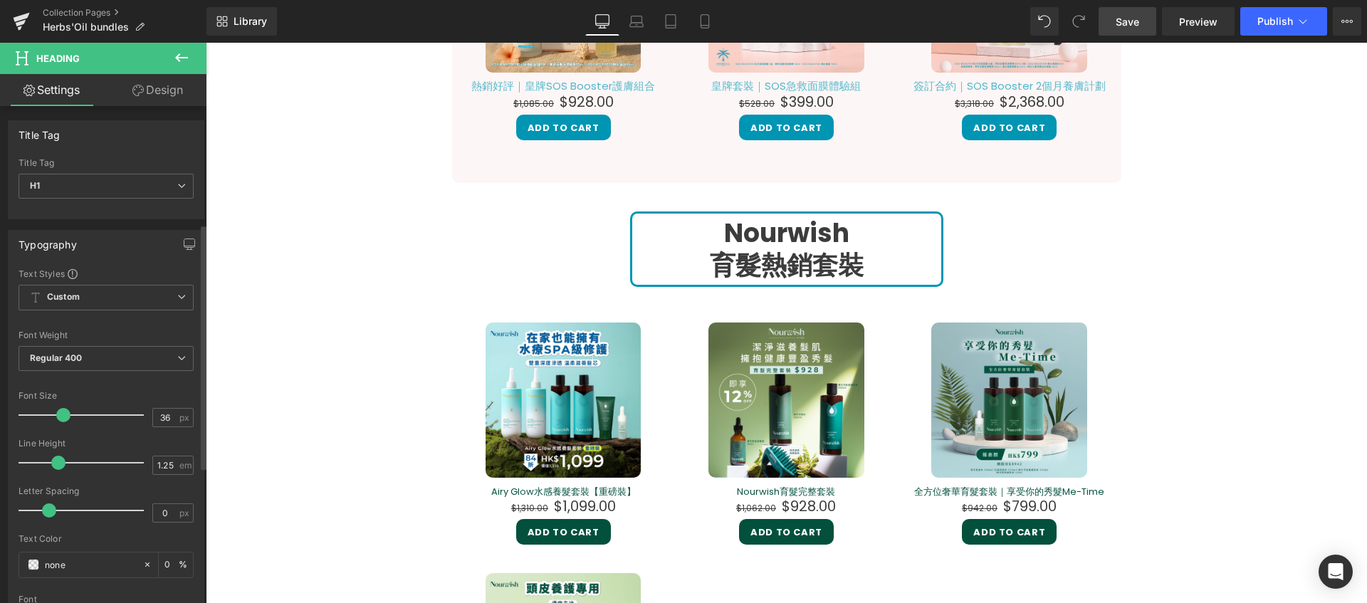
scroll to position [238, 0]
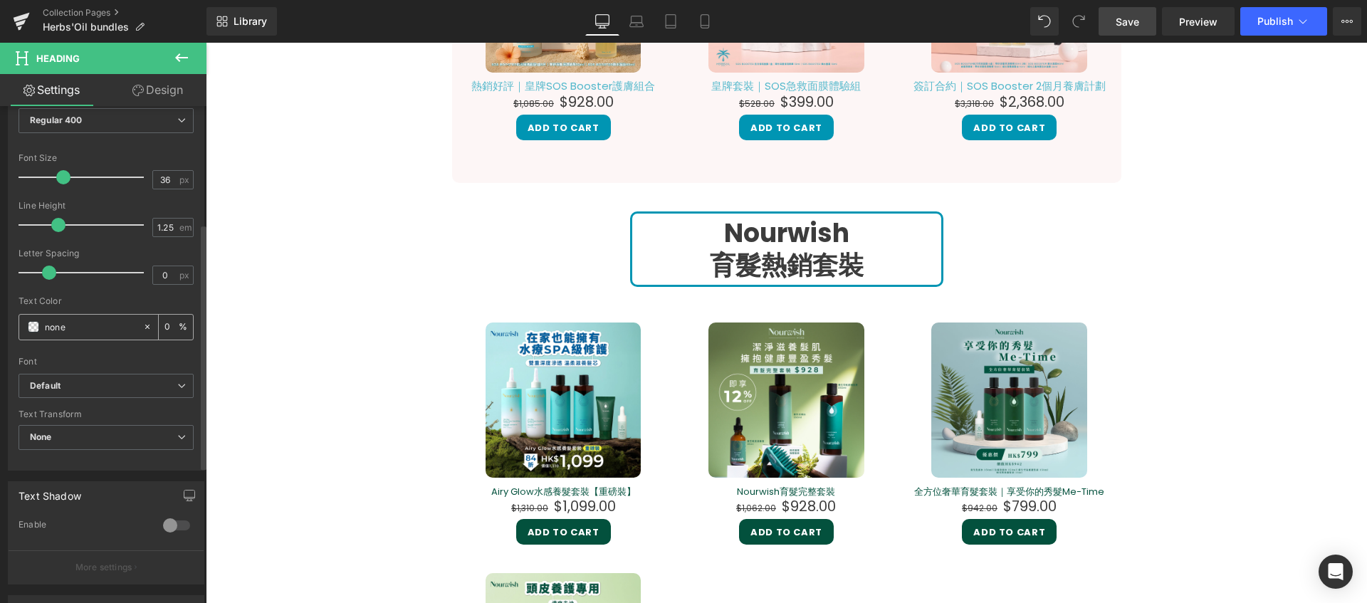
click at [83, 329] on input "none" at bounding box center [90, 327] width 91 height 16
drag, startPoint x: 91, startPoint y: 327, endPoint x: 26, endPoint y: 319, distance: 65.3
click at [26, 319] on div "none" at bounding box center [80, 327] width 123 height 25
paste input "#03513d"
click at [109, 302] on div "Text Color" at bounding box center [106, 301] width 175 height 10
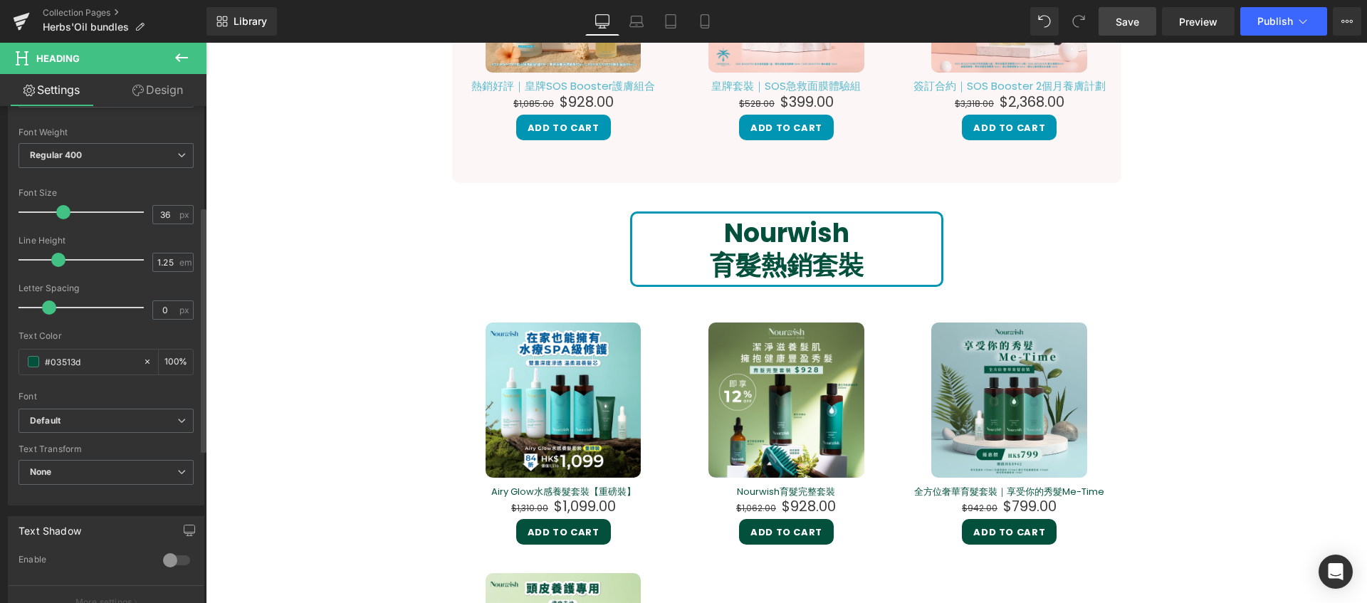
scroll to position [0, 0]
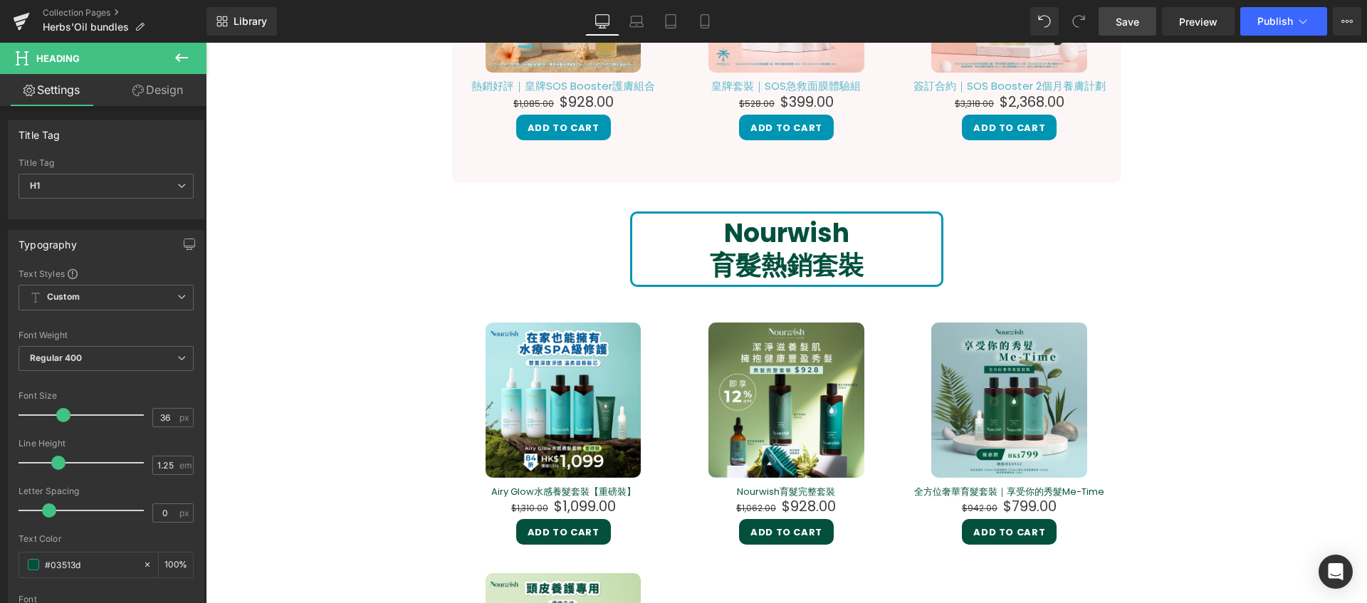
click at [175, 93] on link "Design" at bounding box center [157, 90] width 103 height 32
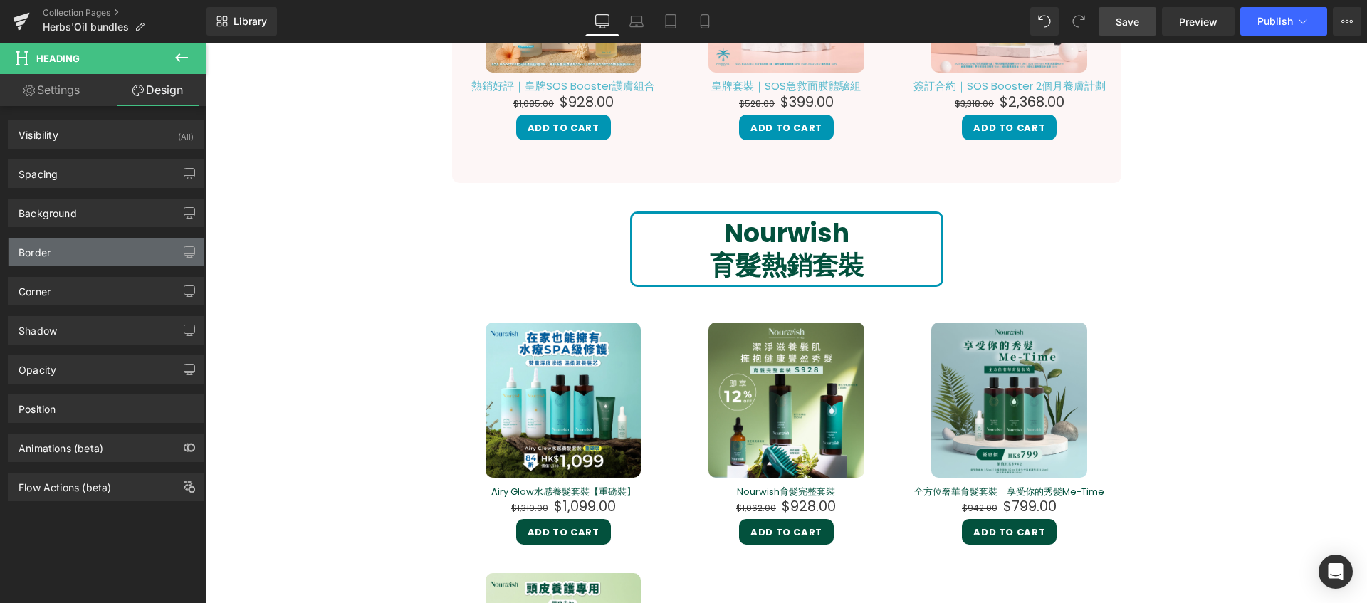
click at [84, 254] on div "Border" at bounding box center [106, 252] width 195 height 27
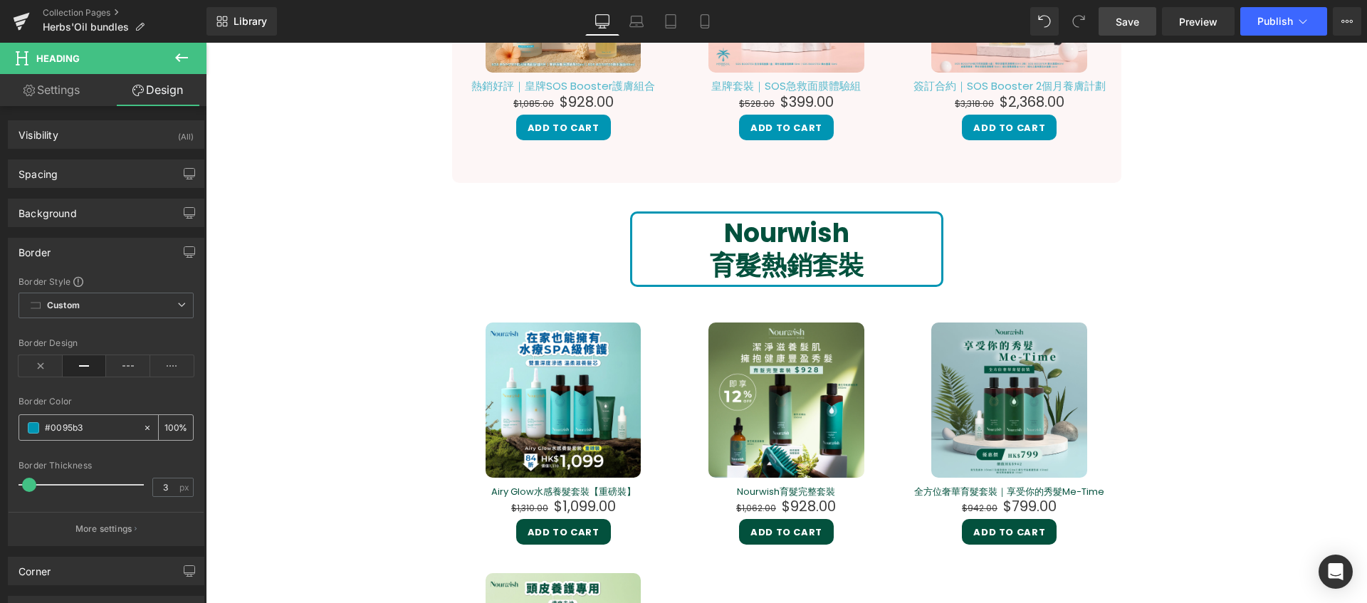
click at [103, 436] on div "#0095b3" at bounding box center [80, 427] width 123 height 25
drag, startPoint x: 105, startPoint y: 430, endPoint x: -7, endPoint y: 425, distance: 112.6
click at [0, 425] on html "(P) Cart Button You are previewing how the will restyle your page. You can not …" at bounding box center [683, 301] width 1367 height 603
paste input "#03513d"
click at [145, 425] on icon at bounding box center [147, 428] width 10 height 10
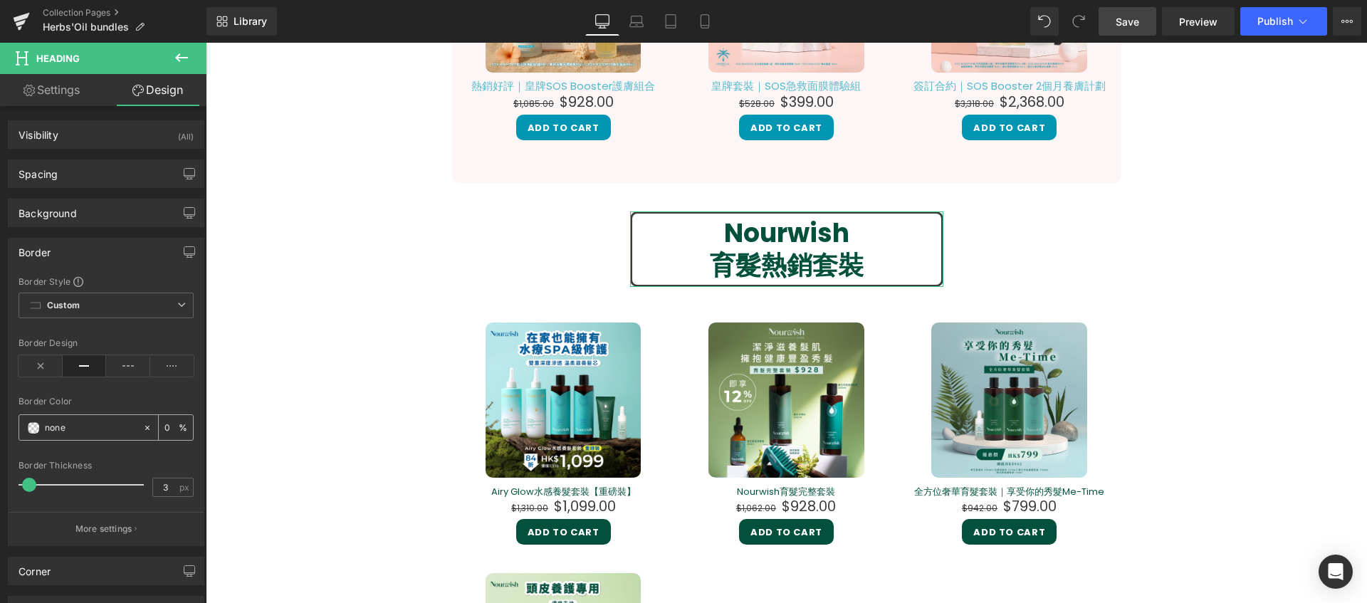
click at [119, 423] on input "none" at bounding box center [90, 428] width 91 height 16
paste input "#03513d"
click at [142, 397] on div "Border Color" at bounding box center [106, 402] width 175 height 10
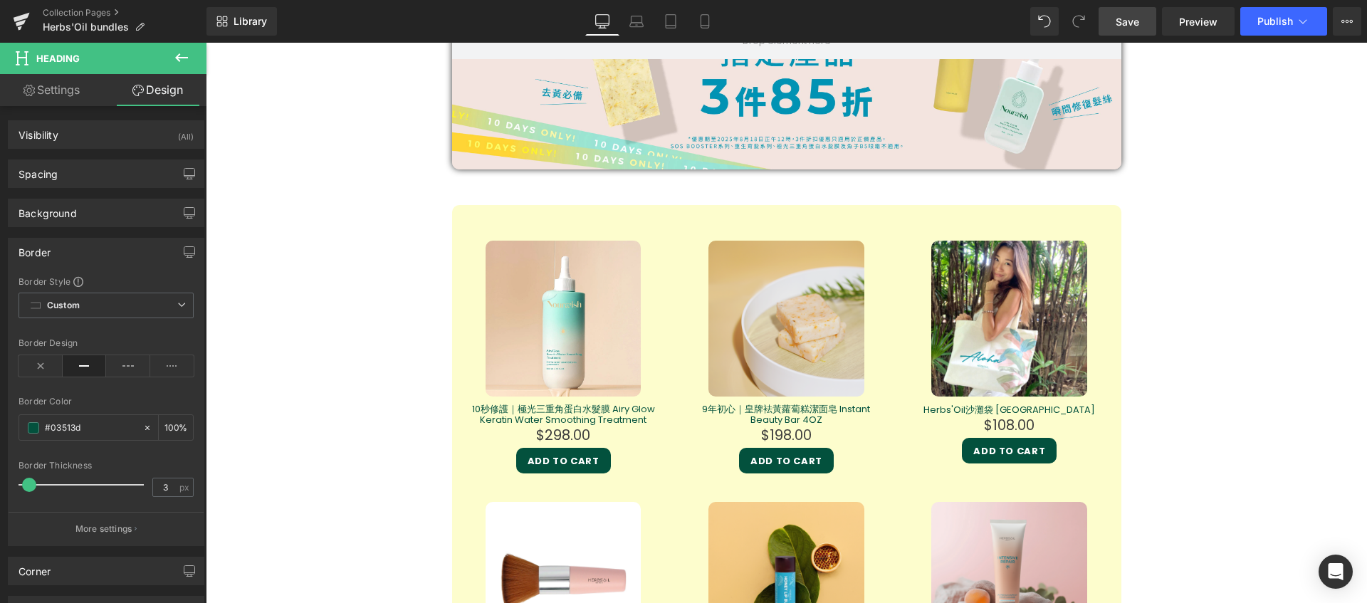
scroll to position [1491, 0]
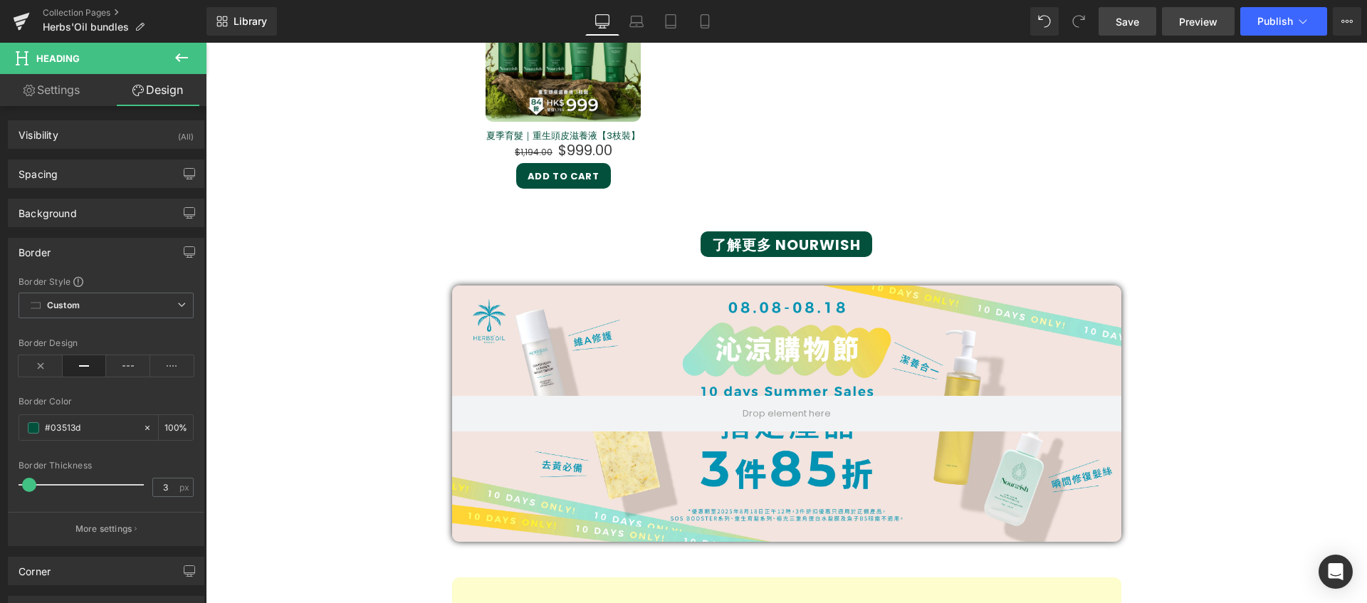
click at [1191, 22] on span "Preview" at bounding box center [1198, 21] width 38 height 15
click at [1108, 22] on link "Save" at bounding box center [1128, 21] width 58 height 28
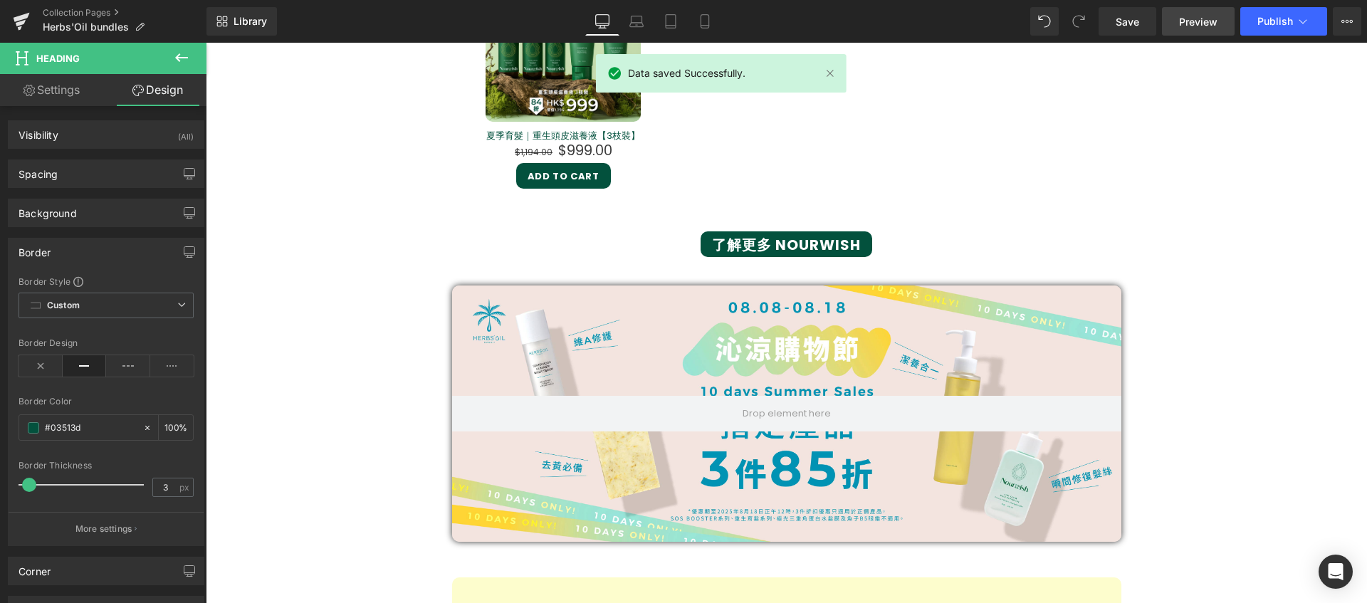
click at [1189, 15] on span "Preview" at bounding box center [1198, 21] width 38 height 15
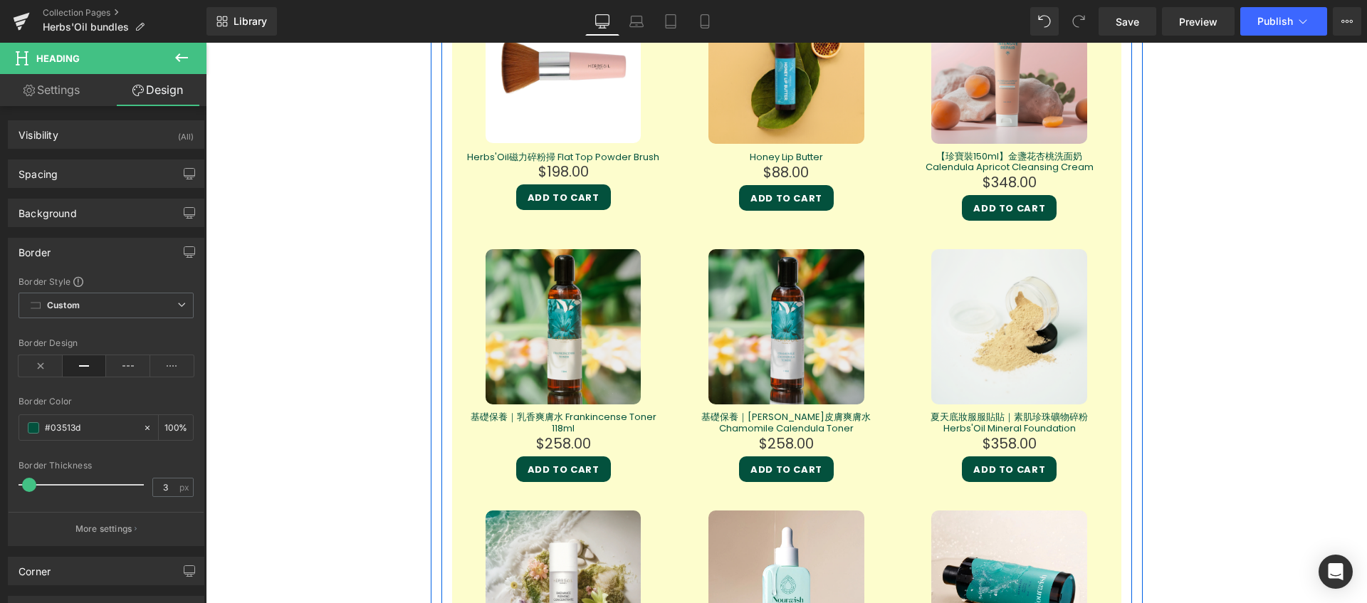
scroll to position [2908, 0]
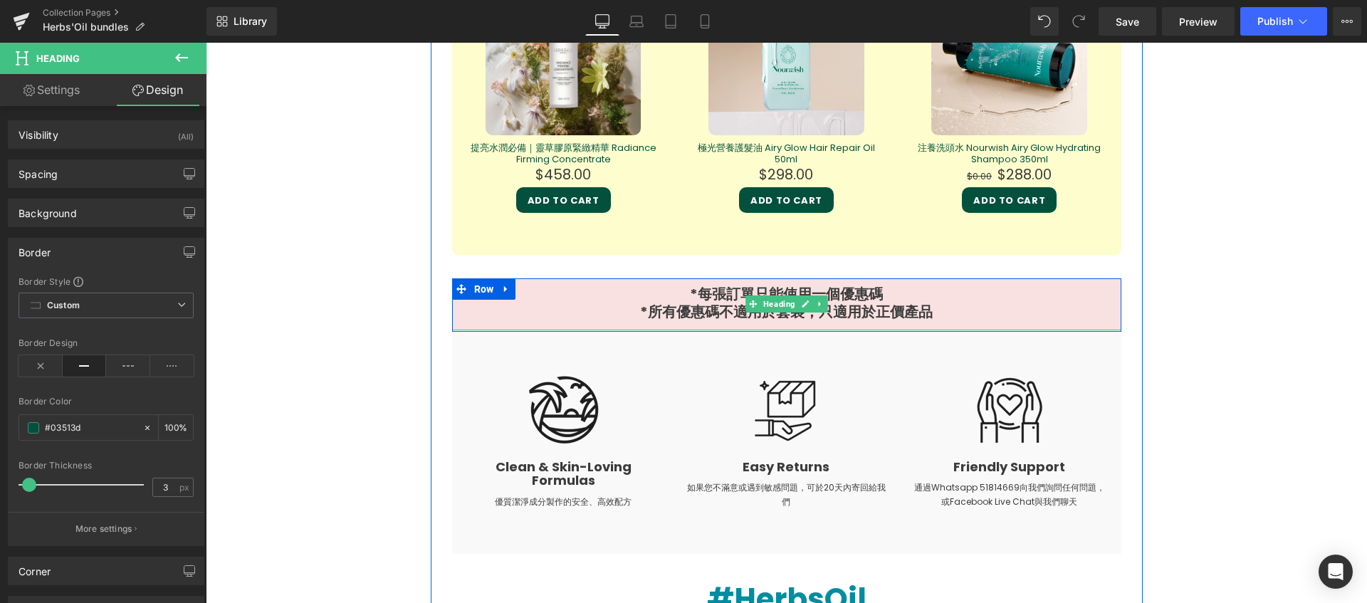
click at [580, 292] on h1 "*每張訂單只能使用一個優惠碼 *所有優惠碼不適用於套裝，只適用於正價產品" at bounding box center [786, 304] width 669 height 36
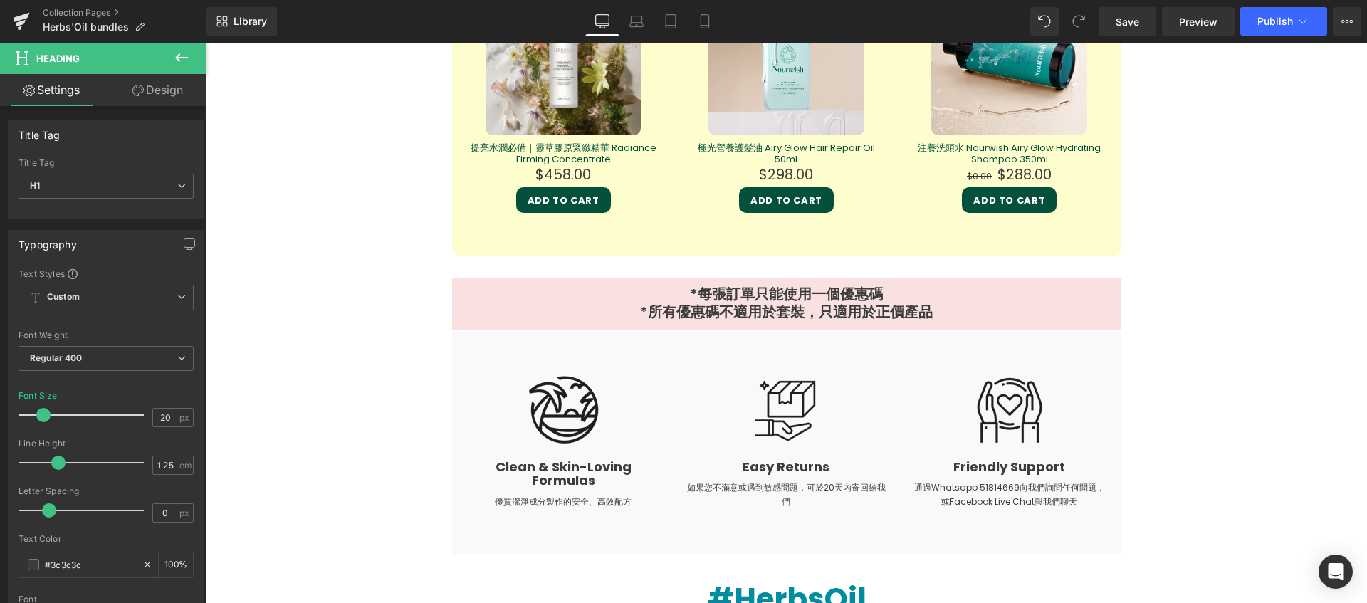
click at [127, 103] on link "Design" at bounding box center [157, 90] width 103 height 32
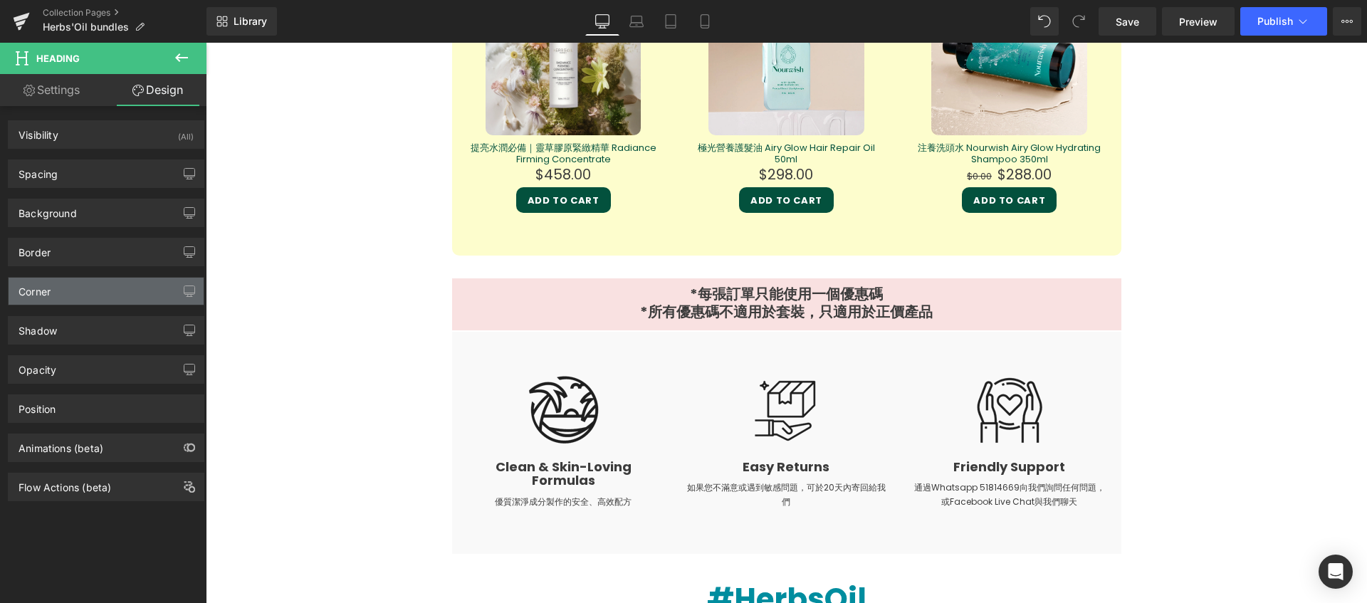
click at [119, 293] on div "Corner" at bounding box center [106, 291] width 195 height 27
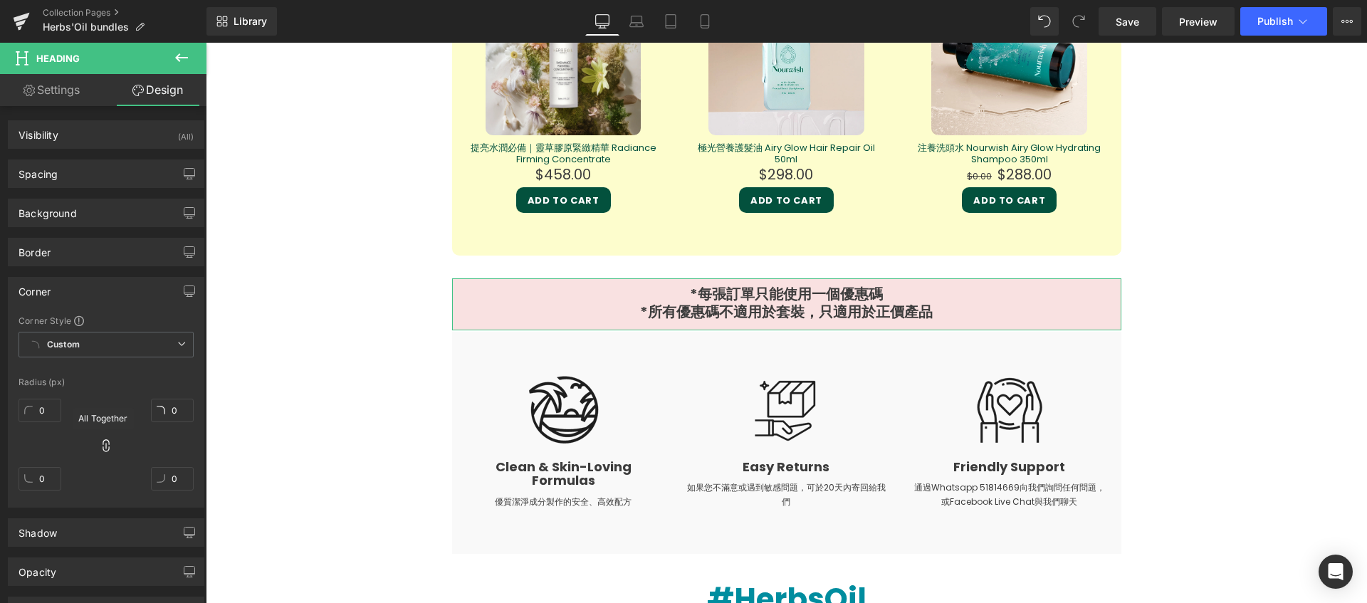
click at [100, 440] on icon at bounding box center [106, 446] width 14 height 14
click at [43, 412] on input "0" at bounding box center [40, 410] width 43 height 23
click at [168, 415] on input "0" at bounding box center [172, 410] width 43 height 23
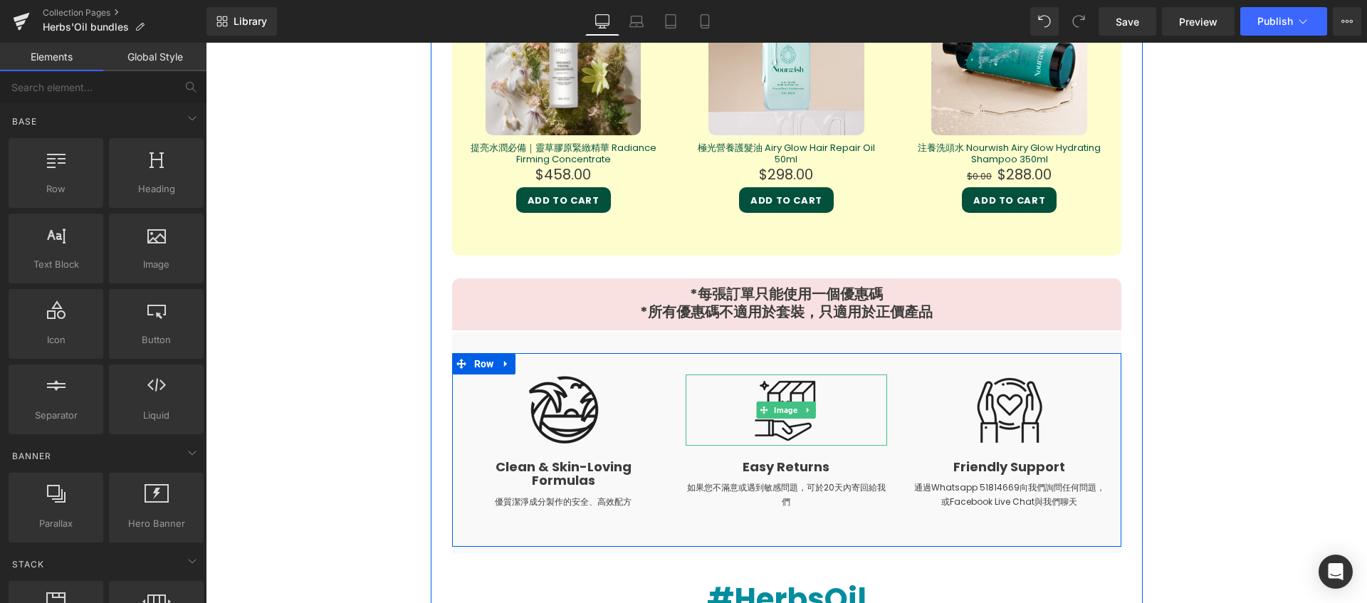
scroll to position [3085, 0]
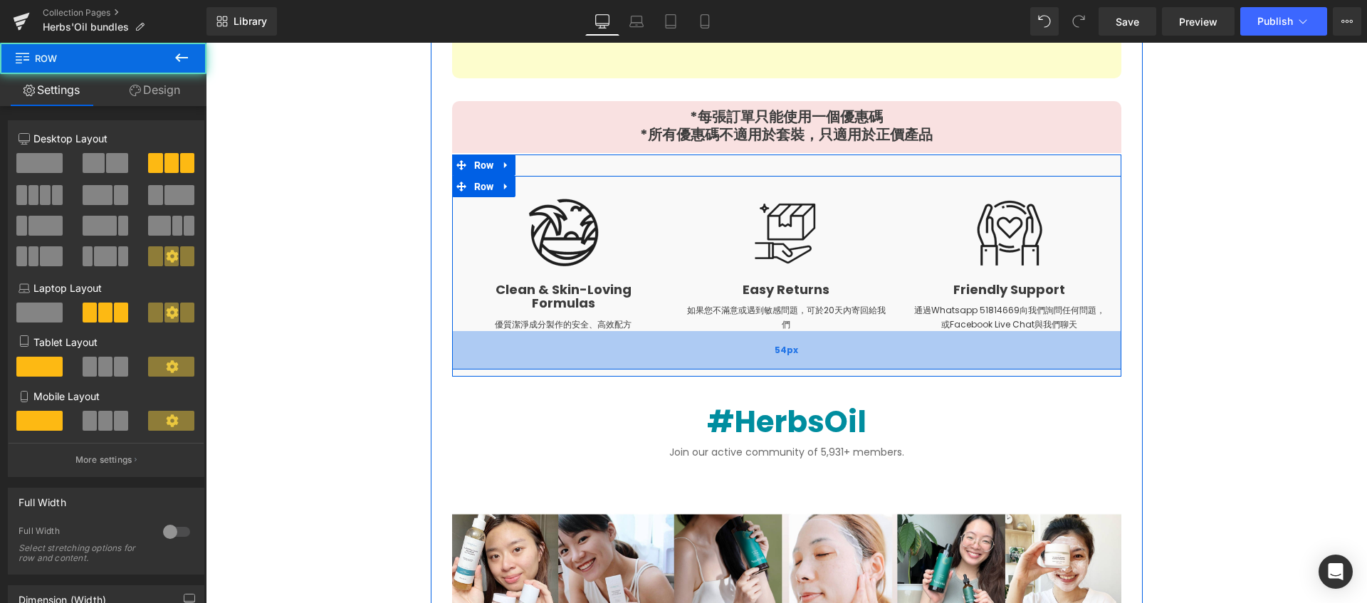
click at [587, 364] on div "54px" at bounding box center [786, 350] width 669 height 38
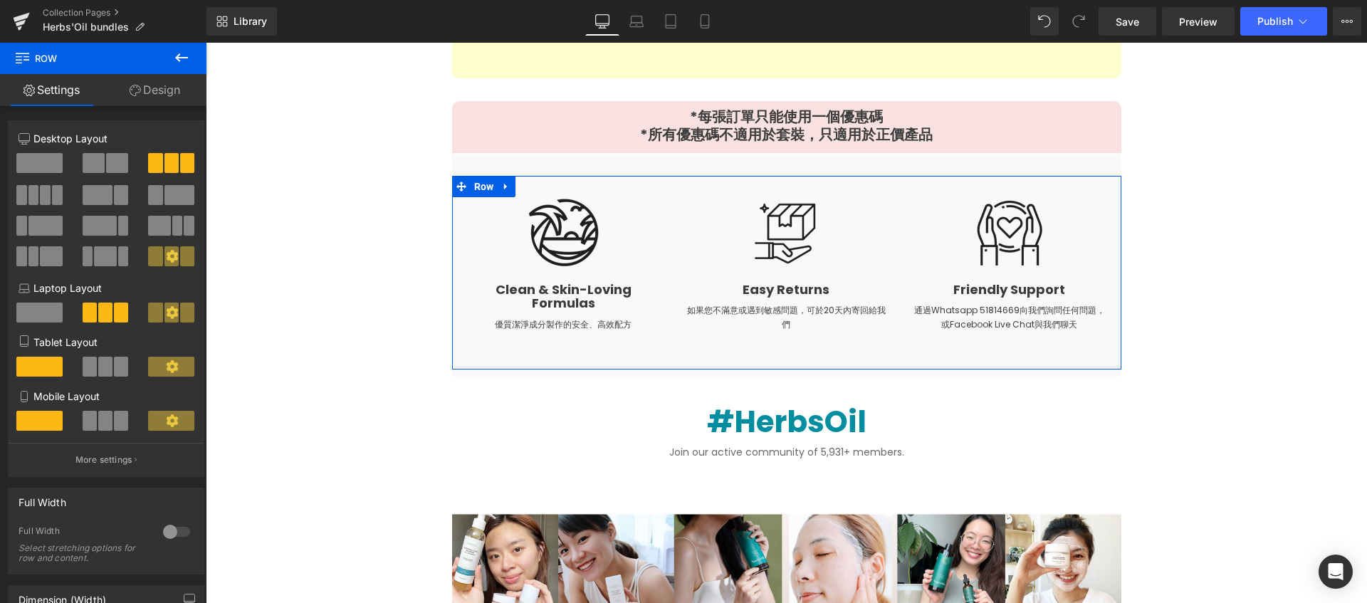
click at [150, 90] on link "Design" at bounding box center [154, 90] width 103 height 32
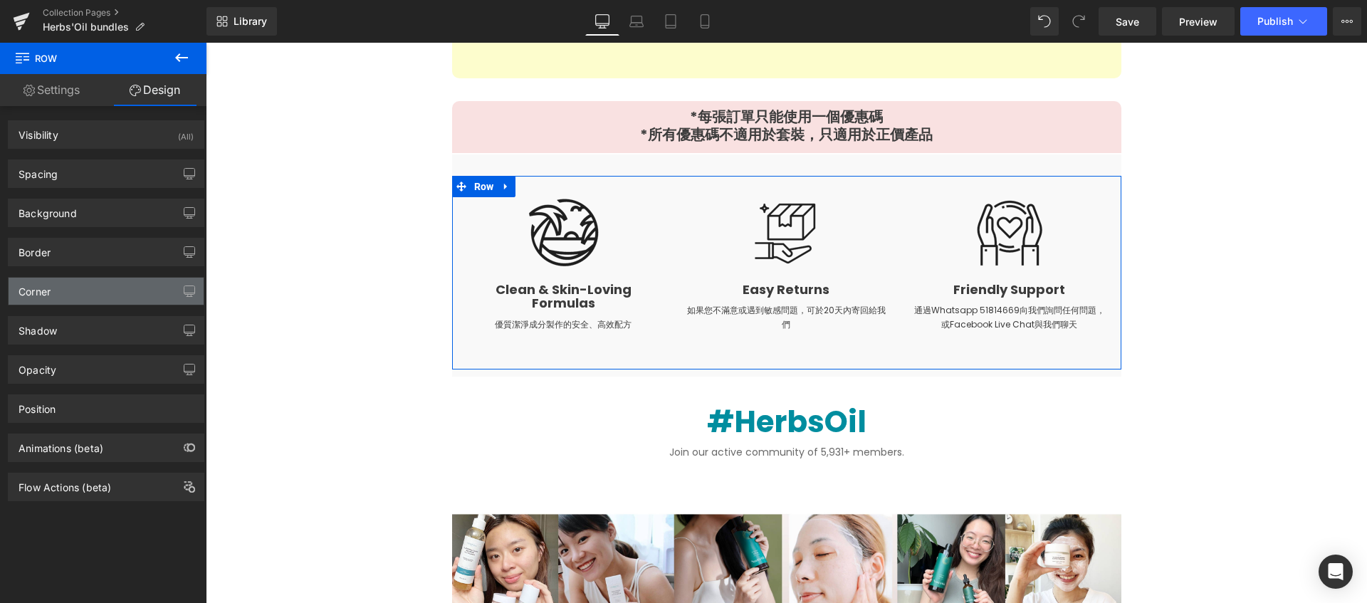
click at [90, 296] on div "Corner" at bounding box center [106, 291] width 195 height 27
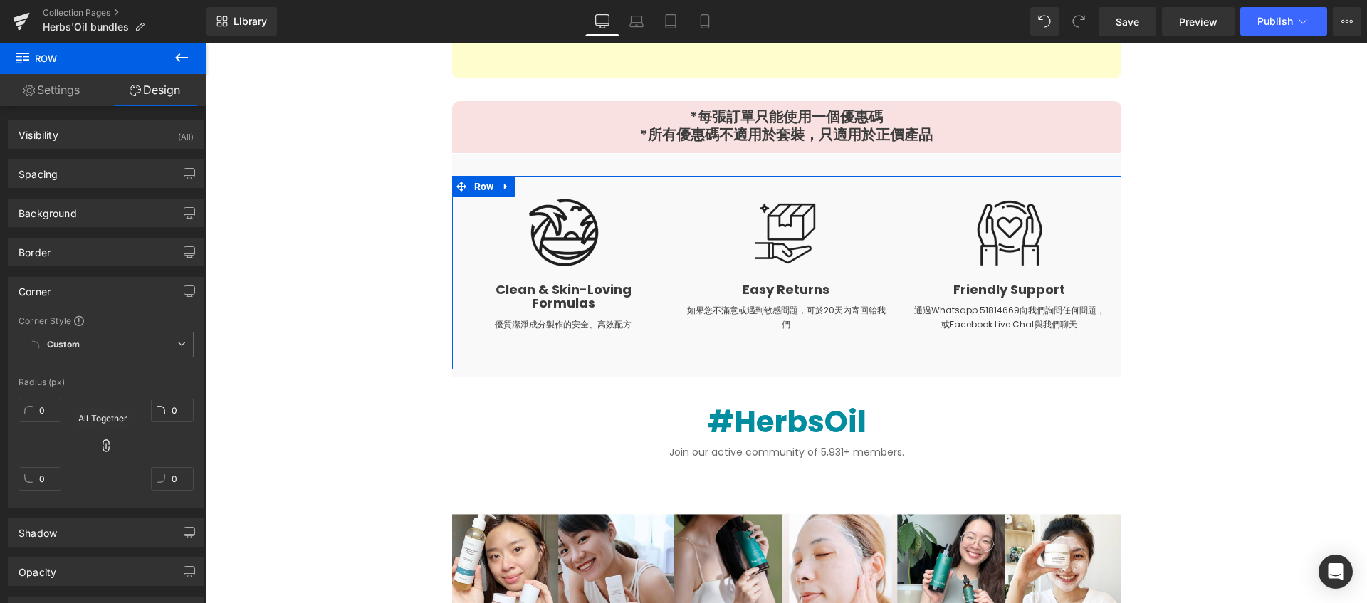
click at [105, 446] on icon at bounding box center [106, 446] width 14 height 14
click at [40, 478] on input "0" at bounding box center [40, 478] width 43 height 23
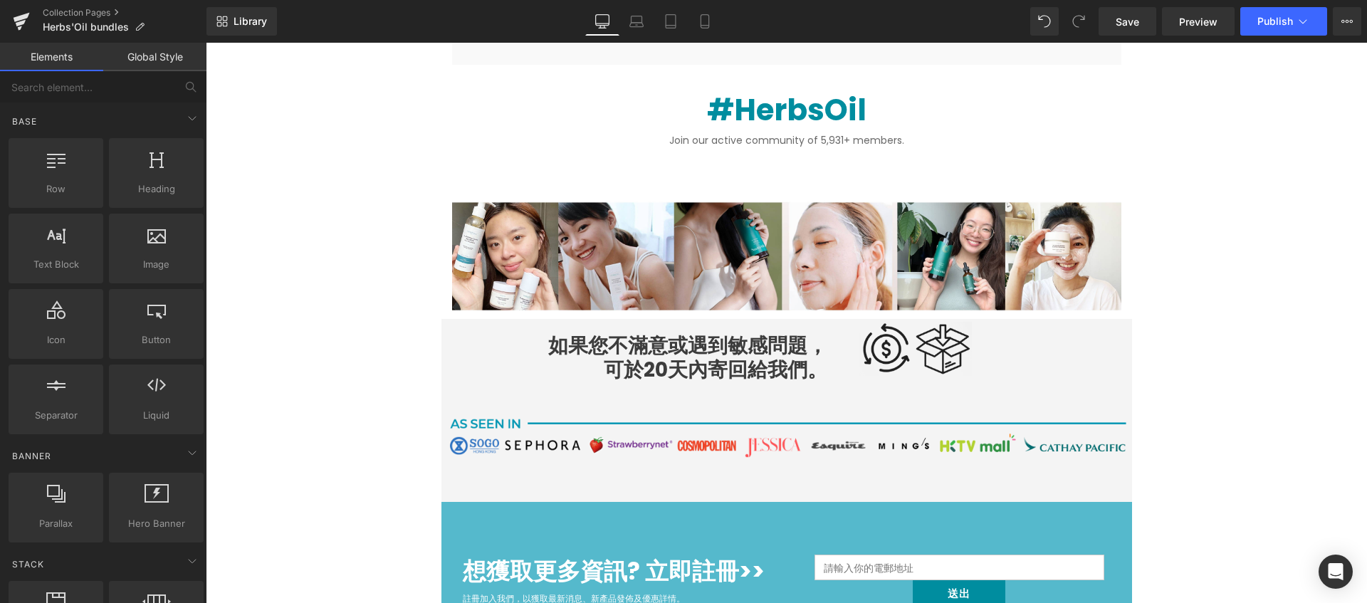
scroll to position [3244, 0]
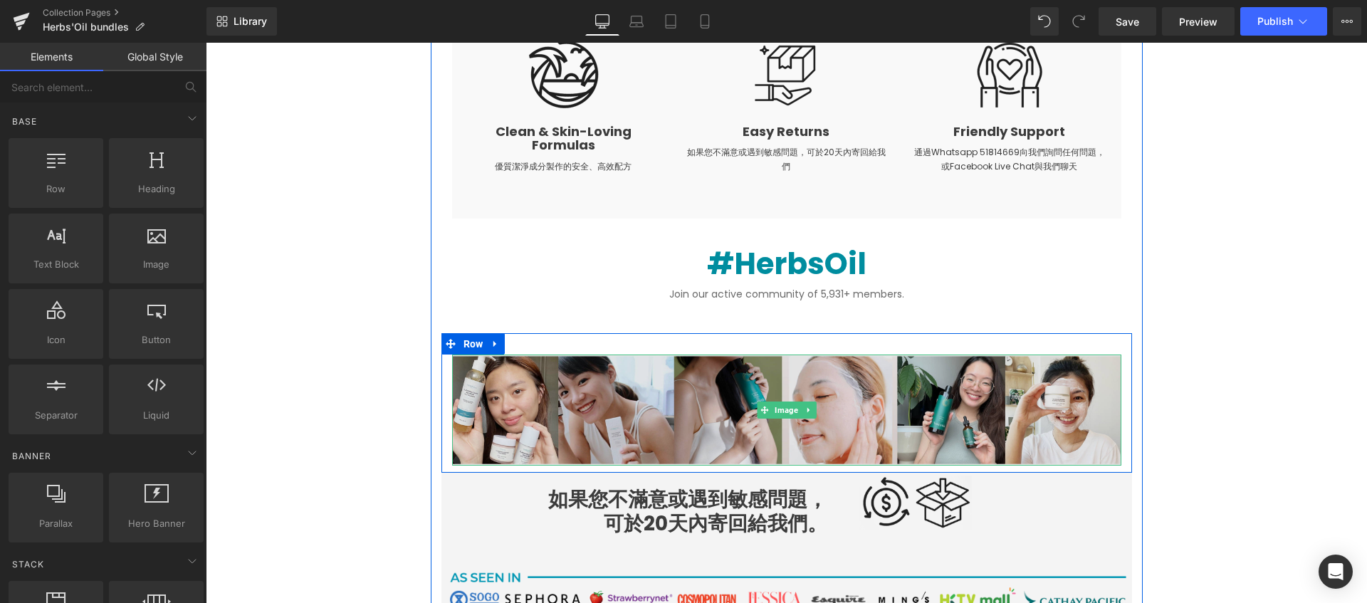
click at [455, 358] on img at bounding box center [786, 411] width 669 height 112
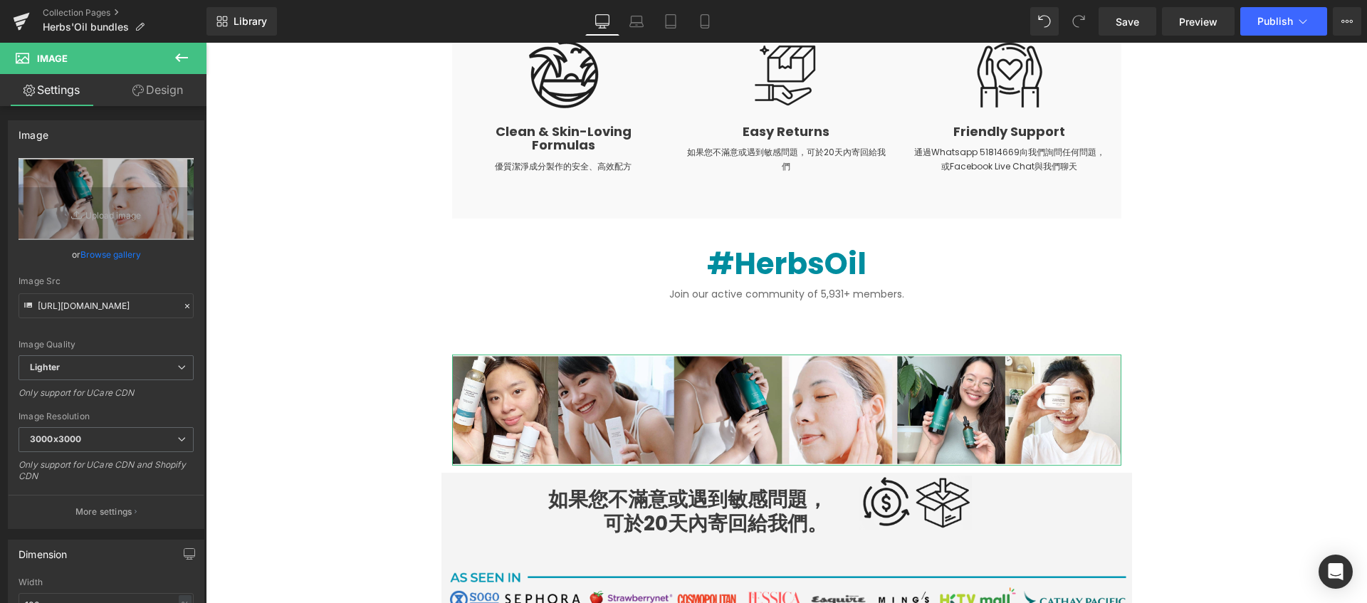
click at [172, 93] on link "Design" at bounding box center [157, 90] width 103 height 32
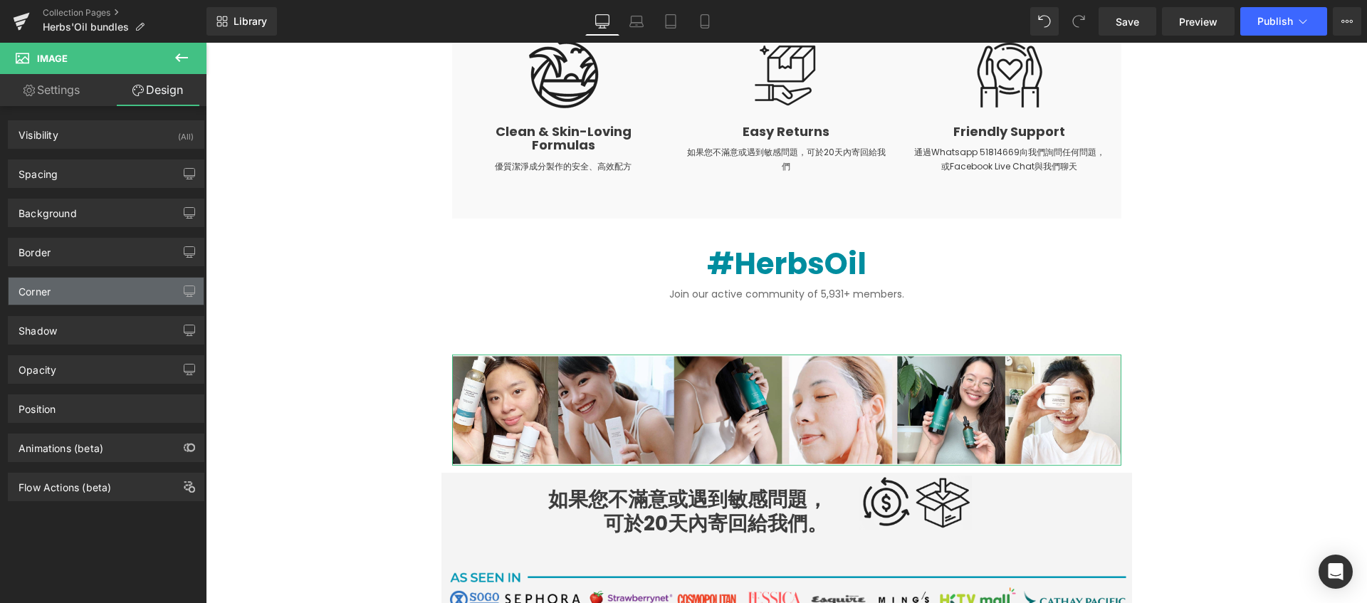
click at [84, 300] on div "Corner" at bounding box center [106, 291] width 195 height 27
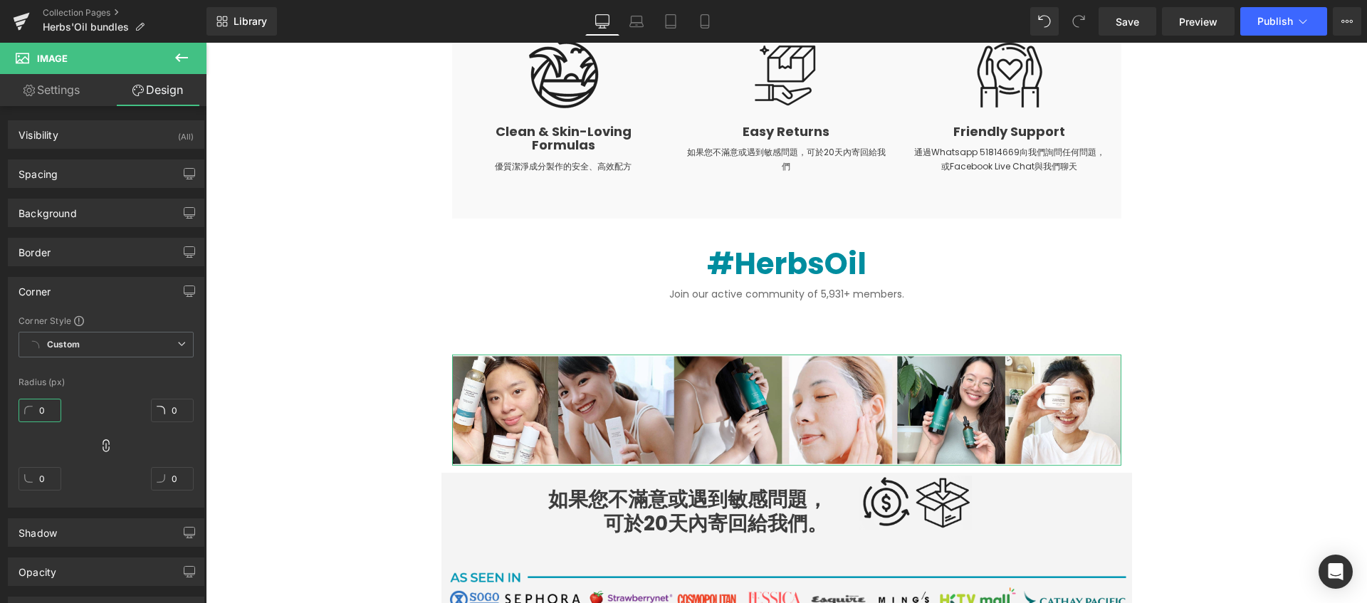
click at [42, 419] on input "0" at bounding box center [40, 410] width 43 height 23
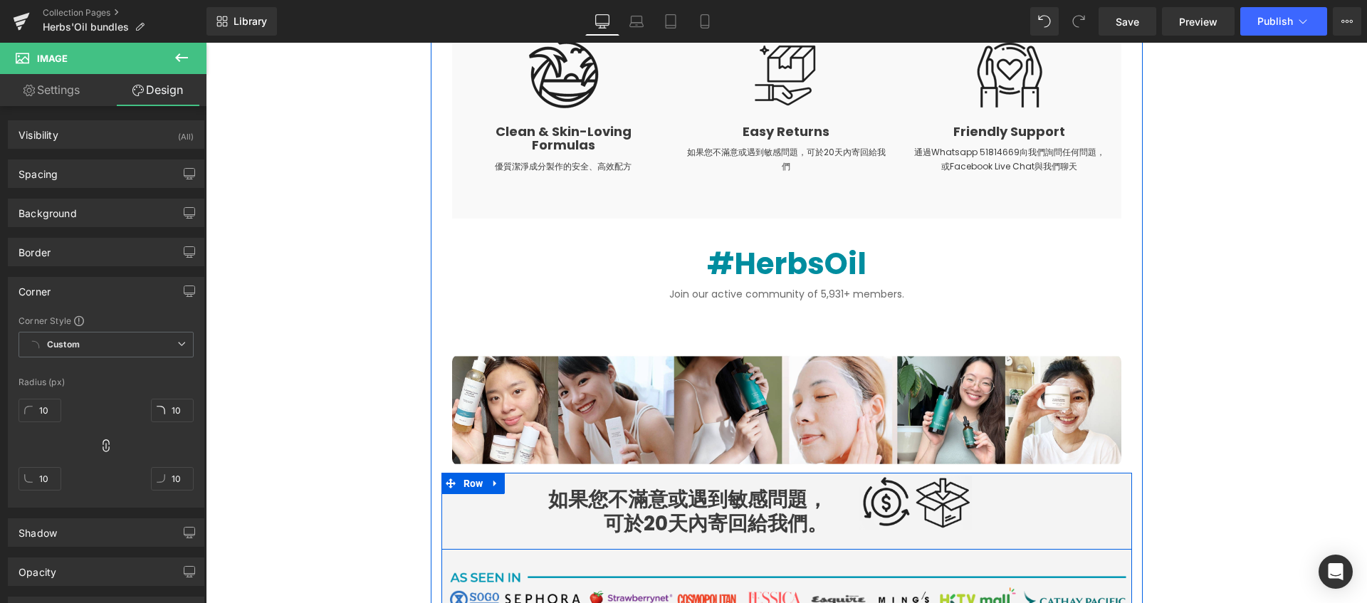
click at [450, 515] on div "如果您不滿意或遇到敏感問題， 可於20天內寄回給我們。 Heading Row Image Row" at bounding box center [786, 511] width 691 height 77
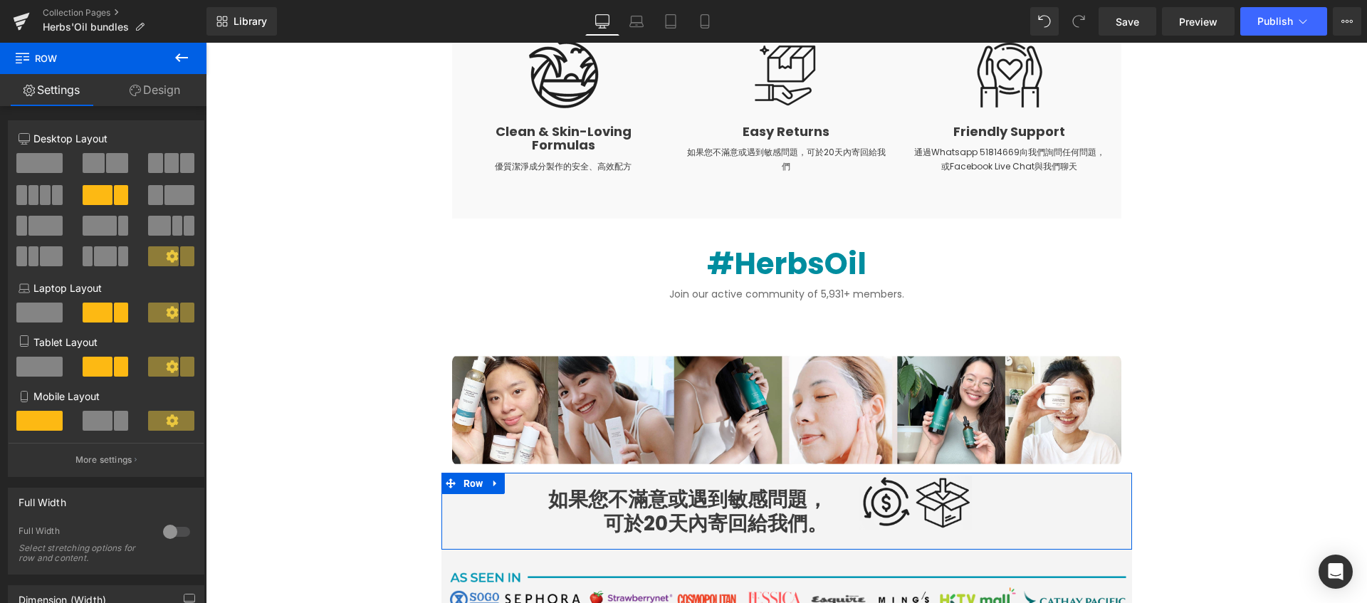
click at [145, 95] on link "Design" at bounding box center [154, 90] width 103 height 32
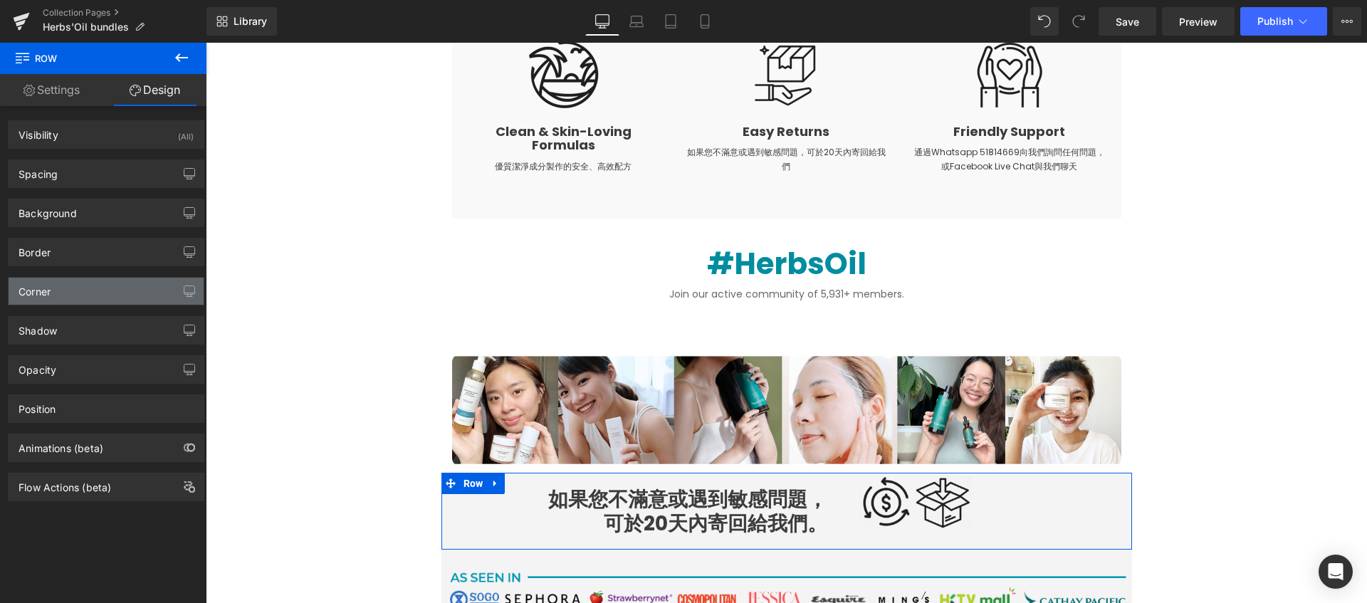
click at [70, 294] on div "Corner" at bounding box center [106, 291] width 195 height 27
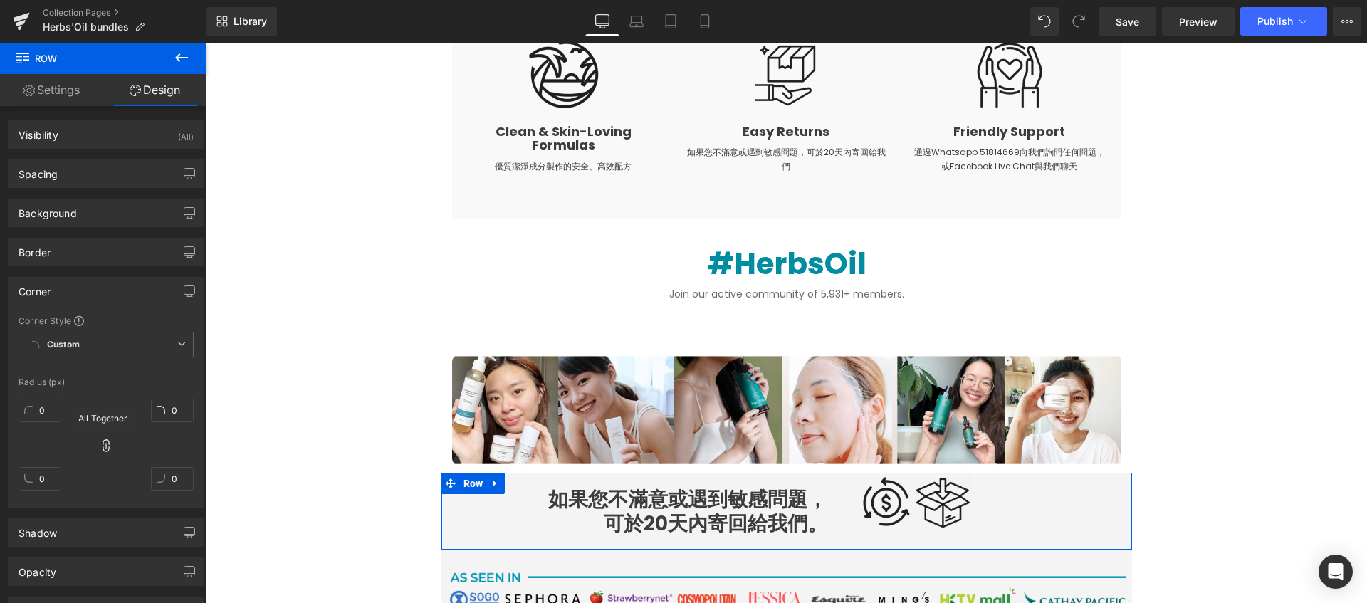
click at [109, 445] on icon at bounding box center [106, 446] width 14 height 14
click at [51, 413] on input "0" at bounding box center [40, 410] width 43 height 23
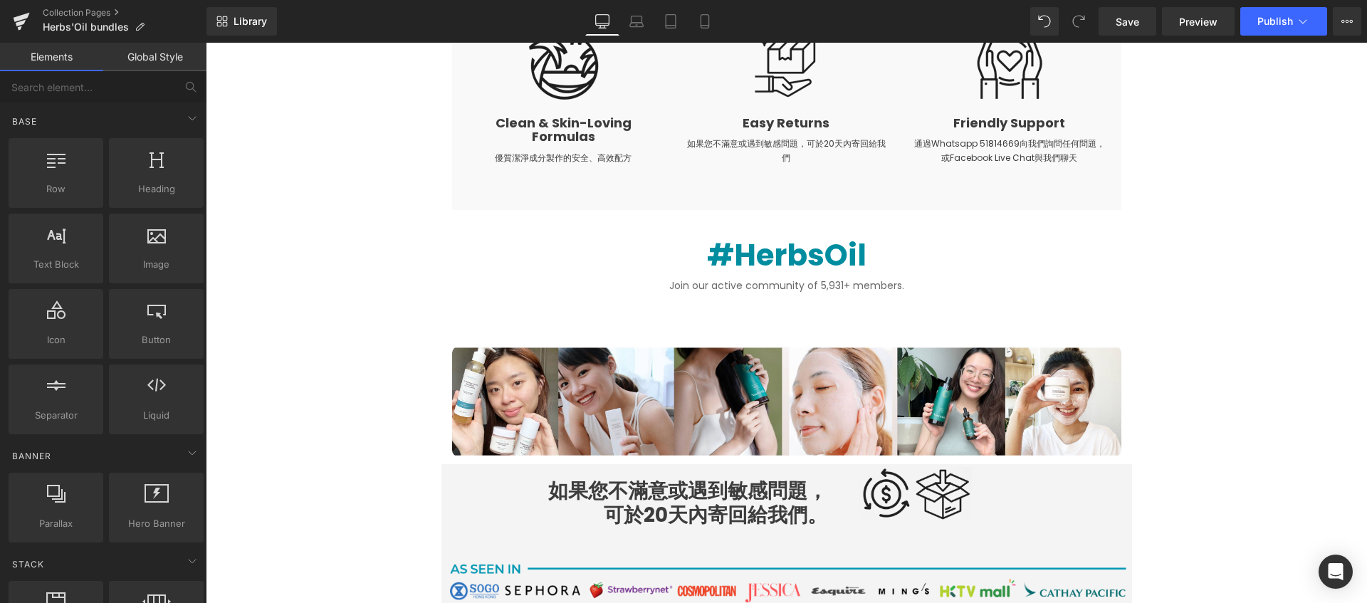
scroll to position [3481, 0]
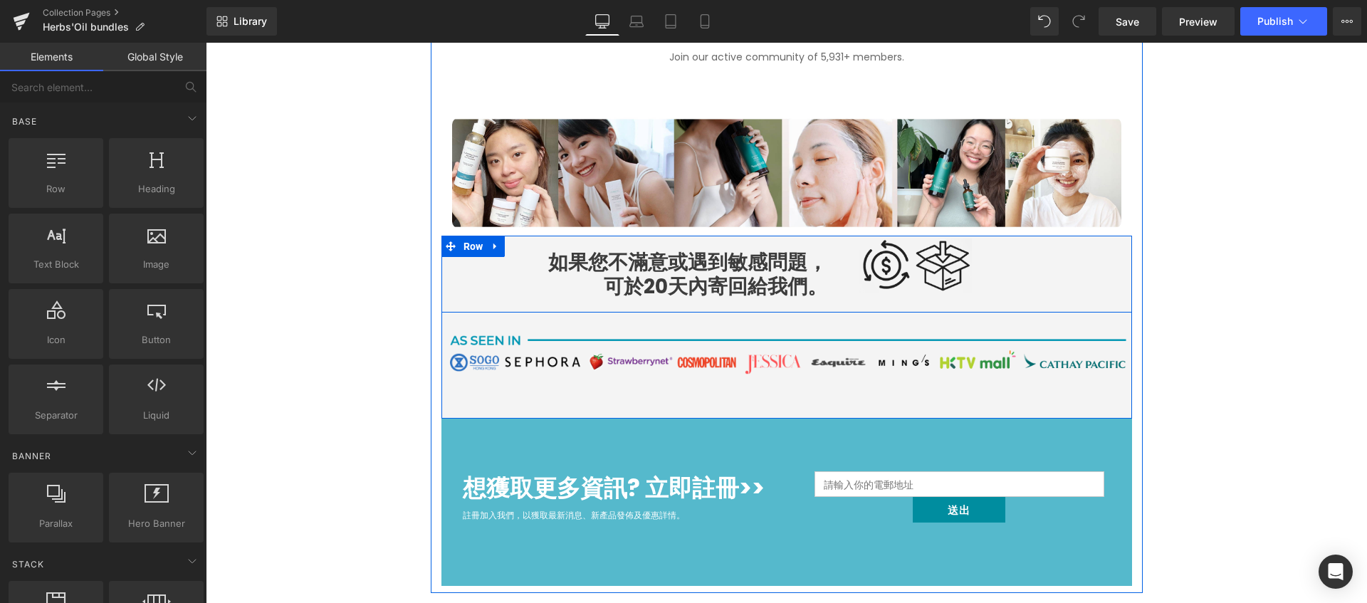
click at [504, 269] on div "如果您不滿意或遇到敏感問題， 可於20天內寄回給我們。 Heading Row Image Row" at bounding box center [786, 274] width 691 height 77
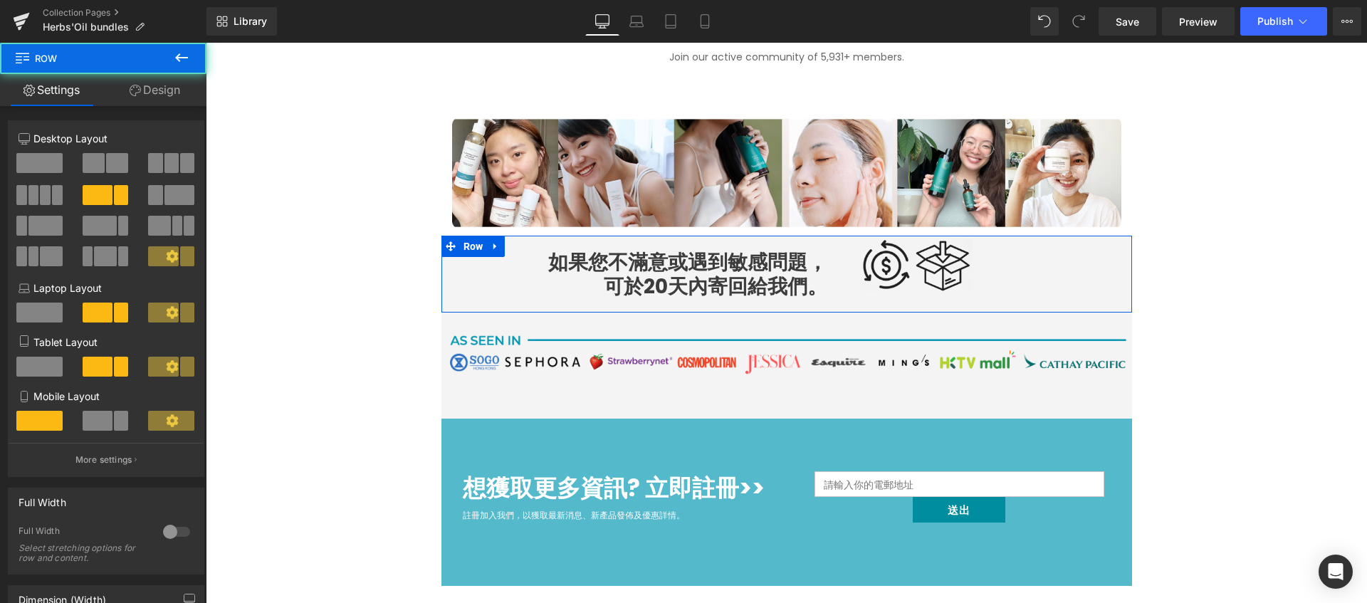
click at [152, 91] on link "Design" at bounding box center [154, 90] width 103 height 32
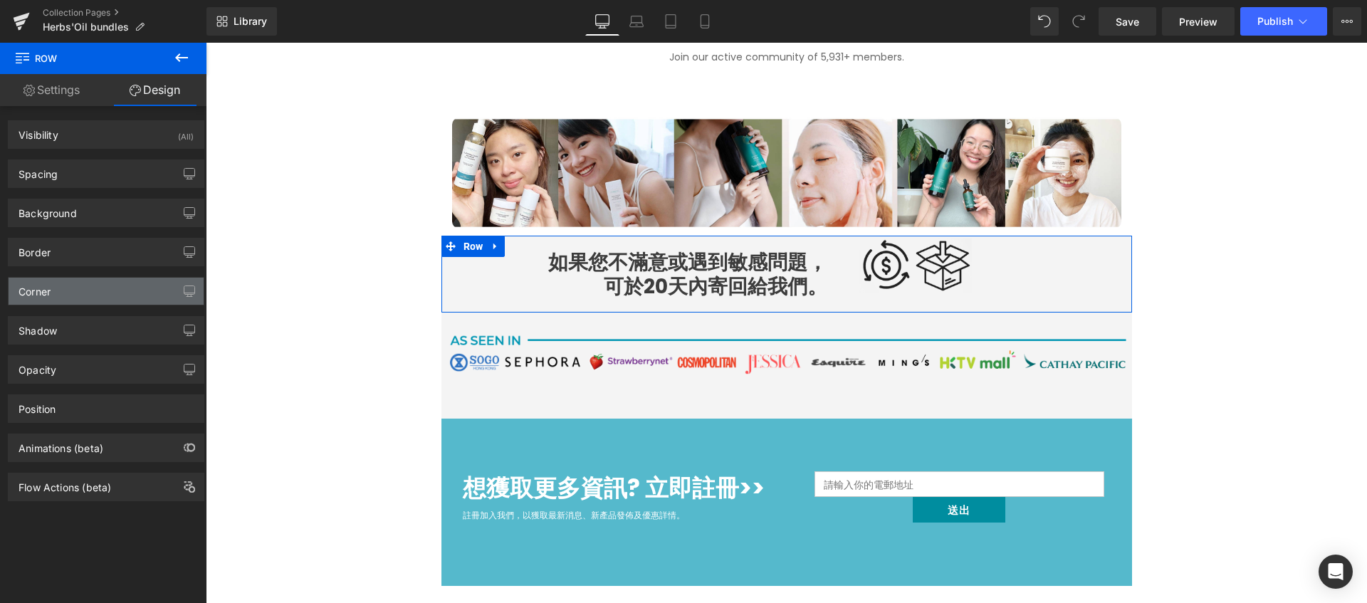
click at [117, 293] on div "Corner" at bounding box center [106, 291] width 195 height 27
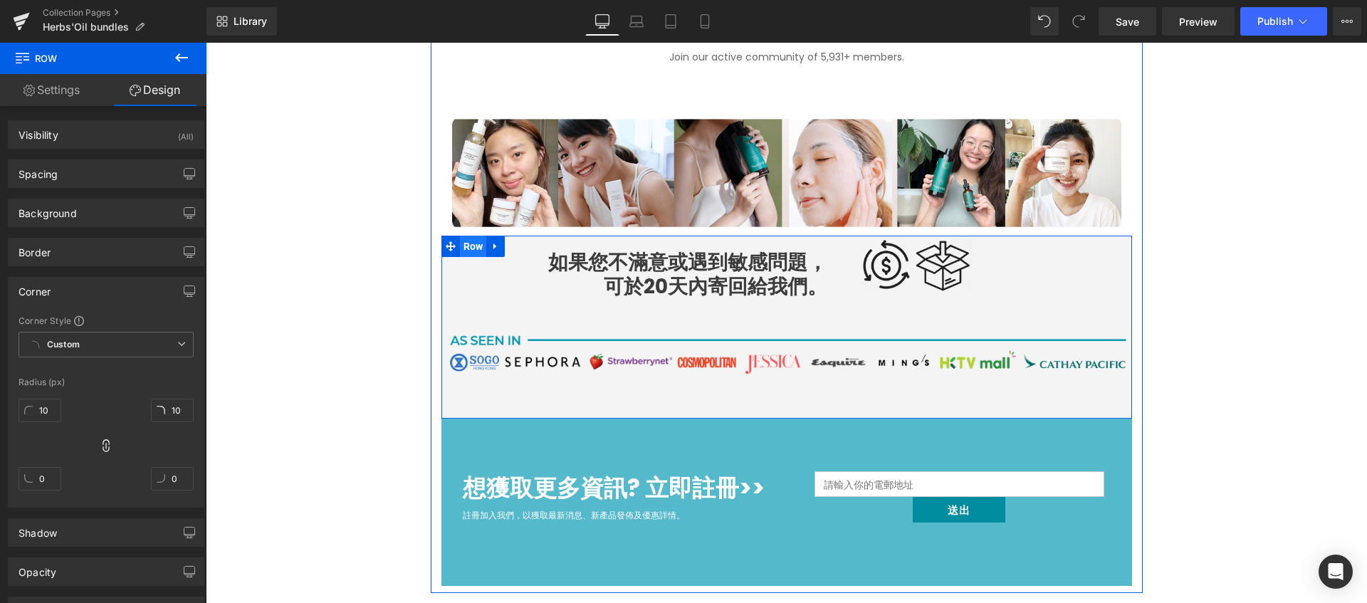
click at [460, 248] on span "Row" at bounding box center [473, 246] width 27 height 21
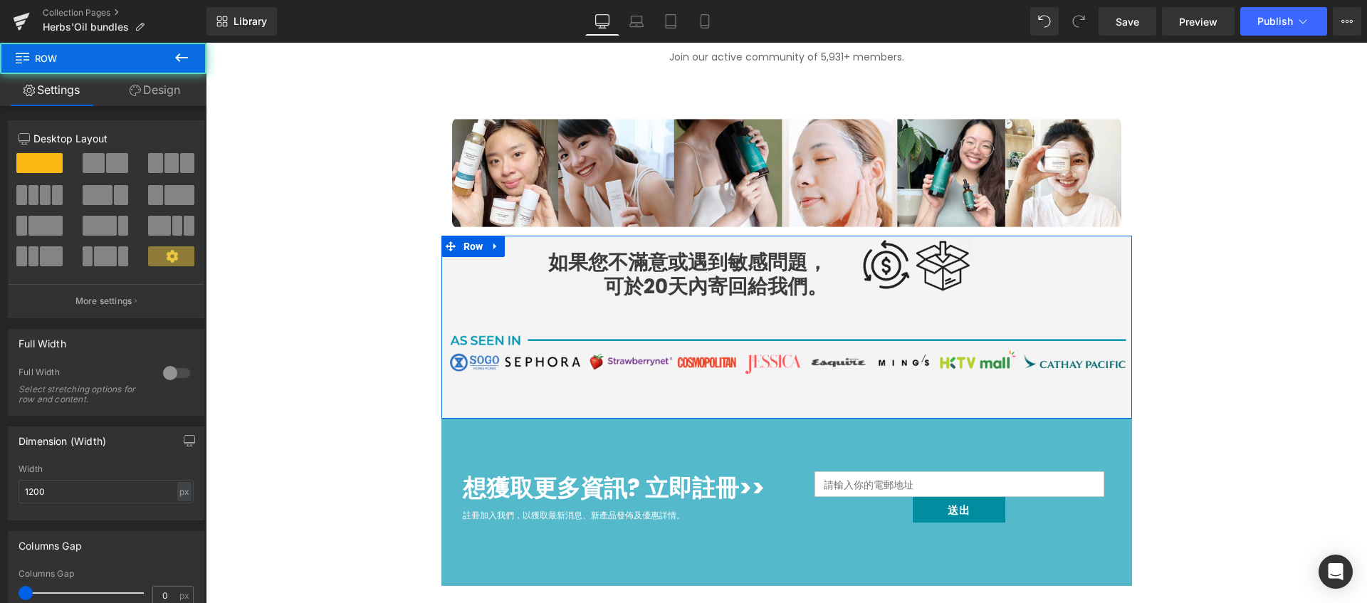
click at [178, 93] on link "Design" at bounding box center [154, 90] width 103 height 32
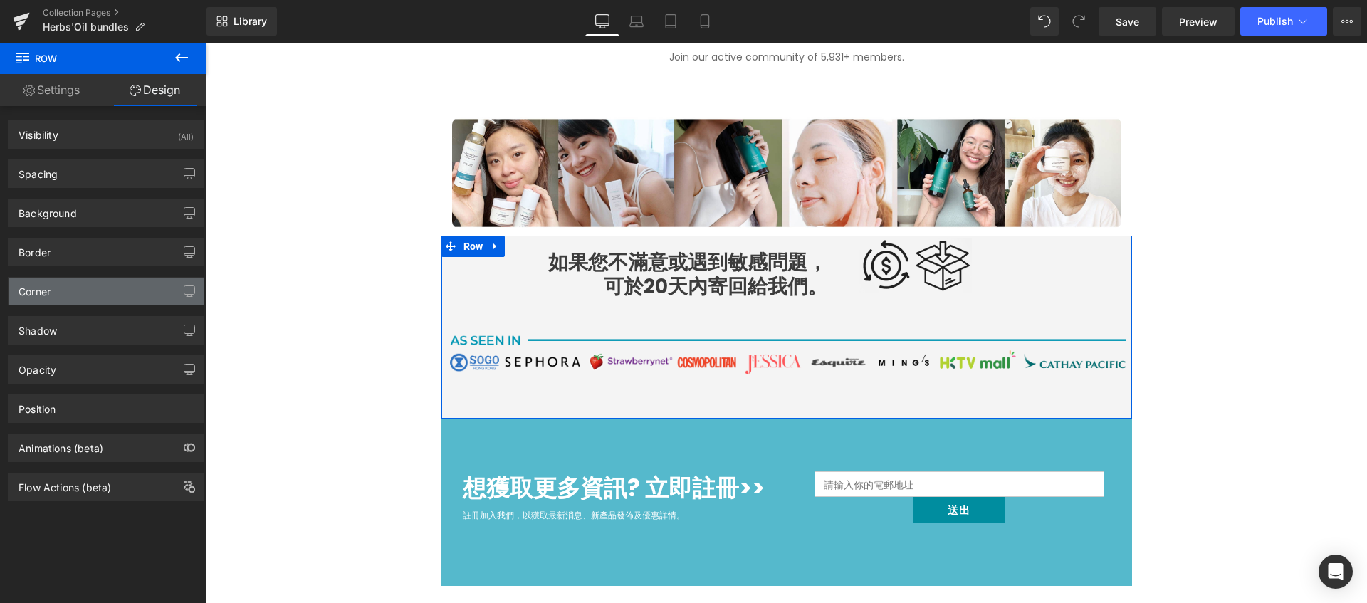
click at [92, 291] on div "Corner" at bounding box center [106, 291] width 195 height 27
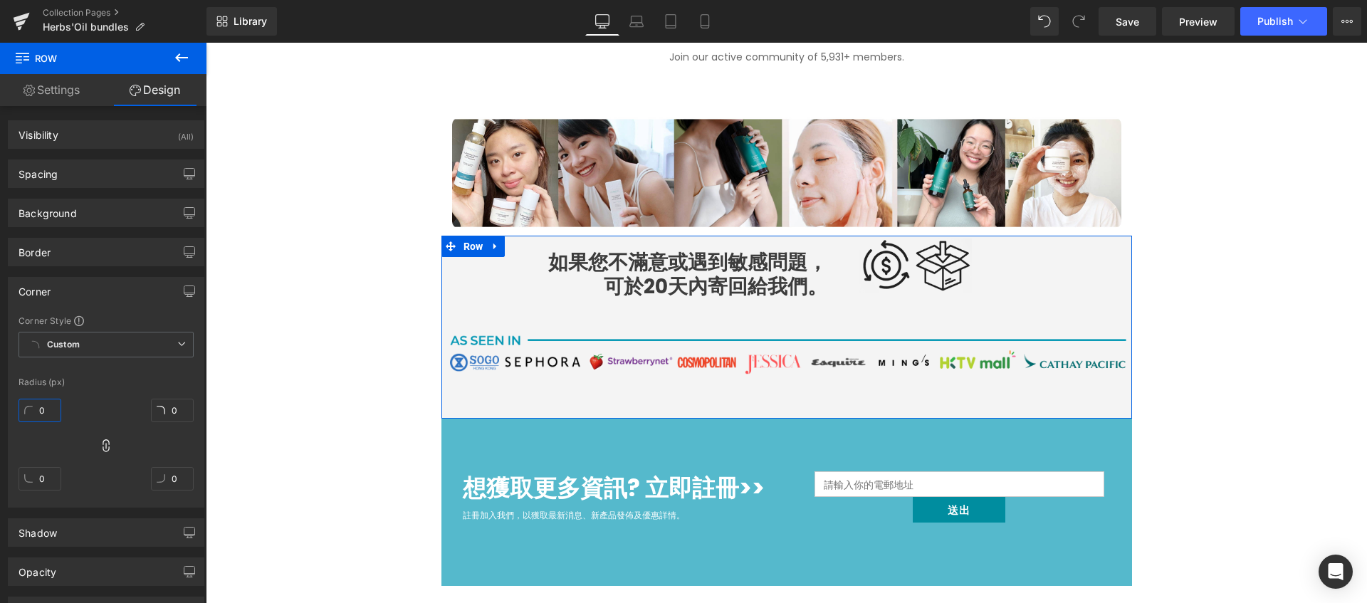
click at [37, 402] on input "0" at bounding box center [40, 410] width 43 height 23
click at [103, 448] on icon at bounding box center [106, 446] width 14 height 14
click at [44, 484] on input "10" at bounding box center [40, 478] width 43 height 23
click at [174, 473] on input "10" at bounding box center [172, 478] width 43 height 23
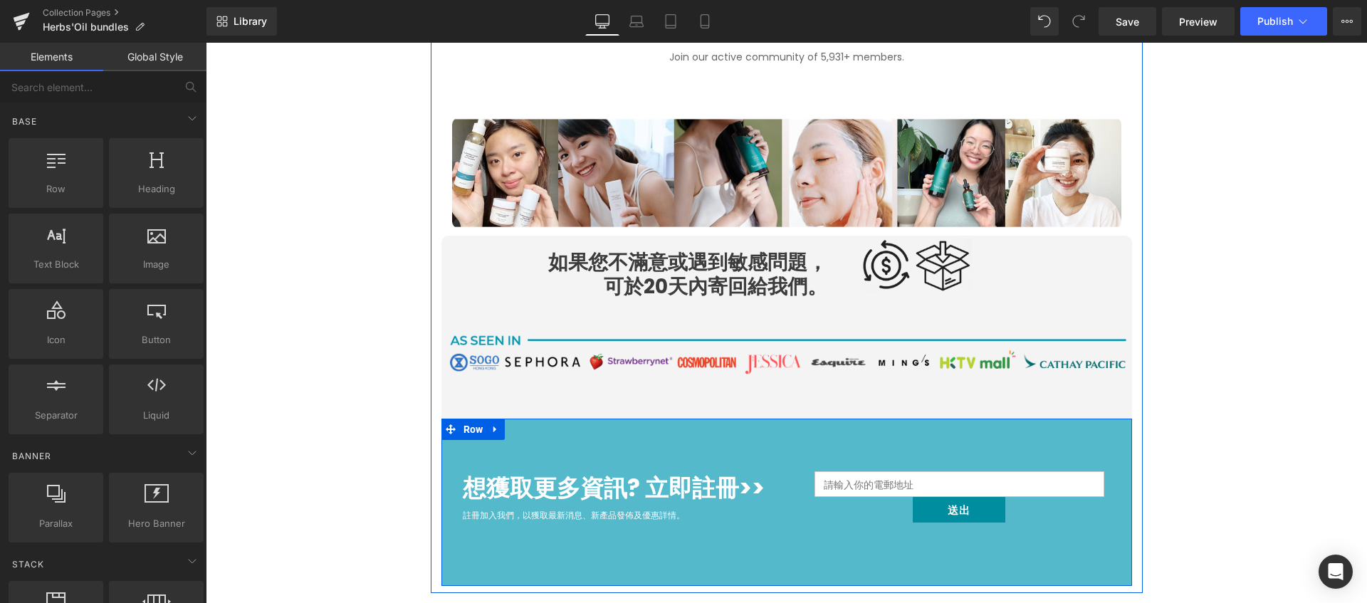
scroll to position [3774, 0]
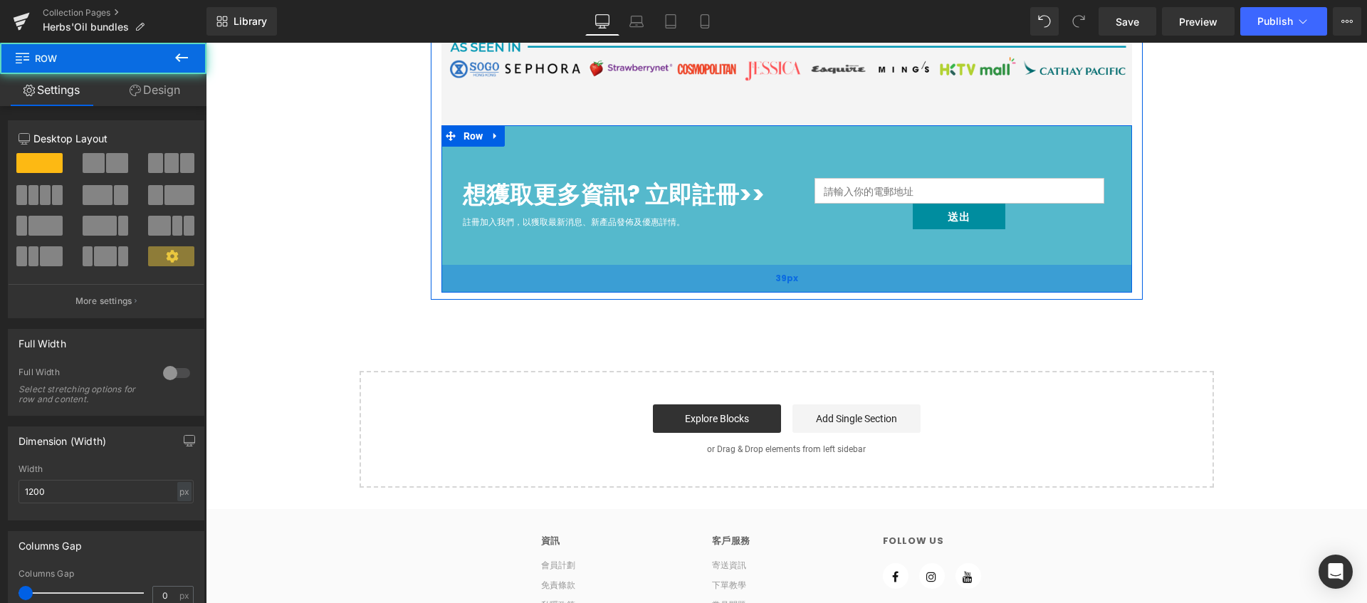
click at [566, 283] on div "39px" at bounding box center [786, 279] width 691 height 28
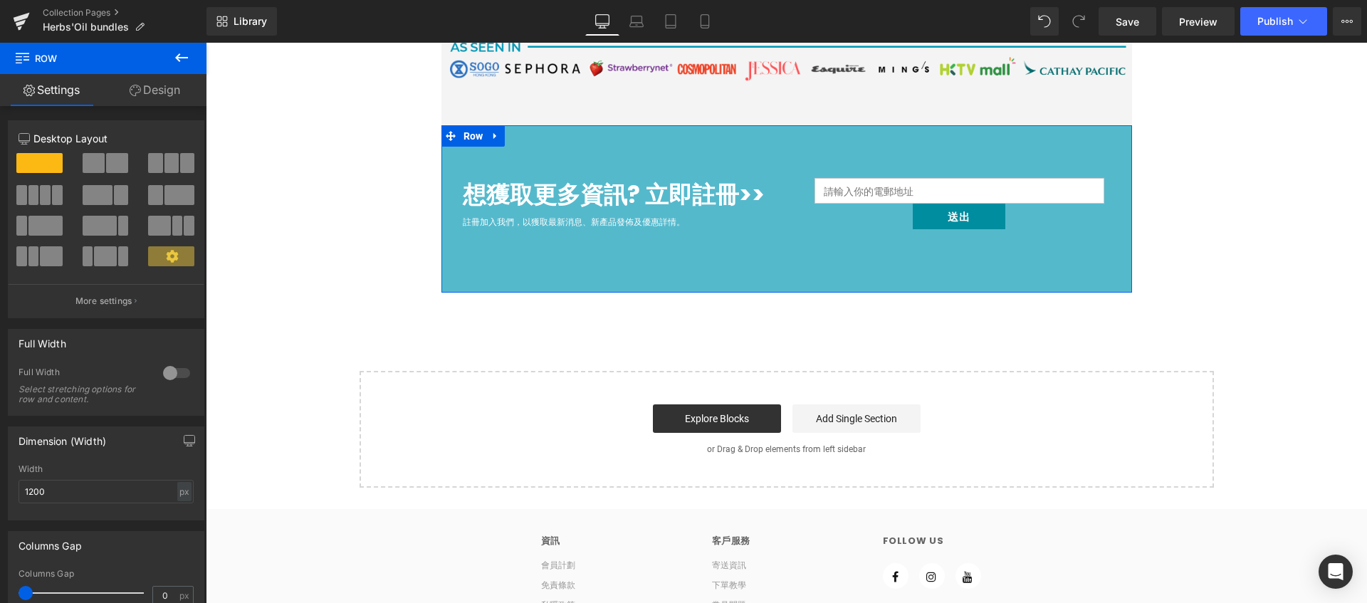
click at [184, 90] on link "Design" at bounding box center [154, 90] width 103 height 32
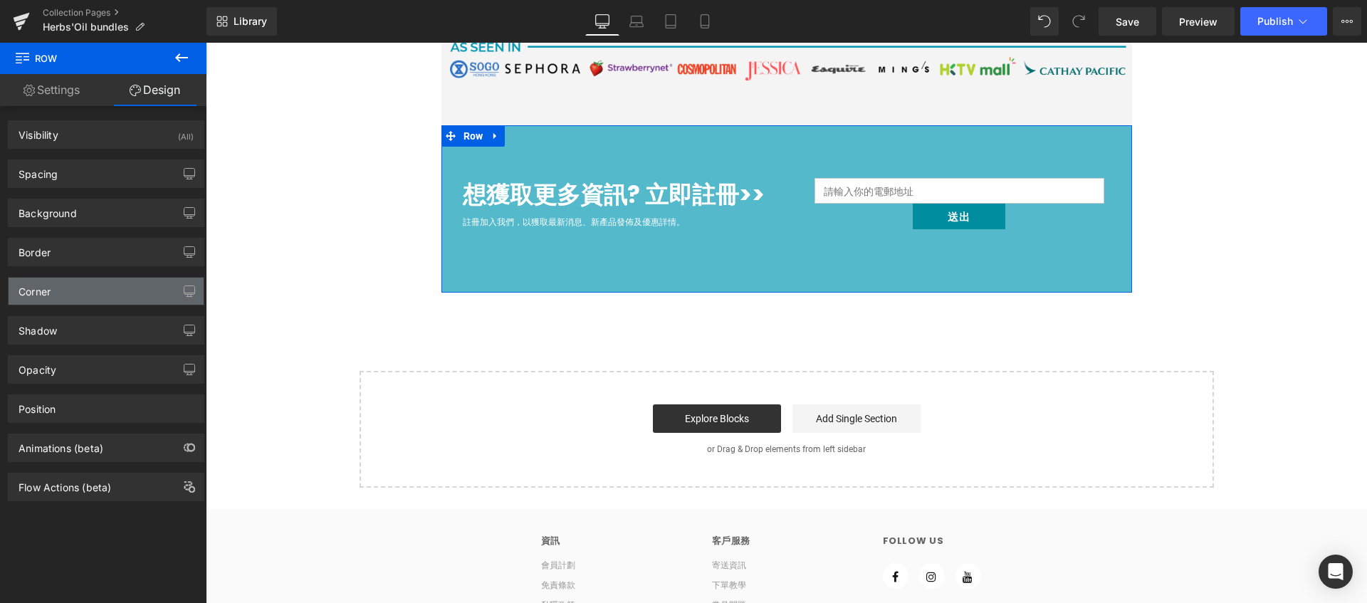
click at [91, 278] on div "Corner" at bounding box center [106, 291] width 195 height 27
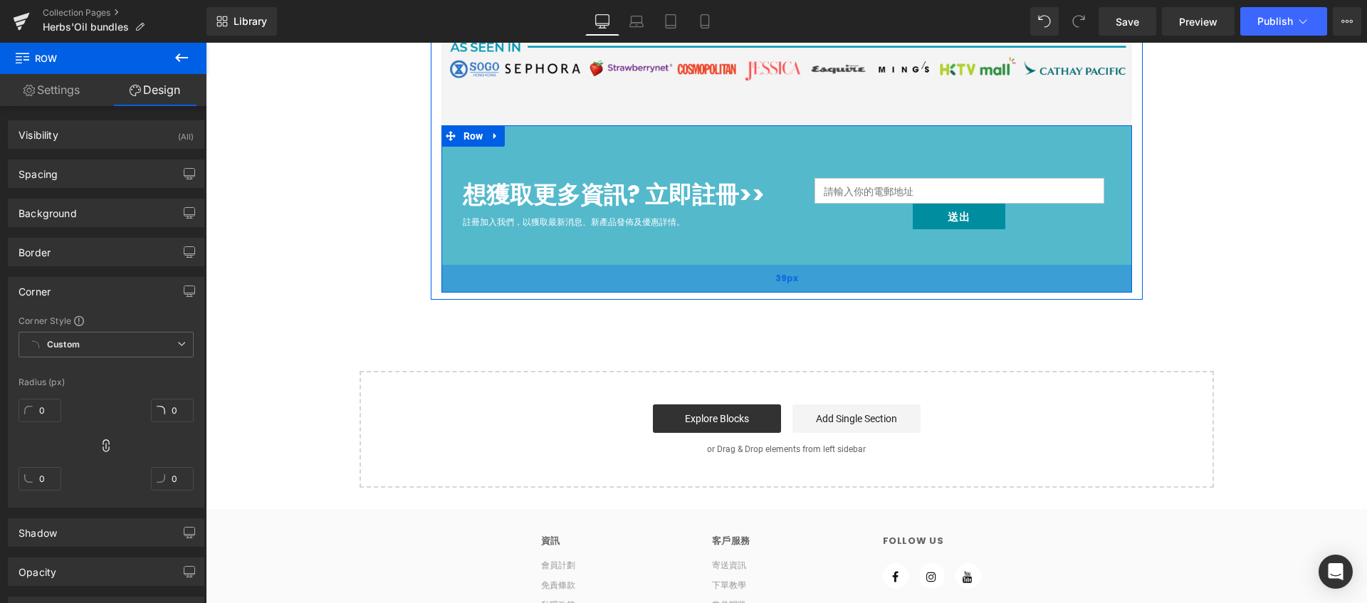
click at [449, 283] on div "39px" at bounding box center [786, 279] width 691 height 28
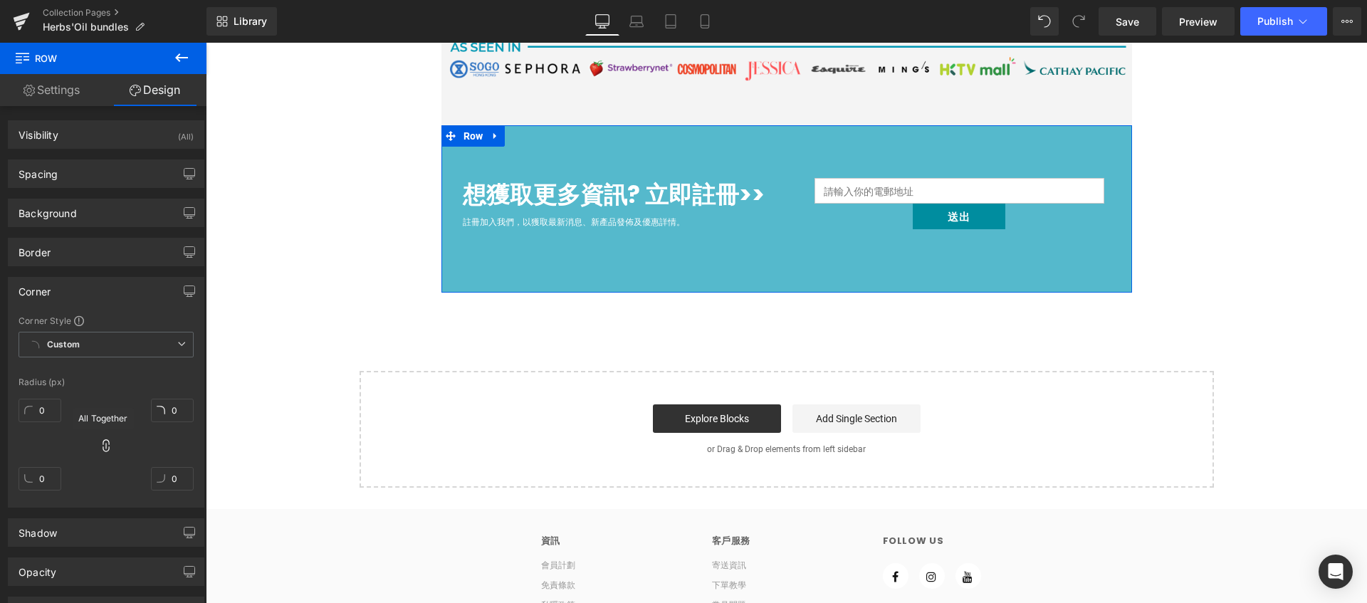
click at [103, 444] on icon at bounding box center [106, 445] width 6 height 13
click at [39, 484] on input "0" at bounding box center [40, 478] width 43 height 23
click at [163, 479] on input "0" at bounding box center [172, 478] width 43 height 23
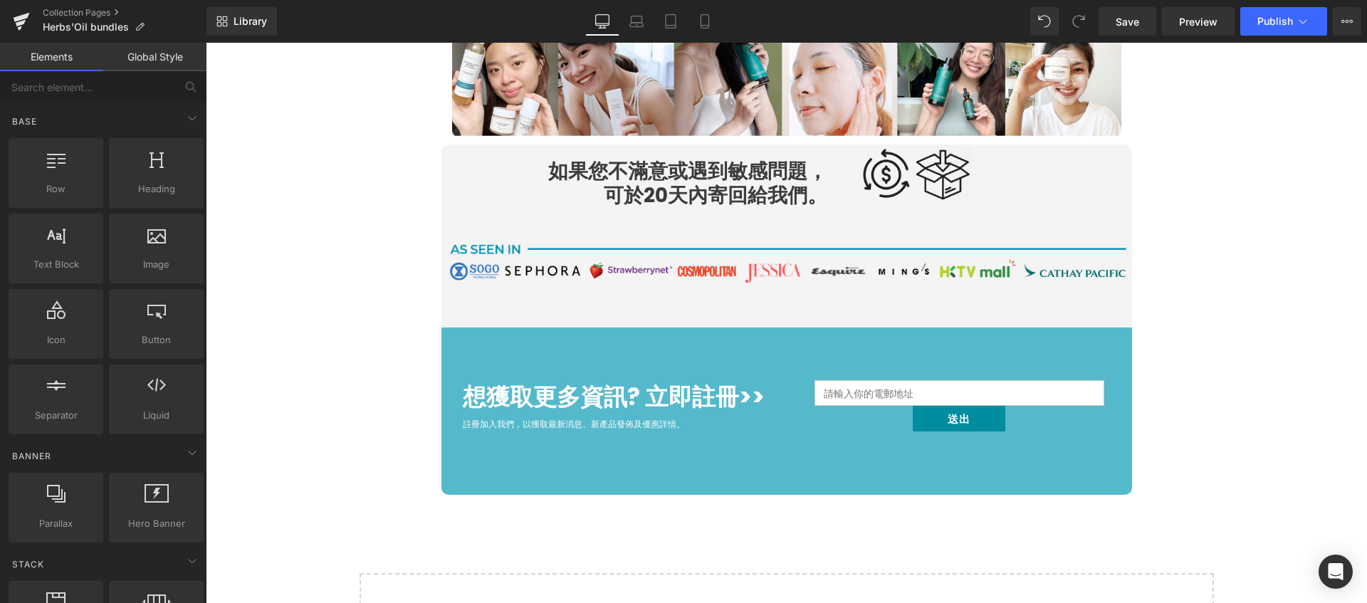
scroll to position [3398, 0]
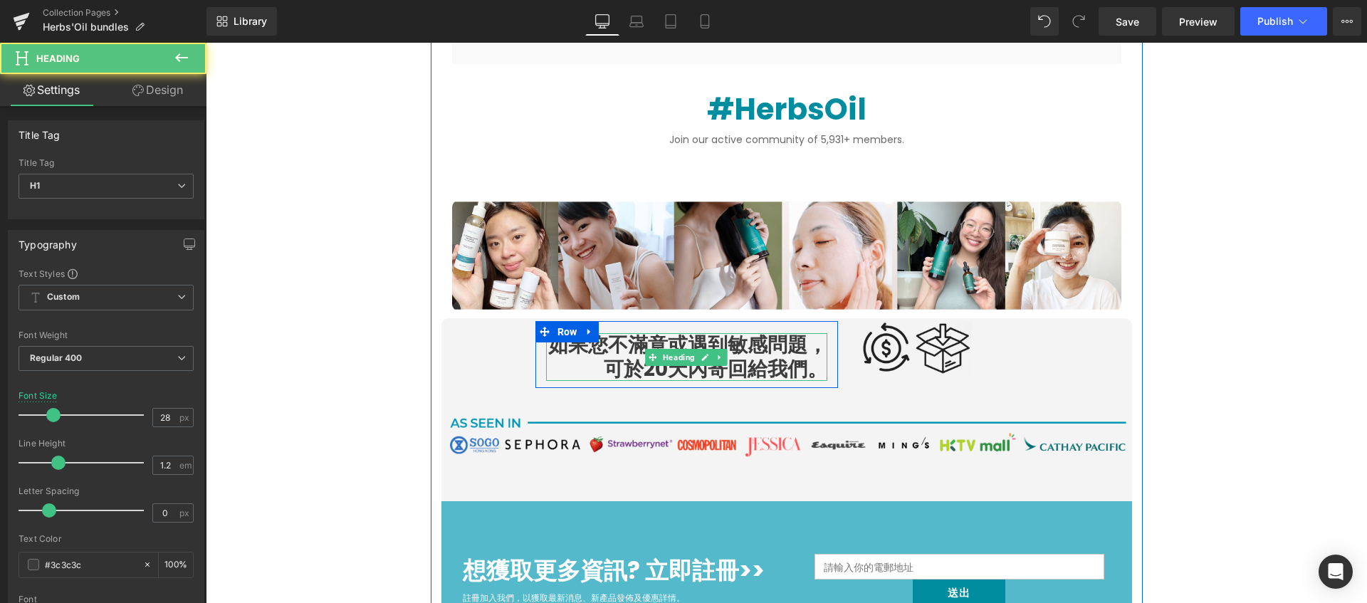
click at [711, 375] on b "如果您不滿意或遇到敏感問題， 可於20天內寄回給我們。" at bounding box center [687, 357] width 279 height 52
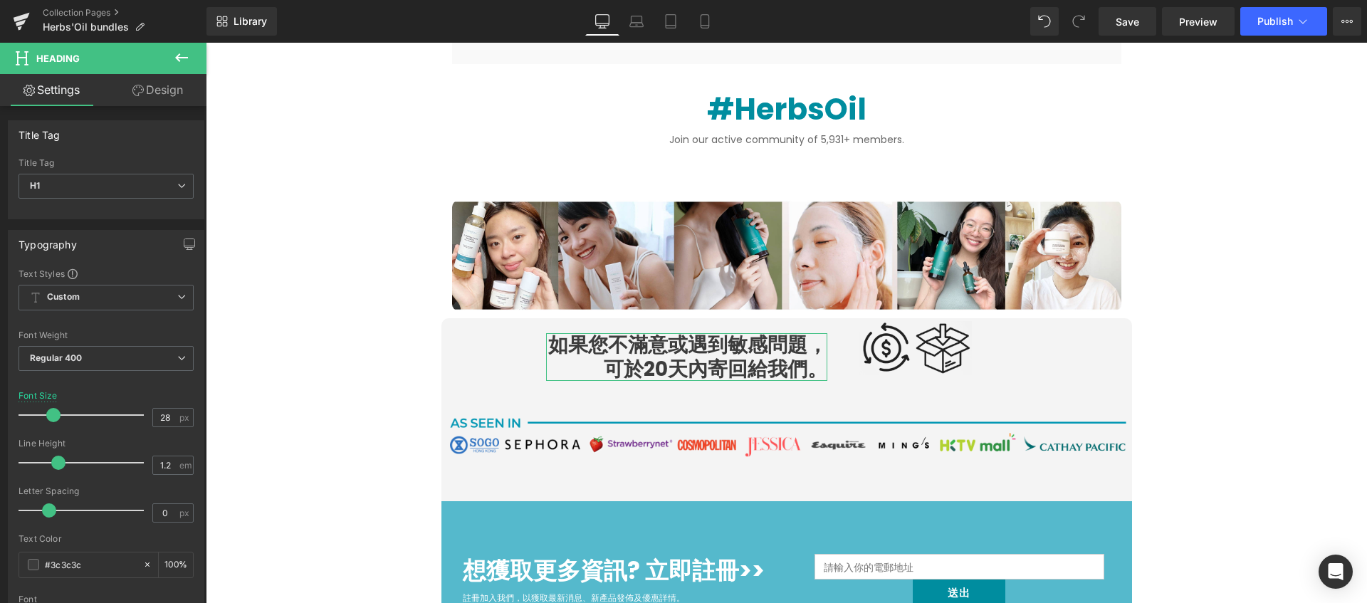
click at [174, 89] on link "Design" at bounding box center [157, 90] width 103 height 32
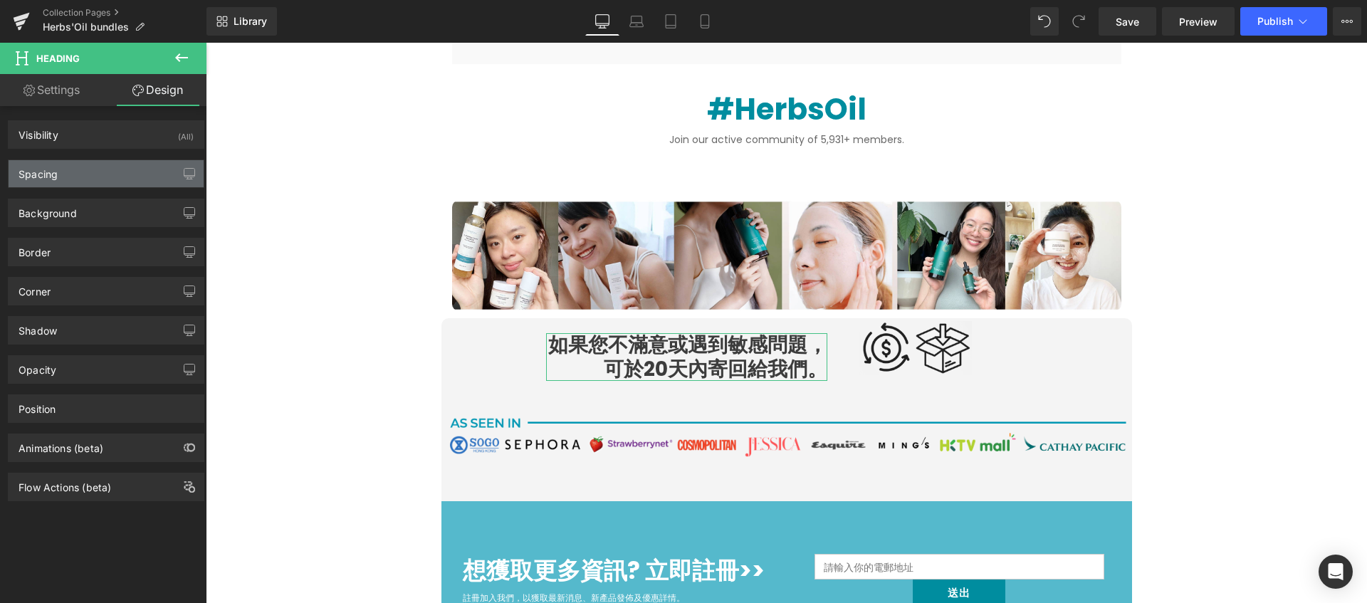
click at [118, 184] on div "Spacing" at bounding box center [106, 173] width 195 height 27
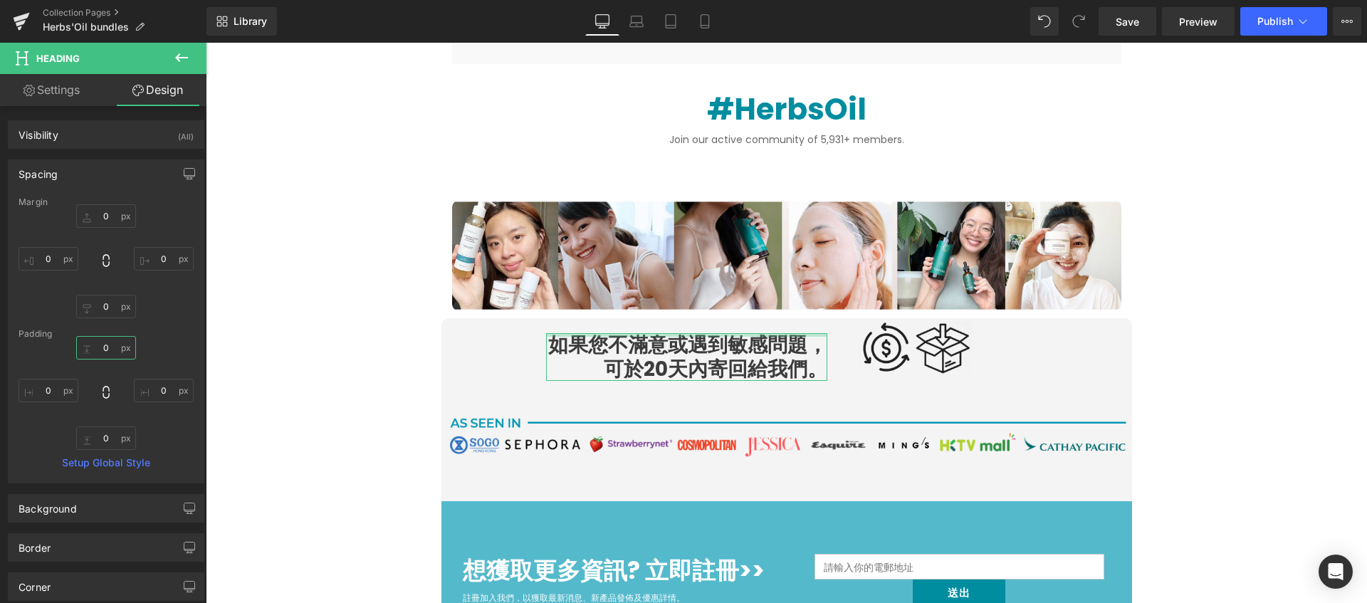
click at [106, 346] on input "0" at bounding box center [106, 347] width 60 height 23
click at [109, 216] on input "0" at bounding box center [106, 215] width 60 height 23
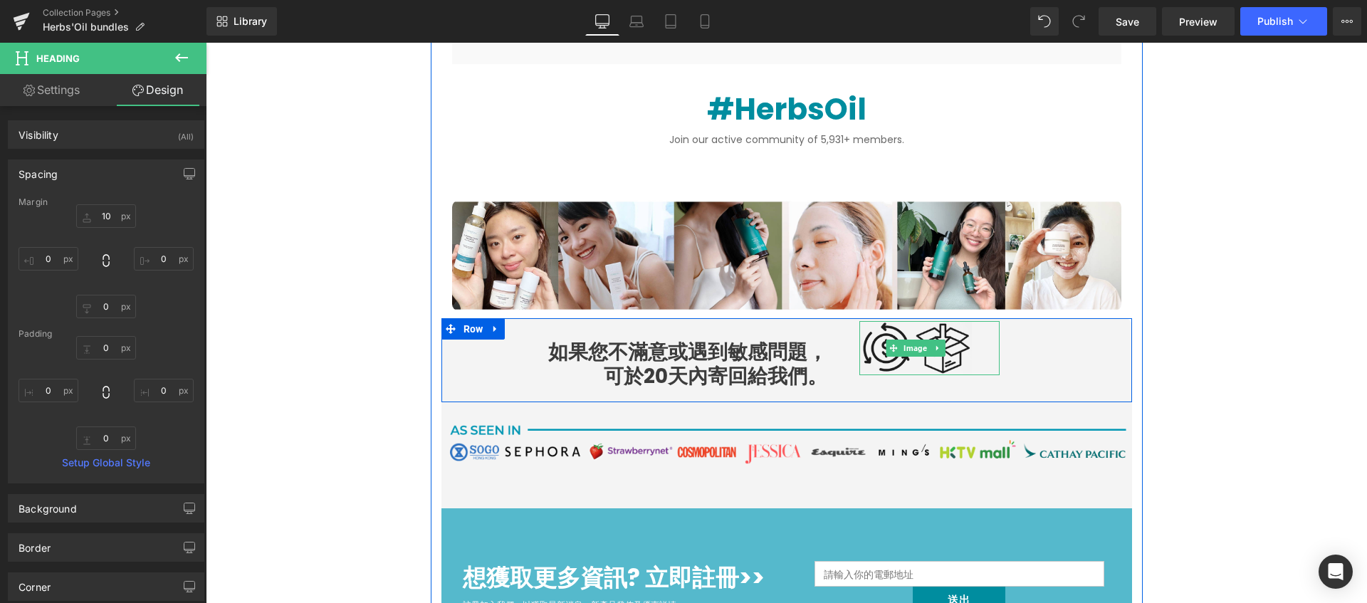
click at [910, 357] on img at bounding box center [915, 348] width 113 height 54
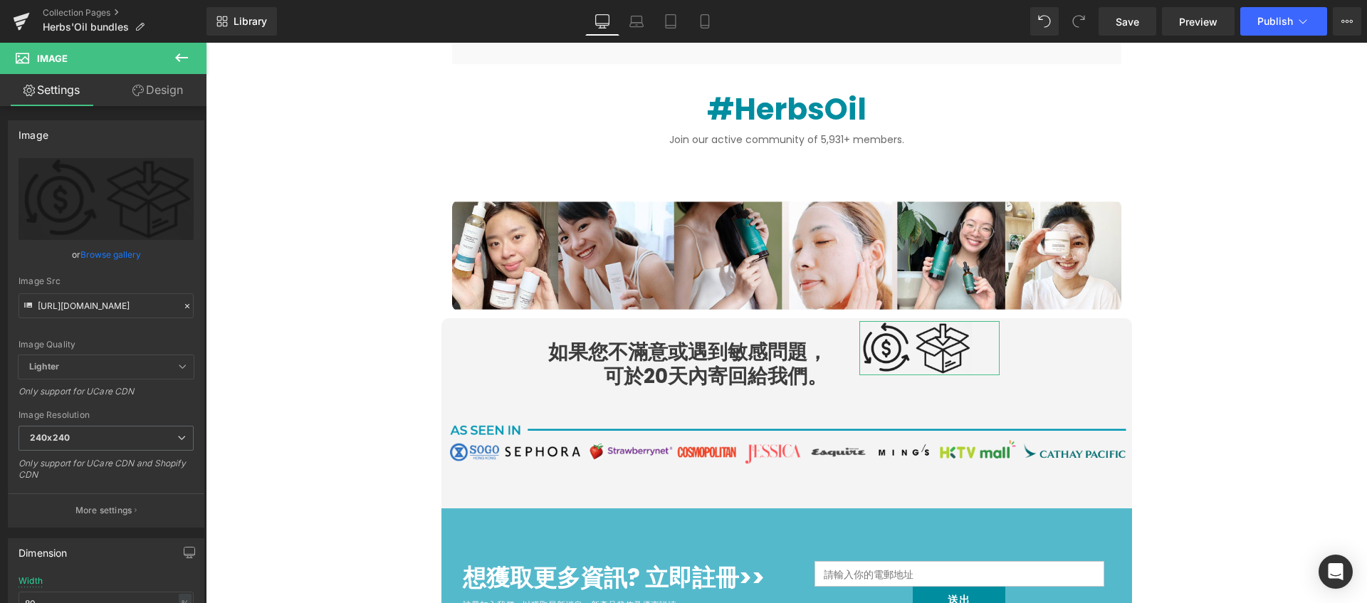
click at [146, 91] on link "Design" at bounding box center [157, 90] width 103 height 32
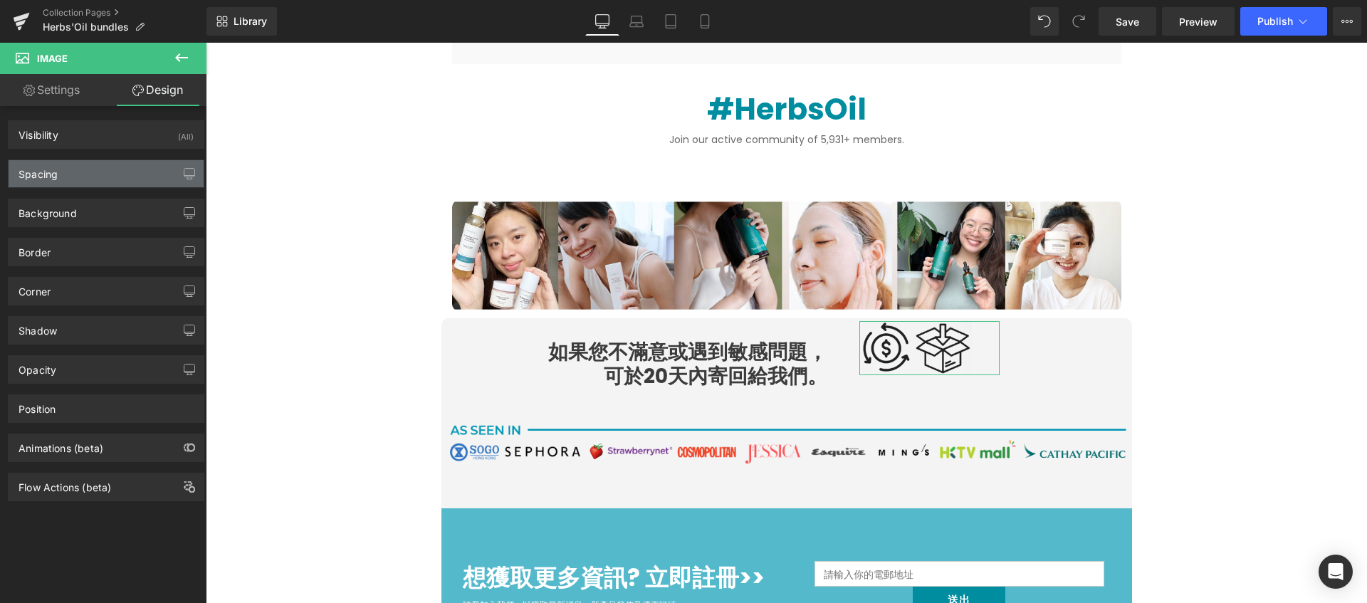
click at [93, 167] on div "Spacing" at bounding box center [106, 173] width 195 height 27
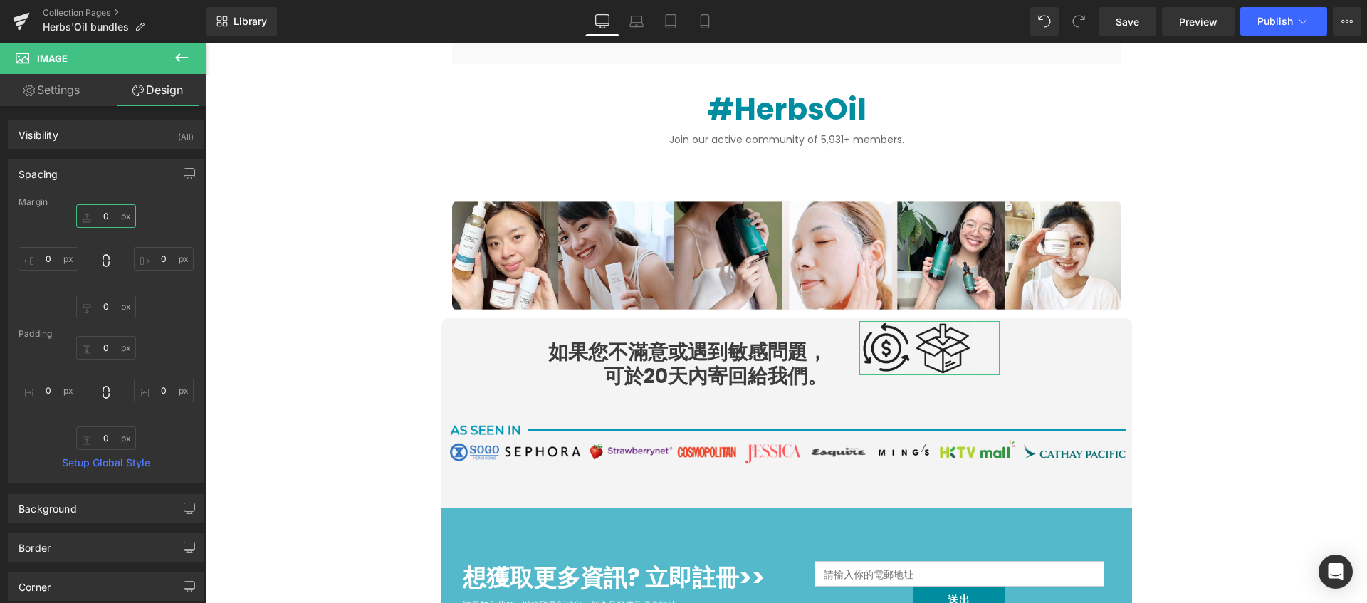
click at [108, 221] on input "0" at bounding box center [106, 215] width 60 height 23
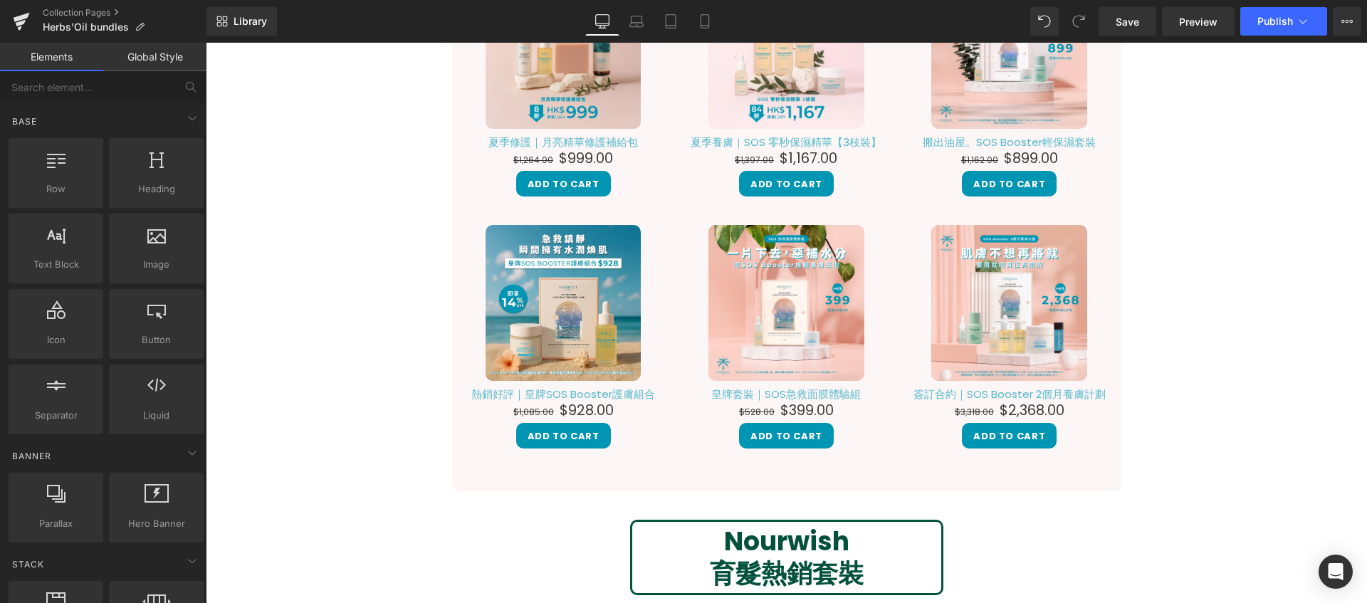
scroll to position [0, 0]
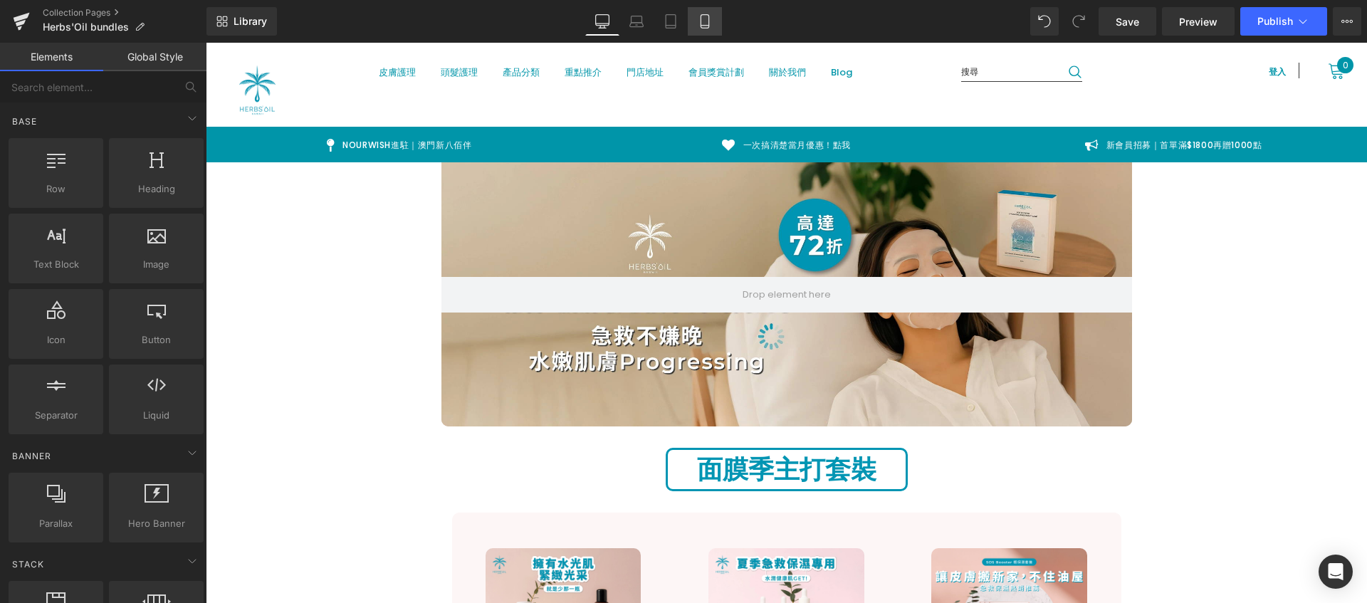
click at [714, 31] on link "Mobile" at bounding box center [705, 21] width 34 height 28
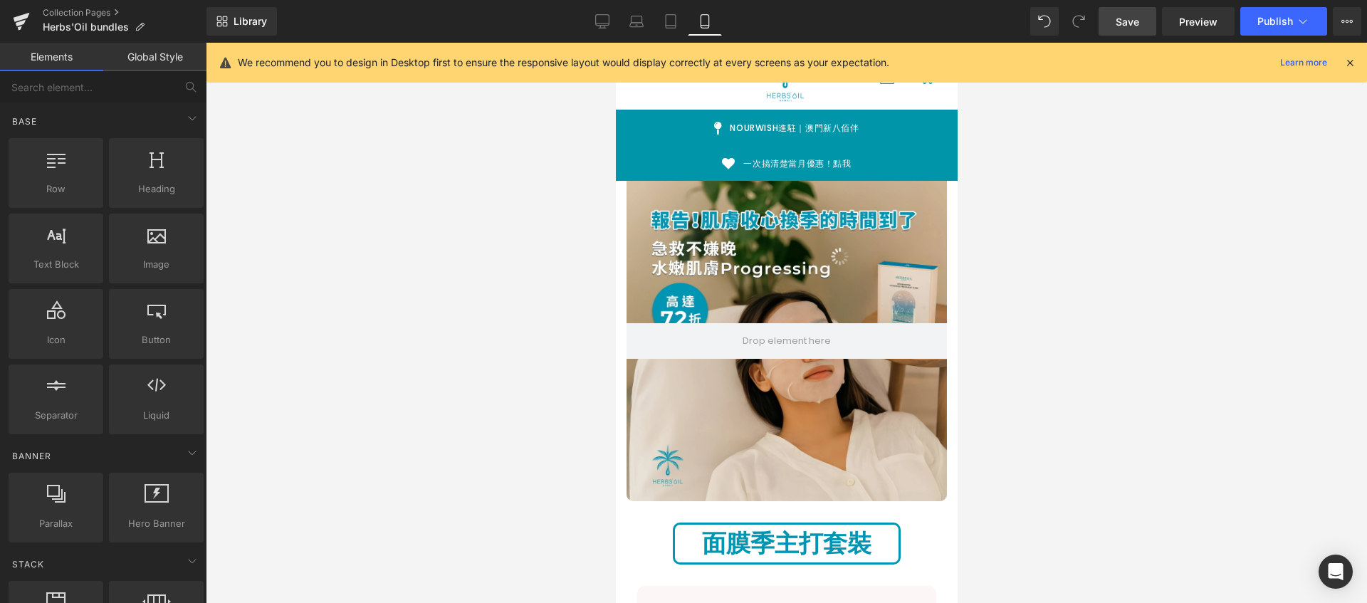
click at [1132, 18] on span "Save" at bounding box center [1127, 21] width 23 height 15
click at [1249, 28] on button "Publish" at bounding box center [1283, 21] width 87 height 28
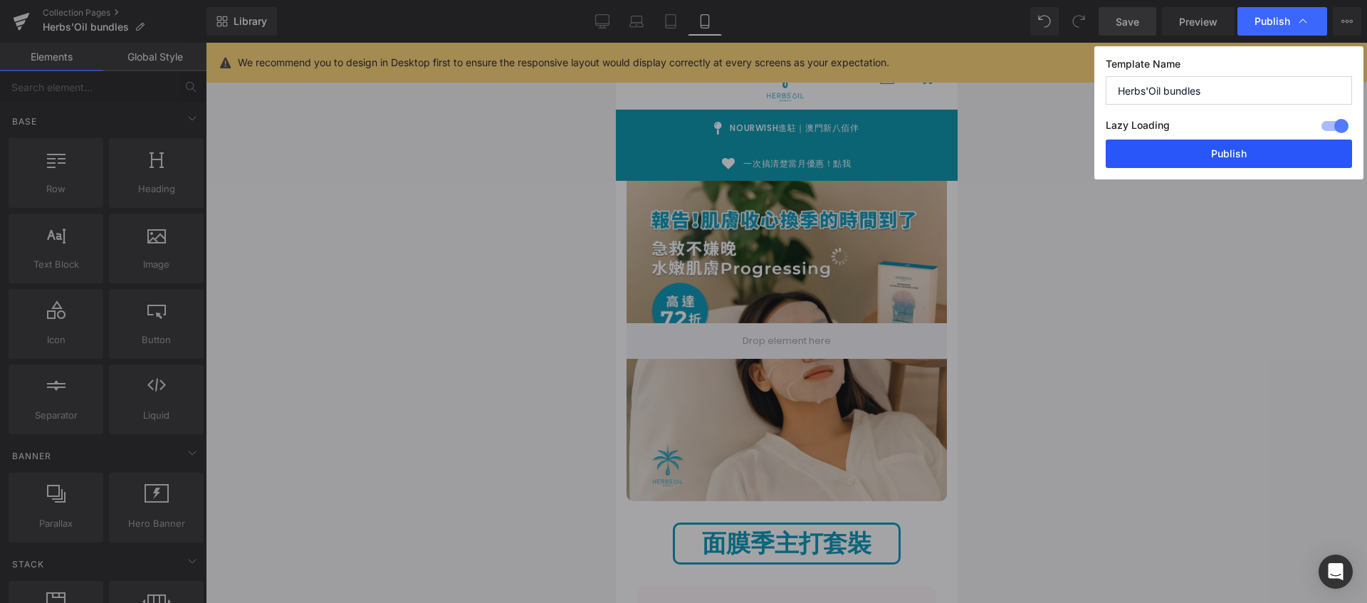
click at [1181, 166] on button "Publish" at bounding box center [1229, 154] width 246 height 28
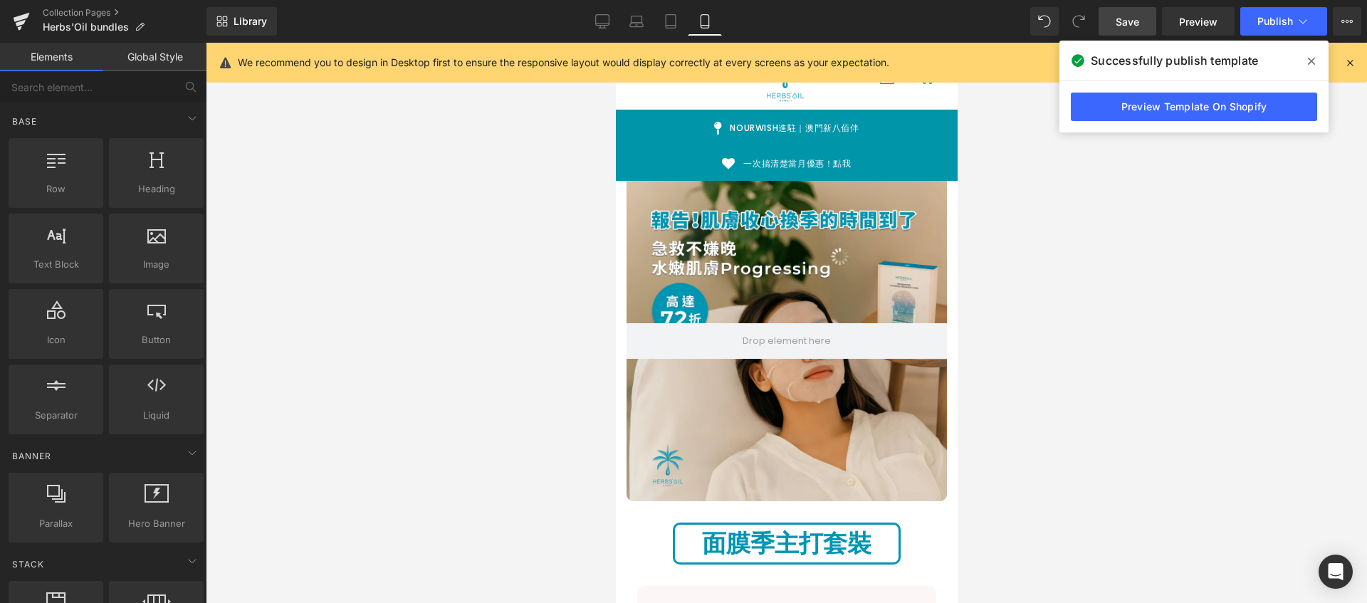
click at [1317, 62] on span at bounding box center [1311, 61] width 23 height 23
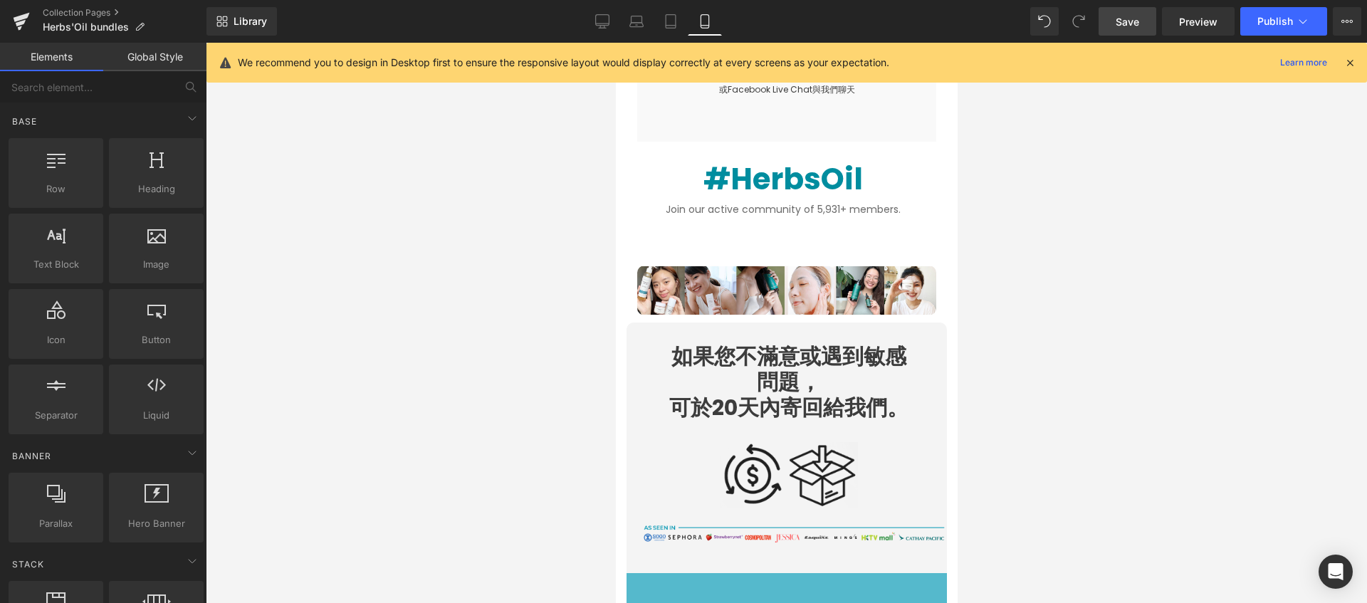
scroll to position [3795, 0]
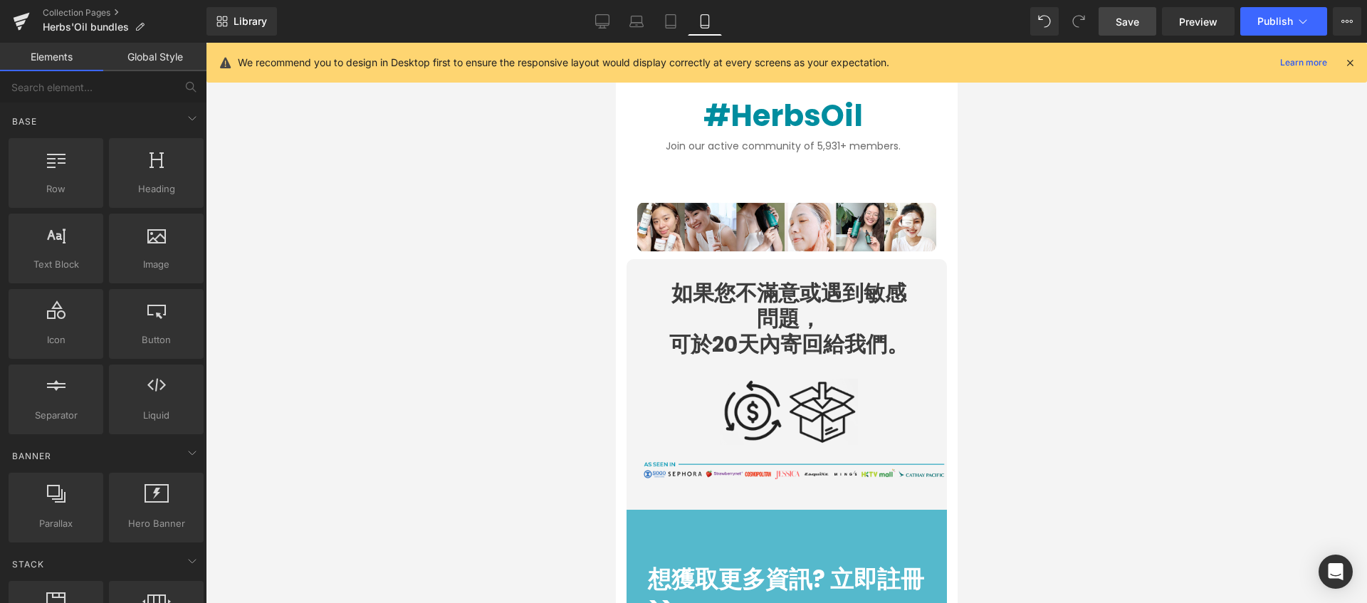
drag, startPoint x: 953, startPoint y: 231, endPoint x: 1583, endPoint y: 546, distance: 704.1
click at [617, 21] on link "Desktop" at bounding box center [602, 21] width 34 height 28
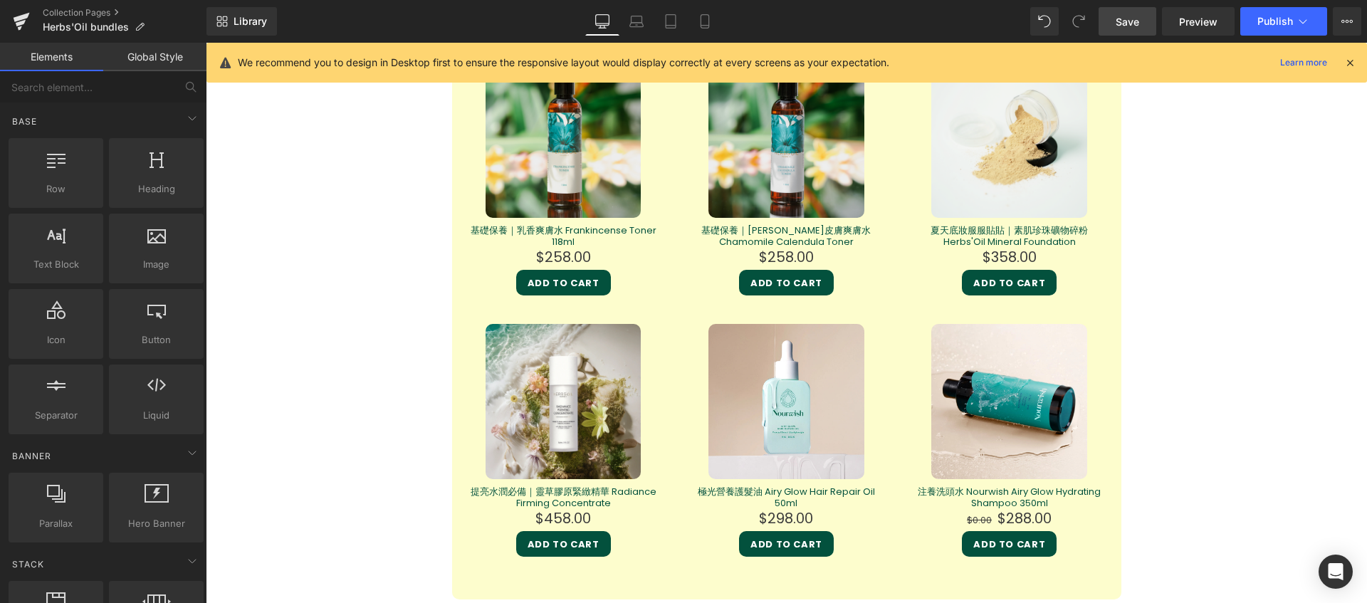
scroll to position [2883, 0]
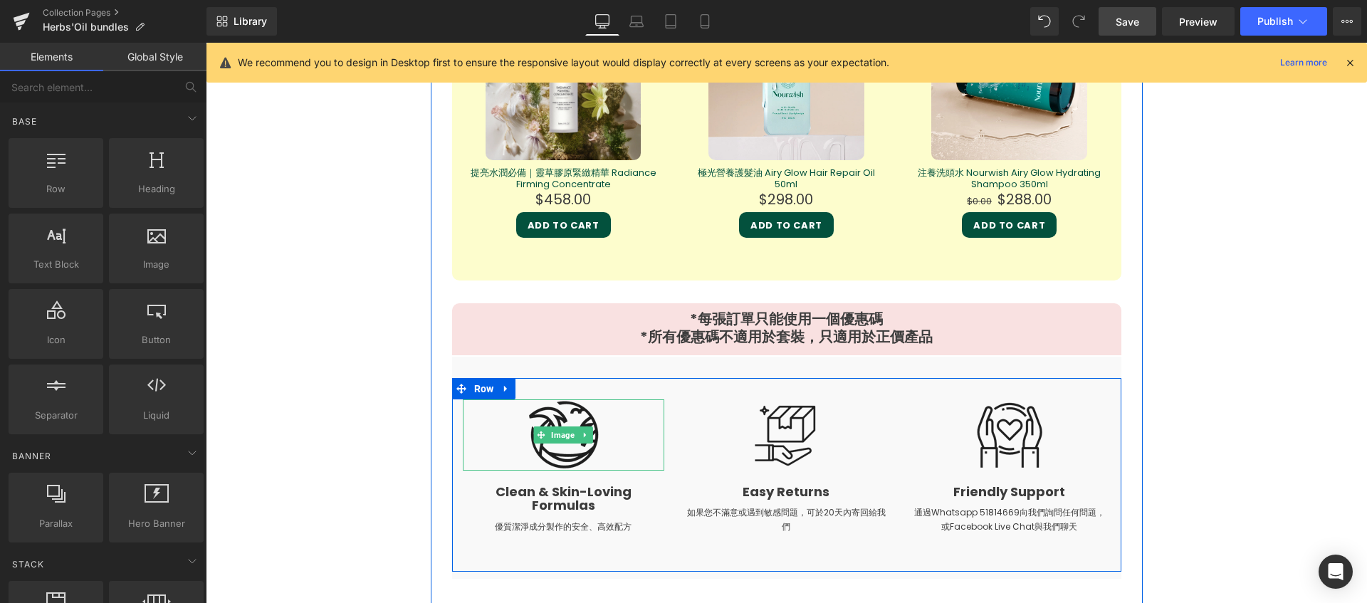
click at [616, 420] on div at bounding box center [564, 434] width 202 height 71
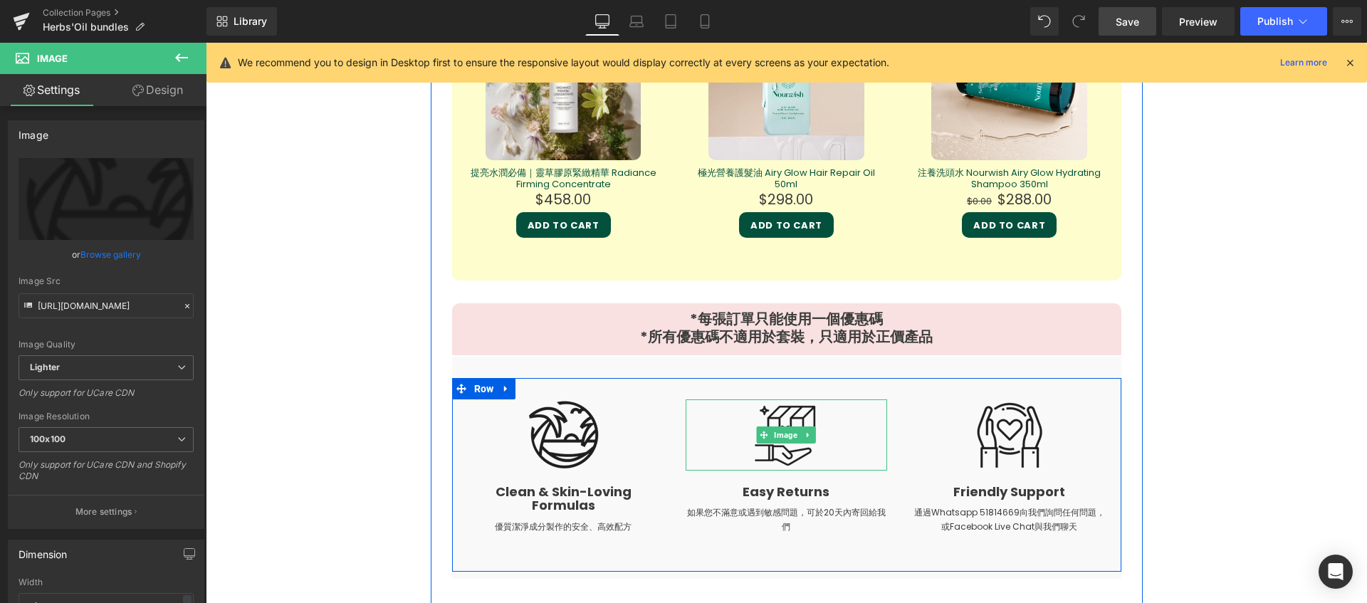
click at [737, 434] on div at bounding box center [787, 434] width 202 height 71
click at [983, 417] on img at bounding box center [1009, 434] width 71 height 71
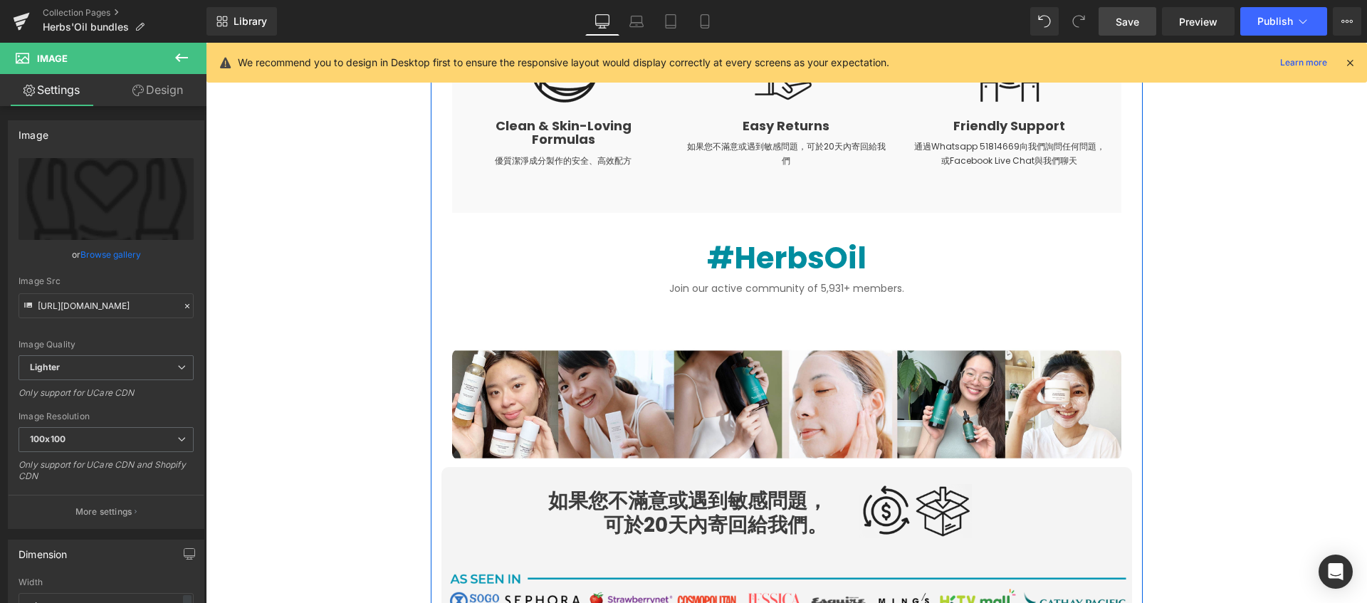
scroll to position [3085, 0]
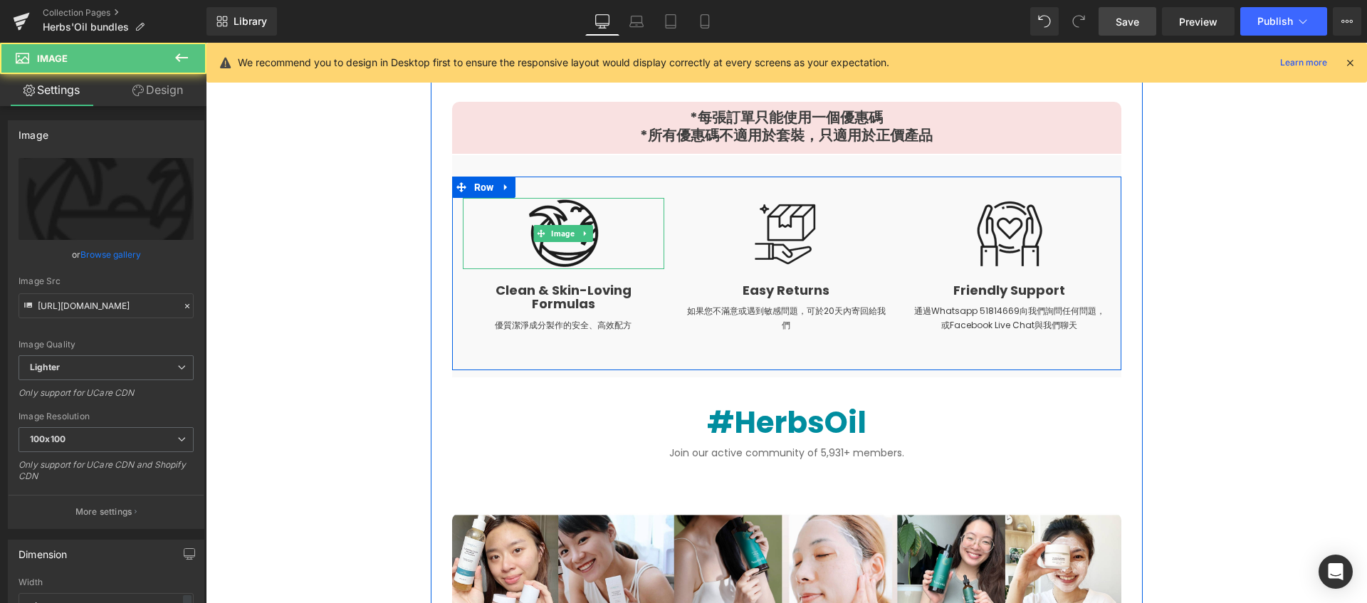
click at [556, 205] on img at bounding box center [563, 233] width 71 height 71
click at [561, 258] on img at bounding box center [563, 233] width 71 height 71
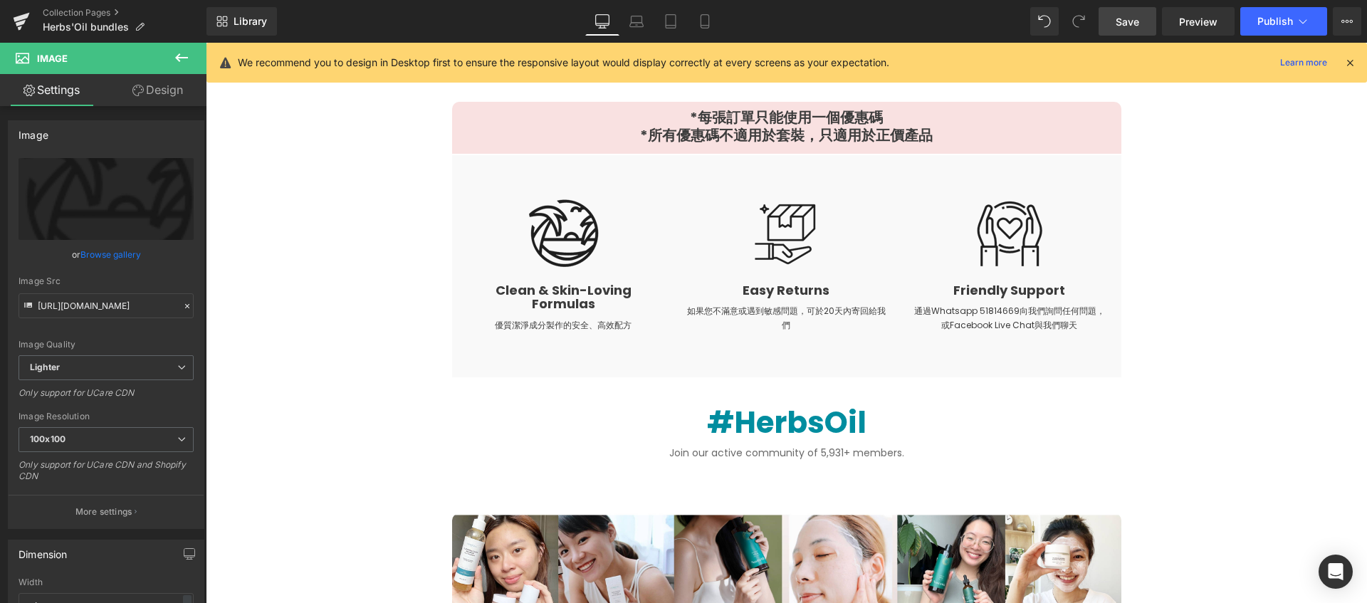
click at [184, 59] on icon at bounding box center [181, 57] width 17 height 17
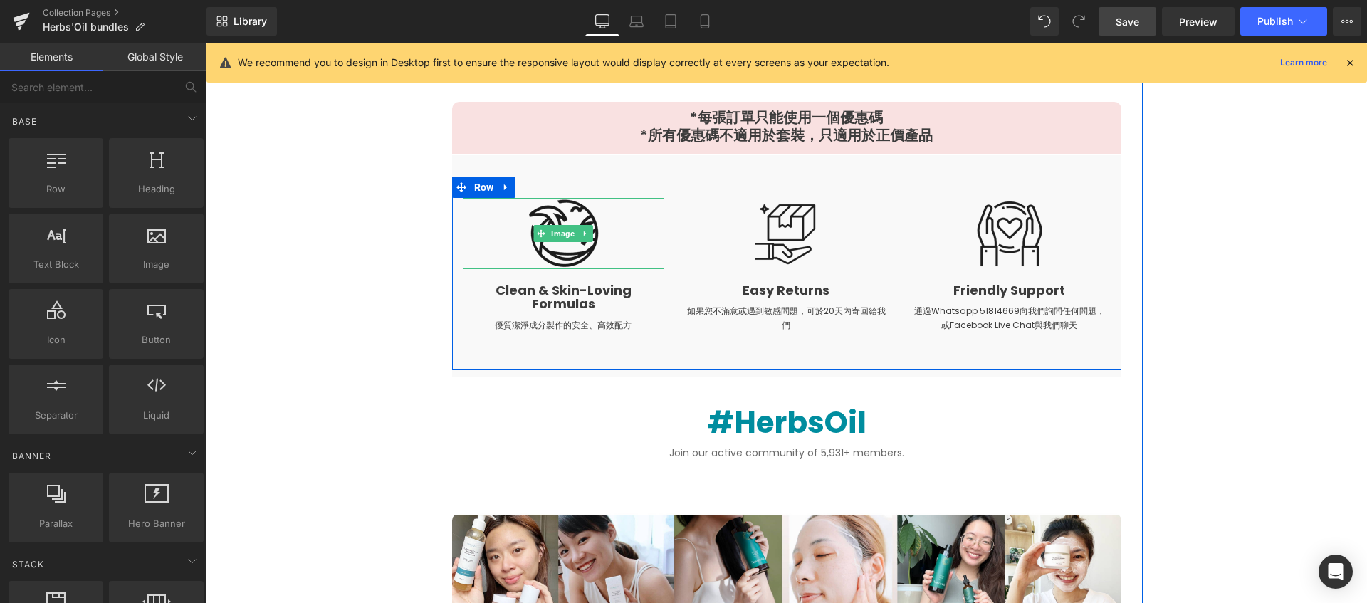
click at [542, 217] on img at bounding box center [563, 233] width 71 height 71
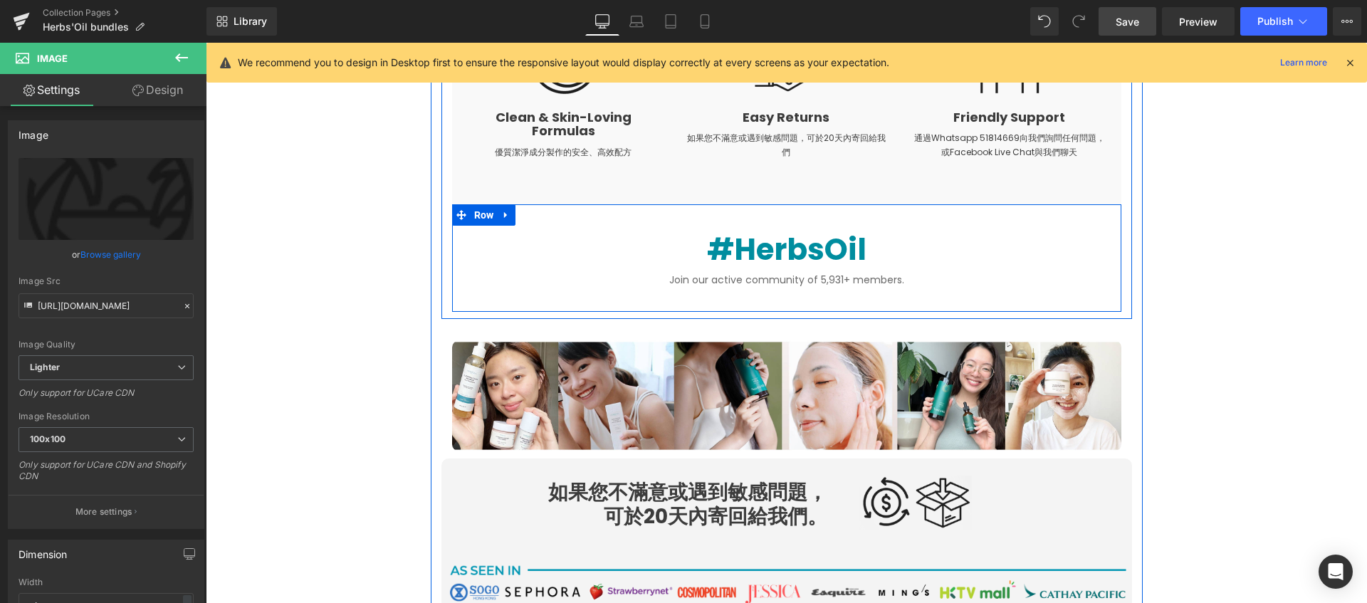
scroll to position [3323, 0]
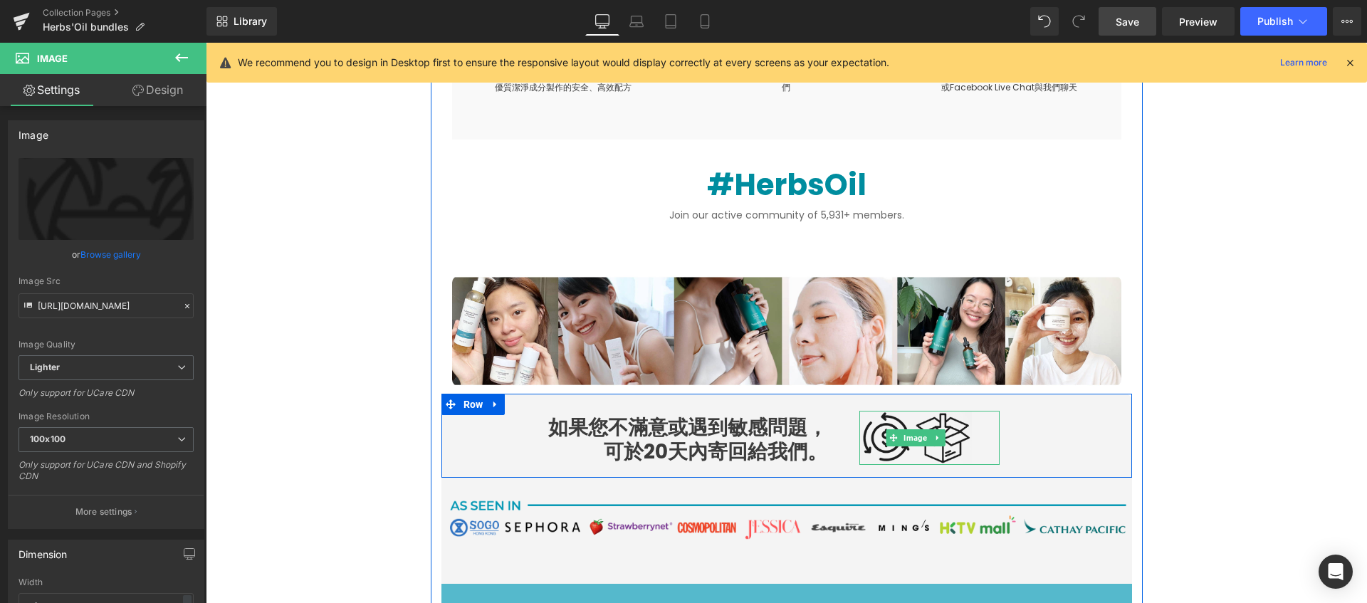
click at [865, 441] on img at bounding box center [915, 438] width 113 height 54
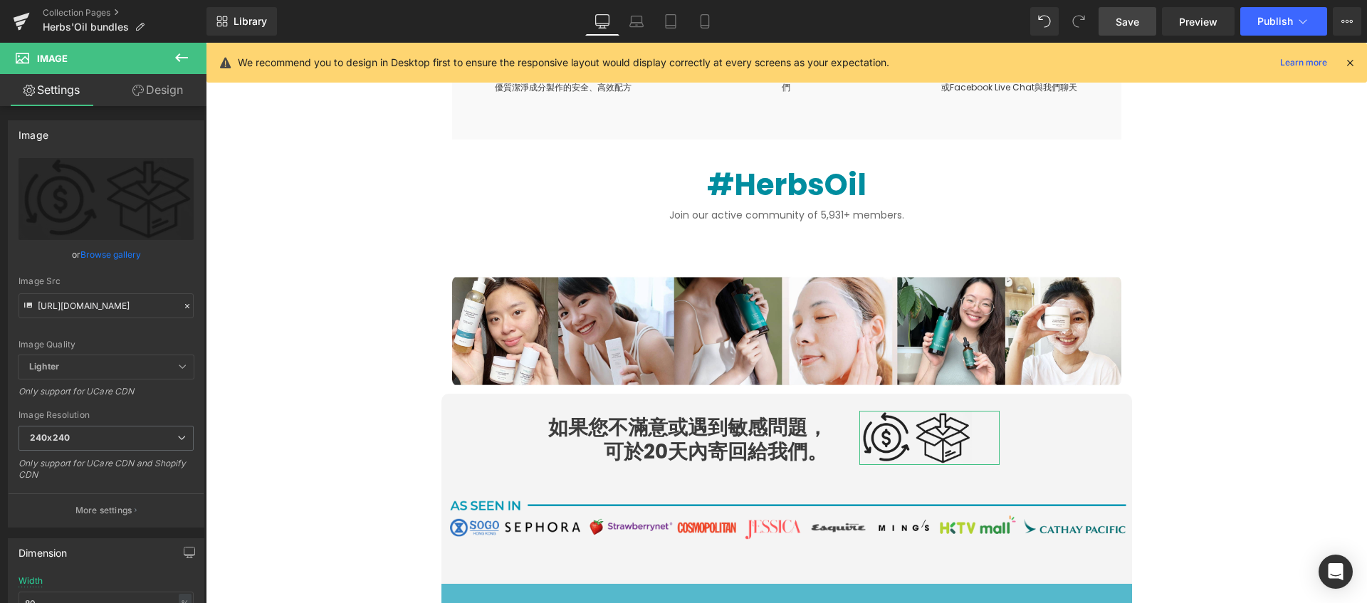
click at [146, 100] on link "Design" at bounding box center [157, 90] width 103 height 32
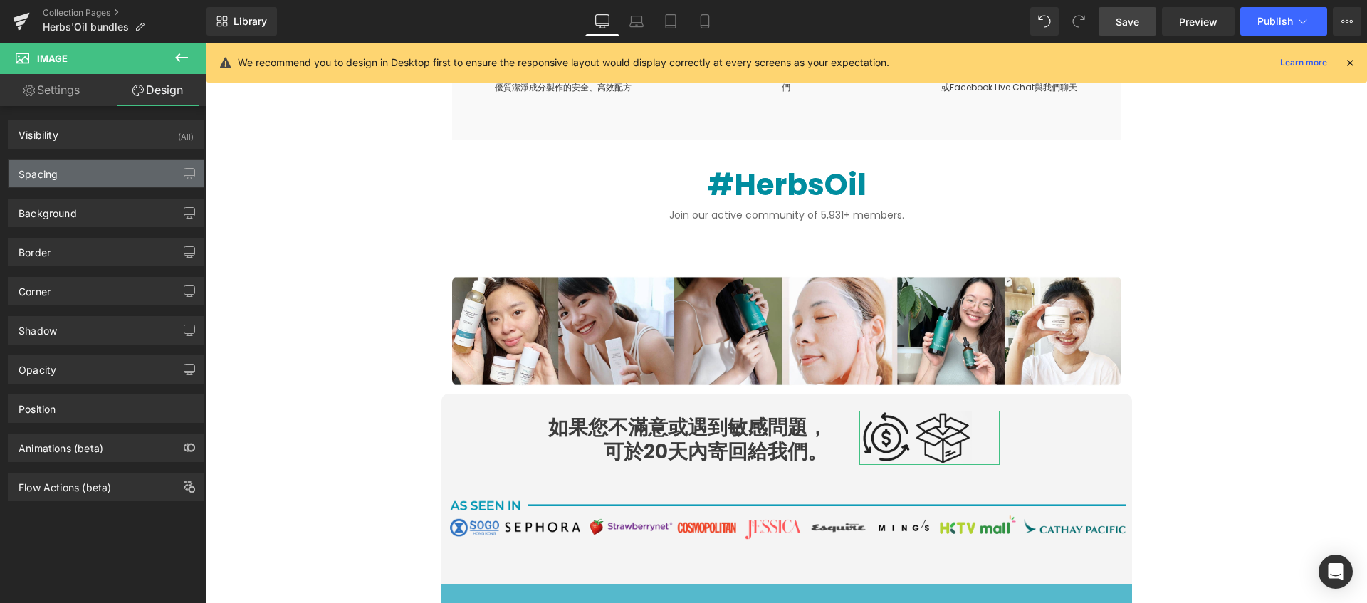
click at [100, 173] on div "Spacing" at bounding box center [106, 173] width 195 height 27
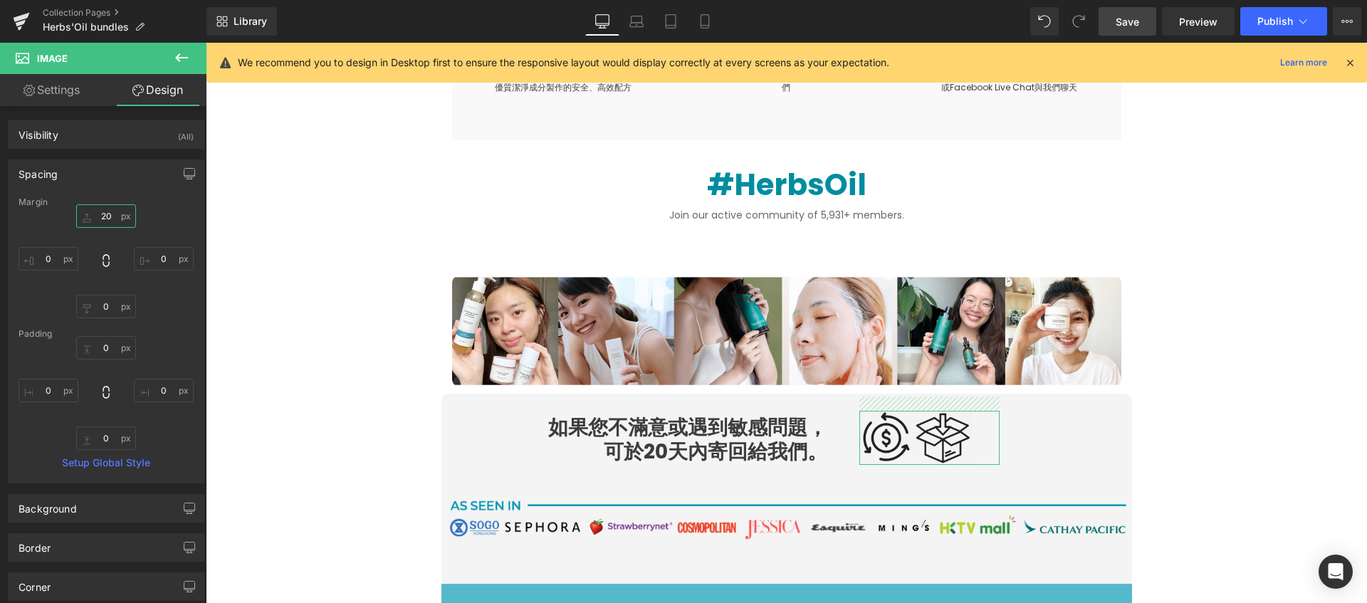
click at [110, 215] on input "20" at bounding box center [106, 215] width 60 height 23
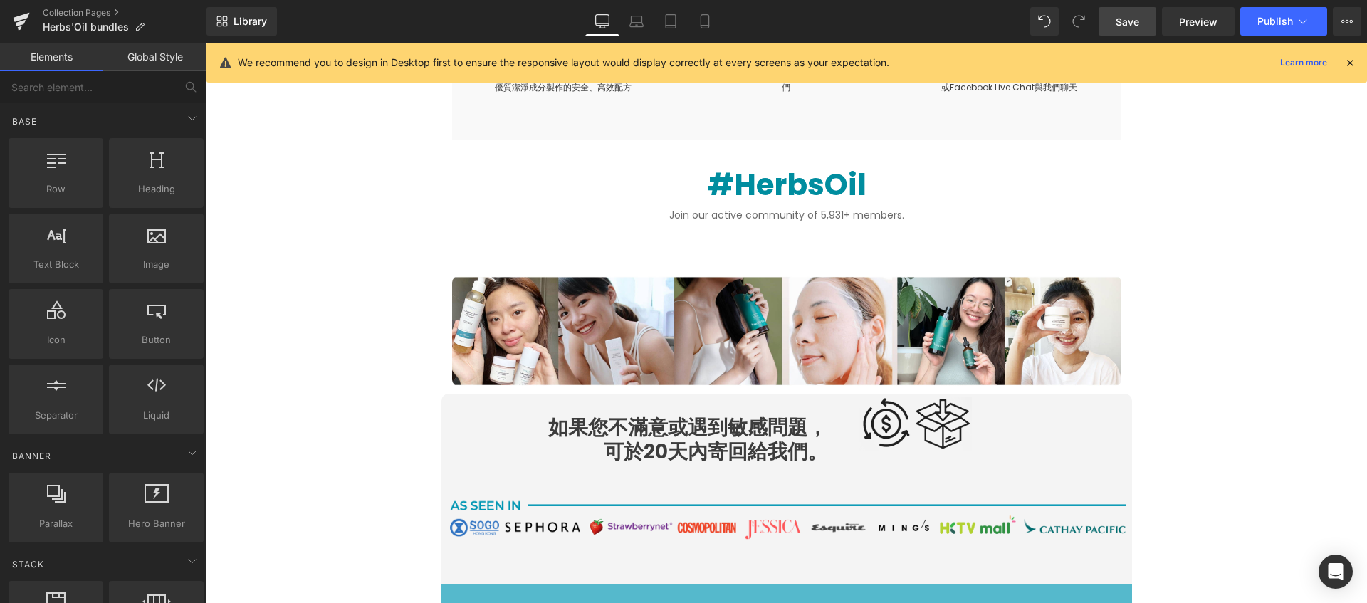
click at [1112, 28] on link "Save" at bounding box center [1128, 21] width 58 height 28
click at [1190, 27] on span "Preview" at bounding box center [1198, 21] width 38 height 15
